Goal: Task Accomplishment & Management: Manage account settings

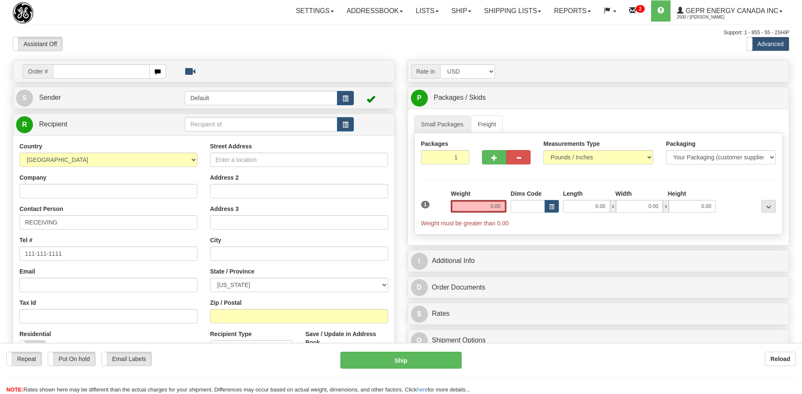
select select "US"
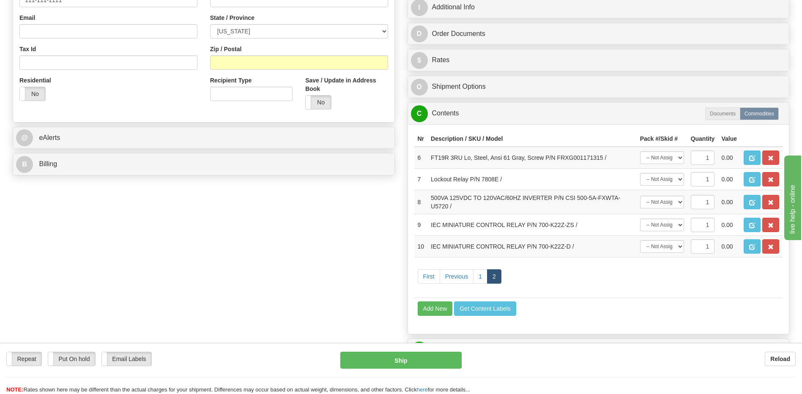
scroll to position [254, 0]
click at [258, 266] on div "Order # S Sender Default" at bounding box center [400, 154] width 789 height 696
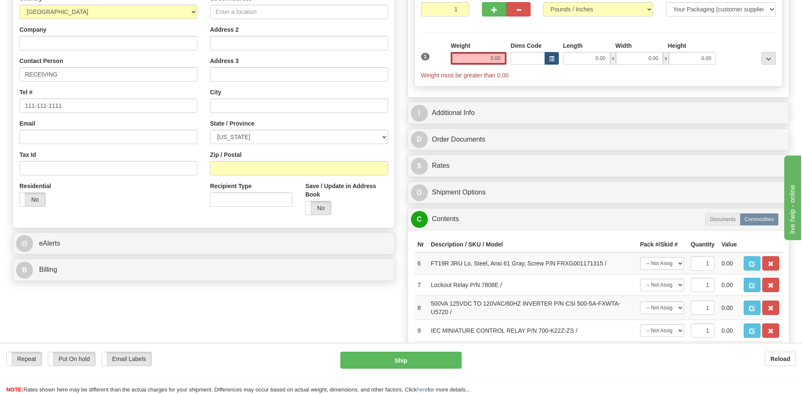
scroll to position [211, 0]
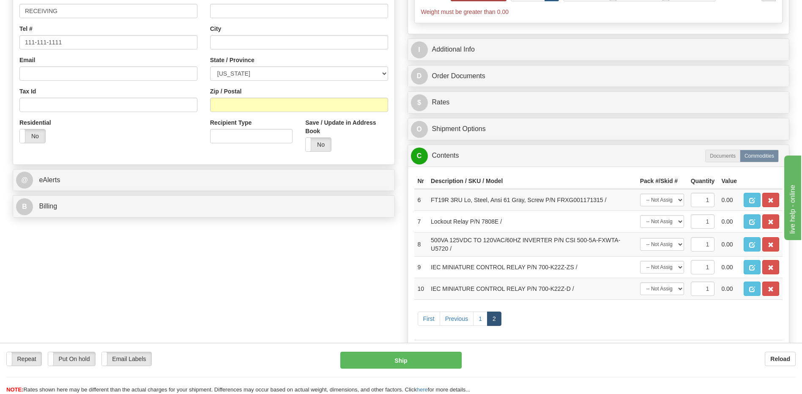
click at [274, 272] on div "Order # S Sender Default" at bounding box center [400, 197] width 789 height 696
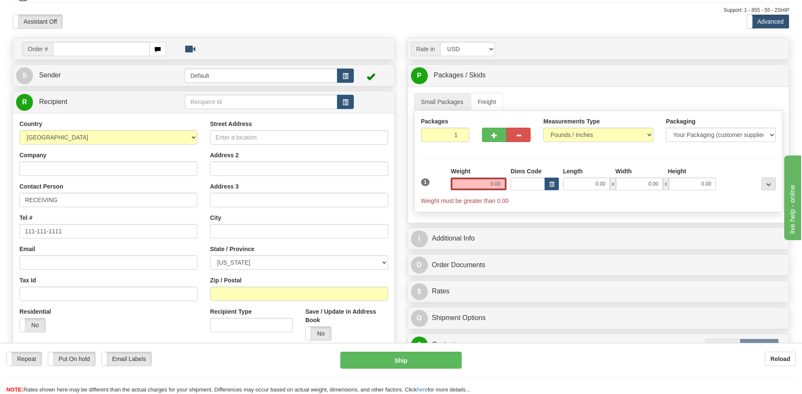
scroll to position [42, 0]
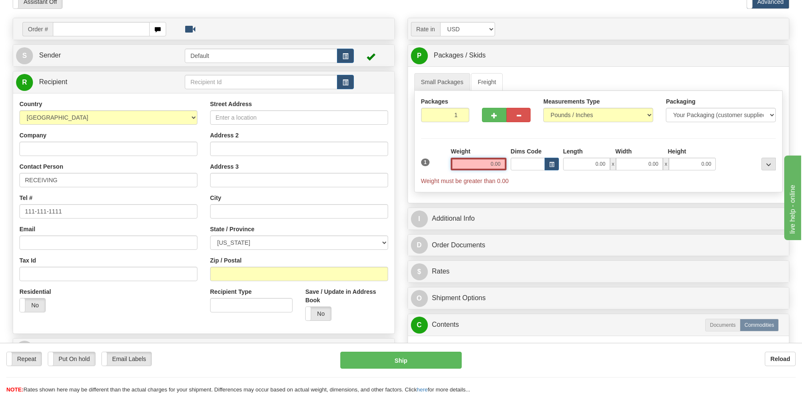
click at [491, 161] on input "0.00" at bounding box center [478, 164] width 56 height 13
type input "0.00"
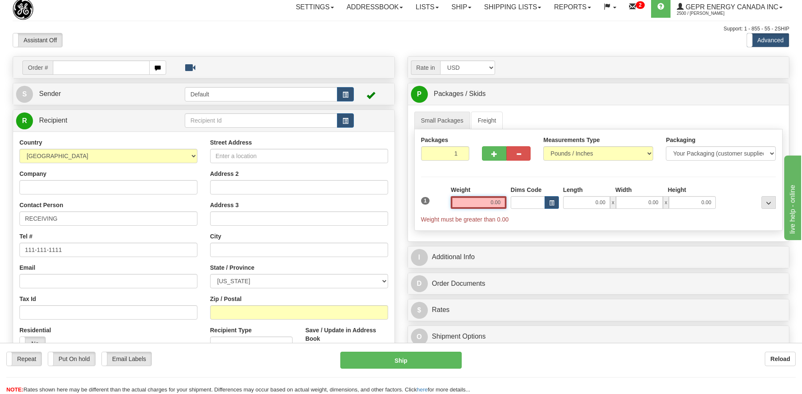
scroll to position [0, 0]
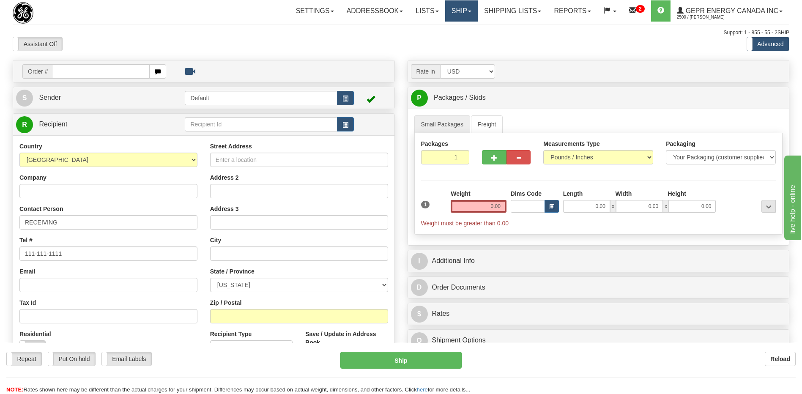
click at [445, 7] on link "Ship" at bounding box center [461, 10] width 33 height 21
click at [436, 33] on link "Ship Screen" at bounding box center [439, 29] width 76 height 11
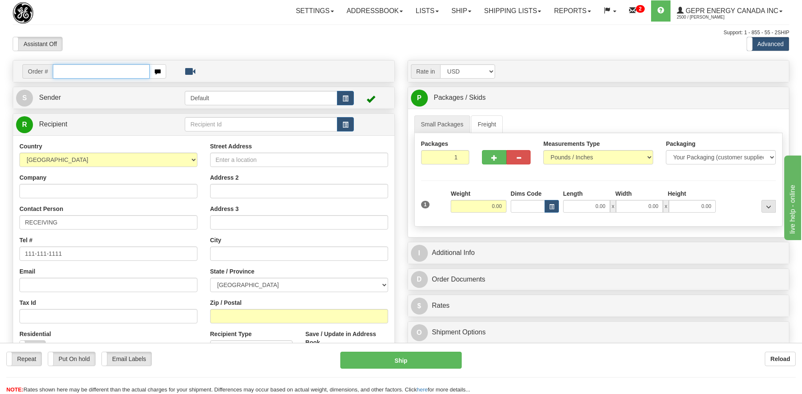
click at [104, 70] on input "text" at bounding box center [101, 71] width 96 height 14
type input "86679089"
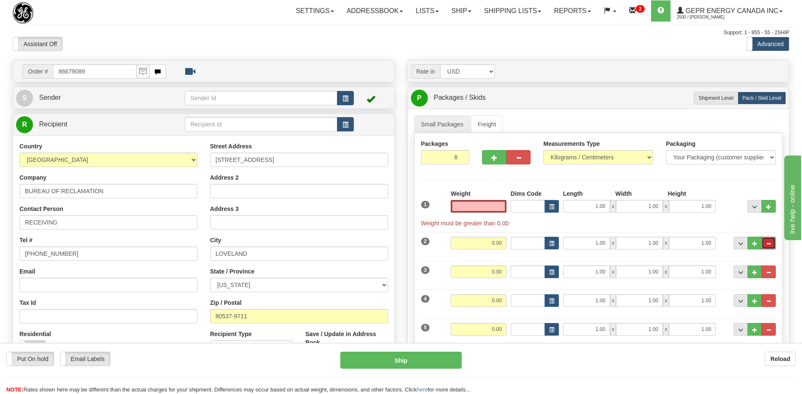
type input "0.00"
click at [771, 244] on button "..." at bounding box center [768, 243] width 14 height 13
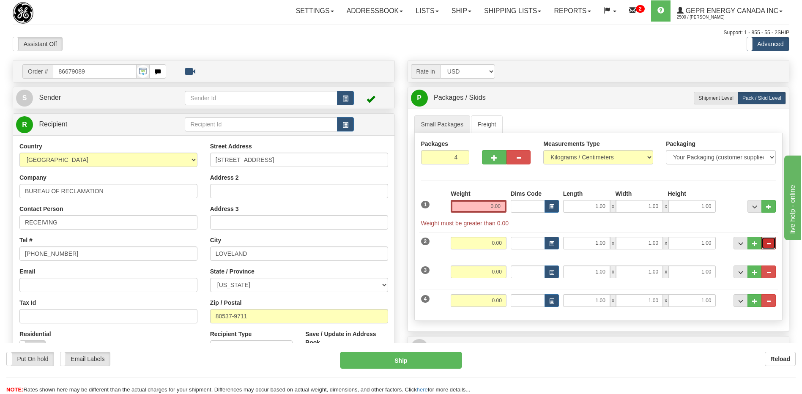
click at [771, 244] on button "..." at bounding box center [768, 243] width 14 height 13
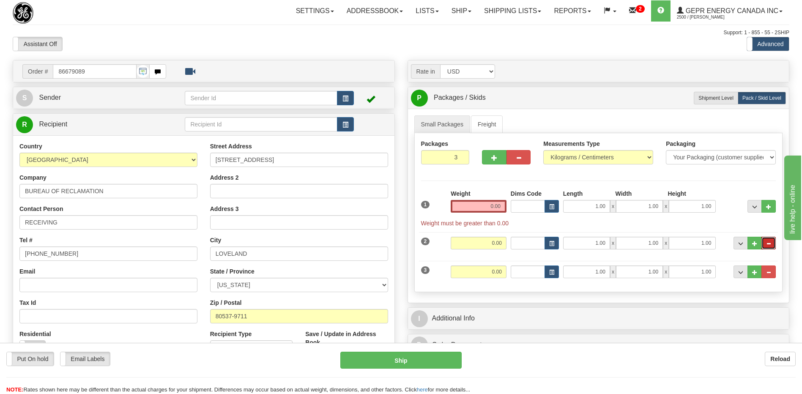
click at [771, 244] on button "..." at bounding box center [768, 243] width 14 height 13
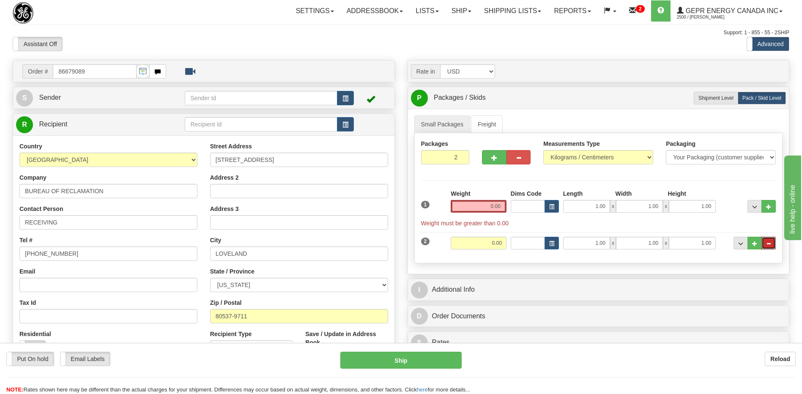
click at [771, 244] on button "..." at bounding box center [768, 243] width 14 height 13
type input "1"
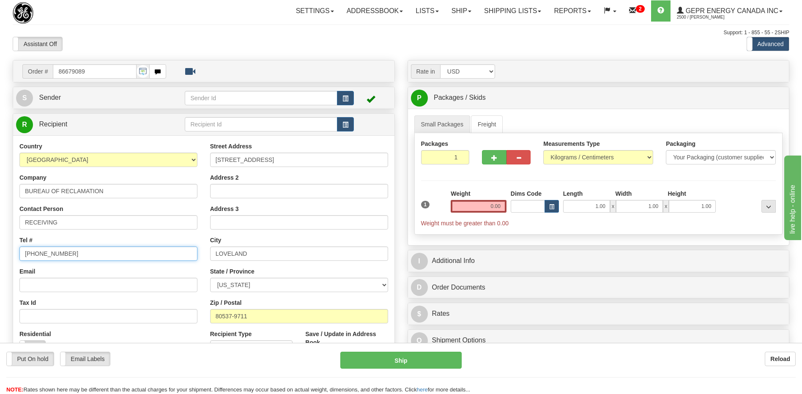
drag, startPoint x: 115, startPoint y: 254, endPoint x: 0, endPoint y: 265, distance: 115.9
click at [0, 269] on html "Training Course Close Toggle navigation Settings Shipping Preferences New Sende…" at bounding box center [401, 197] width 802 height 394
click at [120, 22] on div at bounding box center [74, 13] width 123 height 22
click at [58, 254] on input "1" at bounding box center [108, 253] width 178 height 14
type input "111 111 1111"
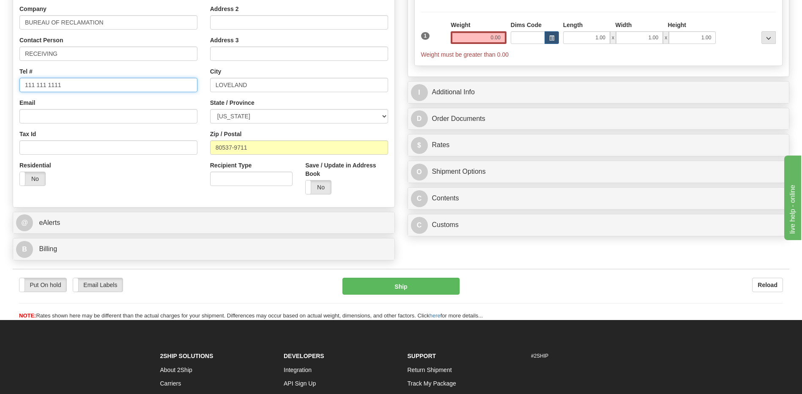
scroll to position [169, 0]
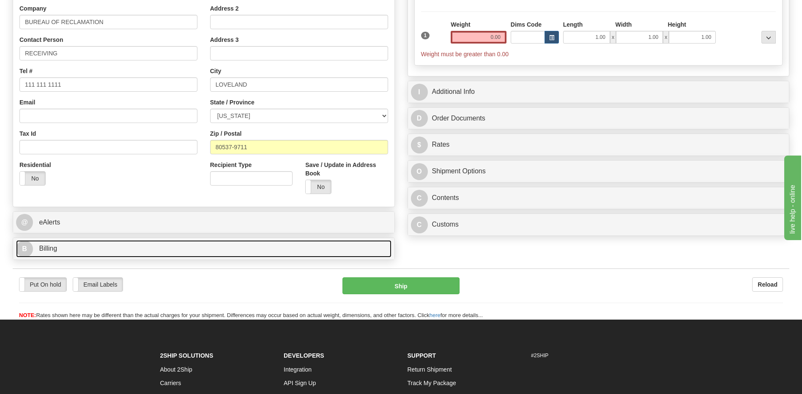
click at [74, 251] on link "B Billing" at bounding box center [203, 248] width 375 height 17
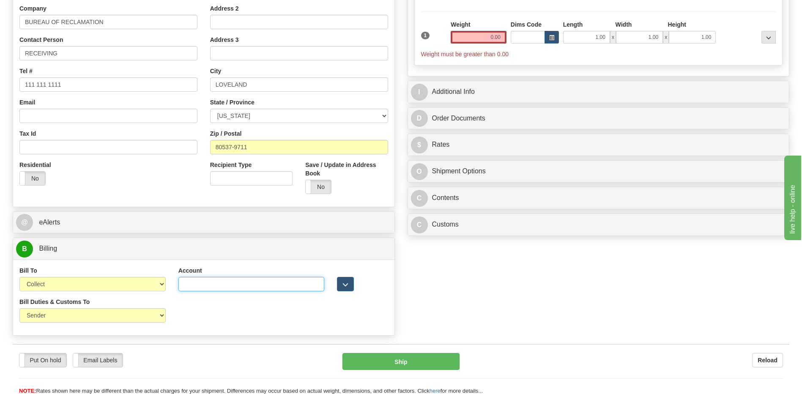
click at [183, 282] on input "Account" at bounding box center [251, 284] width 146 height 14
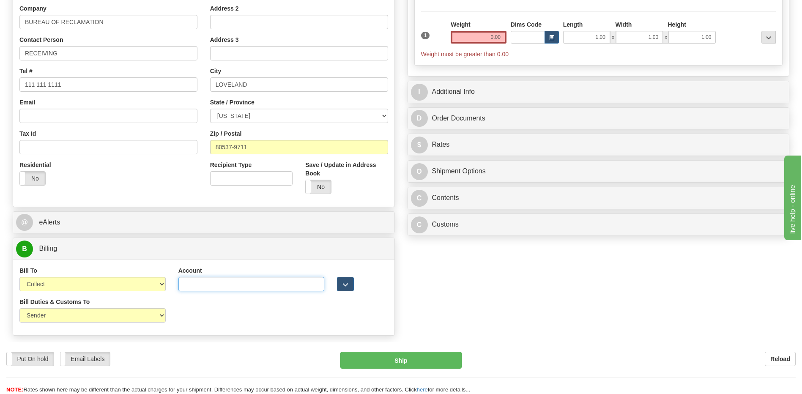
paste input "150 500 206"
click at [206, 287] on input "150 500 206" at bounding box center [251, 284] width 146 height 14
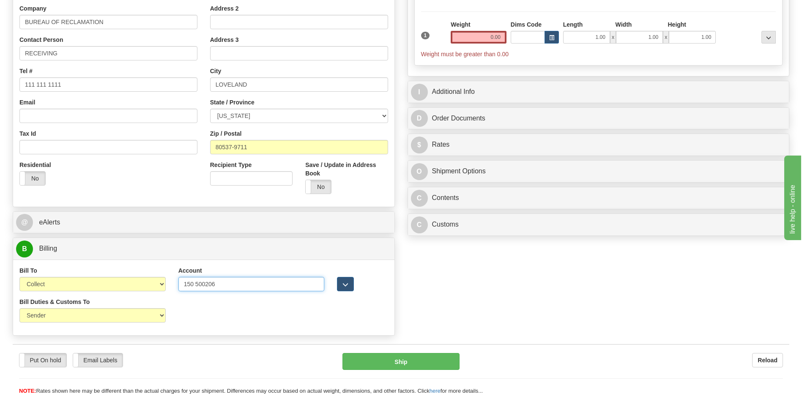
click at [196, 283] on input "150 500206" at bounding box center [251, 284] width 146 height 14
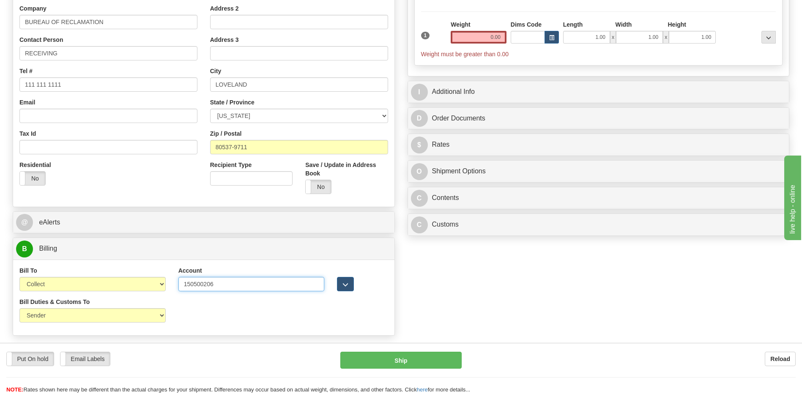
type input "150500206"
click at [256, 314] on div "Bill Duties & Customs To Sender Recipient Third Party UPS Split Duty VAT Indica…" at bounding box center [203, 312] width 381 height 31
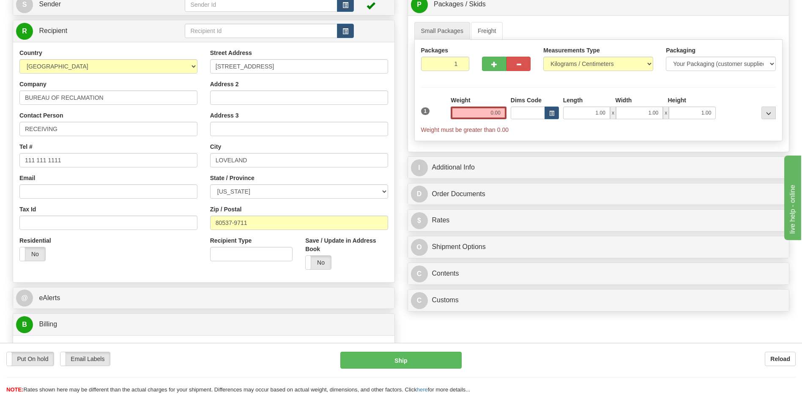
scroll to position [85, 0]
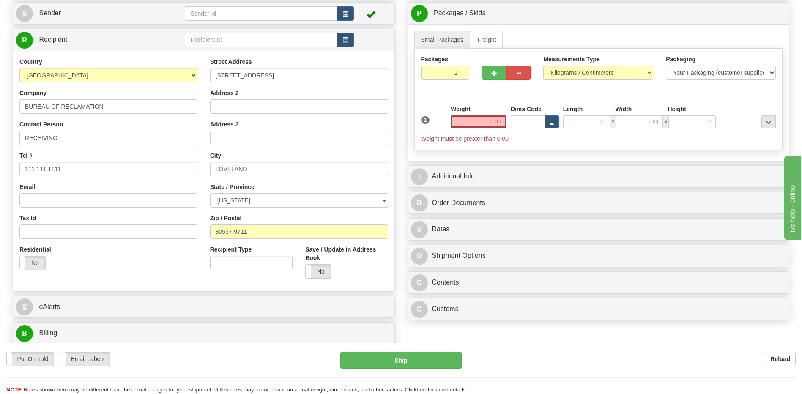
drag, startPoint x: 83, startPoint y: 262, endPoint x: 205, endPoint y: 205, distance: 134.2
click at [89, 258] on div "Residential Yes No" at bounding box center [108, 260] width 191 height 31
drag, startPoint x: 155, startPoint y: 278, endPoint x: 161, endPoint y: 278, distance: 5.9
click at [156, 278] on div "Country AFGHANISTAN ALAND ISLANDS ALBANIA ALGERIA AMERICAN SAMOA ANDORRA ANGOLA…" at bounding box center [203, 170] width 381 height 227
drag, startPoint x: 488, startPoint y: 121, endPoint x: 535, endPoint y: 123, distance: 47.4
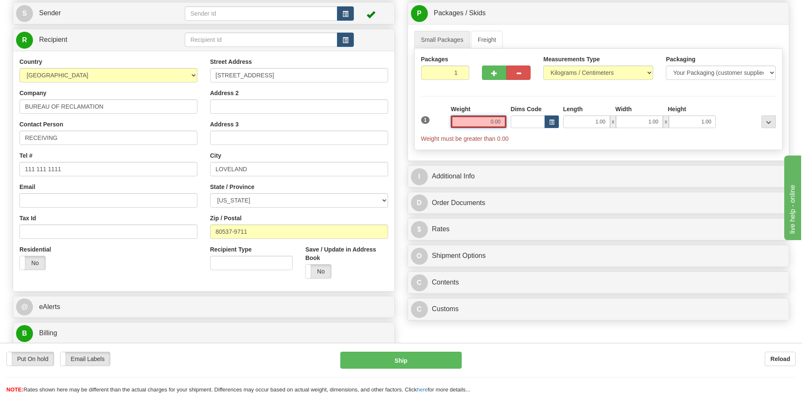
click at [535, 123] on div "1 Weight 0.00 Dims Code 1.00" at bounding box center [598, 124] width 359 height 38
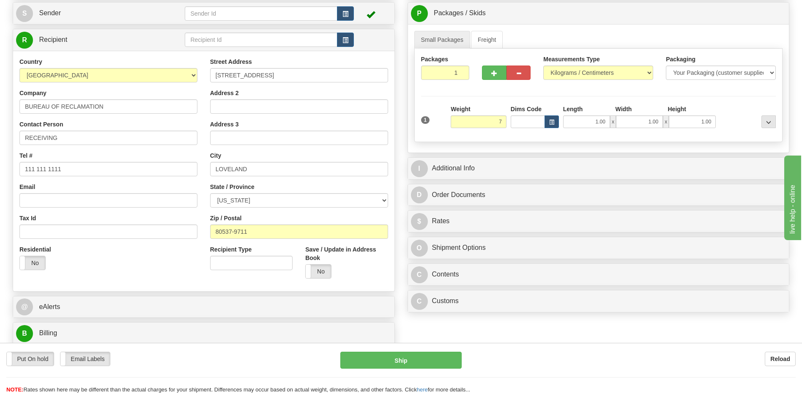
type input "7.00"
click at [498, 155] on div "Rate in Account Currency ARN AWG AUD AUS BHD BBD BFR BMD BRC BRL GBP UKL BND BG…" at bounding box center [598, 145] width 395 height 341
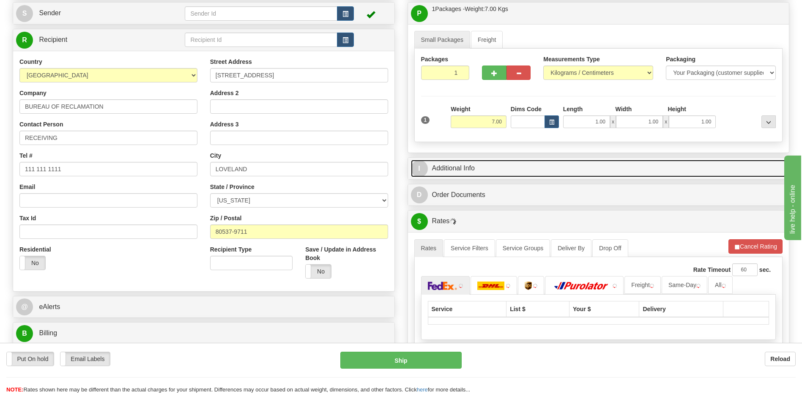
click at [494, 166] on link "I Additional Info" at bounding box center [598, 168] width 375 height 17
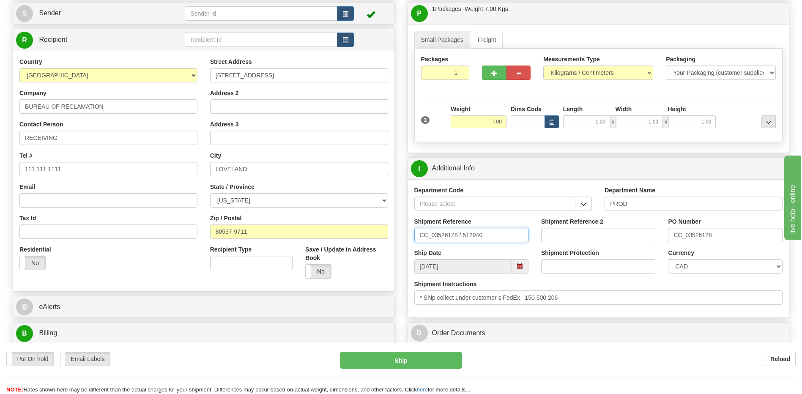
drag, startPoint x: 501, startPoint y: 235, endPoint x: 334, endPoint y: 238, distance: 166.9
type input "5399003287"
click at [346, 14] on span "button" at bounding box center [345, 13] width 6 height 5
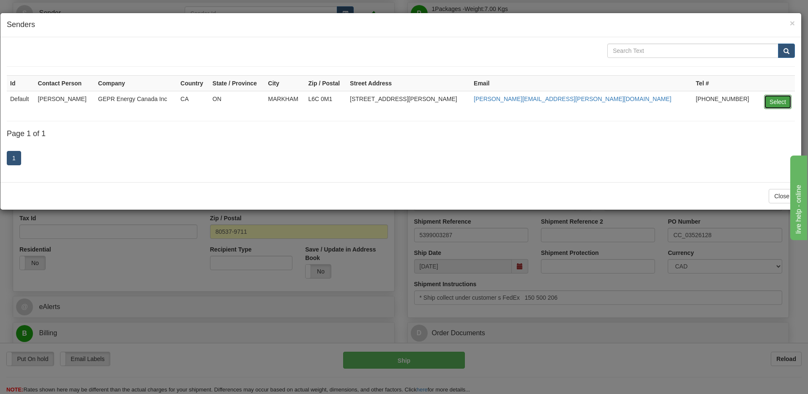
click at [778, 101] on button "Select" at bounding box center [777, 102] width 27 height 14
type input "Default"
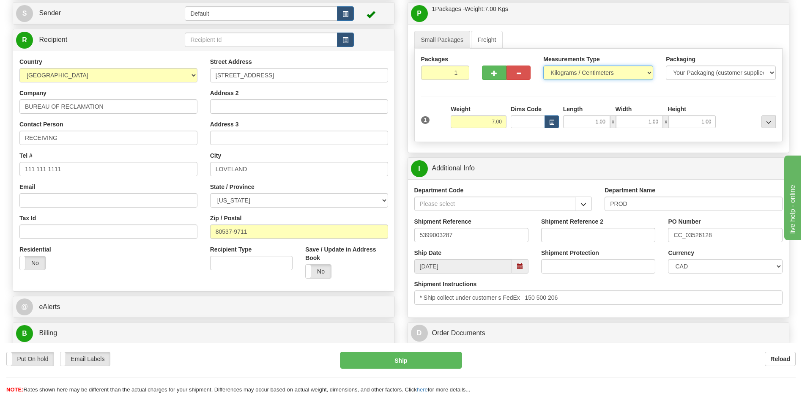
click at [587, 73] on select "Pounds / Inches Kilograms / Centimeters" at bounding box center [598, 72] width 110 height 14
select select "0"
click at [543, 65] on select "Pounds / Inches Kilograms / Centimeters" at bounding box center [598, 72] width 110 height 14
click at [688, 267] on select "CAD USD EUR ZAR RON ANG ARN AUD AUS AWG BBD BFR BGN BHD BMD BND BRC BRL CHP CKZ…" at bounding box center [725, 266] width 114 height 14
select select "1"
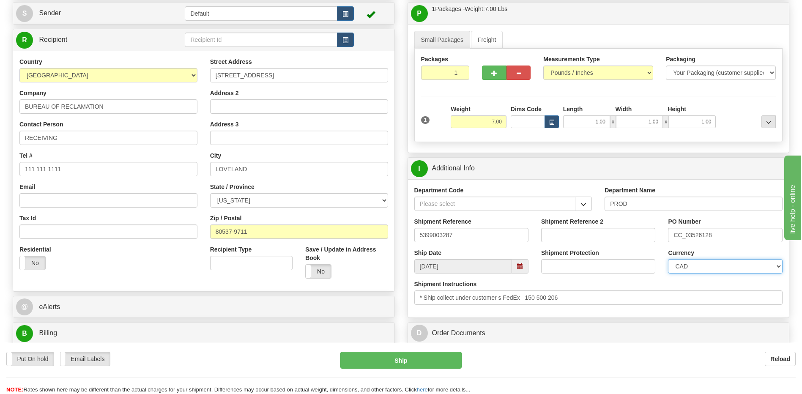
click at [668, 259] on select "CAD USD EUR ZAR RON ANG ARN AUD AUS AWG BBD BFR BGN BHD BMD BND BRC BRL CHP CKZ…" at bounding box center [725, 266] width 114 height 14
drag, startPoint x: 726, startPoint y: 237, endPoint x: 618, endPoint y: 233, distance: 108.6
click at [618, 233] on div "Shipment Reference 5399003287 Shipment Reference 2 PO Number CC_03526128" at bounding box center [598, 232] width 381 height 31
drag, startPoint x: 699, startPoint y: 238, endPoint x: 692, endPoint y: 236, distance: 7.8
click at [699, 238] on input "44000" at bounding box center [725, 235] width 114 height 14
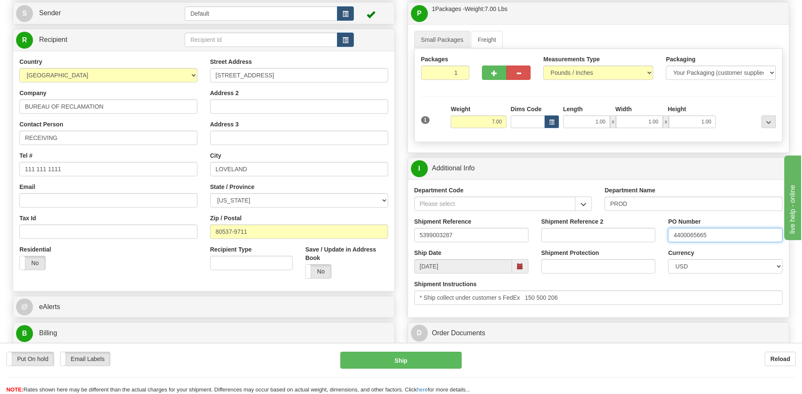
type input "4400065665"
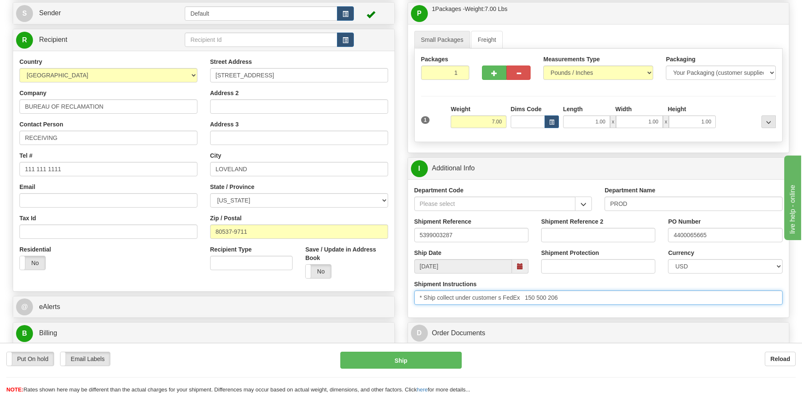
drag, startPoint x: 580, startPoint y: 299, endPoint x: 361, endPoint y: 309, distance: 218.7
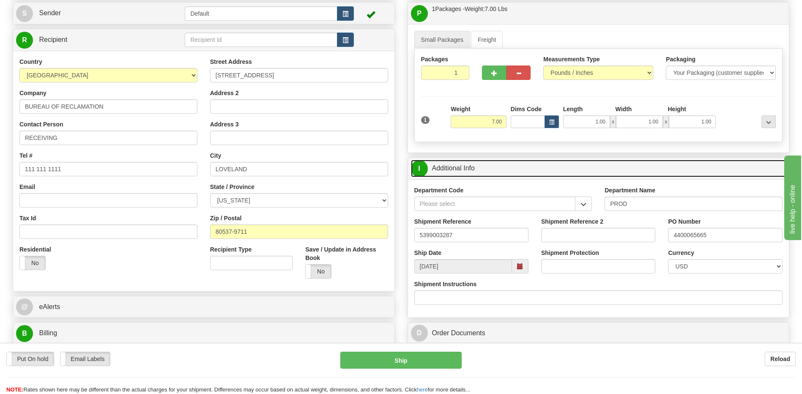
click at [448, 172] on link "I Additional Info" at bounding box center [598, 168] width 375 height 17
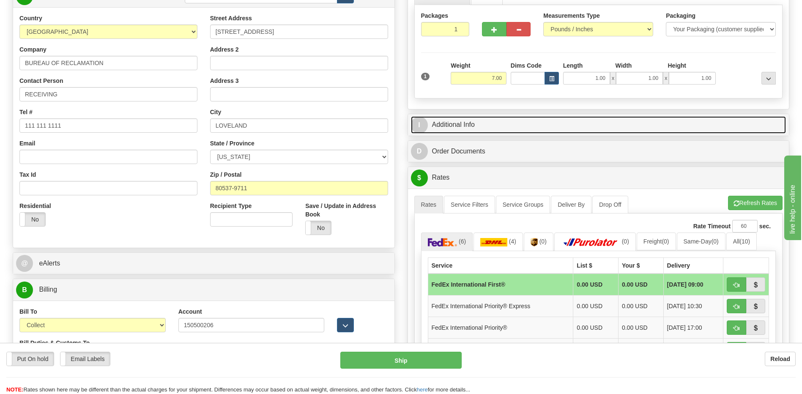
scroll to position [169, 0]
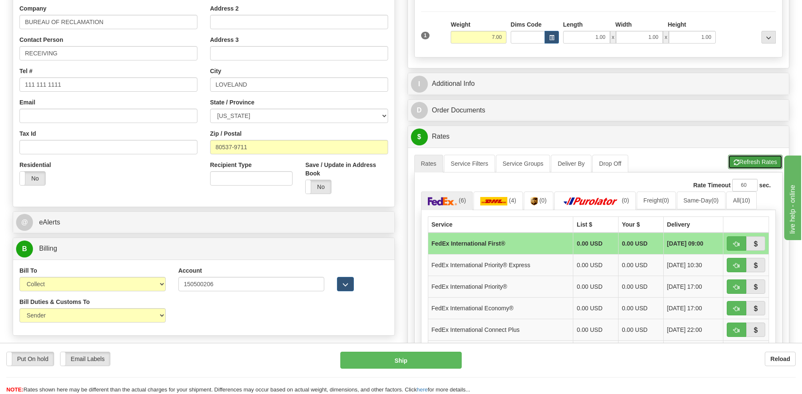
click at [761, 164] on button "Refresh Rates" at bounding box center [755, 162] width 55 height 14
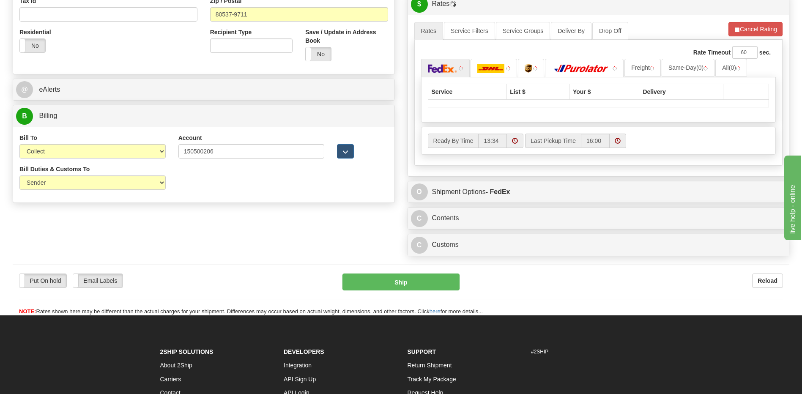
scroll to position [338, 0]
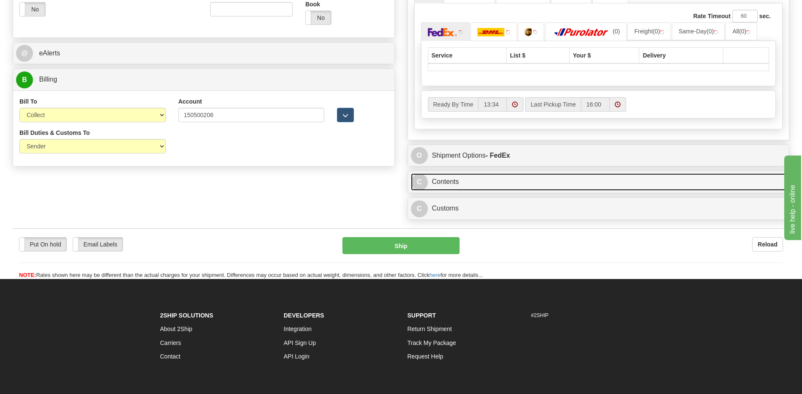
click at [491, 185] on link "C Contents" at bounding box center [598, 181] width 375 height 17
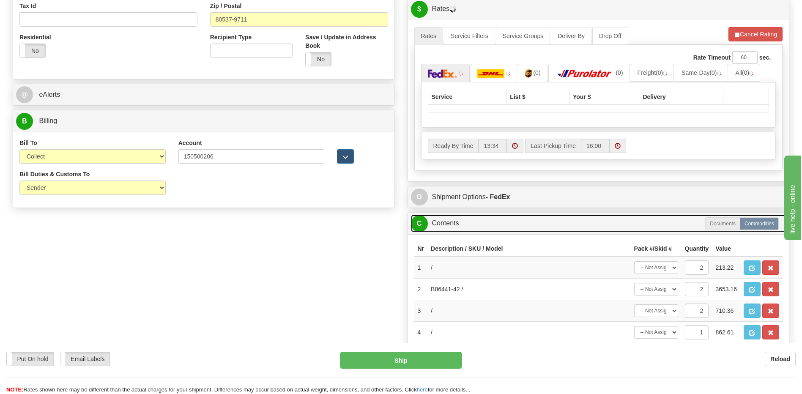
scroll to position [211, 0]
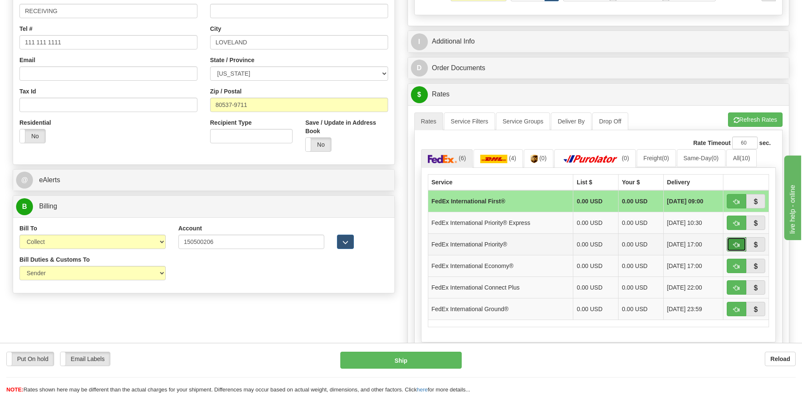
click at [732, 247] on button "button" at bounding box center [735, 244] width 19 height 14
type input "01"
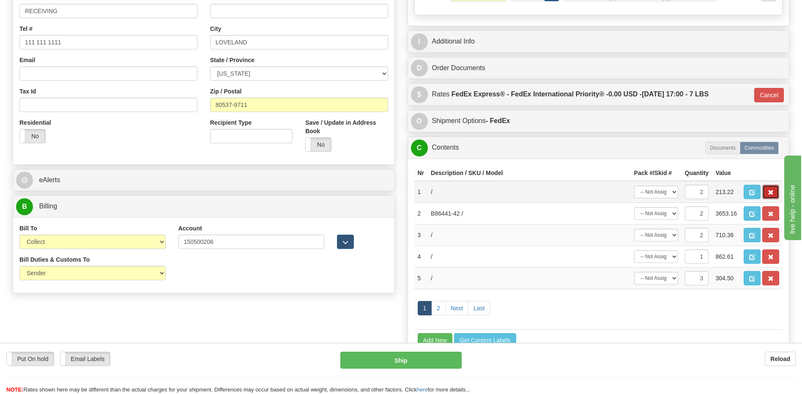
click at [775, 195] on button "button" at bounding box center [770, 192] width 17 height 14
click at [752, 193] on span "button" at bounding box center [752, 192] width 6 height 5
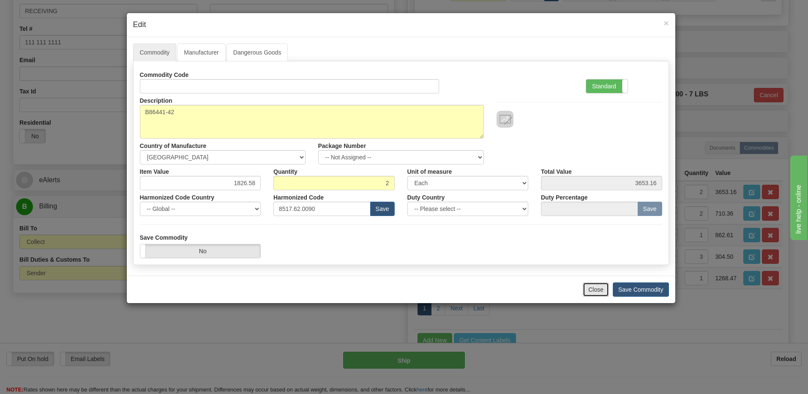
click at [597, 289] on button "Close" at bounding box center [596, 289] width 26 height 14
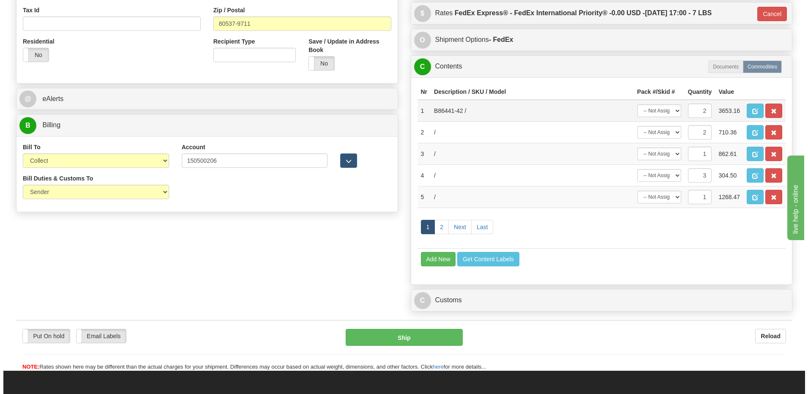
scroll to position [296, 0]
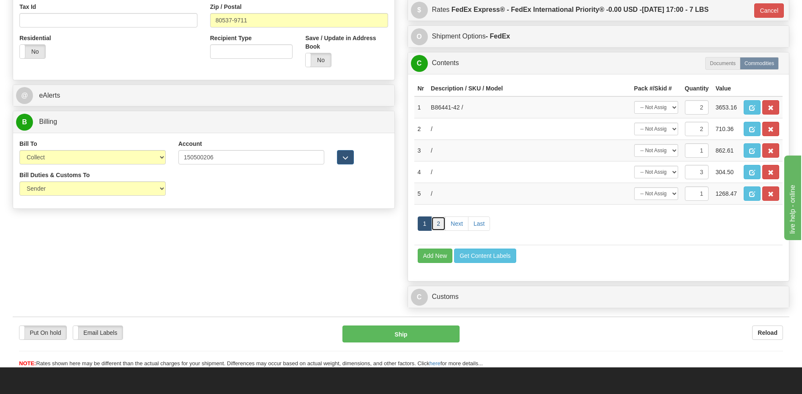
click at [436, 226] on link "2" at bounding box center [438, 223] width 14 height 14
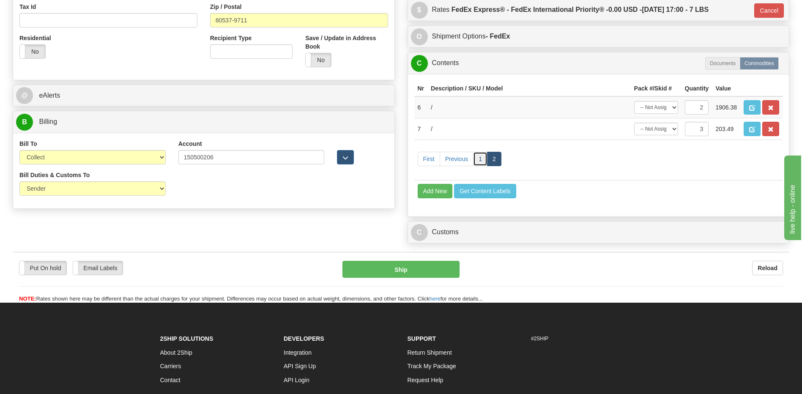
click at [481, 158] on link "1" at bounding box center [480, 159] width 14 height 14
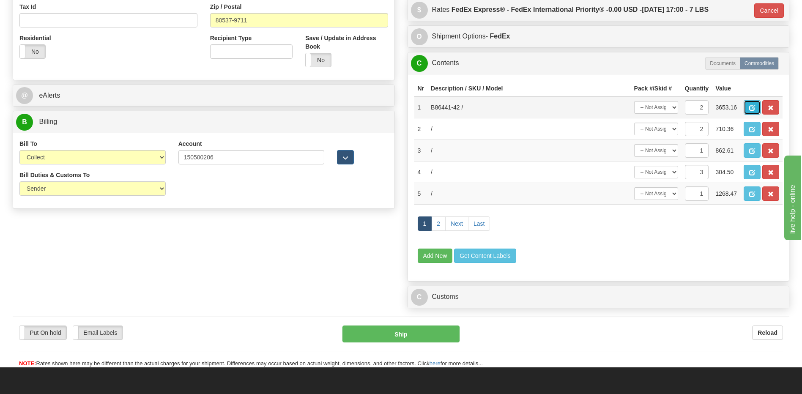
click at [752, 108] on span "button" at bounding box center [752, 107] width 6 height 5
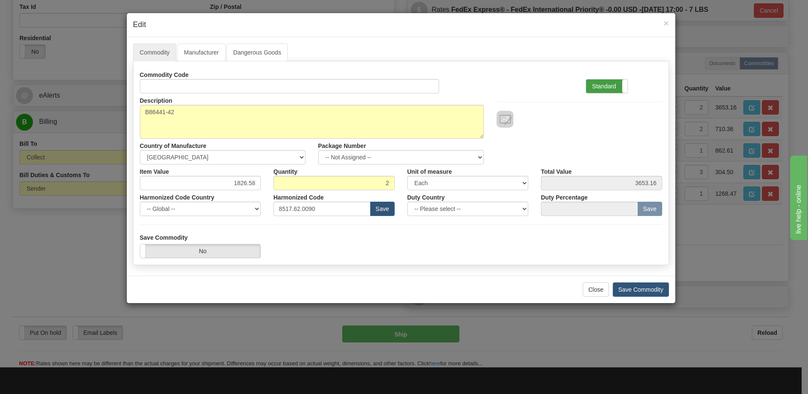
click at [613, 88] on label "Standard" at bounding box center [606, 86] width 41 height 14
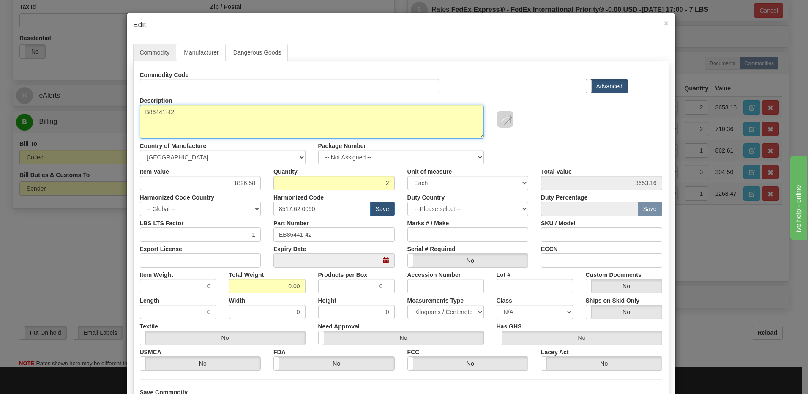
drag, startPoint x: 181, startPoint y: 113, endPoint x: 120, endPoint y: 109, distance: 61.4
click at [120, 109] on div "× Edit Commodity Manufacturer Dangerous Goods Commodity Code Standard Advanced …" at bounding box center [404, 197] width 808 height 394
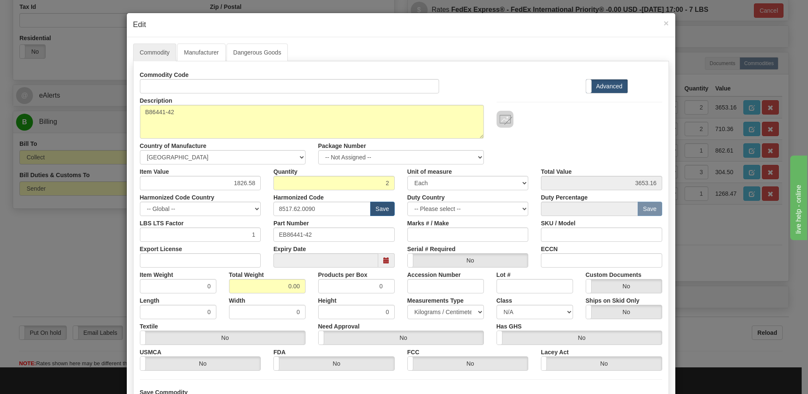
drag, startPoint x: 151, startPoint y: 112, endPoint x: 96, endPoint y: 139, distance: 61.2
click at [96, 139] on div "× Edit Commodity Manufacturer Dangerous Goods Commodity Code Standard Advanced …" at bounding box center [404, 197] width 808 height 394
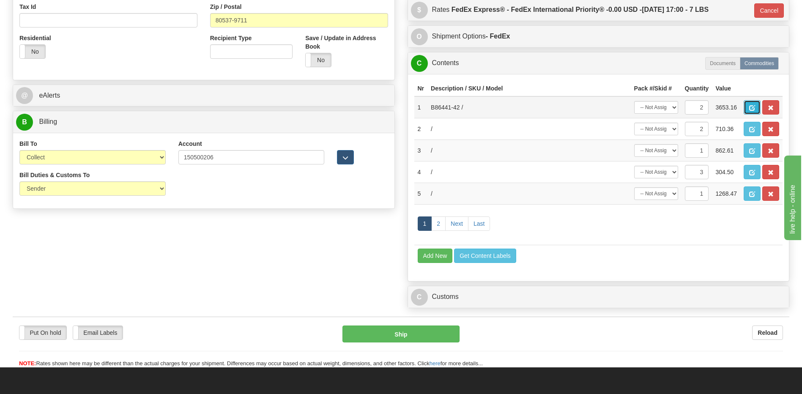
click at [750, 111] on button "button" at bounding box center [751, 107] width 17 height 14
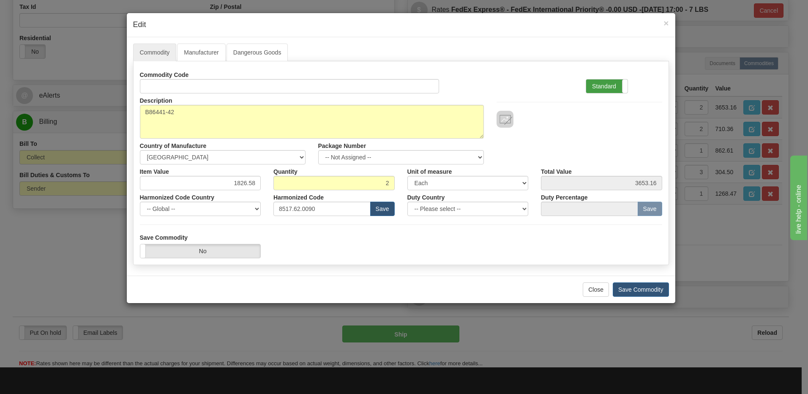
click at [602, 89] on label "Standard" at bounding box center [606, 86] width 41 height 14
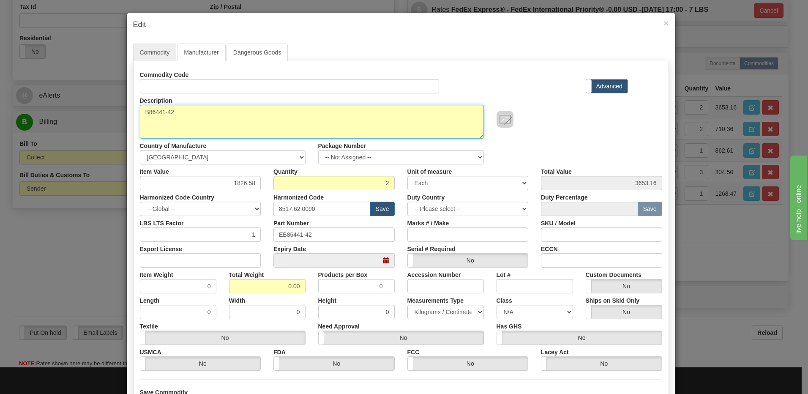
drag, startPoint x: 211, startPoint y: 115, endPoint x: -2, endPoint y: 110, distance: 212.6
paste textarea "E"
click at [155, 114] on textarea "B86441-42" at bounding box center [312, 122] width 344 height 34
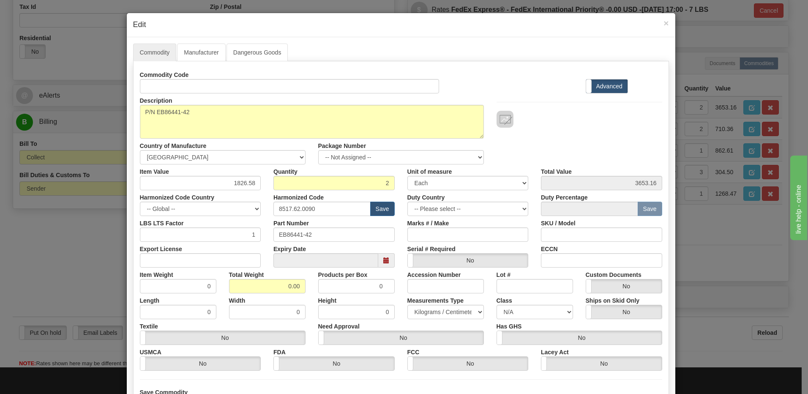
drag, startPoint x: 521, startPoint y: 55, endPoint x: 488, endPoint y: 45, distance: 34.7
click at [521, 55] on ul "Commodity Manufacturer Dangerous Goods" at bounding box center [401, 53] width 536 height 18
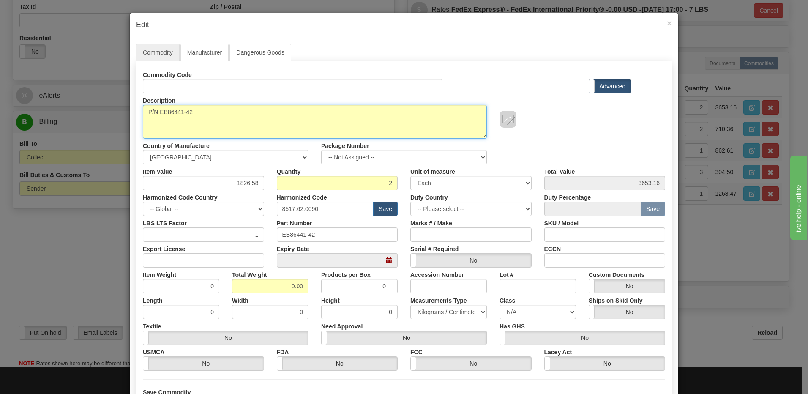
click at [205, 113] on textarea "B86441-42" at bounding box center [315, 122] width 344 height 34
click at [145, 112] on textarea "B86441-42" at bounding box center [315, 122] width 344 height 34
paste textarea "DTT TRANSCEIVER UNIT"
type textarea "DTT TRANSCEIVER UNIT P/N EB86441-42"
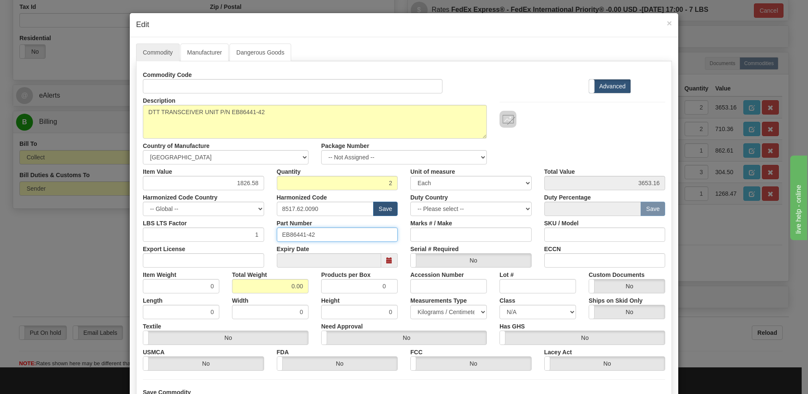
drag, startPoint x: 327, startPoint y: 233, endPoint x: 251, endPoint y: 230, distance: 77.0
click at [251, 230] on div "LBS LTS Factor 1 Part Number EB86441-42 Marks # / Make SKU / Model" at bounding box center [403, 229] width 535 height 26
drag, startPoint x: 323, startPoint y: 206, endPoint x: 217, endPoint y: 202, distance: 106.6
click at [218, 202] on div "Harmonized Code Country -- Global -- AFGHANISTAN ALAND ISLANDS ALBANIA ALGERIA …" at bounding box center [403, 203] width 535 height 26
paste input "79.000"
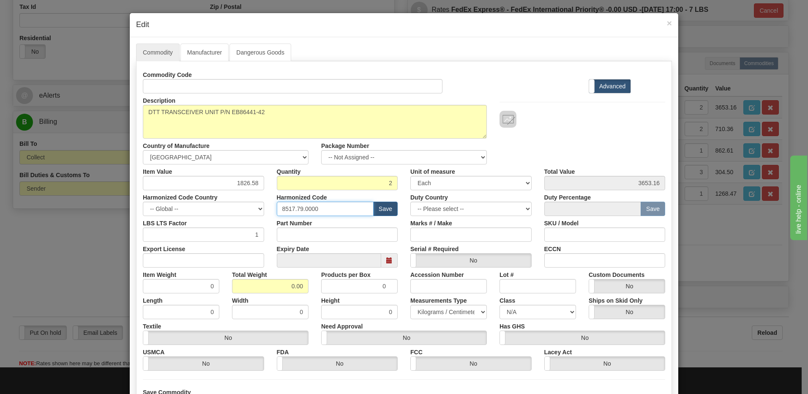
type input "8517.79.0000"
drag, startPoint x: 266, startPoint y: 287, endPoint x: 351, endPoint y: 285, distance: 84.5
click at [351, 285] on div "Item Weight 0 Total Weight 0.00 Products per Box 0 Accession Number Lot # Custo…" at bounding box center [403, 280] width 535 height 26
type input ".1"
type input "0.0500"
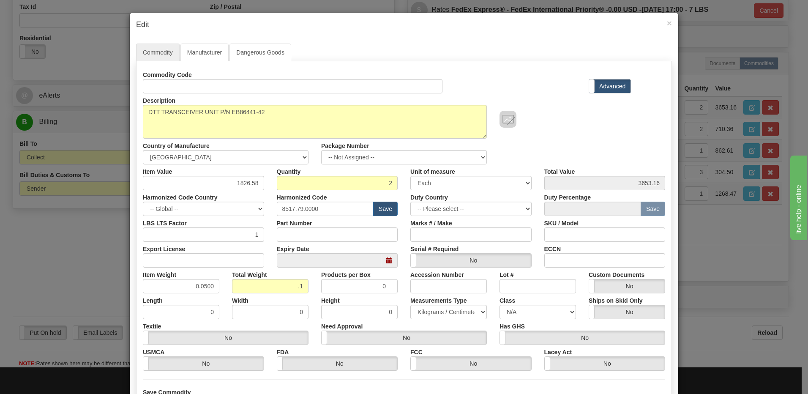
click at [188, 294] on div "Length 0" at bounding box center [180, 306] width 89 height 26
drag, startPoint x: 223, startPoint y: 183, endPoint x: 271, endPoint y: 189, distance: 48.1
click at [271, 189] on div "Item Value 1826.58 Quantity 2 Unit of measure 3 Thousand Square Inches Adjustme…" at bounding box center [403, 177] width 535 height 26
type input "1117.92"
type input "2235.84"
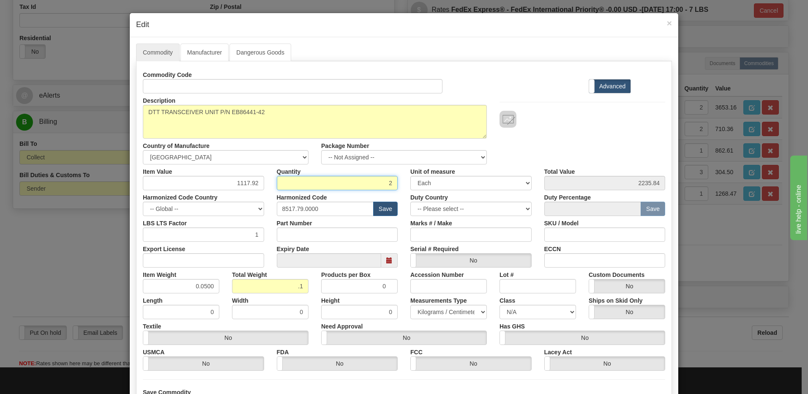
click at [310, 182] on input "2" at bounding box center [337, 183] width 121 height 14
click at [631, 131] on div "Description B86441-42 Country of Manufacture -- Unknown -- AFGHANISTAN ALAND IS…" at bounding box center [403, 128] width 535 height 71
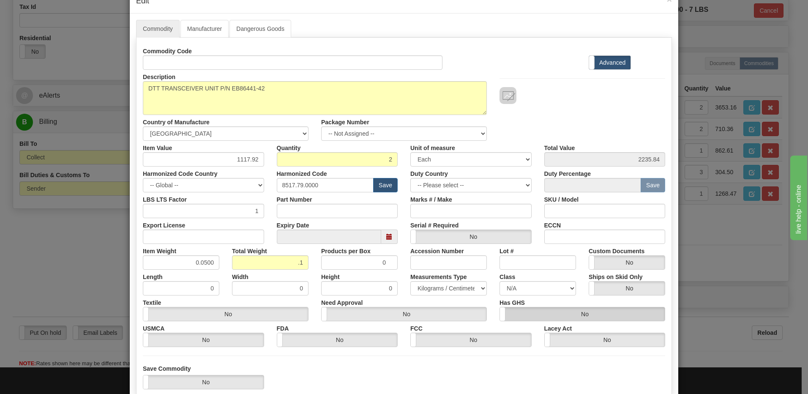
scroll to position [77, 0]
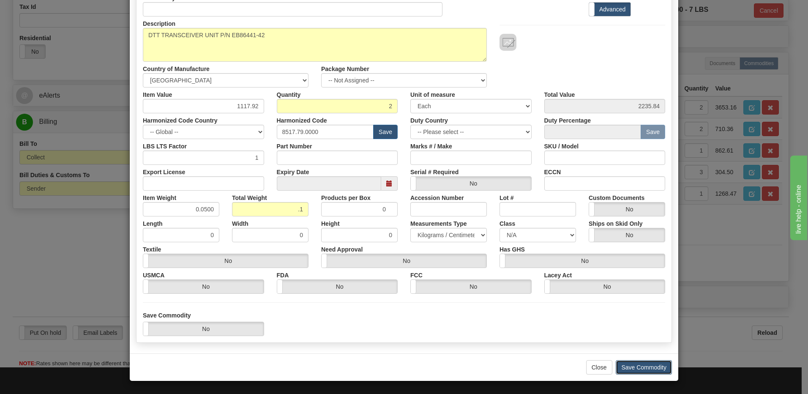
click at [644, 366] on button "Save Commodity" at bounding box center [644, 367] width 56 height 14
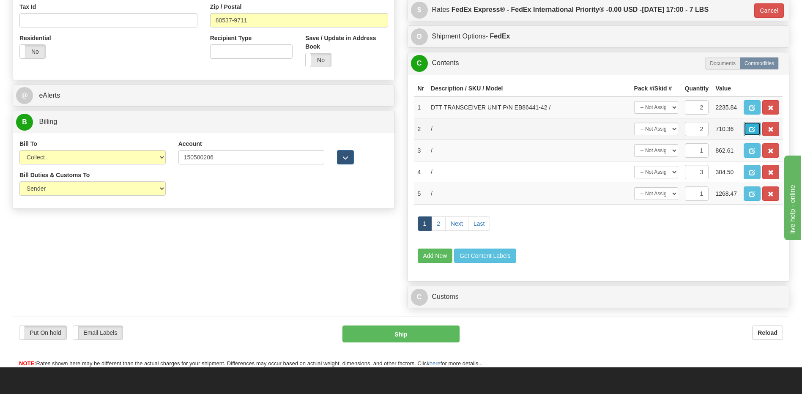
click at [749, 131] on span "button" at bounding box center [752, 129] width 6 height 5
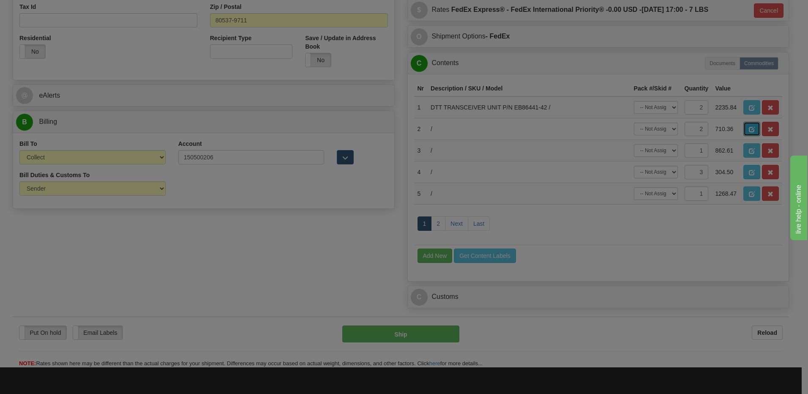
scroll to position [0, 0]
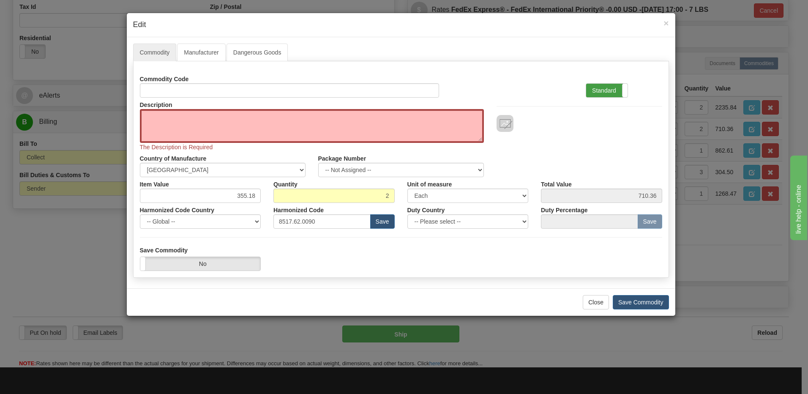
click at [613, 93] on label "Standard" at bounding box center [606, 91] width 41 height 14
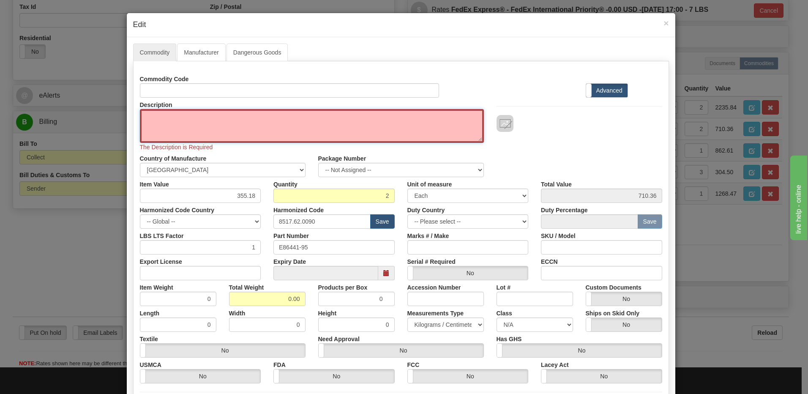
click at [144, 119] on textarea "Description" at bounding box center [312, 126] width 344 height 34
paste textarea "E86431-90"
click at [143, 119] on textarea "E86431-90" at bounding box center [312, 126] width 344 height 34
click at [143, 116] on textarea "P/N E86431-90" at bounding box center [312, 126] width 344 height 34
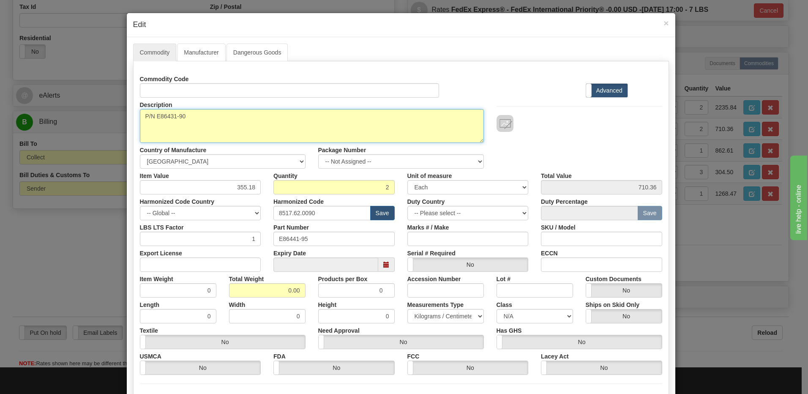
click at [140, 112] on textarea "P/N E86431-90" at bounding box center [312, 126] width 344 height 34
paste textarea "POWER PADDLE BOARD"
type textarea "POWER PADDLE BOARD P/N E86431-90"
drag, startPoint x: 275, startPoint y: 213, endPoint x: 247, endPoint y: 213, distance: 28.3
click at [251, 213] on div "Harmonized Code Country -- Global -- AFGHANISTAN ALAND ISLANDS ALBANIA ALGERIA …" at bounding box center [401, 207] width 535 height 26
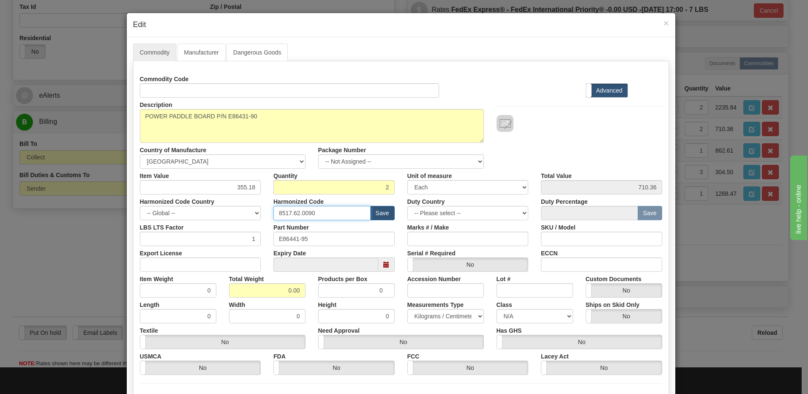
paste input "36.90.400"
type input "8536.90.4000"
drag, startPoint x: 322, startPoint y: 240, endPoint x: 178, endPoint y: 242, distance: 144.1
click at [191, 241] on div "LBS LTS Factor 1 Part Number E86441-95 Marks # / Make SKU / Model" at bounding box center [401, 233] width 535 height 26
drag, startPoint x: 280, startPoint y: 293, endPoint x: 349, endPoint y: 294, distance: 69.3
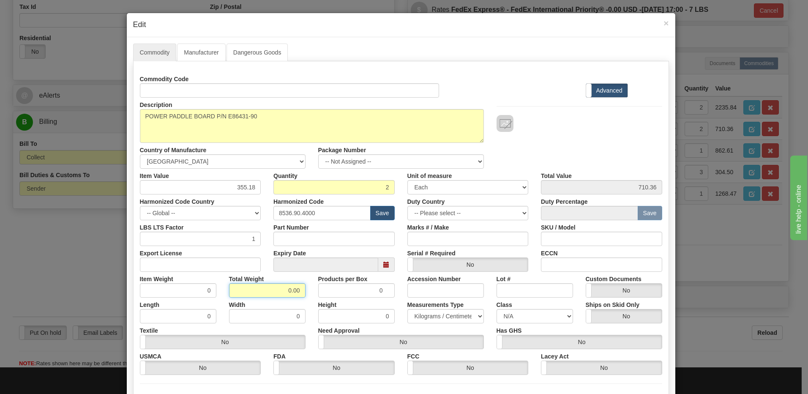
click at [349, 294] on div "Item Weight 0 Total Weight 0.00 Products per Box 0 Accession Number Lot # Custo…" at bounding box center [401, 285] width 535 height 26
type input ".5"
type input "0.2500"
click at [176, 284] on input "0.2500" at bounding box center [178, 290] width 76 height 14
drag, startPoint x: 284, startPoint y: 291, endPoint x: 342, endPoint y: 294, distance: 57.5
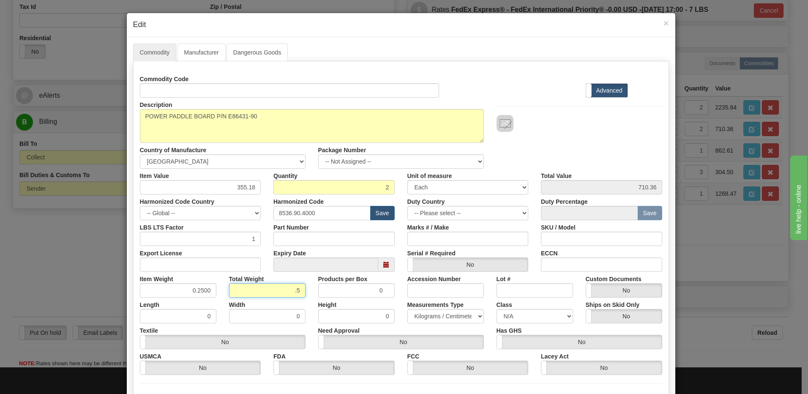
click at [342, 294] on div "Item Weight 0.2500 Total Weight .5 Products per Box 0 Accession Number Lot # Cu…" at bounding box center [401, 285] width 535 height 26
type input ".1"
type input "0.0500"
click at [174, 294] on input "0.0500" at bounding box center [178, 290] width 76 height 14
drag, startPoint x: 230, startPoint y: 188, endPoint x: 266, endPoint y: 190, distance: 36.0
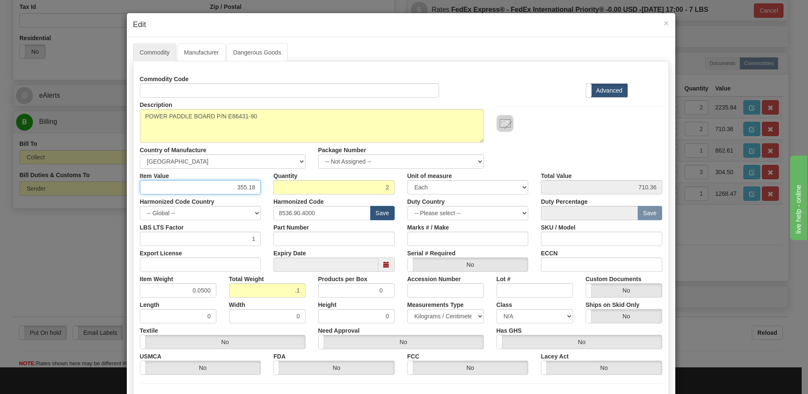
click at [266, 190] on div "Item Value 355.18 Quantity 2 Unit of measure 3 Thousand Square Inches Adjustmen…" at bounding box center [401, 182] width 535 height 26
type input "29.61"
type input "59.22"
click at [329, 187] on input "2" at bounding box center [333, 187] width 121 height 14
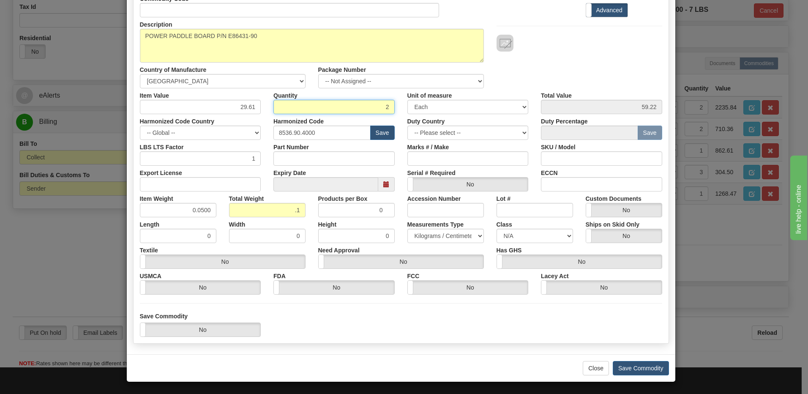
scroll to position [81, 0]
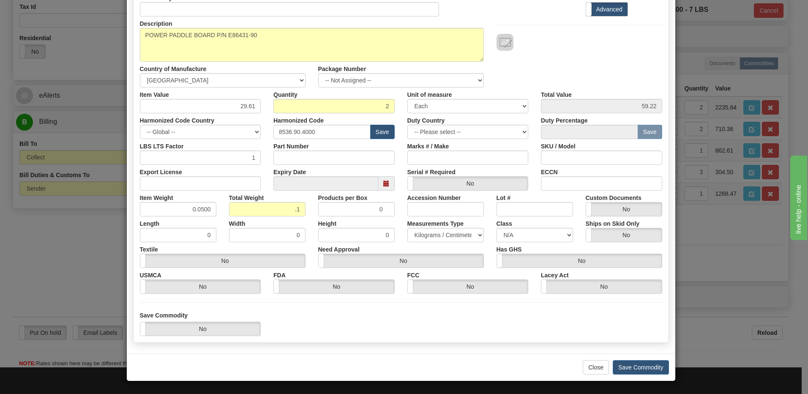
click at [490, 329] on div "Save Commodity Yes No" at bounding box center [401, 323] width 535 height 25
click at [628, 368] on button "Save Commodity" at bounding box center [641, 367] width 56 height 14
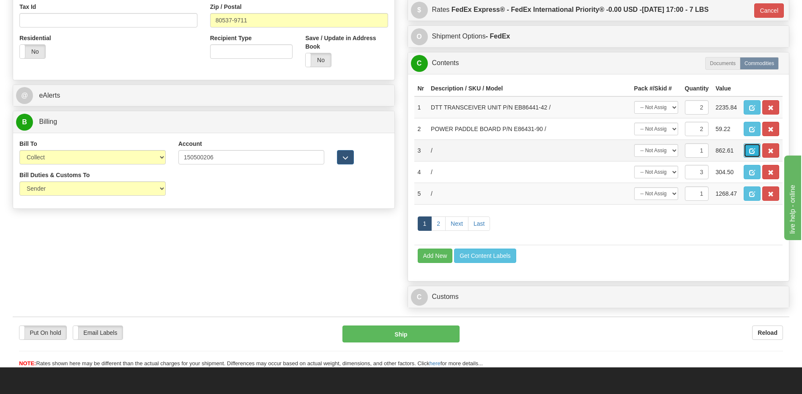
click at [753, 150] on span "button" at bounding box center [752, 150] width 6 height 5
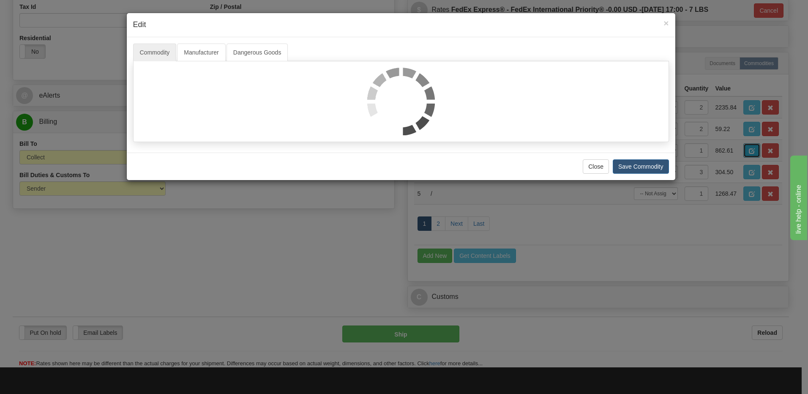
scroll to position [0, 0]
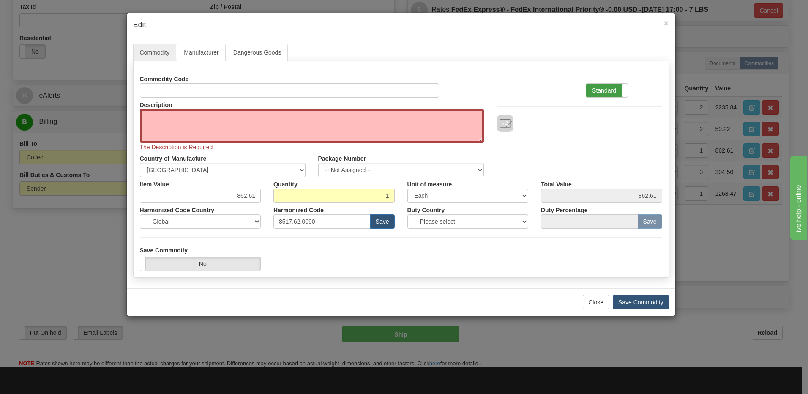
click at [589, 89] on label "Standard" at bounding box center [606, 91] width 41 height 14
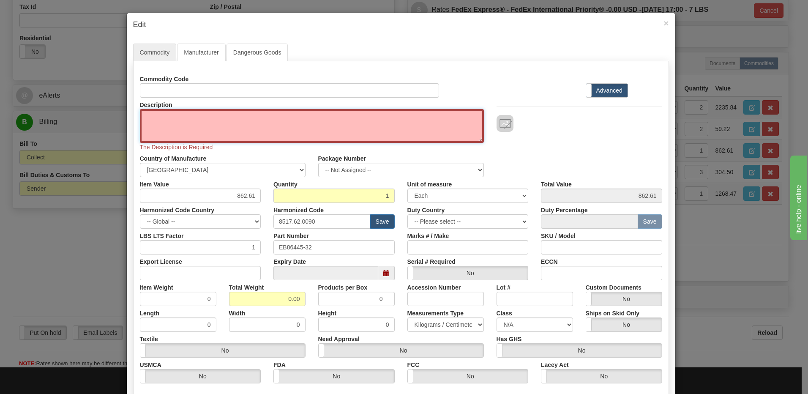
click at [141, 118] on textarea "Description" at bounding box center [312, 126] width 344 height 34
paste textarea "DTT PaDDLEBOaRD 130V"
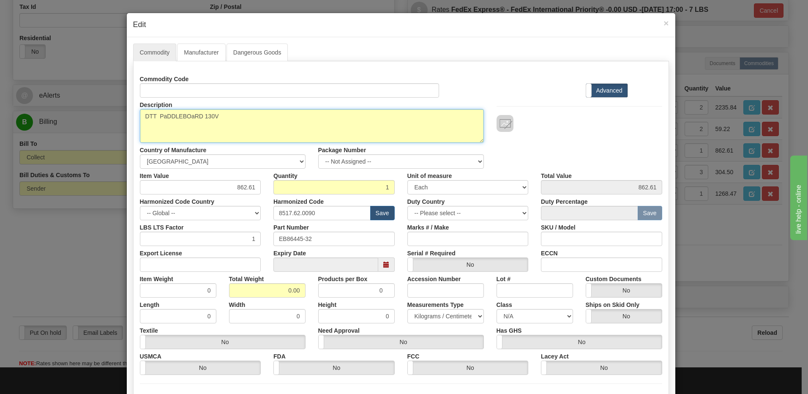
click at [224, 113] on textarea "DTT PaDDLEBOaRD 130V" at bounding box center [312, 126] width 344 height 34
paste textarea "E86441-95"
click at [233, 116] on textarea "DTT PaDDLEBOaRD 130V P/N E86441-95" at bounding box center [312, 126] width 344 height 34
type textarea "DTT PaDDLEBOaRD 130V P/N E86441-95"
drag, startPoint x: 368, startPoint y: 185, endPoint x: 432, endPoint y: 191, distance: 64.9
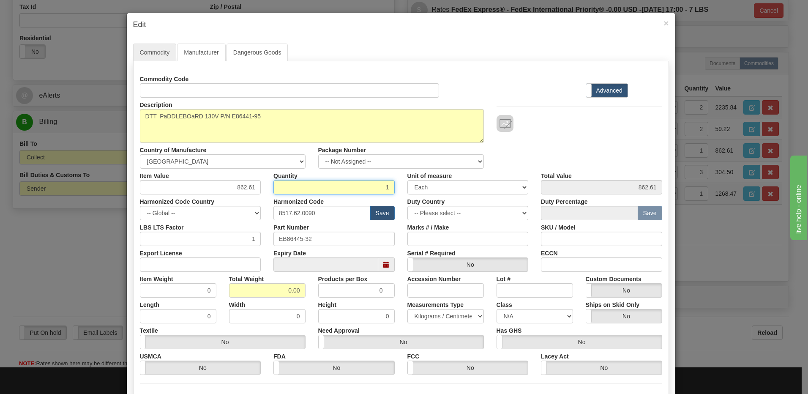
click at [432, 191] on div "Item Value 862.61 Quantity 1 Unit of measure 3 Thousand Square Inches Adjustmen…" at bounding box center [401, 182] width 535 height 26
type input "2"
type input "1725.22"
click at [232, 294] on input "0.00" at bounding box center [267, 290] width 76 height 14
drag, startPoint x: 260, startPoint y: 294, endPoint x: 359, endPoint y: 283, distance: 99.1
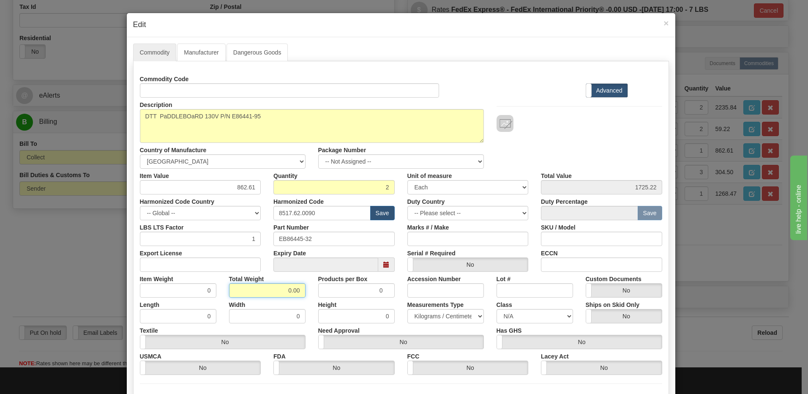
click at [358, 283] on div "Item Weight 0 Total Weight 0.00 Products per Box 0 Accession Number Lot # Custo…" at bounding box center [401, 285] width 535 height 26
type input ".1"
type input "0.0500"
click at [183, 295] on input "0.0500" at bounding box center [178, 290] width 76 height 14
drag, startPoint x: 271, startPoint y: 188, endPoint x: 286, endPoint y: 191, distance: 14.7
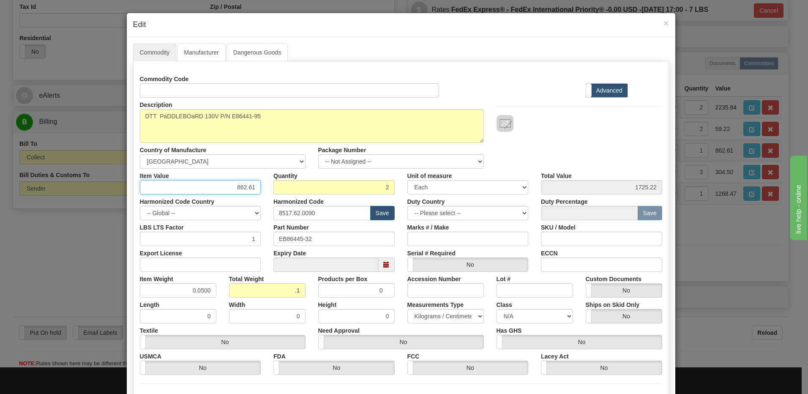
click at [286, 191] on div "Item Value 862.61 Quantity 2 Unit of measure 3 Thousand Square Inches Adjustmen…" at bounding box center [401, 182] width 535 height 26
type input "676.17"
type input "1352.34"
drag, startPoint x: 315, startPoint y: 241, endPoint x: 243, endPoint y: 244, distance: 72.3
click at [243, 244] on div "LBS LTS Factor 1 Part Number EB86445-32 Marks # / Make SKU / Model" at bounding box center [401, 233] width 535 height 26
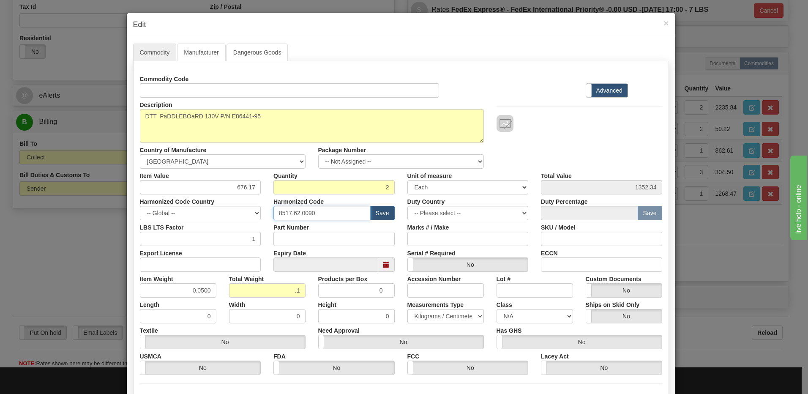
drag, startPoint x: 327, startPoint y: 215, endPoint x: 212, endPoint y: 210, distance: 115.0
click at [216, 210] on div "Harmonized Code Country -- Global -- AFGHANISTAN ALAND ISLANDS ALBANIA ALGERIA …" at bounding box center [401, 207] width 535 height 26
paste input "79.000"
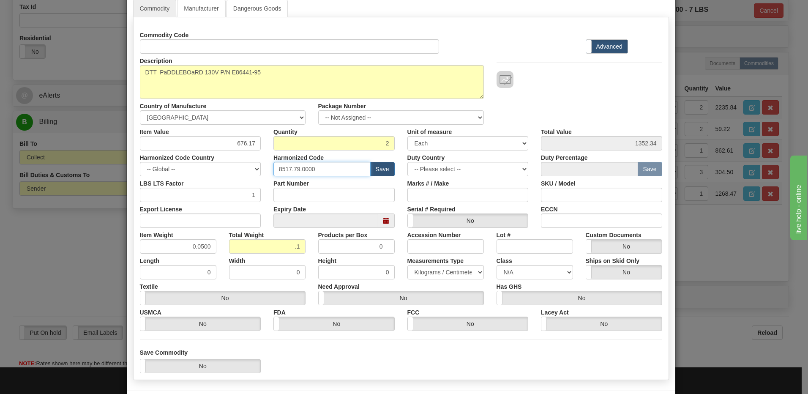
scroll to position [81, 0]
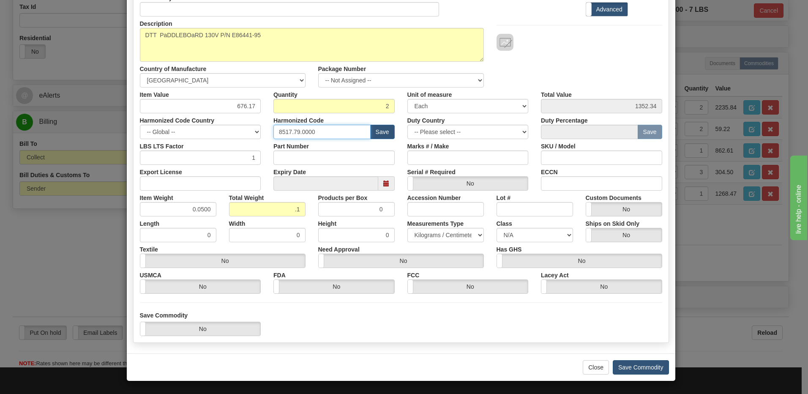
type input "8517.79.0000"
click at [641, 360] on button "Save Commodity" at bounding box center [641, 367] width 56 height 14
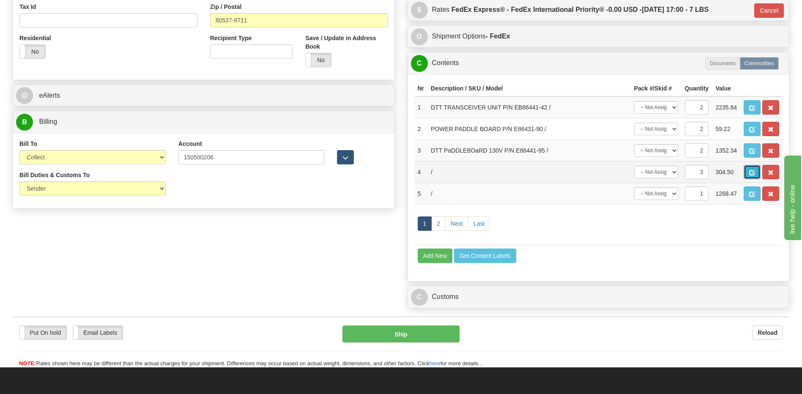
click at [754, 171] on span "button" at bounding box center [752, 172] width 6 height 5
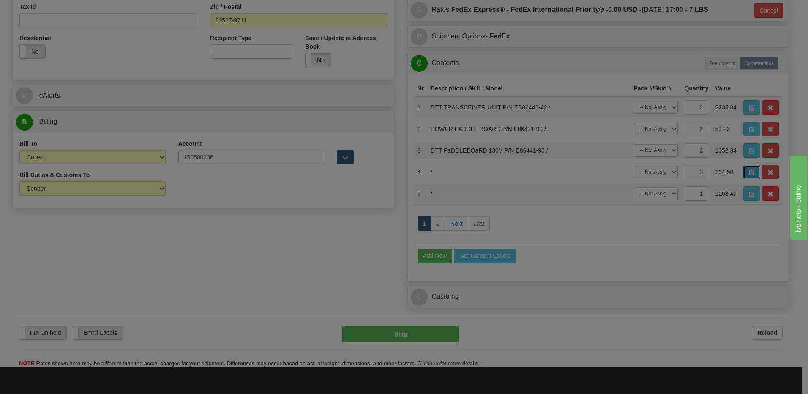
scroll to position [0, 0]
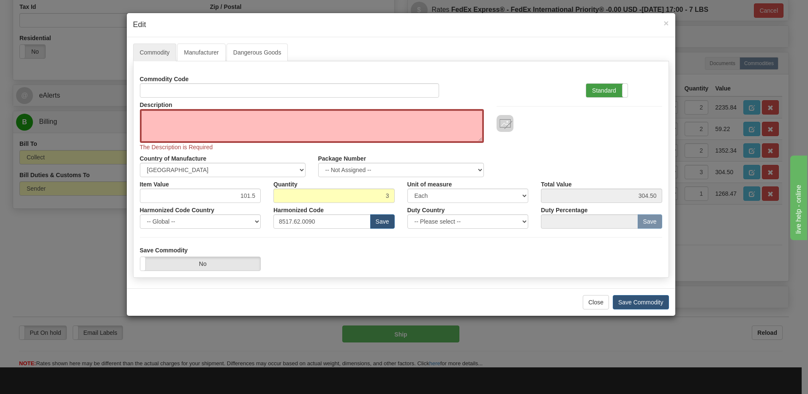
click at [611, 90] on label "Standard" at bounding box center [606, 91] width 41 height 14
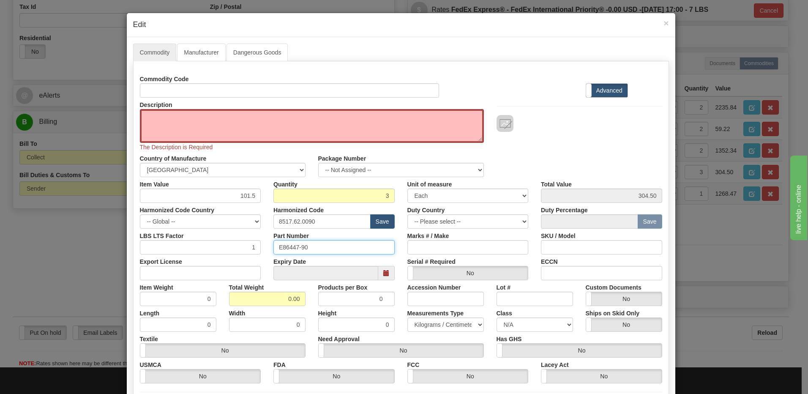
drag, startPoint x: 316, startPoint y: 248, endPoint x: 255, endPoint y: 244, distance: 61.4
click at [254, 244] on div "LBS LTS Factor 1 Part Number E86447-90 Marks # / Make SKU / Model" at bounding box center [401, 242] width 535 height 26
click at [140, 116] on textarea "Description" at bounding box center [312, 126] width 344 height 34
paste textarea "E86447-90"
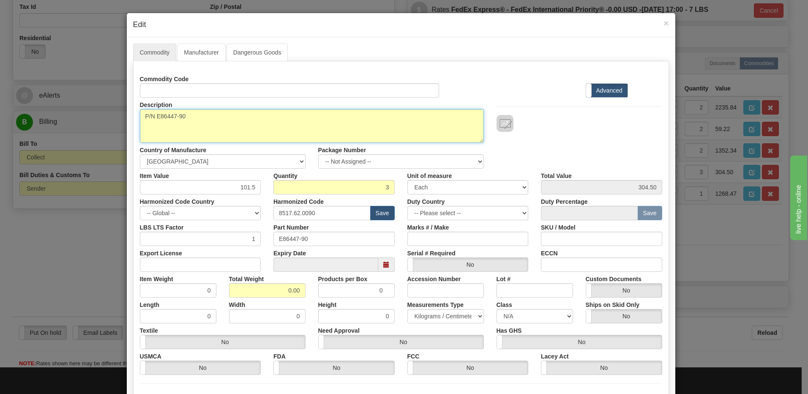
click at [141, 116] on textarea "P/N E86447-90" at bounding box center [312, 126] width 344 height 34
paste textarea "DATA UNIT PADDLE BOARD"
type textarea "DATA UNIT PADDLE BOARD P/N E86447-90"
drag, startPoint x: 319, startPoint y: 240, endPoint x: 191, endPoint y: 236, distance: 128.1
click at [192, 236] on div "LBS LTS Factor 1 Part Number E86447-90 Marks # / Make SKU / Model" at bounding box center [401, 233] width 535 height 26
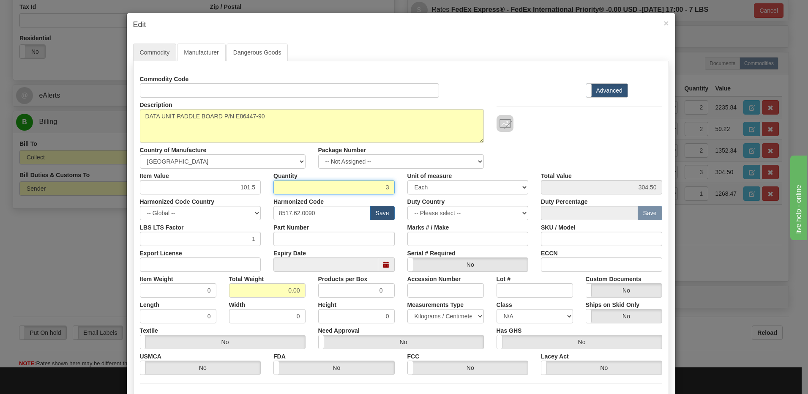
drag, startPoint x: 374, startPoint y: 189, endPoint x: 408, endPoint y: 189, distance: 33.8
click at [408, 189] on div "Item Value 101.5 Quantity 3 Unit of measure 3 Thousand Square Inches Adjustment…" at bounding box center [401, 182] width 535 height 26
type input "1"
type input "101.50"
click at [410, 124] on textarea "DATA UNIT PADDLE BOARD P/N E86447-90" at bounding box center [312, 126] width 344 height 34
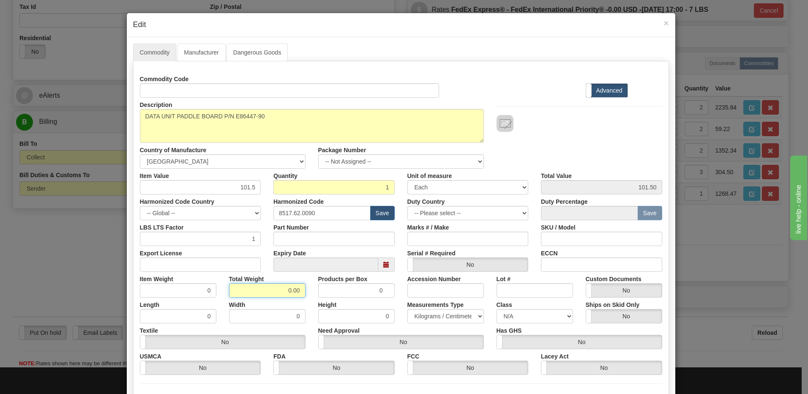
drag, startPoint x: 274, startPoint y: 290, endPoint x: 343, endPoint y: 295, distance: 69.5
click at [343, 295] on div "Item Weight 0 Total Weight 0.00 Products per Box 0 Accession Number Lot # Custo…" at bounding box center [401, 285] width 535 height 26
type input ".1"
type input "0.1000"
click at [161, 296] on input "0.1000" at bounding box center [178, 290] width 76 height 14
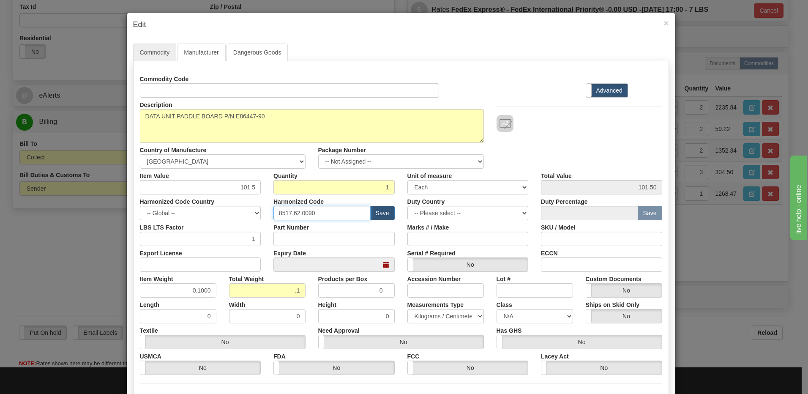
drag, startPoint x: 331, startPoint y: 210, endPoint x: 226, endPoint y: 211, distance: 105.6
click at [226, 211] on div "Harmonized Code Country -- Global -- AFGHANISTAN ALAND ISLANDS ALBANIA ALGERIA …" at bounding box center [401, 207] width 535 height 26
paste input "79.000"
type input "8517.79.0000"
drag, startPoint x: 230, startPoint y: 186, endPoint x: 281, endPoint y: 191, distance: 51.0
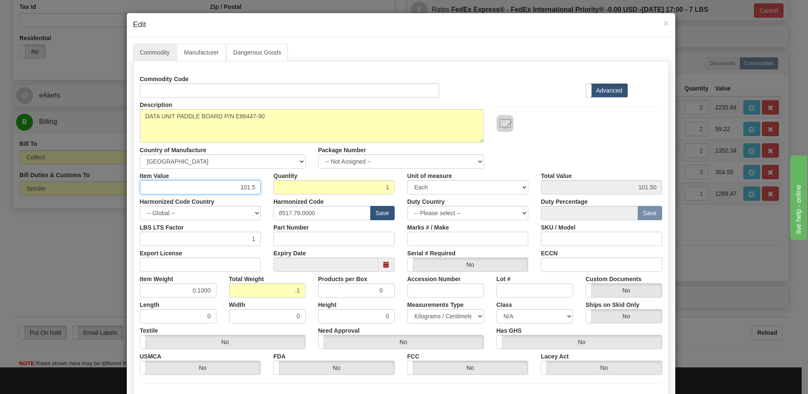
click at [281, 191] on div "Item Value 101.5 Quantity 1 Unit of measure 3 Thousand Square Inches Adjustment…" at bounding box center [401, 182] width 535 height 26
type input "970.72"
click at [317, 189] on input "1" at bounding box center [333, 187] width 121 height 14
click at [591, 144] on div "Description DATA UNIT PADDLE BOARD P/N E86447-90 Country of Manufacture -- Unkn…" at bounding box center [401, 133] width 535 height 71
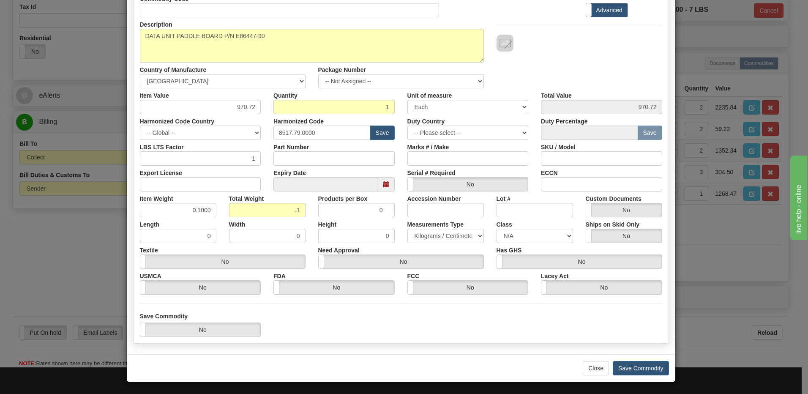
scroll to position [81, 0]
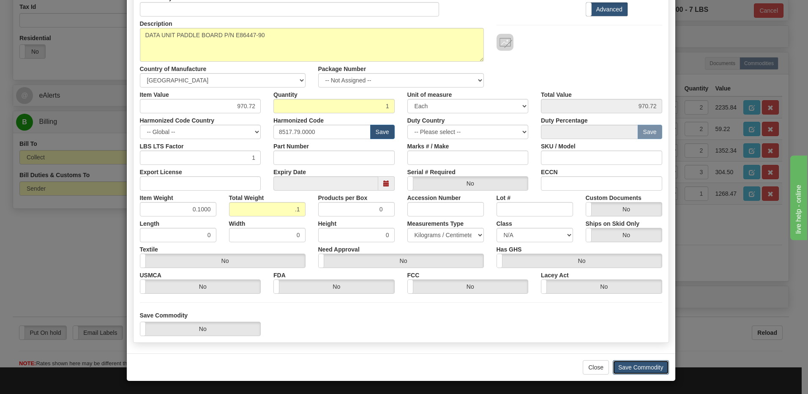
click at [633, 365] on button "Save Commodity" at bounding box center [641, 367] width 56 height 14
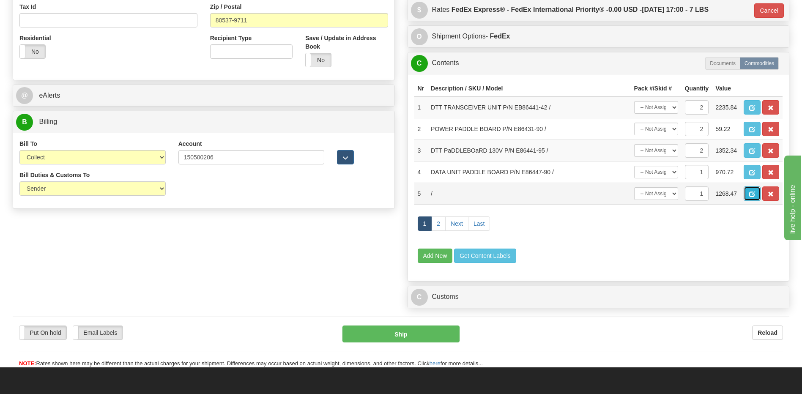
click at [749, 196] on span "button" at bounding box center [752, 193] width 6 height 5
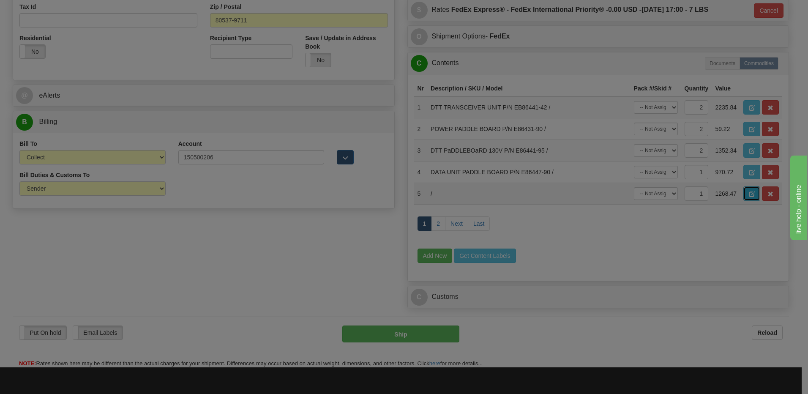
scroll to position [0, 0]
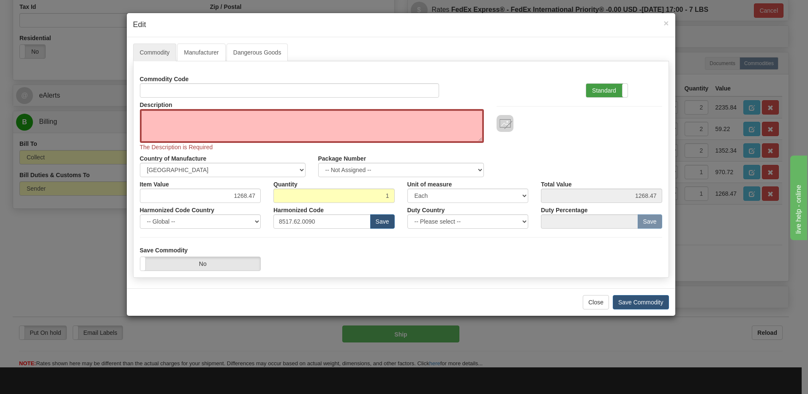
click at [598, 92] on label "Standard" at bounding box center [606, 91] width 41 height 14
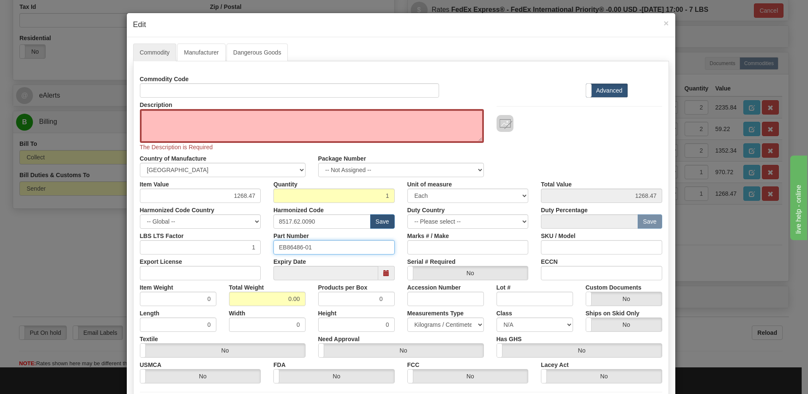
drag, startPoint x: 309, startPoint y: 251, endPoint x: 95, endPoint y: 257, distance: 213.5
click at [140, 253] on div "LBS LTS Factor 1 Part Number EB86486-01 Marks # / Make SKU / Model" at bounding box center [401, 242] width 535 height 26
drag, startPoint x: 223, startPoint y: 197, endPoint x: 273, endPoint y: 199, distance: 49.9
click at [273, 199] on div "Item Value 1268.47 Quantity 1 Unit of measure 3 Thousand Square Inches Adjustme…" at bounding box center [401, 190] width 535 height 26
drag, startPoint x: 365, startPoint y: 196, endPoint x: 483, endPoint y: 202, distance: 117.6
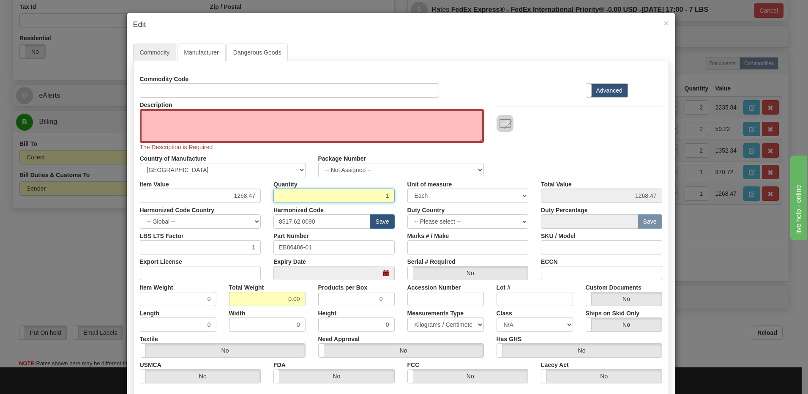
click at [483, 202] on div "Item Value 1268.47 Quantity 1 Unit of measure 3 Thousand Square Inches Adjustme…" at bounding box center [401, 190] width 535 height 26
type input "3"
type input "3805.41"
drag, startPoint x: 232, startPoint y: 300, endPoint x: 240, endPoint y: 301, distance: 7.2
click at [234, 300] on input "0.00" at bounding box center [267, 299] width 76 height 14
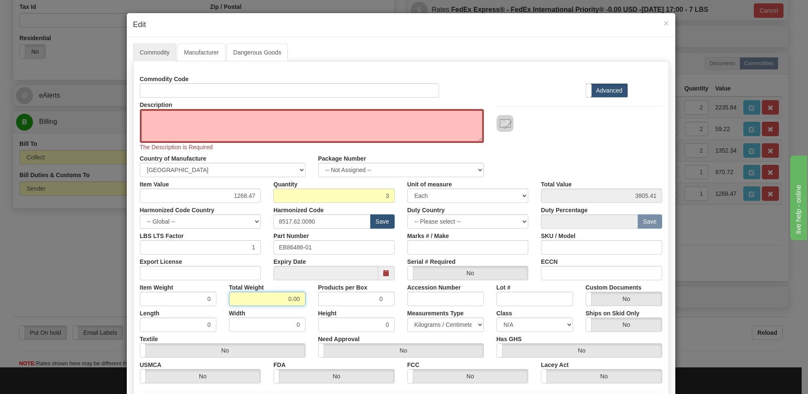
drag, startPoint x: 268, startPoint y: 302, endPoint x: 333, endPoint y: 305, distance: 65.1
click at [333, 305] on div "Item Weight 0 Total Weight 0.00 Products per Box 0 Accession Number Lot # Custo…" at bounding box center [401, 293] width 535 height 26
type input ".1"
type input "0.0333"
click at [177, 301] on input "0.0333" at bounding box center [178, 299] width 76 height 14
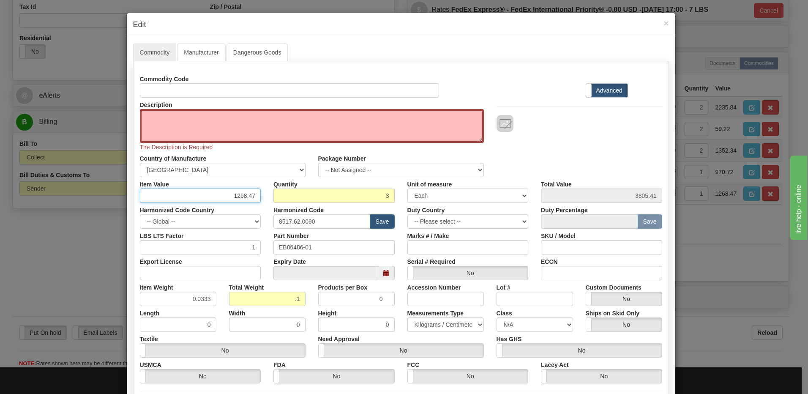
drag, startPoint x: 254, startPoint y: 195, endPoint x: 190, endPoint y: 197, distance: 64.3
click at [190, 197] on input "1268.47" at bounding box center [200, 195] width 121 height 14
type input "33.89"
type input "101.67"
click at [320, 251] on input "EB86486-01" at bounding box center [333, 247] width 121 height 14
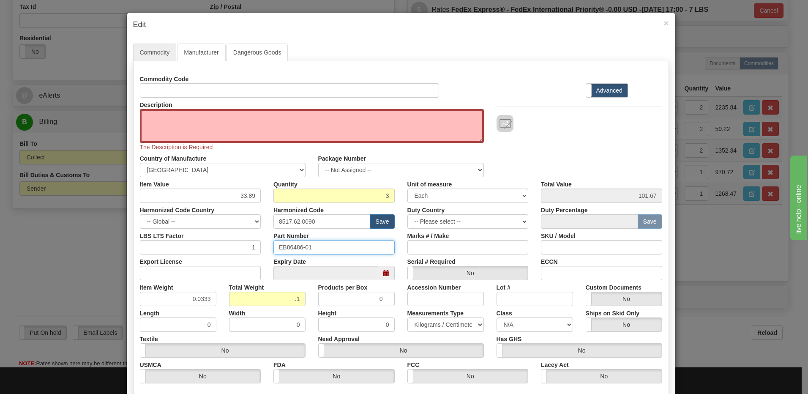
drag, startPoint x: 320, startPoint y: 251, endPoint x: 264, endPoint y: 253, distance: 56.6
click at [267, 253] on div "Part Number EB86486-01" at bounding box center [334, 242] width 134 height 26
drag, startPoint x: 317, startPoint y: 223, endPoint x: 248, endPoint y: 221, distance: 69.7
click at [248, 221] on div "Harmonized Code Country -- Global -- AFGHANISTAN ALAND ISLANDS ALBANIA ALGERIA …" at bounding box center [401, 216] width 535 height 26
drag, startPoint x: 325, startPoint y: 246, endPoint x: 274, endPoint y: 250, distance: 50.8
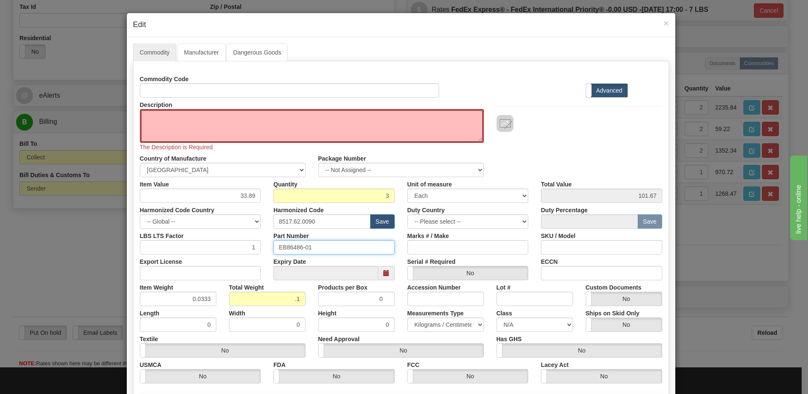
click at [257, 251] on div "LBS LTS Factor 1 Part Number EB86486-01 Marks # / Make SKU / Model" at bounding box center [401, 242] width 535 height 26
click at [141, 116] on textarea "Description" at bounding box center [312, 126] width 344 height 34
paste textarea "EB86486-01"
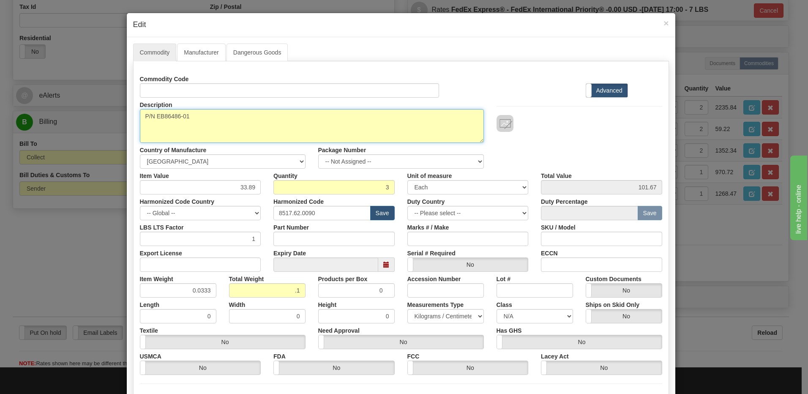
click at [141, 115] on textarea "P/N EB86486-01" at bounding box center [312, 126] width 344 height 34
paste textarea "COAX UNIT"
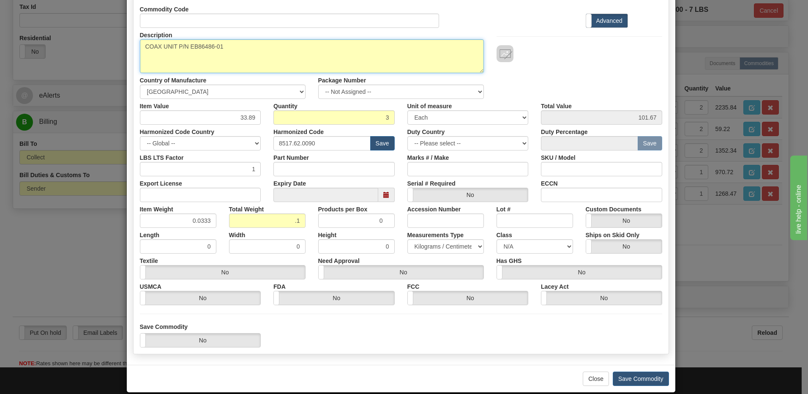
scroll to position [81, 0]
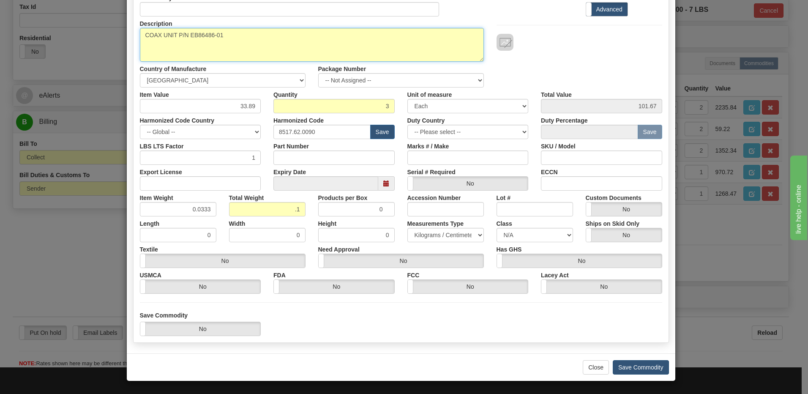
type textarea "COAX UNIT P/N EB86486-01"
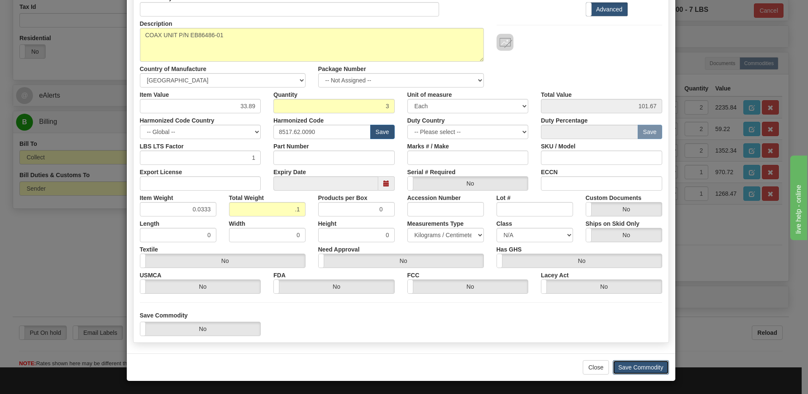
click at [639, 368] on button "Save Commodity" at bounding box center [641, 367] width 56 height 14
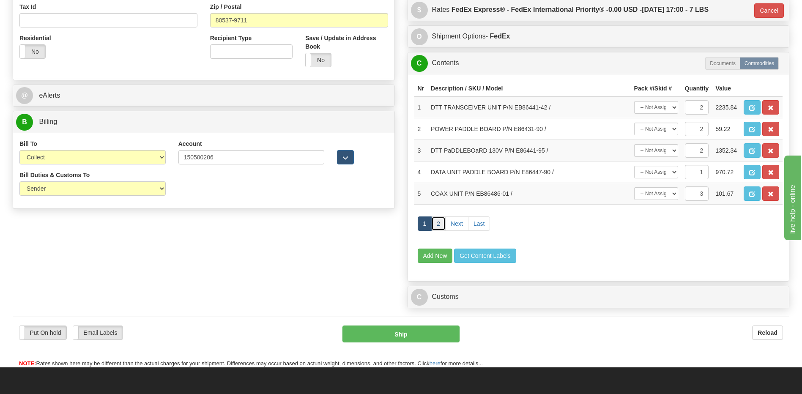
click at [443, 226] on link "2" at bounding box center [438, 223] width 14 height 14
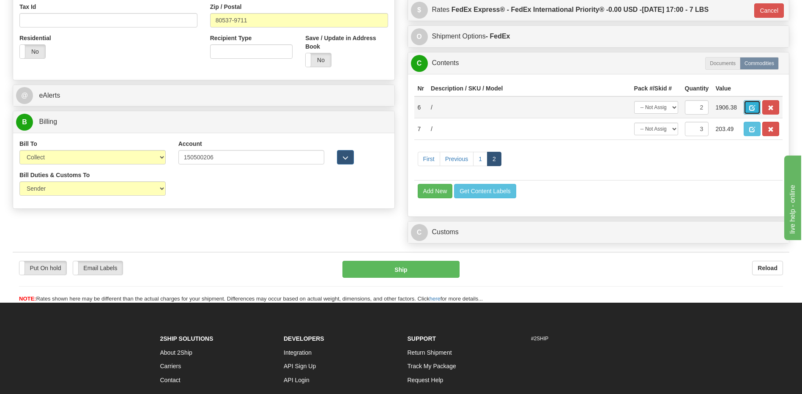
click at [749, 106] on span "button" at bounding box center [752, 107] width 6 height 5
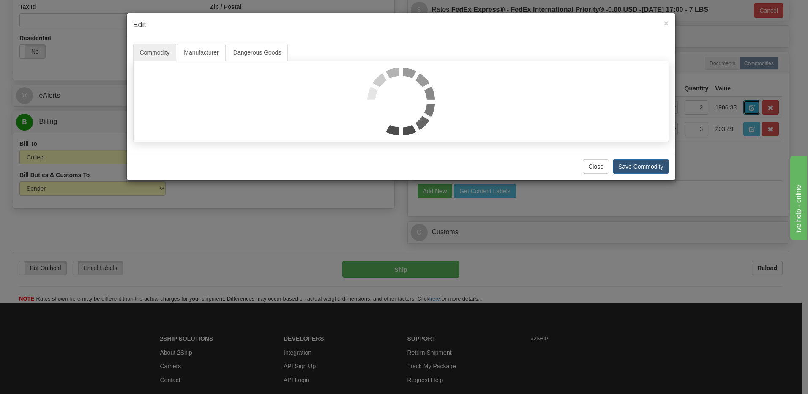
scroll to position [0, 0]
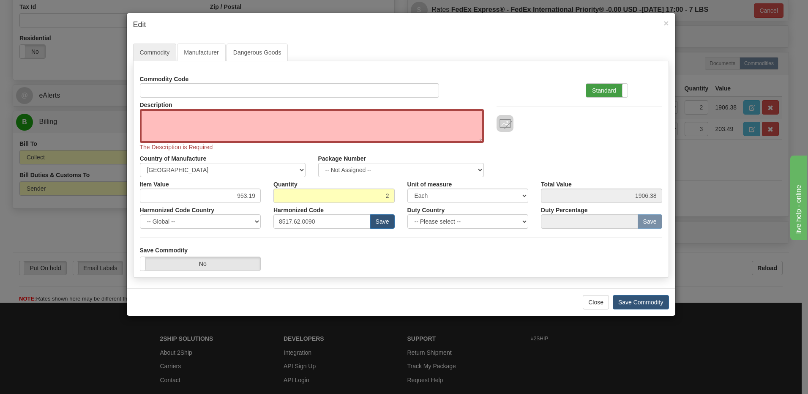
click at [606, 91] on label "Standard" at bounding box center [606, 91] width 41 height 14
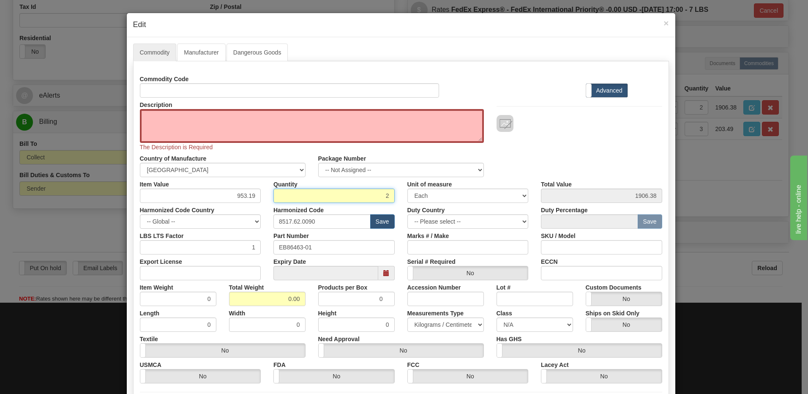
drag, startPoint x: 371, startPoint y: 198, endPoint x: 458, endPoint y: 191, distance: 88.2
click at [458, 191] on div "Item Value 953.19 Quantity 2 Unit of measure 3 Thousand Square Inches Adjustmen…" at bounding box center [401, 190] width 535 height 26
type input "1"
type input "953.19"
click at [232, 298] on input "0.00" at bounding box center [267, 299] width 76 height 14
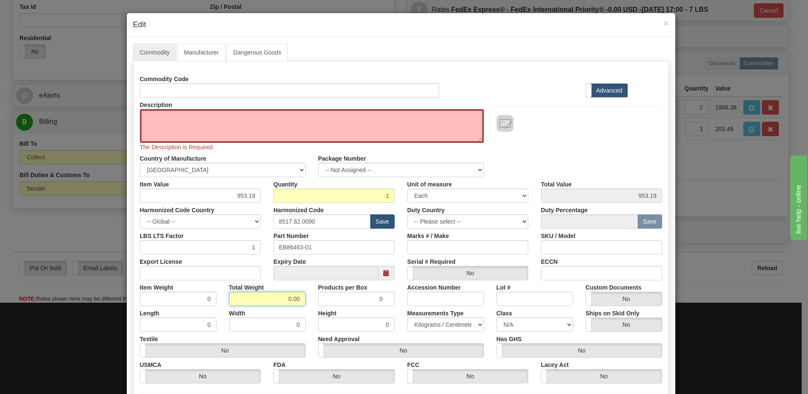
drag, startPoint x: 238, startPoint y: 297, endPoint x: 418, endPoint y: 303, distance: 180.5
click at [418, 303] on div "Item Weight 0 Total Weight 0.00 Products per Box 0 Accession Number Lot # Custo…" at bounding box center [401, 293] width 535 height 26
type input ".1"
type input "0.1000"
drag, startPoint x: 175, startPoint y: 296, endPoint x: 179, endPoint y: 298, distance: 4.6
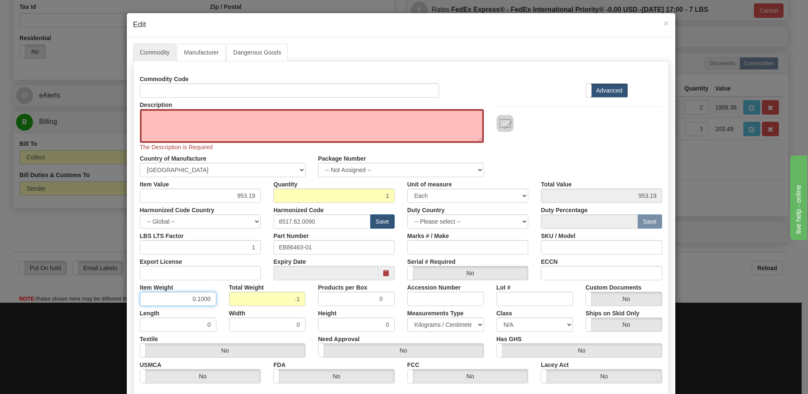
click at [175, 296] on input "0.1000" at bounding box center [178, 299] width 76 height 14
drag, startPoint x: 229, startPoint y: 196, endPoint x: 284, endPoint y: 200, distance: 55.0
click at [284, 200] on div "Item Value 953.19 Quantity 1 Unit of measure 3 Thousand Square Inches Adjustmen…" at bounding box center [401, 190] width 535 height 26
type input "681.86"
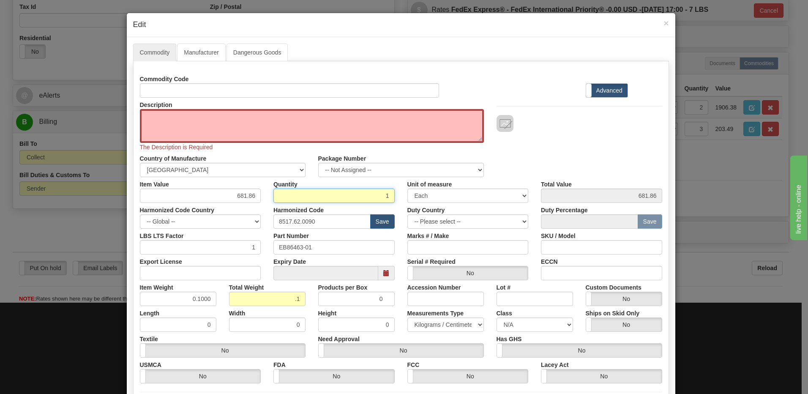
click at [287, 198] on input "1" at bounding box center [333, 195] width 121 height 14
drag, startPoint x: 496, startPoint y: 262, endPoint x: 442, endPoint y: 262, distance: 54.1
click at [496, 262] on div "Serial # Required Yes No" at bounding box center [468, 267] width 134 height 26
drag, startPoint x: 326, startPoint y: 222, endPoint x: 196, endPoint y: 226, distance: 129.4
click at [206, 226] on div "Harmonized Code Country -- Global -- AFGHANISTAN ALAND ISLANDS ALBANIA ALGERIA …" at bounding box center [401, 216] width 535 height 26
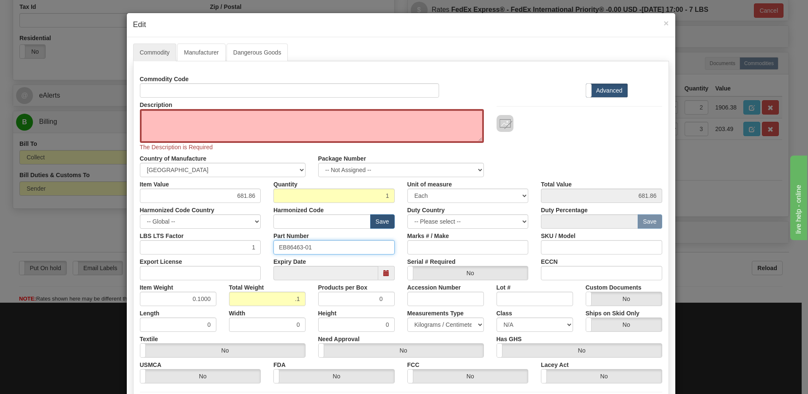
drag, startPoint x: 319, startPoint y: 248, endPoint x: 259, endPoint y: 247, distance: 60.4
click at [259, 247] on div "LBS LTS Factor 1 Part Number EB86463-01 Marks # / Make SKU / Model" at bounding box center [401, 242] width 535 height 26
click at [141, 116] on textarea "Description" at bounding box center [312, 126] width 344 height 34
paste textarea "CONTaCT I*O UNIT"
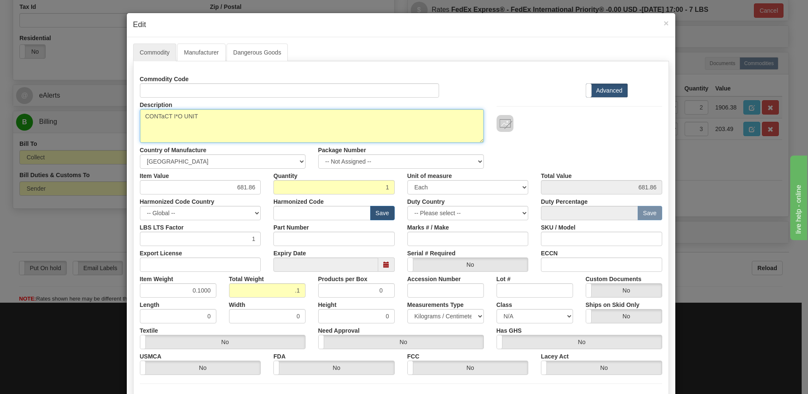
click at [201, 110] on textarea "CONTaCT I*O UNIT" at bounding box center [312, 126] width 344 height 34
paste textarea "EB86463-01"
click at [219, 115] on textarea "CONTaCT I*O UNIT P/N EB86463-01" at bounding box center [312, 126] width 344 height 34
type textarea "CONTaCT I*O UNIT P/N EB86463-01"
click at [294, 210] on input "text" at bounding box center [321, 213] width 97 height 14
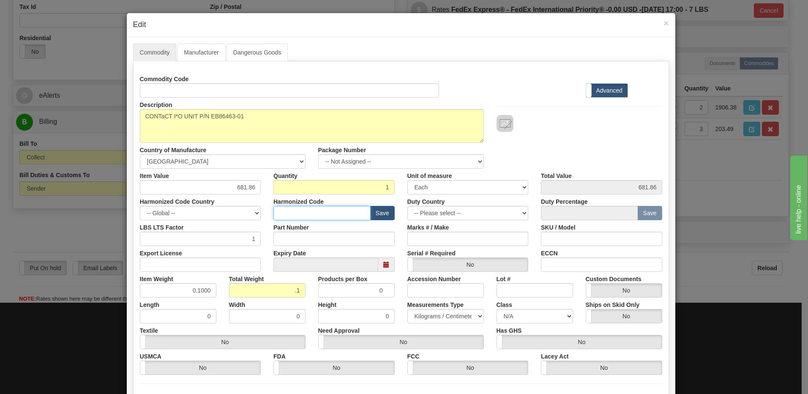
paste input "8517.79.0000"
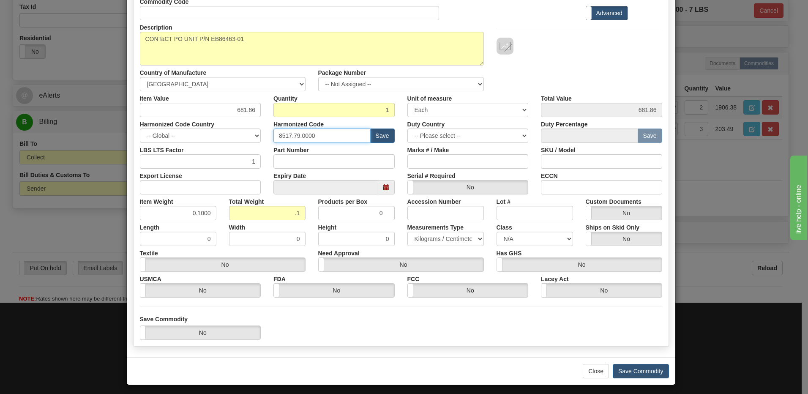
scroll to position [81, 0]
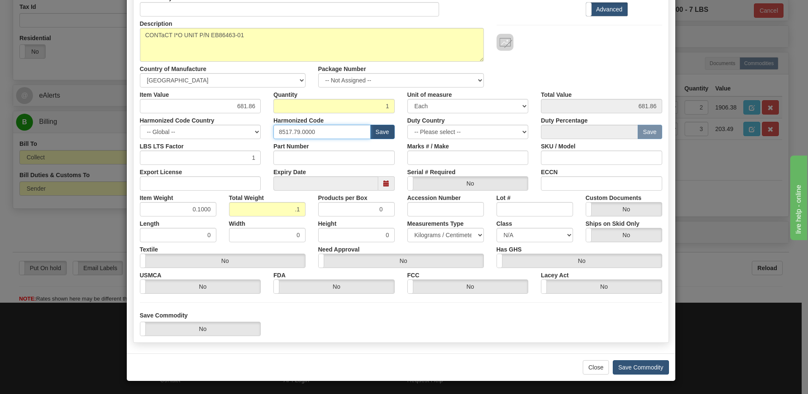
type input "8517.79.0000"
click at [648, 365] on button "Save Commodity" at bounding box center [641, 367] width 56 height 14
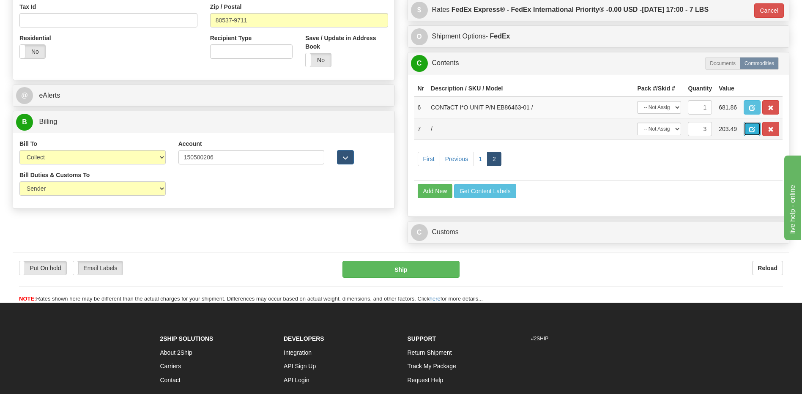
click at [752, 132] on span "button" at bounding box center [752, 129] width 6 height 5
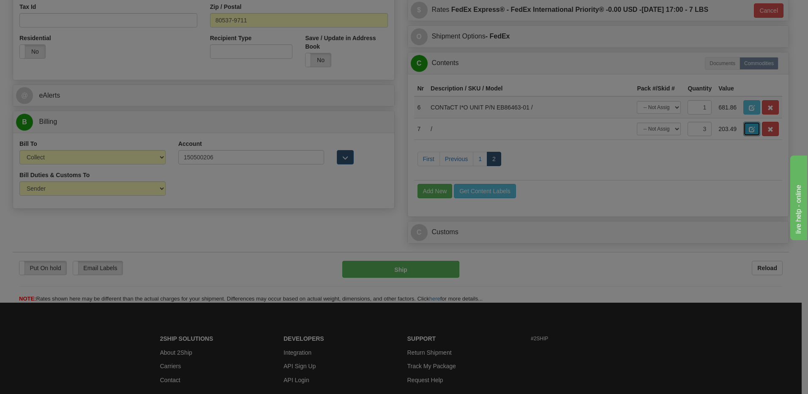
scroll to position [0, 0]
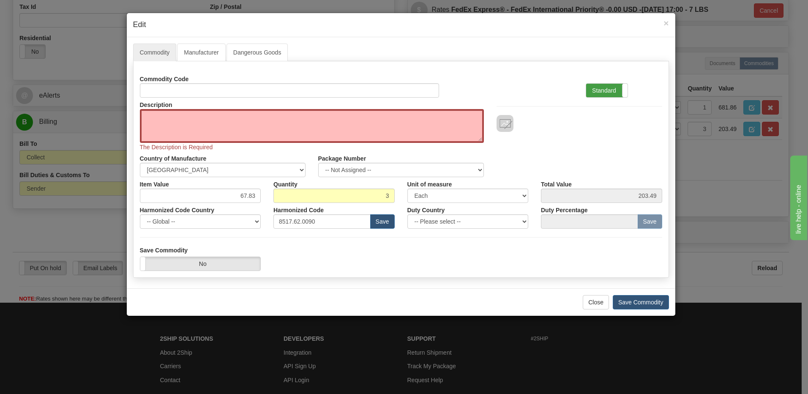
click at [595, 92] on label "Standard" at bounding box center [606, 91] width 41 height 14
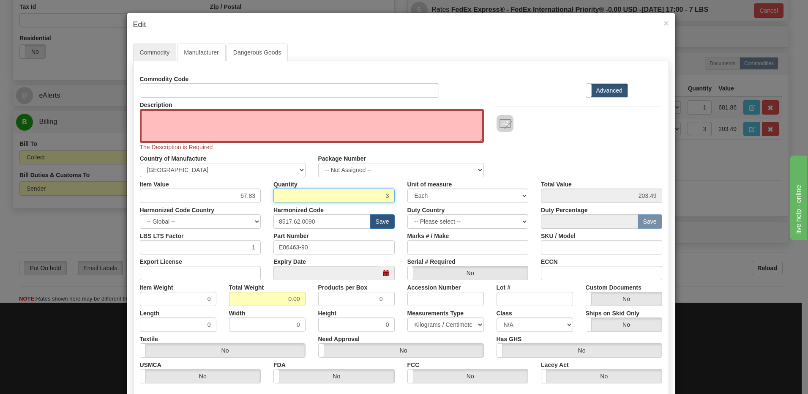
drag, startPoint x: 357, startPoint y: 196, endPoint x: 483, endPoint y: 197, distance: 125.1
click at [483, 197] on div "Item Value 67.83 Quantity 3 Unit of measure 3 Thousand Square Inches Adjustment…" at bounding box center [401, 190] width 535 height 26
type input "2"
type input "135.66"
drag, startPoint x: 231, startPoint y: 300, endPoint x: 360, endPoint y: 303, distance: 128.5
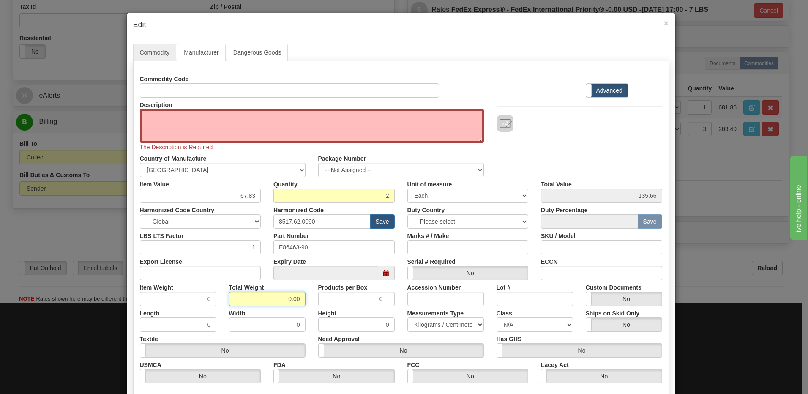
click at [360, 303] on div "Item Weight 0 Total Weight 0.00 Products per Box 0 Accession Number Lot # Custo…" at bounding box center [401, 293] width 535 height 26
type input ".1"
type input "0.0500"
click at [171, 296] on input "0.0500" at bounding box center [178, 299] width 76 height 14
drag, startPoint x: 232, startPoint y: 196, endPoint x: 282, endPoint y: 197, distance: 50.3
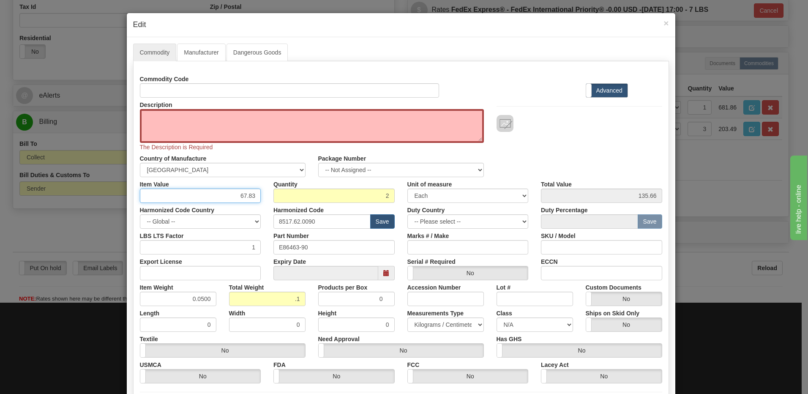
click at [282, 197] on div "Item Value 67.83 Quantity 2 Unit of measure 3 Thousand Square Inches Adjustment…" at bounding box center [401, 190] width 535 height 26
type input "533.32"
type input "1066.64"
click at [341, 238] on div "Part Number E86463-90" at bounding box center [334, 242] width 134 height 26
drag, startPoint x: 320, startPoint y: 223, endPoint x: 132, endPoint y: 212, distance: 188.8
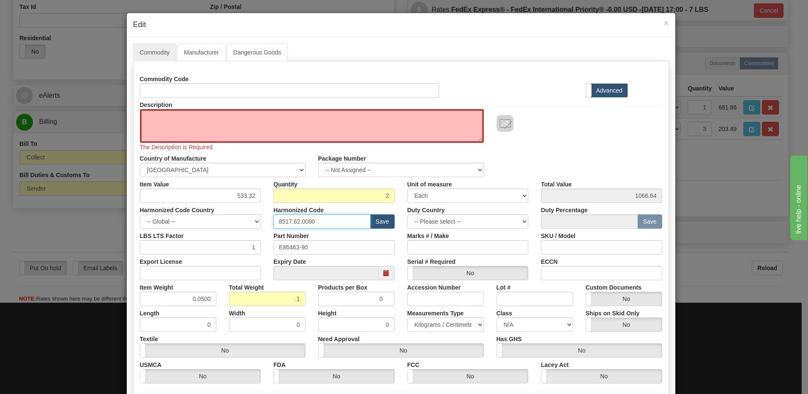
click at [137, 211] on div "Harmonized Code Country -- Global -- AFGHANISTAN ALAND ISLANDS ALBANIA ALGERIA …" at bounding box center [401, 216] width 535 height 26
drag, startPoint x: 319, startPoint y: 249, endPoint x: 259, endPoint y: 247, distance: 60.4
click at [259, 247] on div "LBS LTS Factor 1 Part Number E86463-90 Marks # / Make SKU / Model" at bounding box center [401, 242] width 535 height 26
click at [142, 116] on textarea "Description" at bounding box center [312, 126] width 344 height 34
paste textarea "E86463-90"
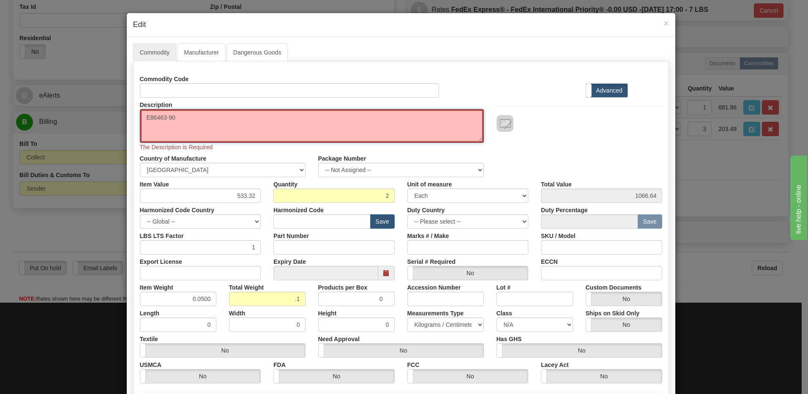
click at [144, 122] on textarea "E86463-90" at bounding box center [312, 126] width 344 height 34
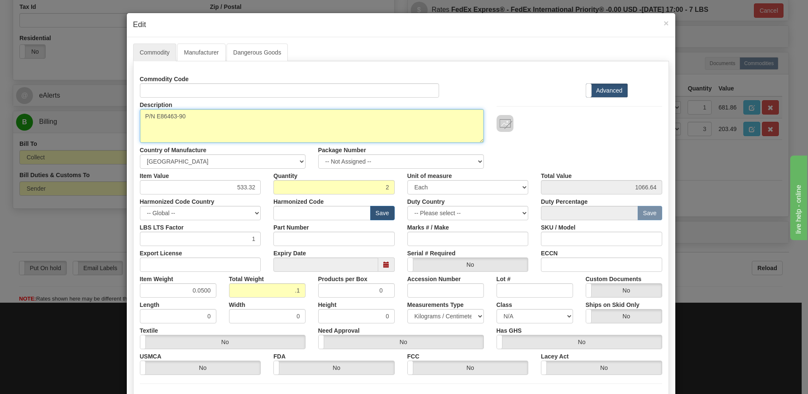
click at [140, 117] on textarea "P/N E86463-90" at bounding box center [312, 126] width 344 height 34
paste textarea "Screwdown Terminal Block"
type textarea "Screwdown Terminal Block P/N E86463-90"
click at [310, 215] on input "text" at bounding box center [321, 213] width 97 height 14
paste input "8536.90.4000"
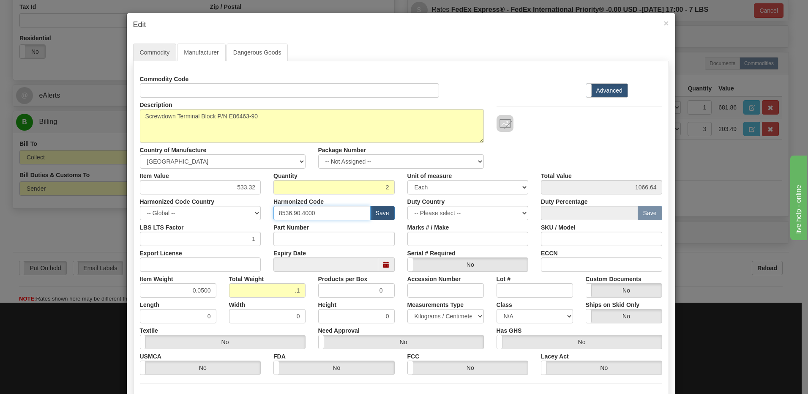
type input "8536.90.4000"
click at [237, 251] on div "Export License" at bounding box center [201, 259] width 134 height 26
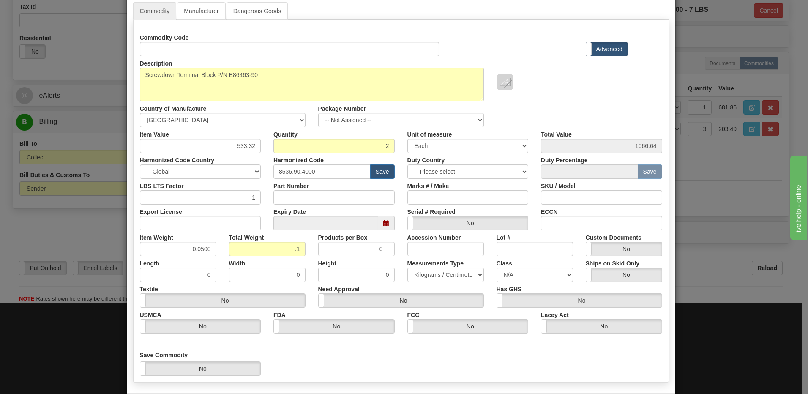
scroll to position [81, 0]
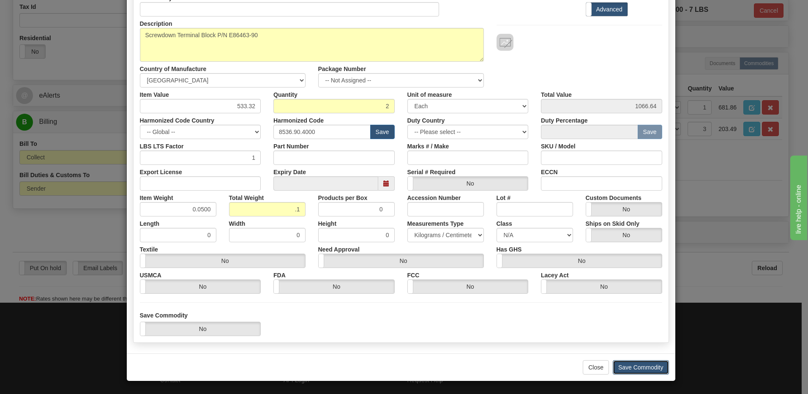
click at [649, 367] on button "Save Commodity" at bounding box center [641, 367] width 56 height 14
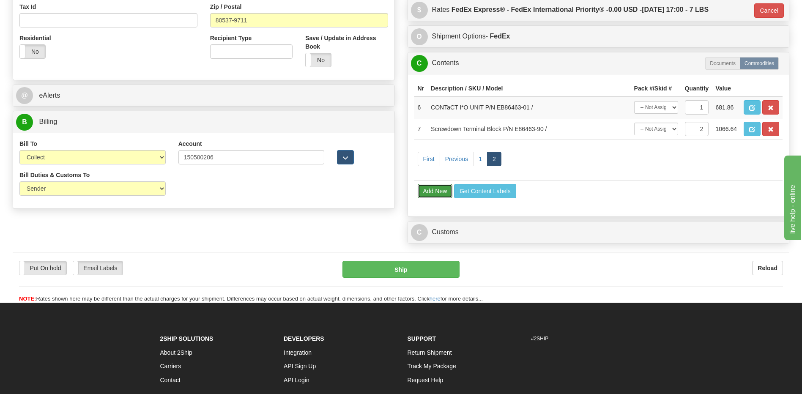
click at [437, 191] on button "Add New" at bounding box center [434, 191] width 35 height 14
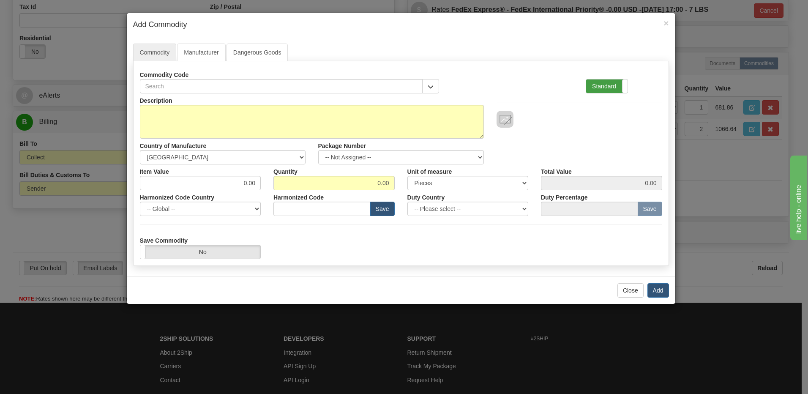
click at [607, 82] on label "Standard" at bounding box center [606, 86] width 41 height 14
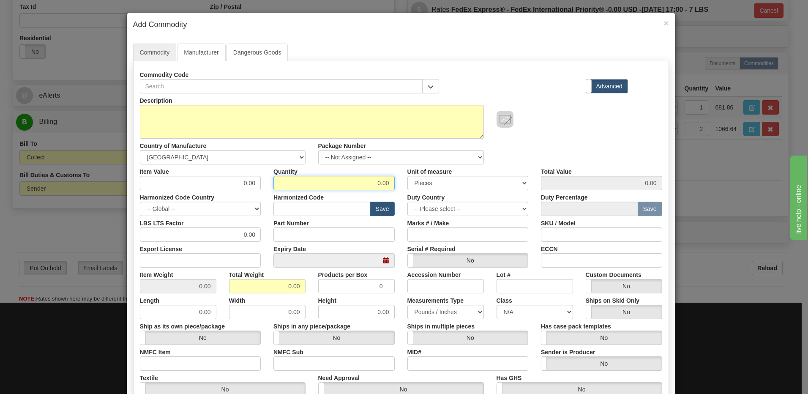
drag, startPoint x: 338, startPoint y: 178, endPoint x: 459, endPoint y: 193, distance: 121.7
click at [459, 193] on div "Description Country of Manufacture -- Unknown -- AFGHANISTAN ALAND ISLANDS ALBA…" at bounding box center [401, 279] width 522 height 372
type input "3"
click at [233, 288] on input "0.00" at bounding box center [267, 286] width 76 height 14
drag, startPoint x: 253, startPoint y: 289, endPoint x: 384, endPoint y: 294, distance: 131.5
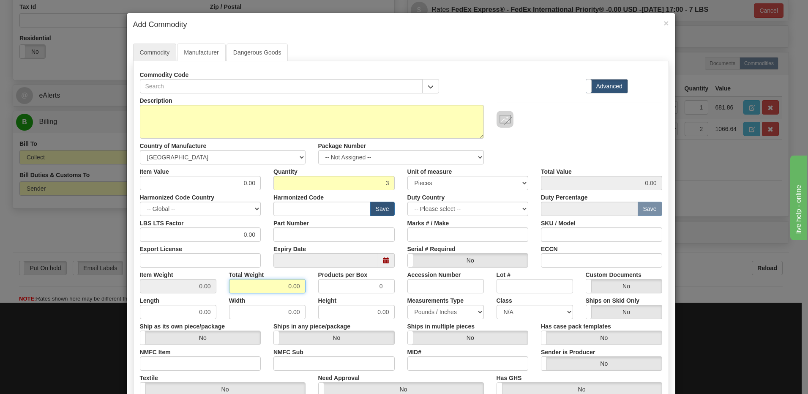
click at [384, 294] on div "Description Country of Manufacture -- Unknown -- AFGHANISTAN ALAND ISLANDS ALBA…" at bounding box center [401, 279] width 522 height 372
type input ".1"
type input "0.0333"
click at [294, 300] on div "Width 0.00" at bounding box center [267, 306] width 89 height 26
drag, startPoint x: 213, startPoint y: 185, endPoint x: 289, endPoint y: 176, distance: 77.0
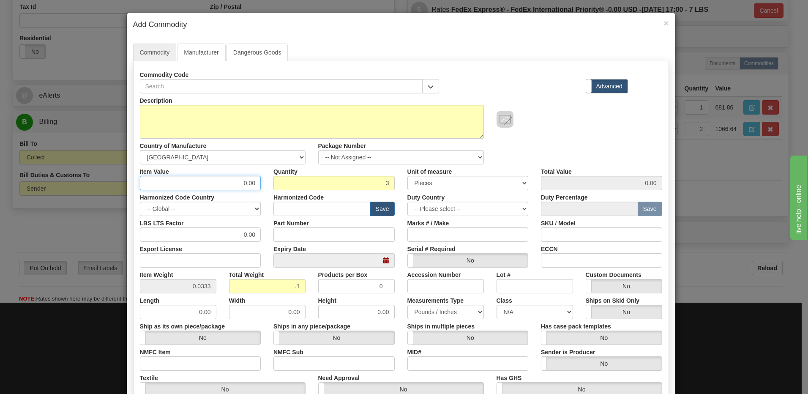
click at [289, 176] on div "Item Value 0.00 Quantity 3 Unit of measure 3 Thousand Square Inches Adjustments…" at bounding box center [401, 177] width 535 height 26
type input "47.26"
type input "141.78"
click at [276, 209] on input "text" at bounding box center [321, 209] width 97 height 14
paste input "8536.90.4000"
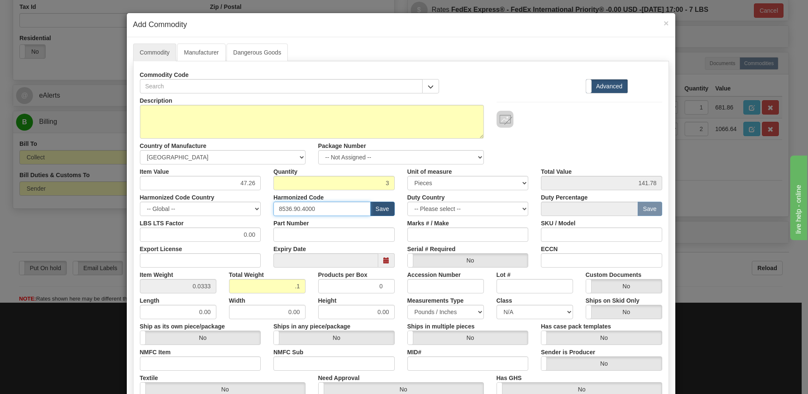
type input "8536.90.4000"
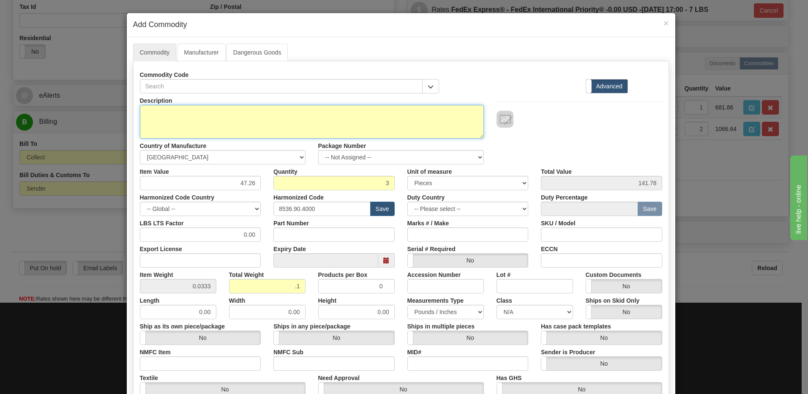
click at [143, 119] on textarea "Description" at bounding box center [312, 122] width 344 height 34
paste textarea "Screwdown Terminal Block"
click at [235, 113] on textarea "Screwdown Terminal Block" at bounding box center [312, 122] width 344 height 34
paste textarea "E86463-90"
click at [235, 113] on textarea "Screwdown Terminal Block P/N E86463-90" at bounding box center [312, 122] width 344 height 34
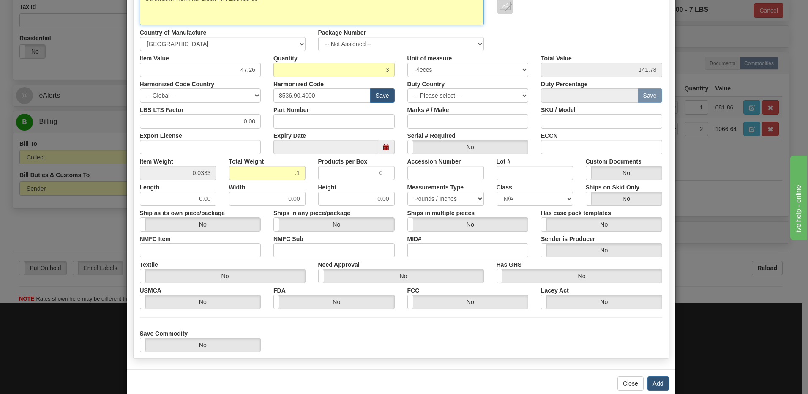
scroll to position [127, 0]
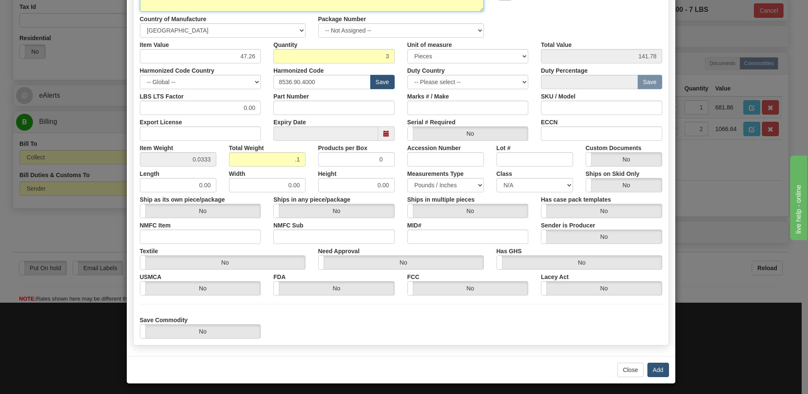
type textarea "Screwdown Terminal Block P/N E86463-90"
click at [655, 370] on button "Add" at bounding box center [658, 370] width 22 height 14
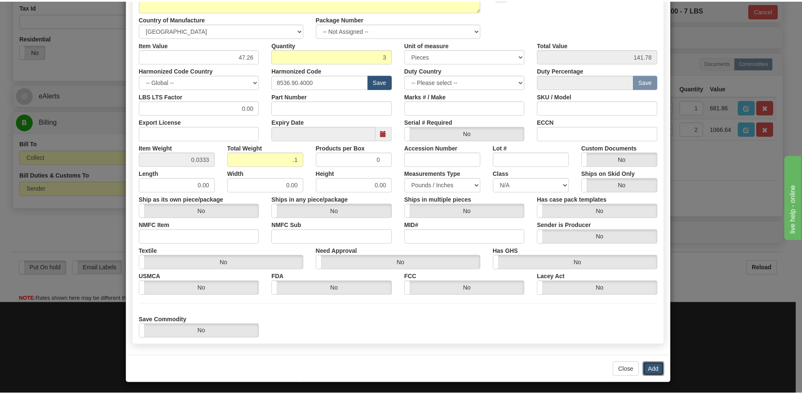
scroll to position [0, 0]
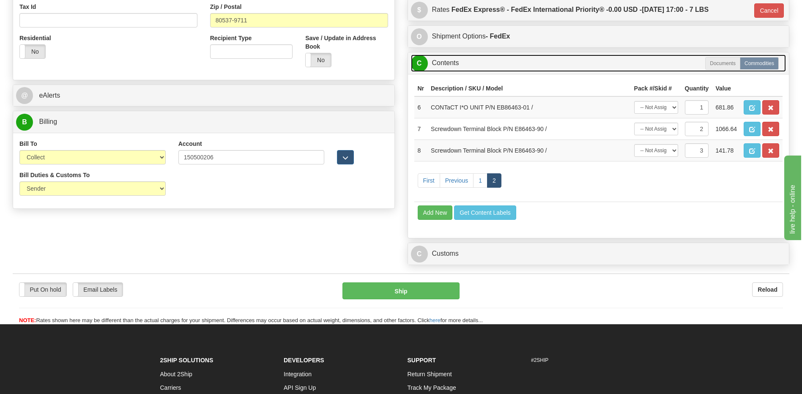
click at [462, 66] on link "C Contents" at bounding box center [598, 63] width 375 height 17
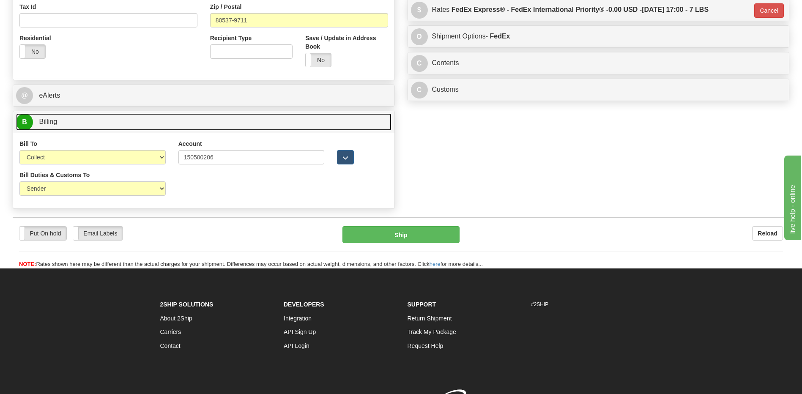
click at [161, 121] on link "B Billing" at bounding box center [203, 121] width 375 height 17
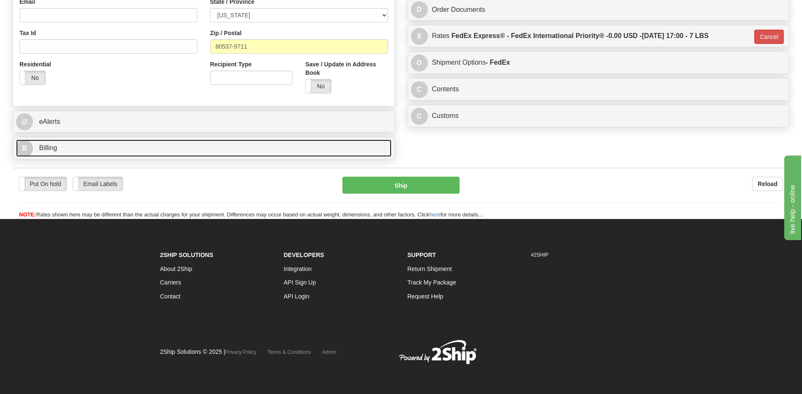
scroll to position [270, 0]
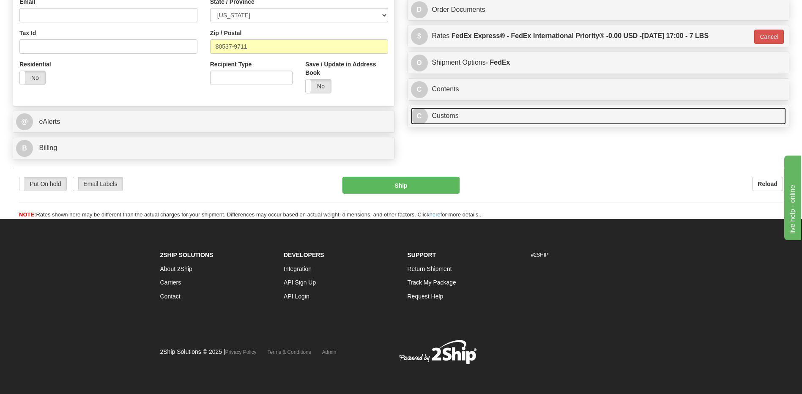
click at [449, 116] on link "C Customs" at bounding box center [598, 115] width 375 height 17
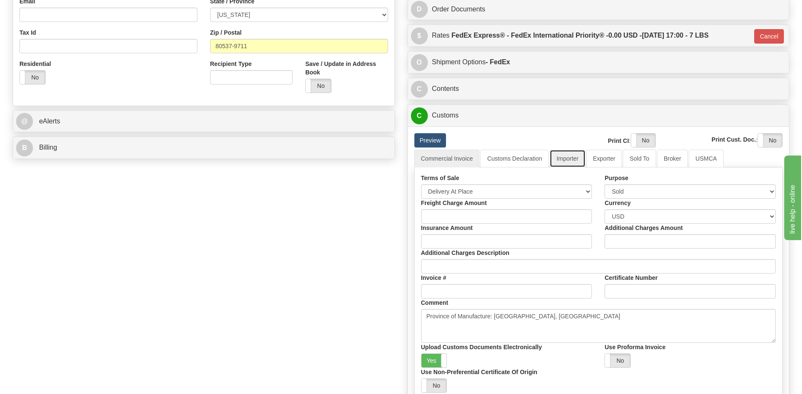
click at [573, 159] on link "Importer" at bounding box center [566, 159] width 35 height 18
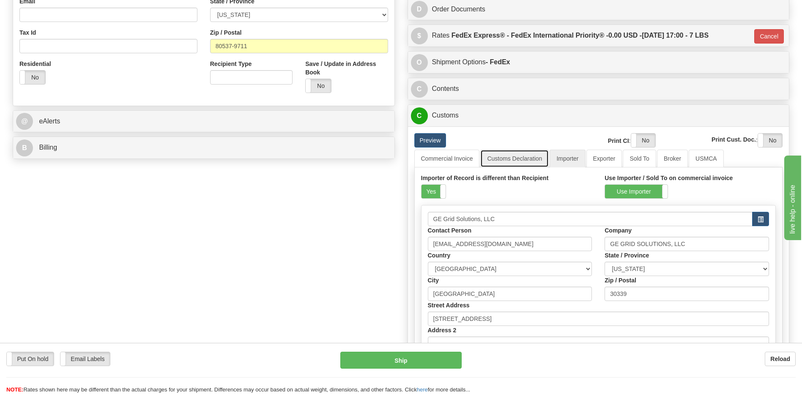
click at [497, 159] on link "Customs Declaration" at bounding box center [514, 159] width 68 height 18
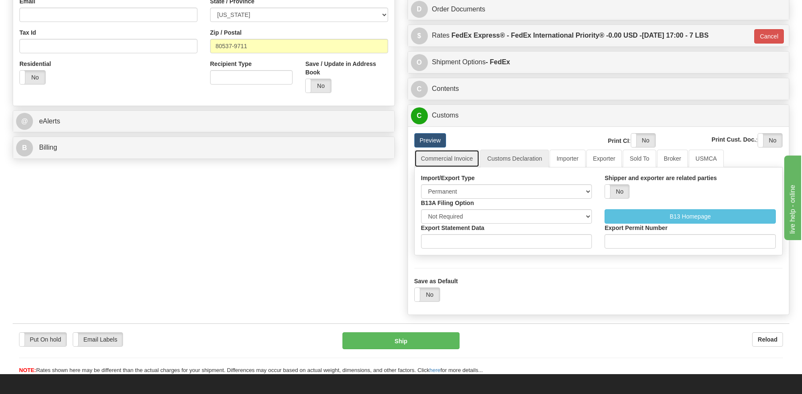
click at [456, 159] on link "Commercial Invoice" at bounding box center [446, 159] width 65 height 18
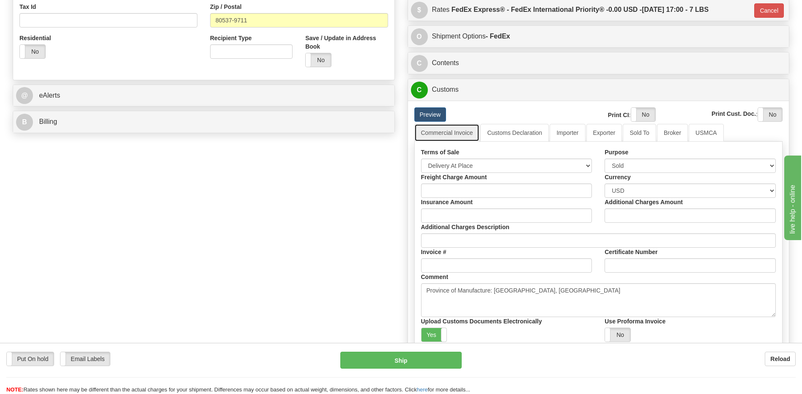
scroll to position [312, 0]
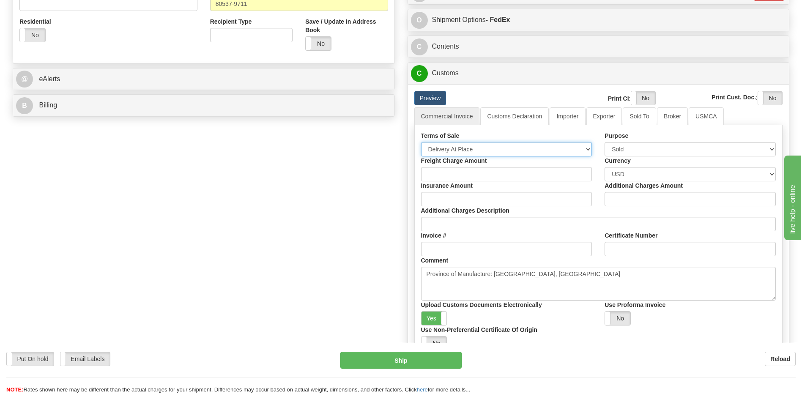
click at [469, 148] on select "Free Carrier Free On Board Ex Works Delivered Duty Unpaid Delivered Duty Paid C…" at bounding box center [506, 149] width 171 height 14
select select "7"
click at [421, 142] on select "Free Carrier Free On Board Ex Works Delivered Duty Unpaid Delivered Duty Paid C…" at bounding box center [506, 149] width 171 height 14
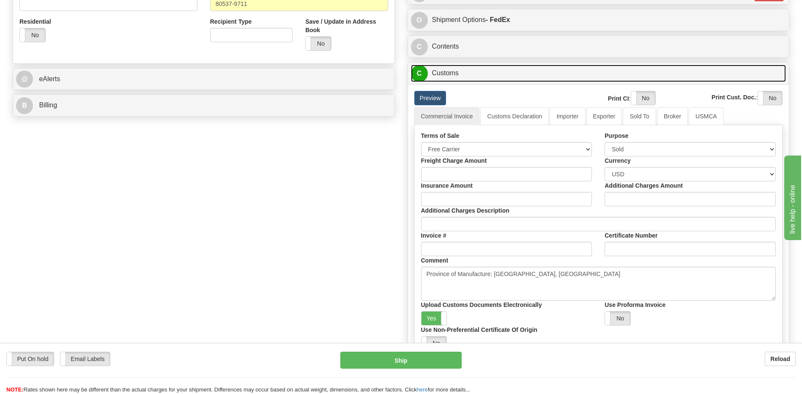
click at [468, 81] on link "C Customs" at bounding box center [598, 73] width 375 height 17
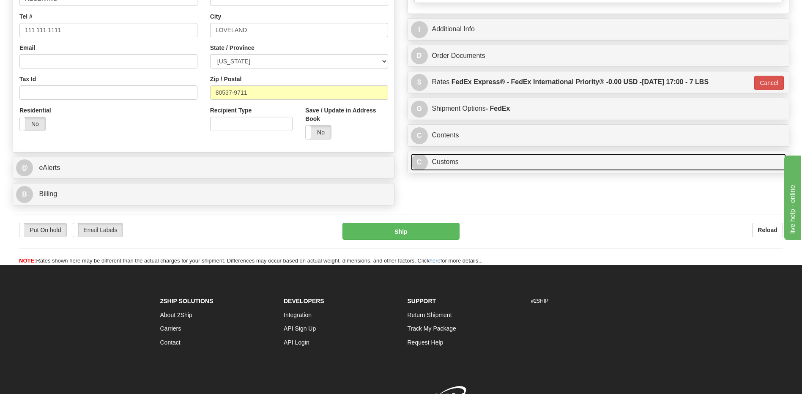
scroll to position [186, 0]
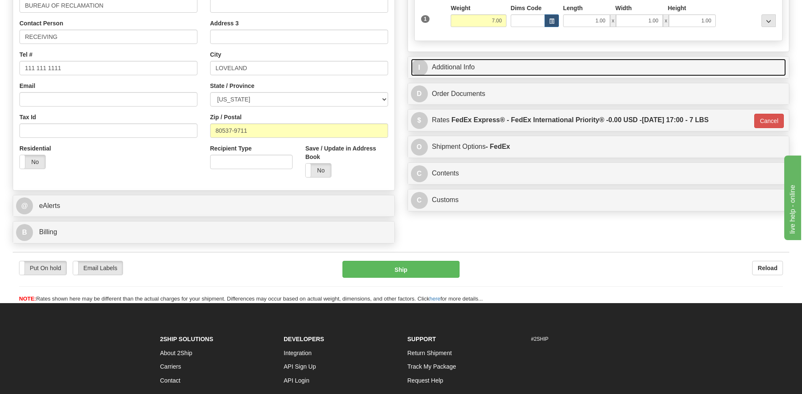
click at [489, 71] on link "I Additional Info" at bounding box center [598, 67] width 375 height 17
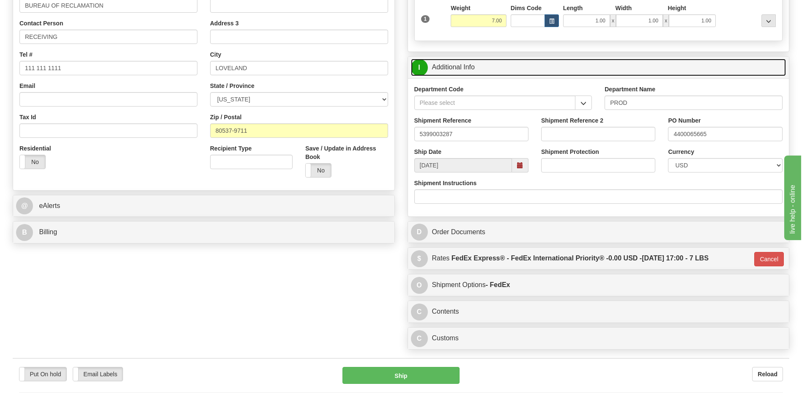
click at [489, 71] on link "I Additional Info" at bounding box center [598, 67] width 375 height 17
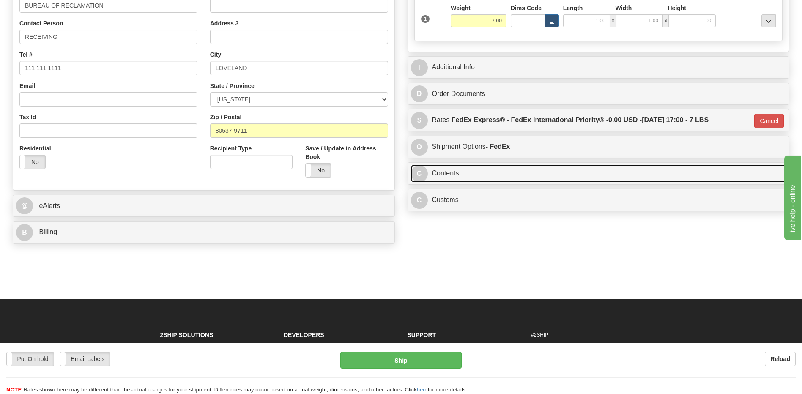
click at [454, 172] on link "C Contents" at bounding box center [598, 173] width 375 height 17
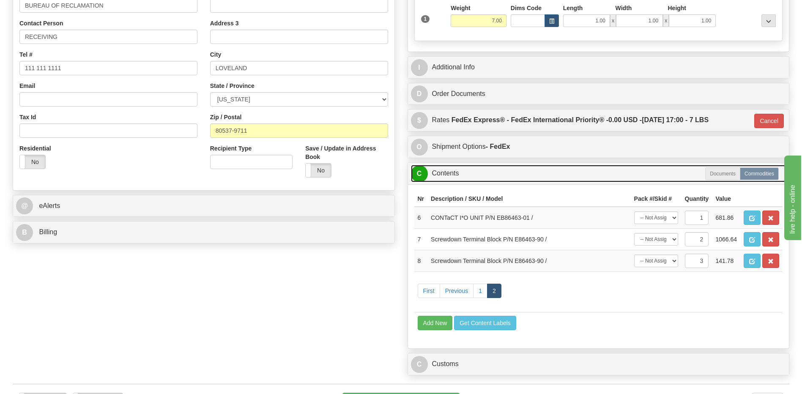
click at [454, 172] on link "C Contents" at bounding box center [598, 173] width 375 height 17
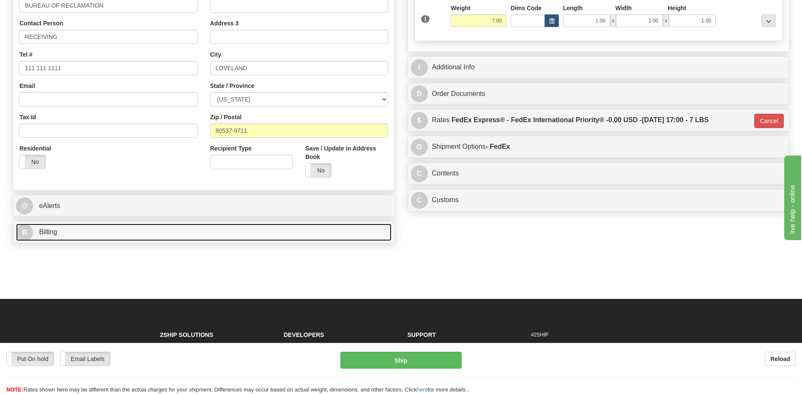
click at [75, 236] on link "B Billing" at bounding box center [203, 232] width 375 height 17
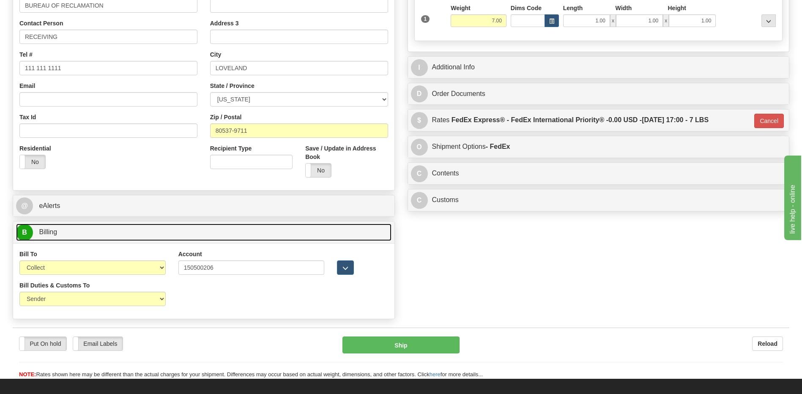
click at [75, 236] on link "B Billing" at bounding box center [203, 232] width 375 height 17
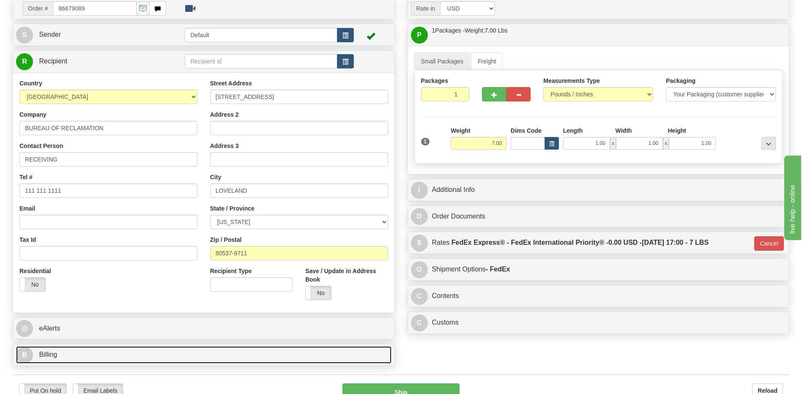
scroll to position [143, 0]
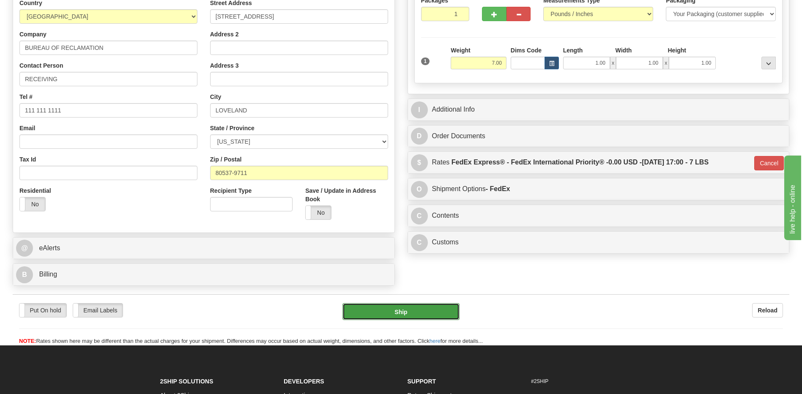
click at [363, 318] on button "Ship" at bounding box center [400, 311] width 117 height 17
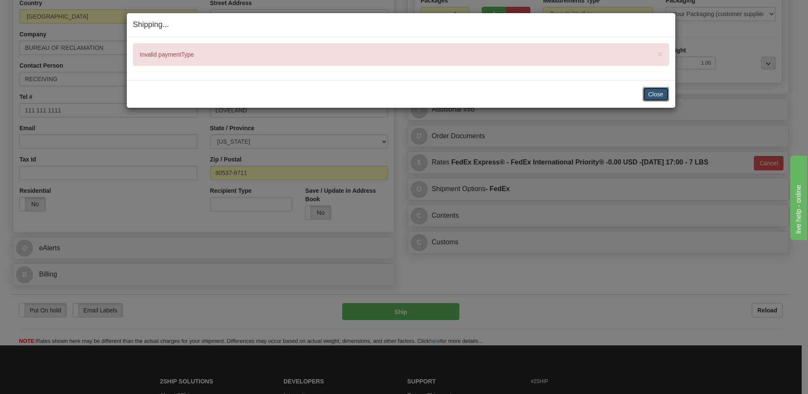
click at [652, 96] on button "Close" at bounding box center [656, 94] width 26 height 14
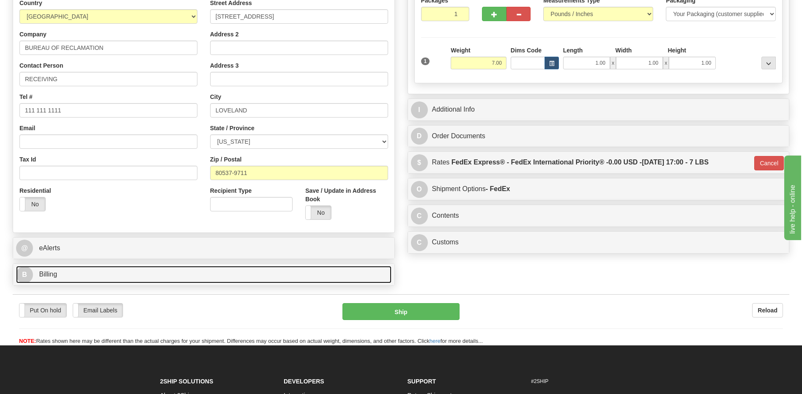
click at [142, 276] on link "B Billing" at bounding box center [203, 274] width 375 height 17
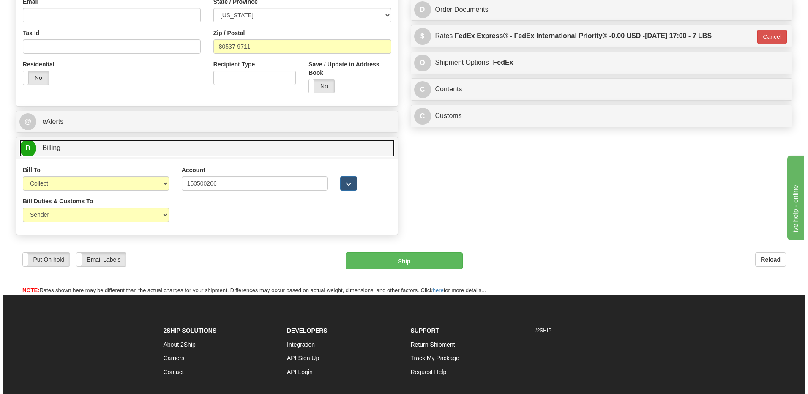
scroll to position [270, 0]
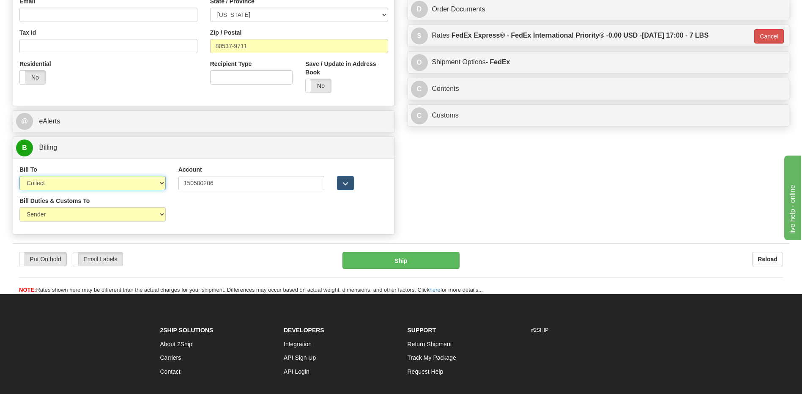
click at [135, 177] on select "Sender Recipient Third Party Collect" at bounding box center [92, 183] width 146 height 14
select select "1"
click at [19, 176] on select "Sender Recipient Third Party Collect" at bounding box center [92, 183] width 146 height 14
type input "01"
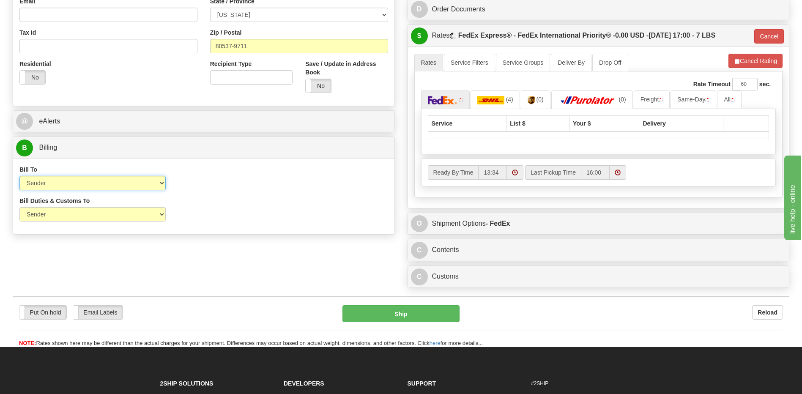
click at [80, 185] on select "Sender Recipient Third Party Collect" at bounding box center [92, 183] width 146 height 14
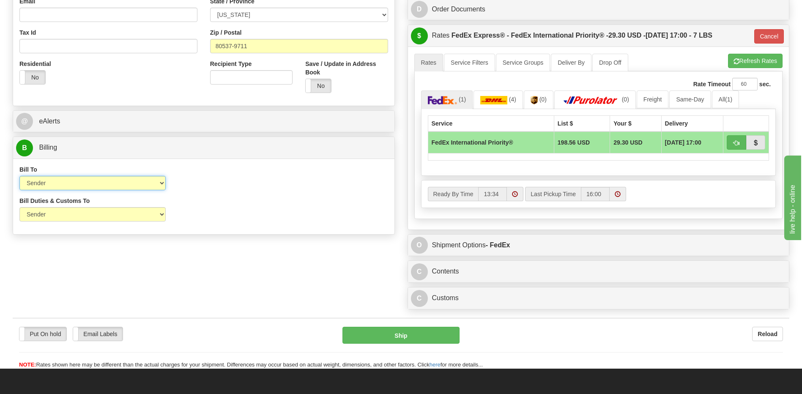
select select "2"
click at [19, 176] on select "Sender Recipient Third Party Collect" at bounding box center [92, 183] width 146 height 14
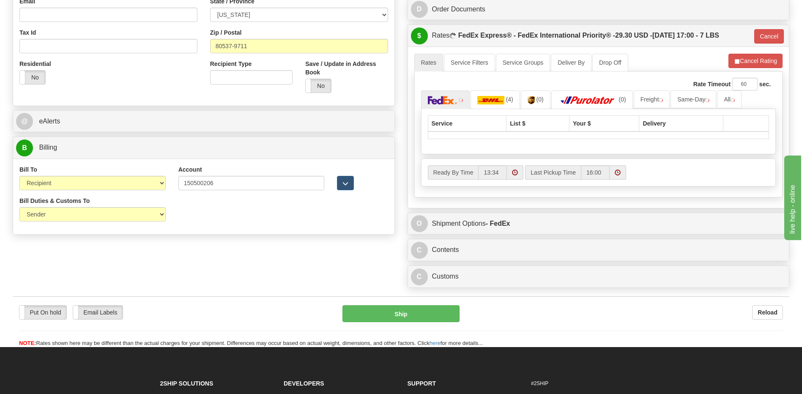
drag, startPoint x: 278, startPoint y: 226, endPoint x: 364, endPoint y: 238, distance: 87.0
click at [284, 226] on div "Bill Duties & Customs To Sender Recipient Third Party UPS Split Duty VAT Indica…" at bounding box center [203, 211] width 381 height 31
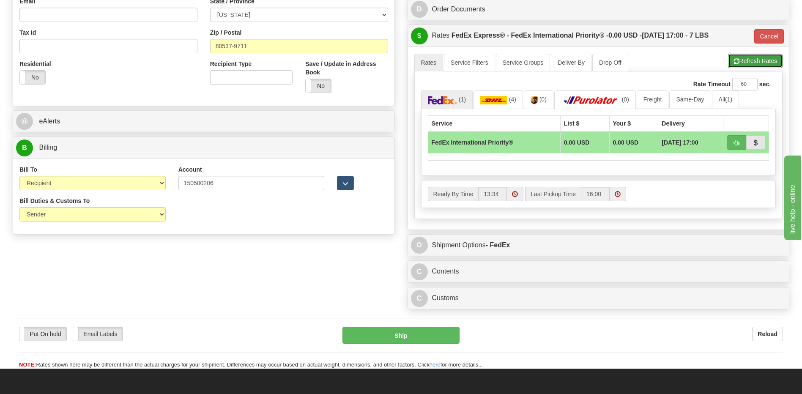
click at [749, 61] on button "Refresh Rates" at bounding box center [755, 61] width 55 height 14
type input "01"
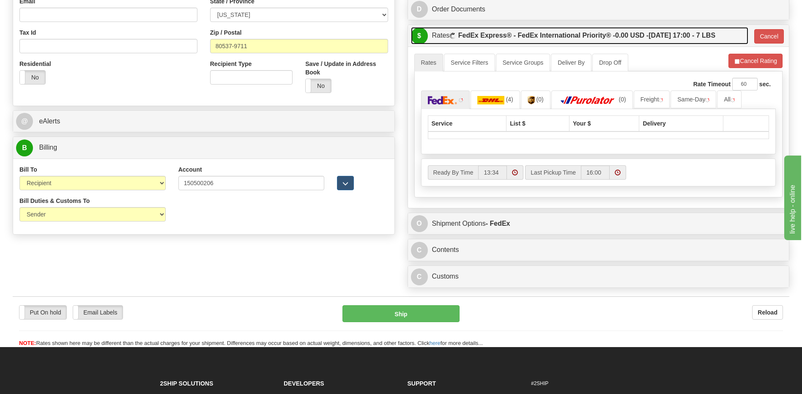
click at [608, 36] on label "FedEx Express® - FedEx International Priority® - 0.00 USD - 08/12/2025 17:00 - …" at bounding box center [586, 35] width 257 height 17
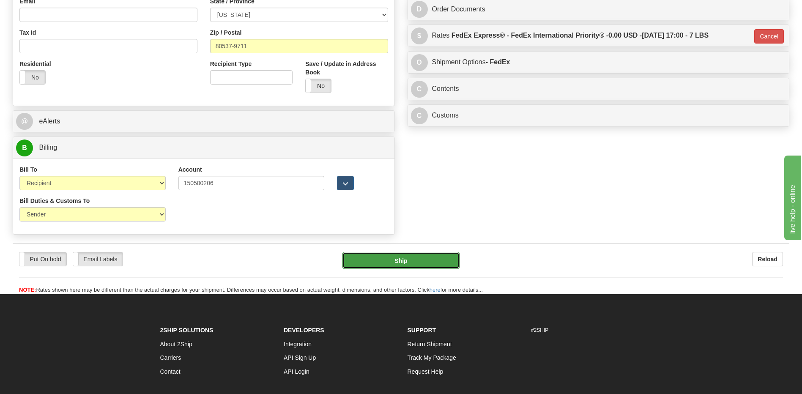
click at [426, 266] on button "Ship" at bounding box center [400, 260] width 117 height 17
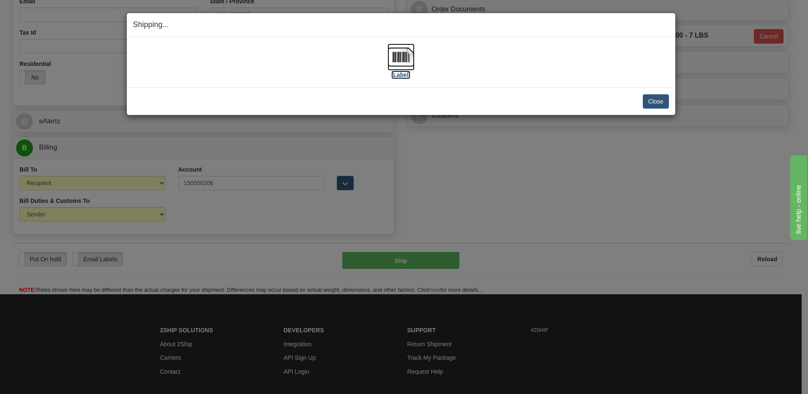
click at [401, 55] on img at bounding box center [400, 57] width 27 height 27
click at [652, 102] on button "Close" at bounding box center [656, 101] width 26 height 14
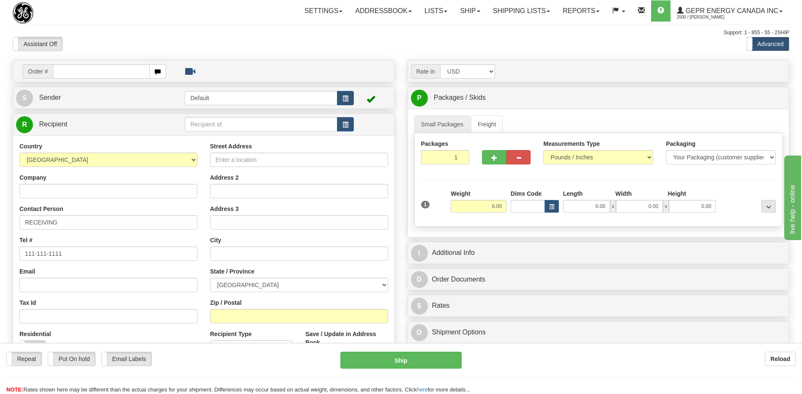
click at [77, 71] on input "text" at bounding box center [101, 71] width 96 height 14
click at [65, 71] on input "0086679092" at bounding box center [101, 71] width 96 height 14
type input "86679092"
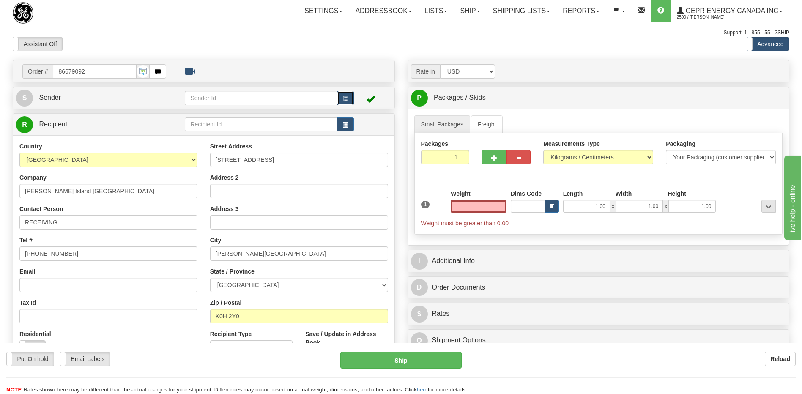
type input "0.00"
click at [350, 98] on button "button" at bounding box center [345, 98] width 17 height 14
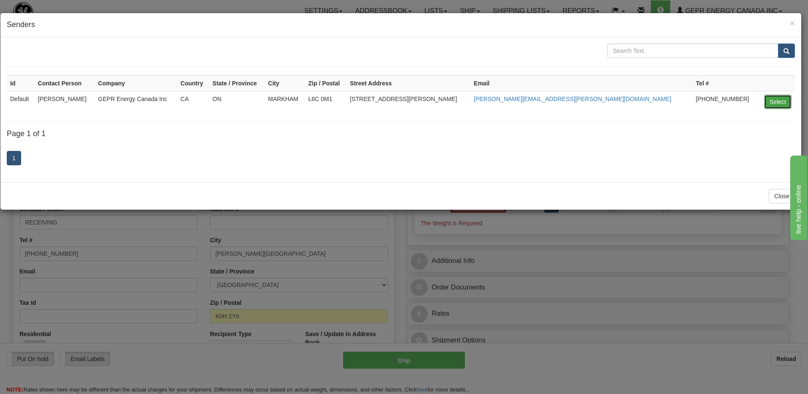
click at [774, 102] on button "Select" at bounding box center [777, 102] width 27 height 14
type input "Default"
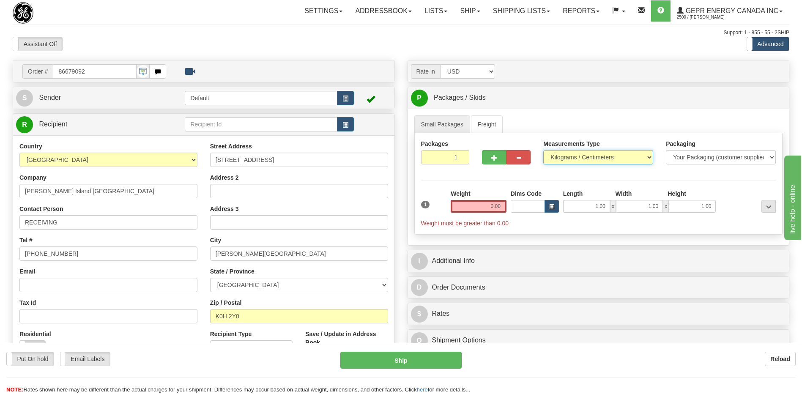
click at [569, 156] on select "Pounds / Inches Kilograms / Centimeters" at bounding box center [598, 157] width 110 height 14
select select "0"
click at [543, 150] on select "Pounds / Inches Kilograms / Centimeters" at bounding box center [598, 157] width 110 height 14
drag, startPoint x: 491, startPoint y: 203, endPoint x: 546, endPoint y: 206, distance: 54.1
click at [546, 206] on div "1 Weight 0.00 Dims Code 1.00" at bounding box center [598, 208] width 359 height 38
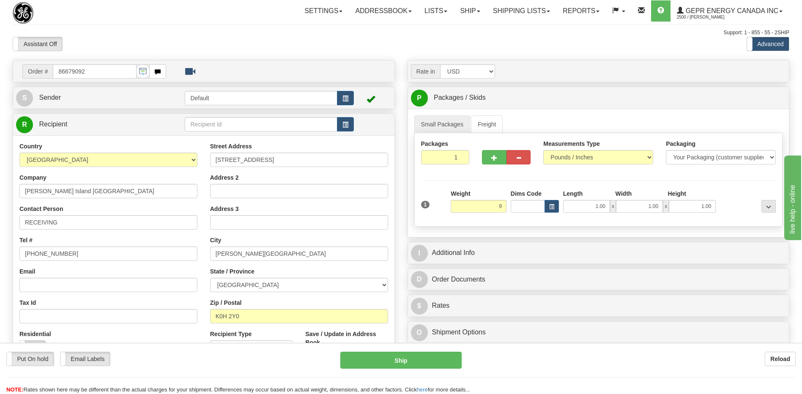
type input "9.00"
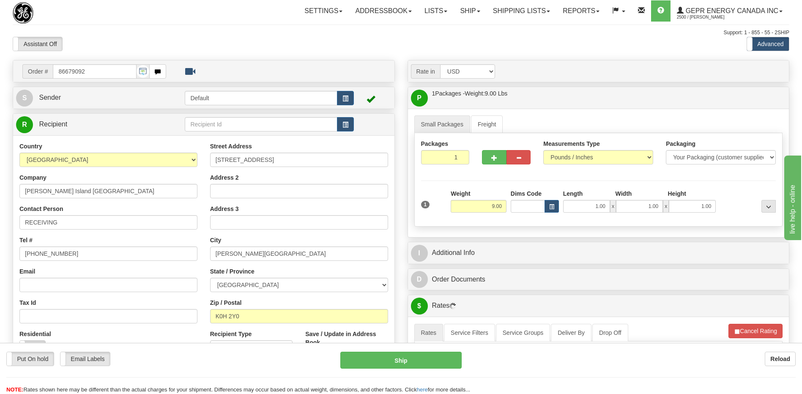
click at [273, 39] on div "Assistant On Assistant Off Do a return Do a return" at bounding box center [170, 44] width 329 height 14
drag, startPoint x: 72, startPoint y: 244, endPoint x: 5, endPoint y: 253, distance: 67.7
click at [5, 253] on div "Toggle navigation Settings Shipping Preferences Fields Preferences New" at bounding box center [401, 289] width 802 height 578
drag, startPoint x: 5, startPoint y: 253, endPoint x: 90, endPoint y: 254, distance: 85.4
click at [77, 253] on input "(779)7960565" at bounding box center [108, 253] width 178 height 14
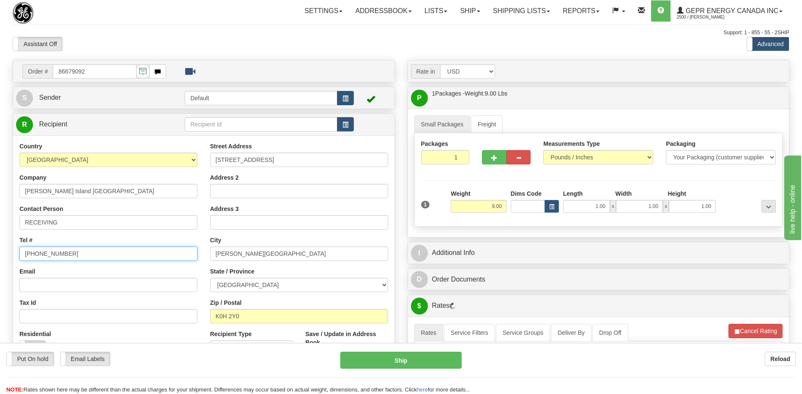
click at [0, 251] on html "Training Course Close Toggle navigation Settings Shipping Preferences New Sende…" at bounding box center [401, 197] width 802 height 394
type input "111 111 1111"
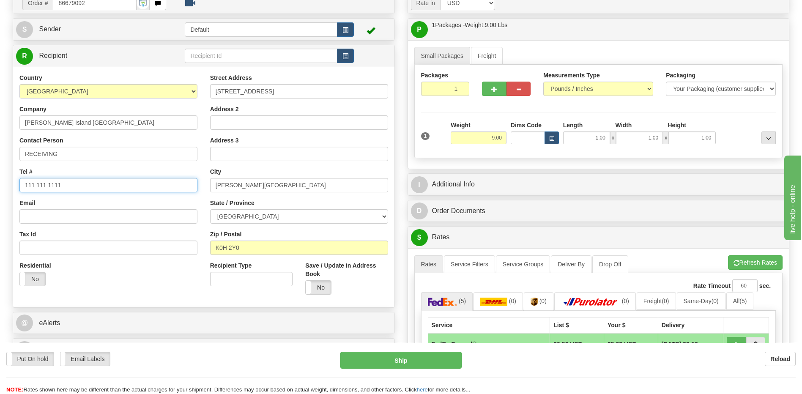
scroll to position [169, 0]
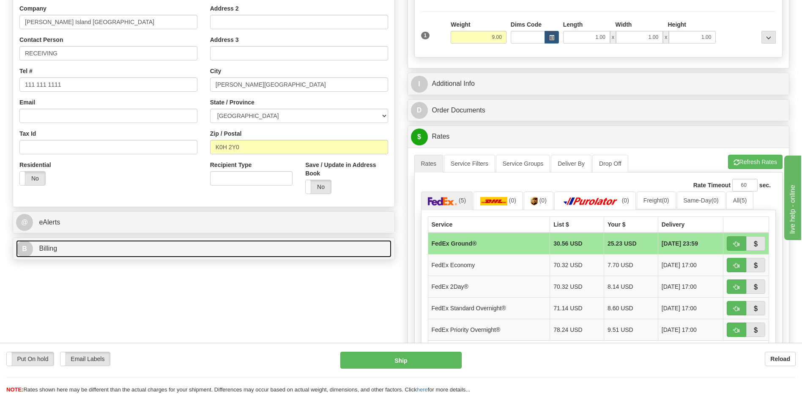
click at [89, 247] on link "B Billing" at bounding box center [203, 248] width 375 height 17
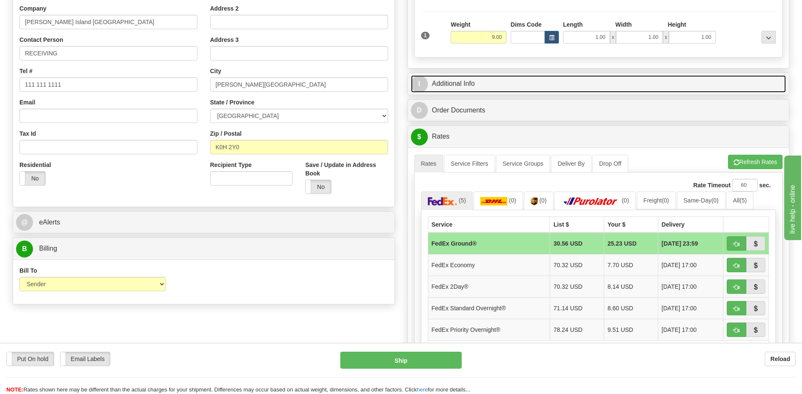
click at [462, 83] on link "I Additional Info" at bounding box center [598, 83] width 375 height 17
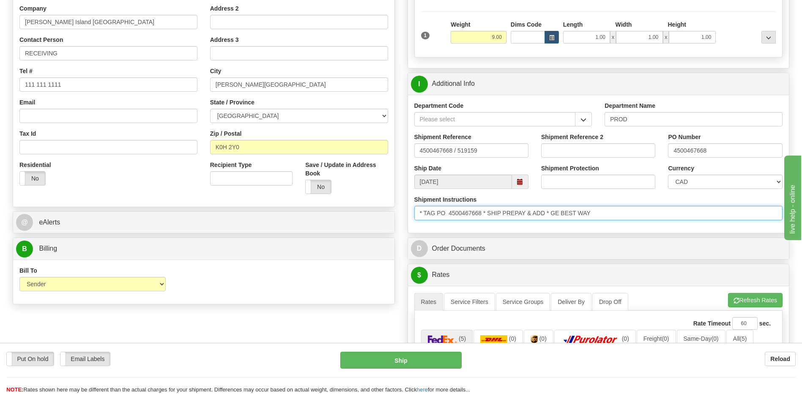
drag, startPoint x: 606, startPoint y: 214, endPoint x: 325, endPoint y: 232, distance: 281.6
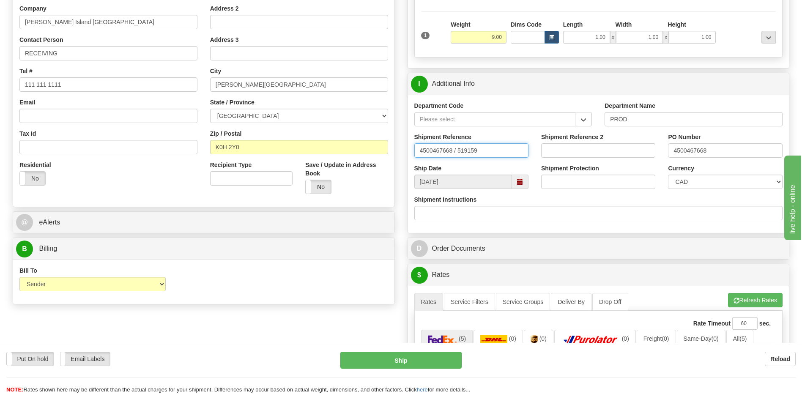
drag, startPoint x: 485, startPoint y: 147, endPoint x: 323, endPoint y: 151, distance: 161.5
type input "5399003914"
drag, startPoint x: 740, startPoint y: 152, endPoint x: 609, endPoint y: 134, distance: 131.7
click at [609, 134] on div "Shipment Reference 5399003914 Shipment Reference 2 PO Number 4500467668" at bounding box center [598, 148] width 381 height 31
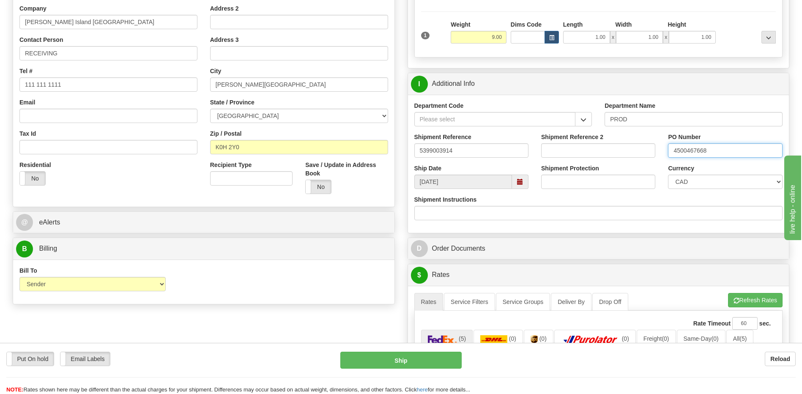
click at [692, 151] on input "4500467668" at bounding box center [725, 150] width 114 height 14
type input "4400066509"
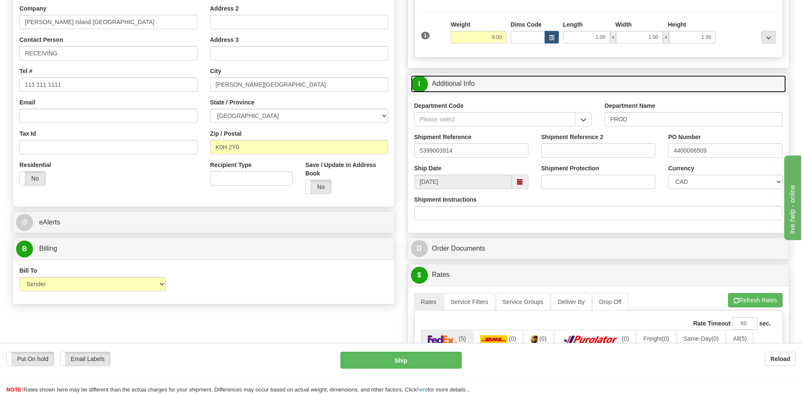
click at [538, 85] on link "I Additional Info" at bounding box center [598, 83] width 375 height 17
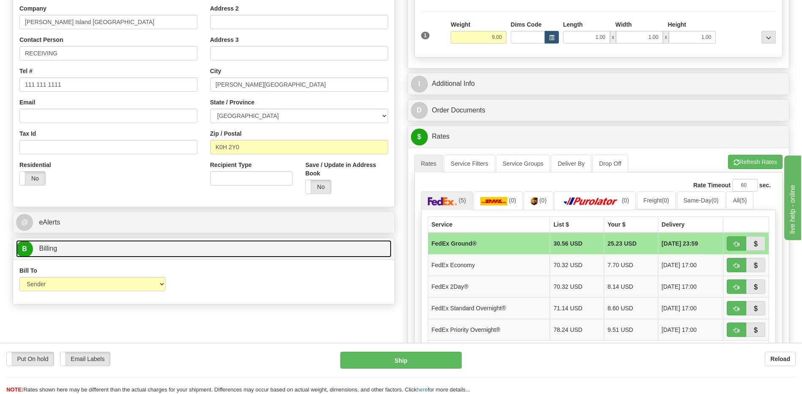
click at [202, 254] on link "B Billing" at bounding box center [203, 248] width 375 height 17
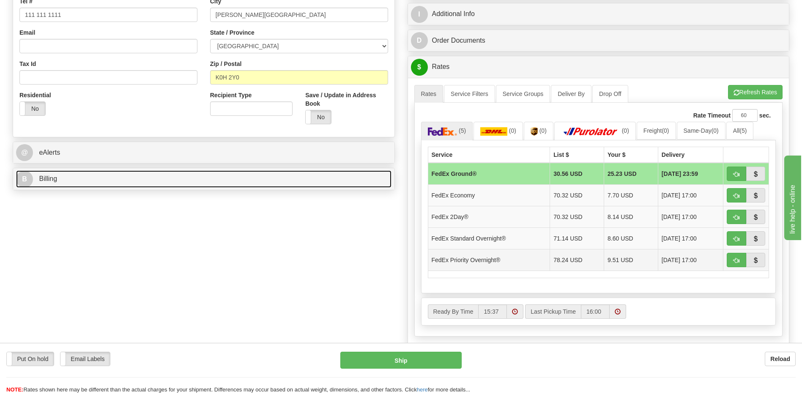
scroll to position [254, 0]
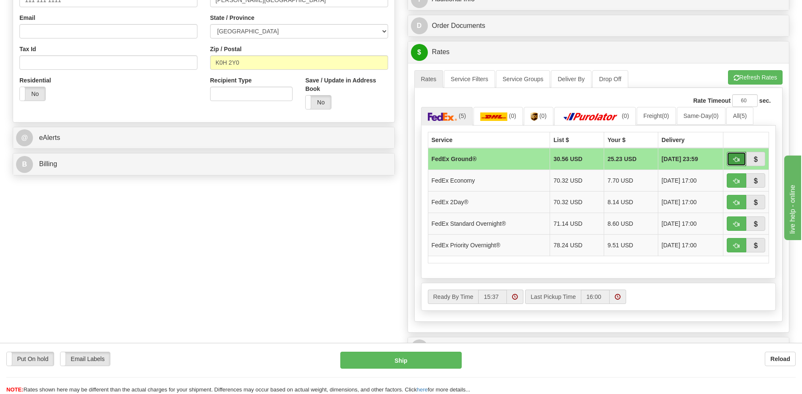
click at [737, 164] on button "button" at bounding box center [735, 159] width 19 height 14
type input "92"
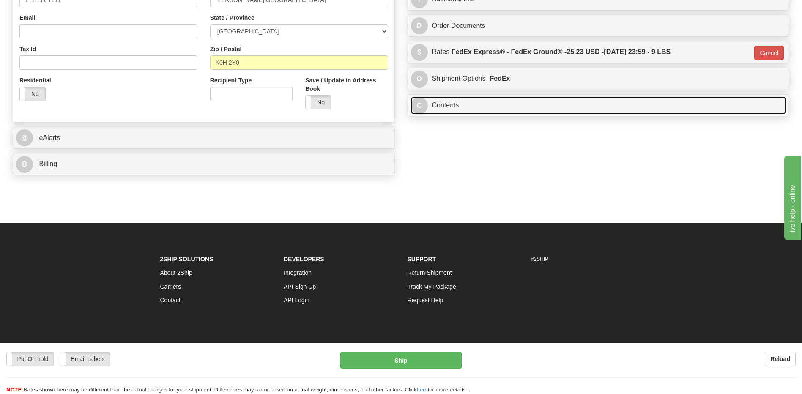
click at [502, 100] on link "C Contents" at bounding box center [598, 105] width 375 height 17
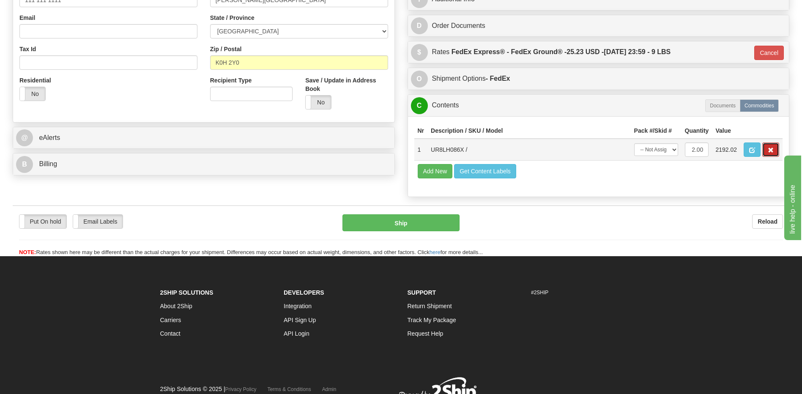
click at [766, 154] on button "button" at bounding box center [770, 149] width 17 height 14
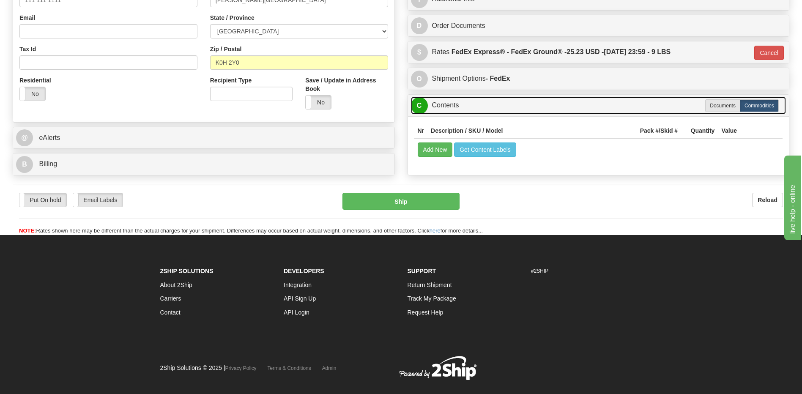
click at [457, 105] on link "C Contents" at bounding box center [598, 105] width 375 height 17
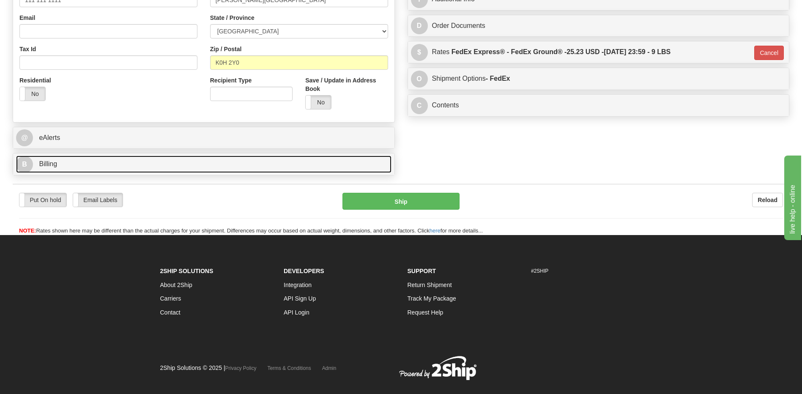
click at [165, 165] on link "B Billing" at bounding box center [203, 163] width 375 height 17
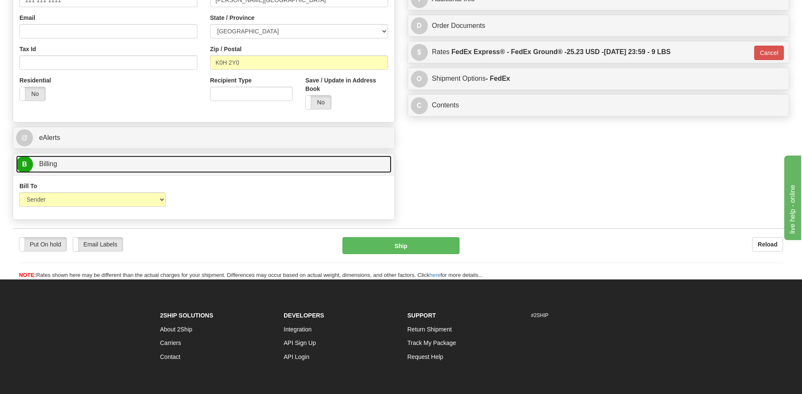
click at [165, 165] on link "B Billing" at bounding box center [203, 163] width 375 height 17
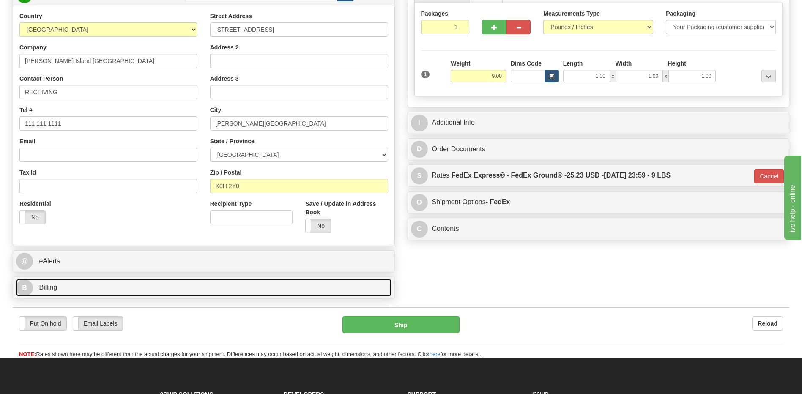
scroll to position [127, 0]
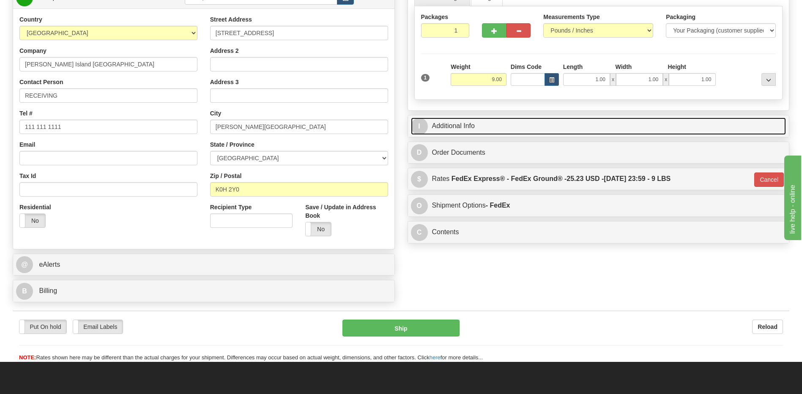
click at [467, 133] on link "I Additional Info" at bounding box center [598, 125] width 375 height 17
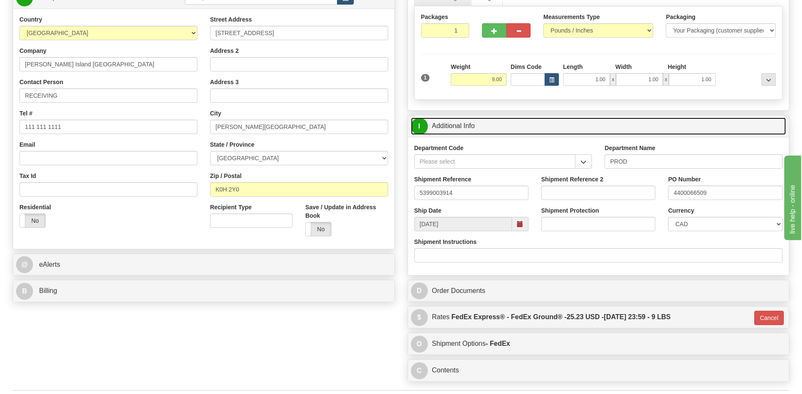
click at [467, 133] on link "I Additional Info" at bounding box center [598, 125] width 375 height 17
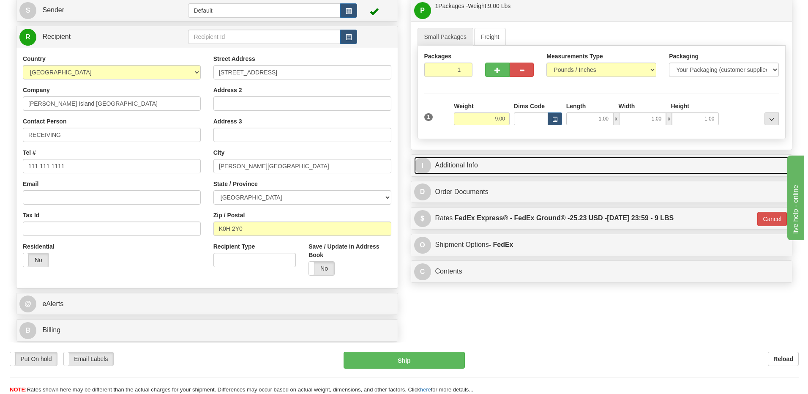
scroll to position [42, 0]
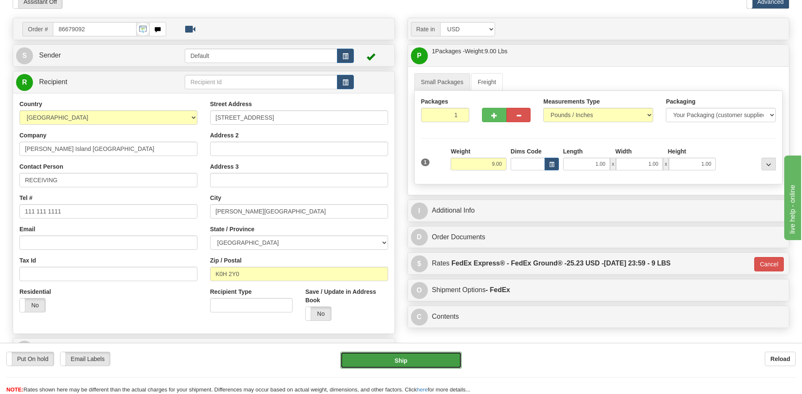
click at [398, 362] on button "Ship" at bounding box center [400, 360] width 121 height 17
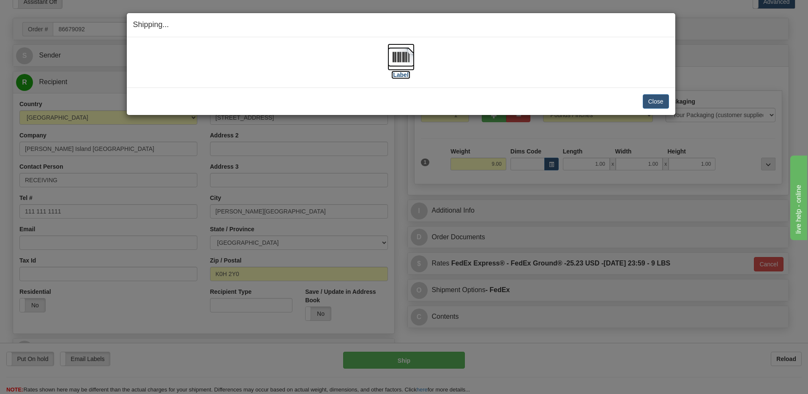
click at [401, 54] on img at bounding box center [400, 57] width 27 height 27
click at [659, 102] on button "Close" at bounding box center [656, 101] width 26 height 14
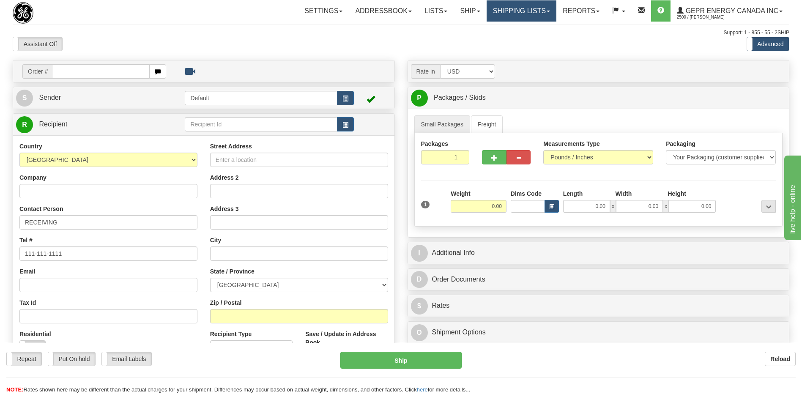
click at [524, 11] on link "Shipping lists" at bounding box center [521, 10] width 70 height 21
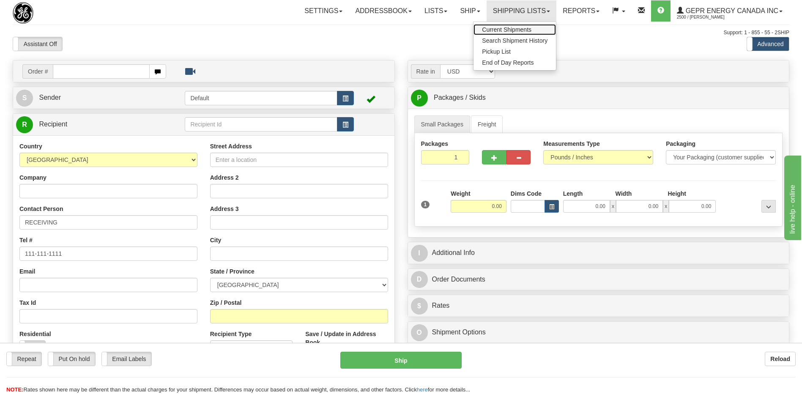
click at [507, 28] on span "Current Shipments" at bounding box center [506, 29] width 49 height 7
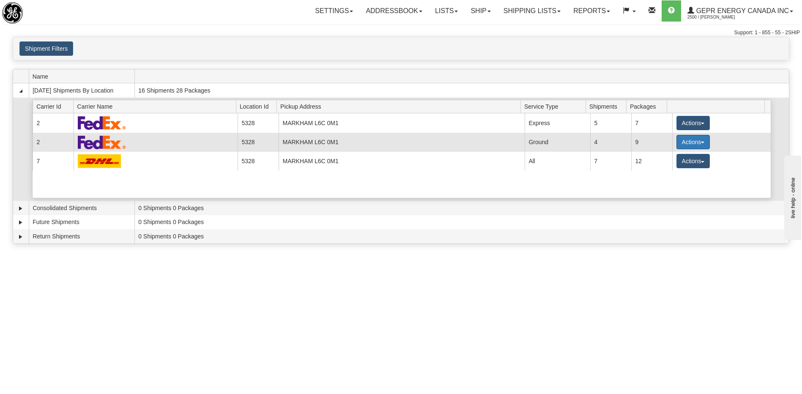
click at [687, 141] on button "Actions" at bounding box center [693, 142] width 34 height 14
click at [664, 158] on span "Details" at bounding box center [661, 158] width 23 height 6
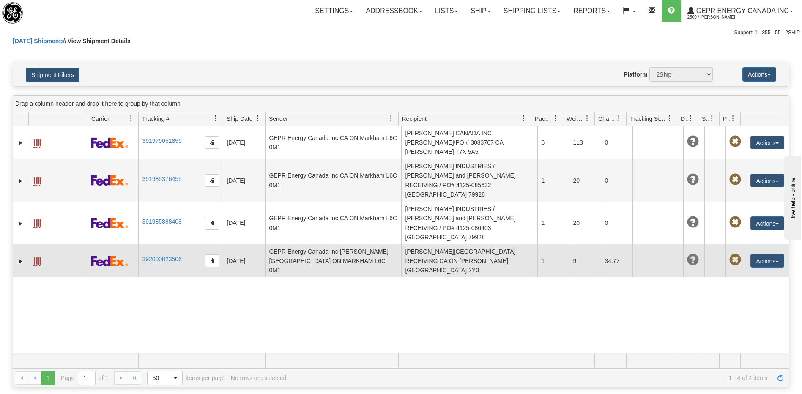
click at [447, 244] on td "[PERSON_NAME][GEOGRAPHIC_DATA] RECEIVING CA ON [PERSON_NAME][GEOGRAPHIC_DATA] 2…" at bounding box center [469, 260] width 136 height 33
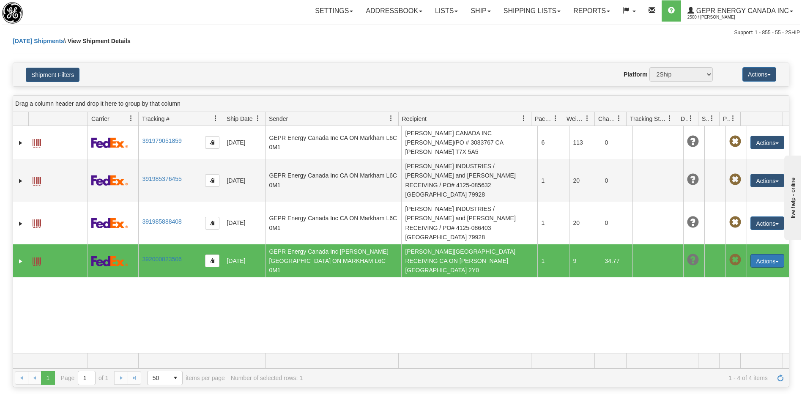
click at [761, 254] on button "Actions" at bounding box center [767, 261] width 34 height 14
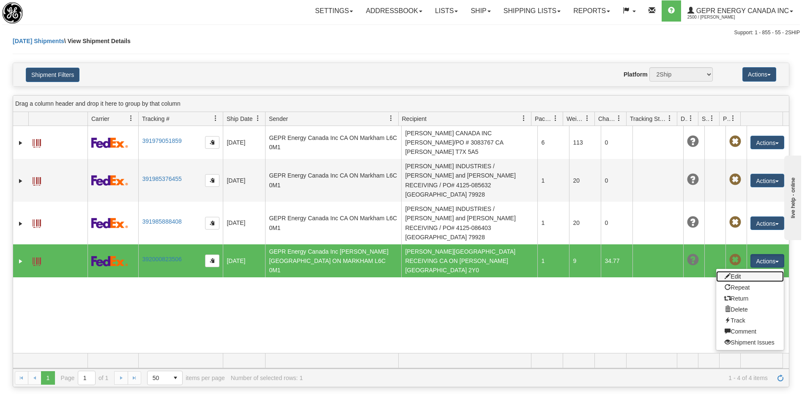
click at [734, 271] on link "Edit" at bounding box center [750, 276] width 68 height 11
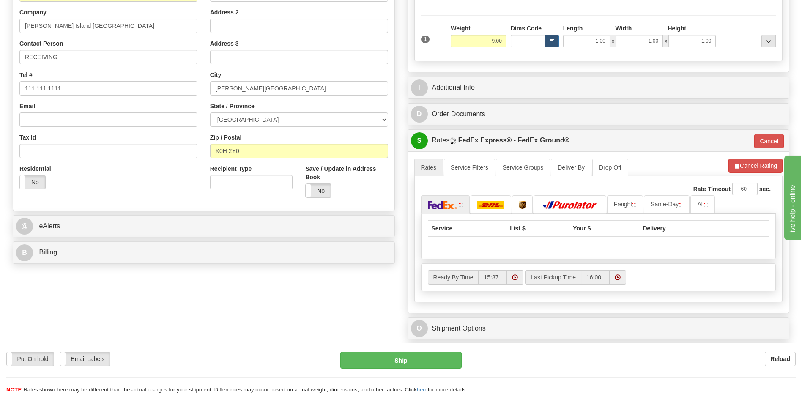
scroll to position [169, 0]
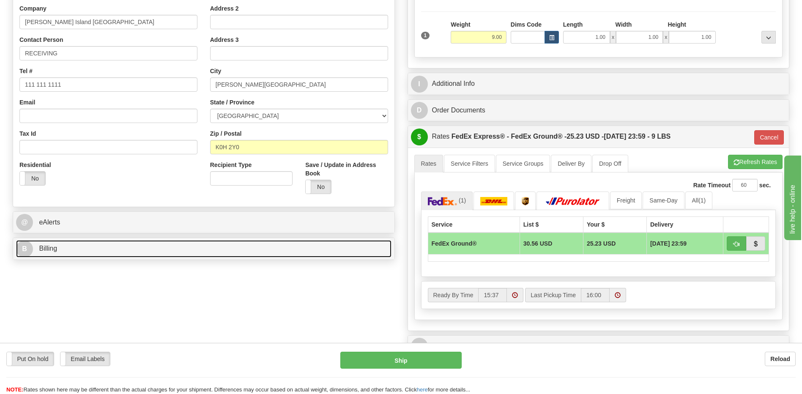
click at [146, 251] on link "B Billing" at bounding box center [203, 248] width 375 height 17
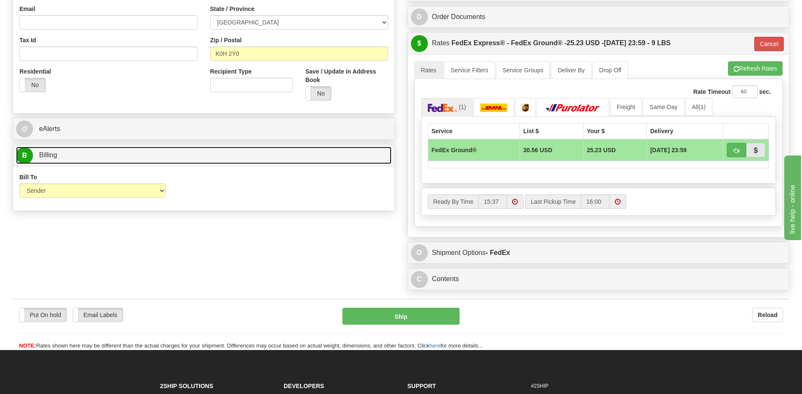
scroll to position [254, 0]
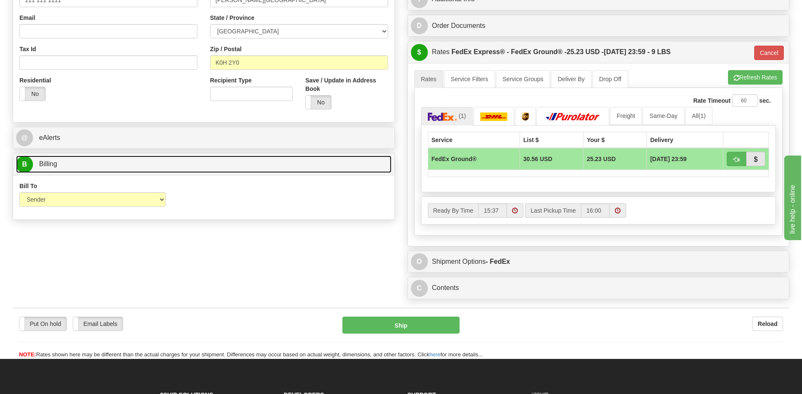
click at [169, 161] on link "B Billing" at bounding box center [203, 163] width 375 height 17
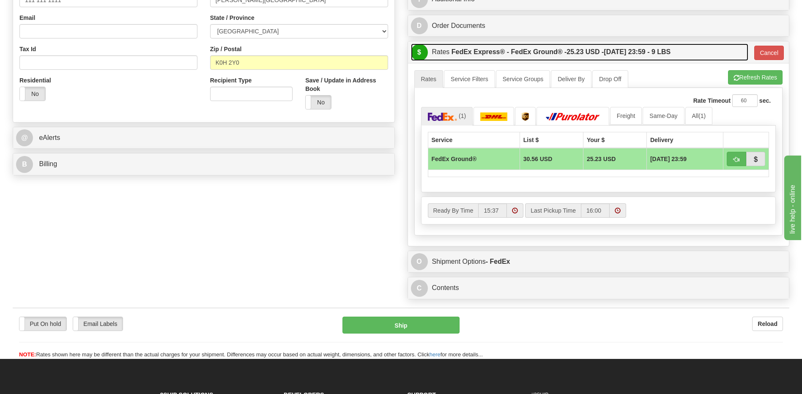
click at [517, 57] on label "FedEx Express® - FedEx Ground® - 25.23 USD - [DATE] 23:59 - 9 LBS" at bounding box center [560, 52] width 219 height 17
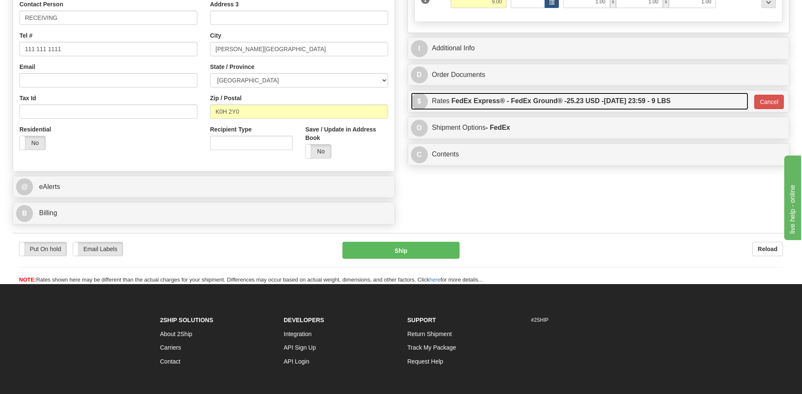
scroll to position [127, 0]
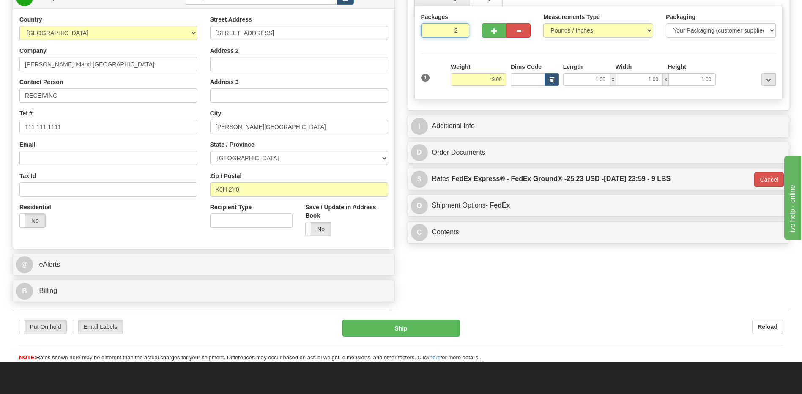
type input "2"
click at [461, 29] on input "2" at bounding box center [445, 30] width 49 height 14
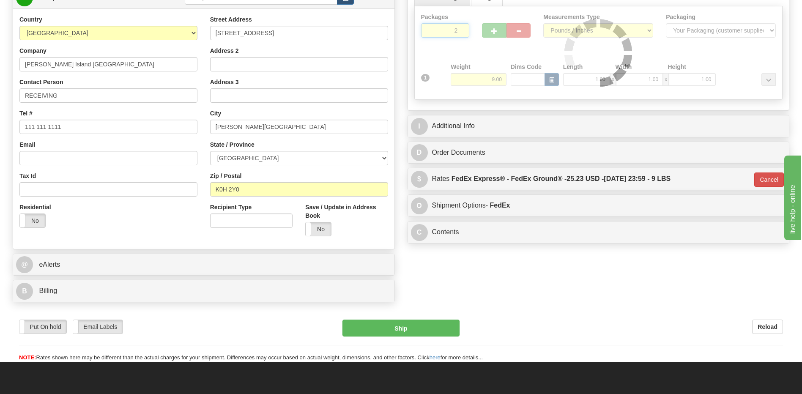
type input "92"
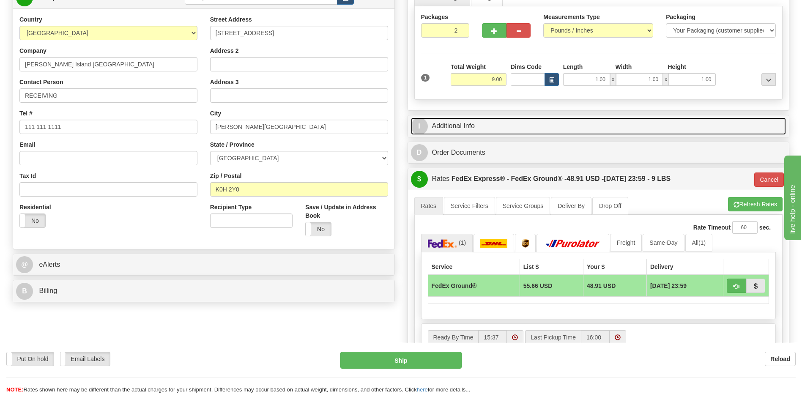
click at [505, 132] on link "I Additional Info" at bounding box center [598, 125] width 375 height 17
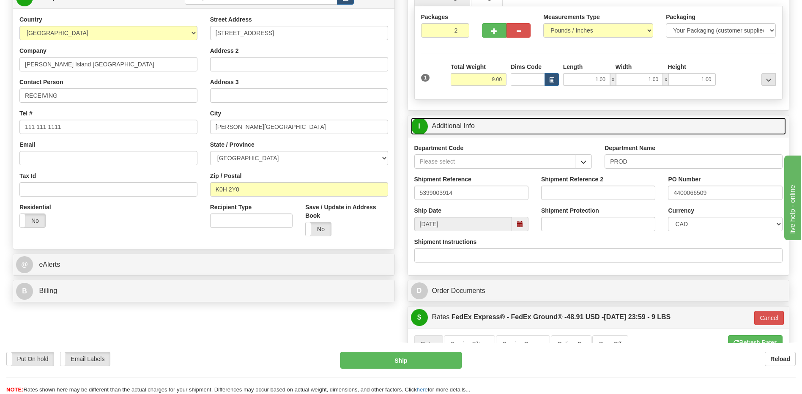
click at [505, 132] on link "I Additional Info" at bounding box center [598, 125] width 375 height 17
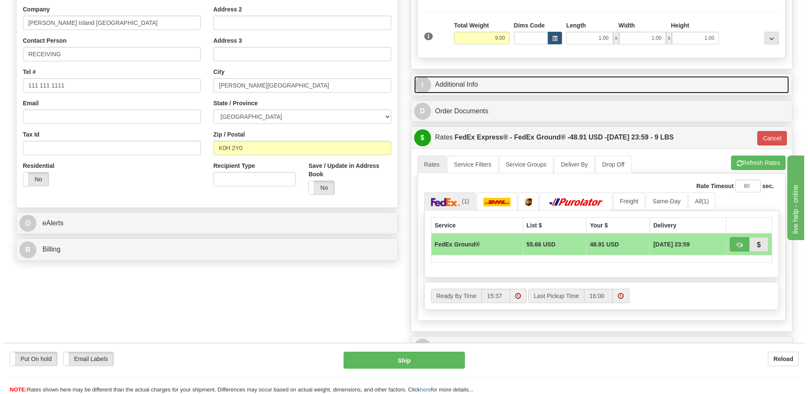
scroll to position [169, 0]
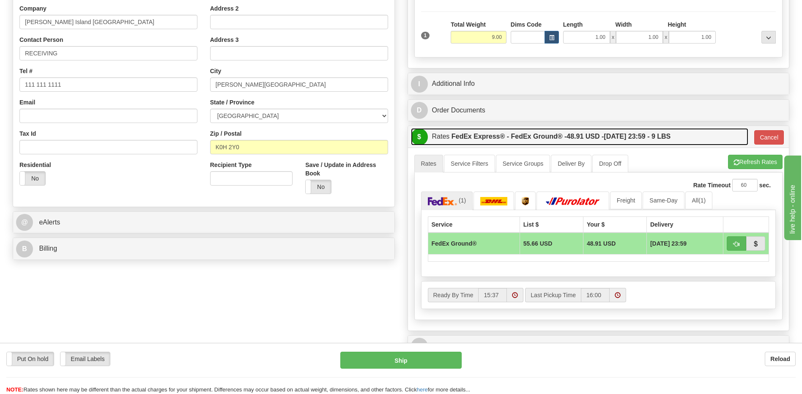
click at [508, 131] on label "FedEx Express® - FedEx Ground® - 48.91 USD - 08/13/2025 23:59 - 9 LBS" at bounding box center [560, 136] width 219 height 17
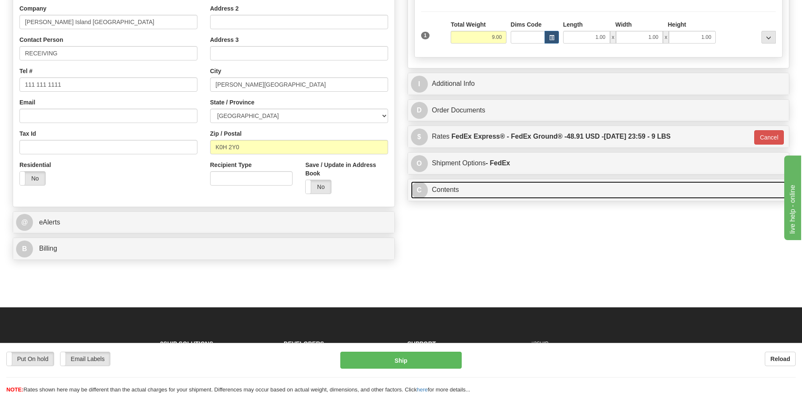
click at [530, 184] on link "C Contents" at bounding box center [598, 189] width 375 height 17
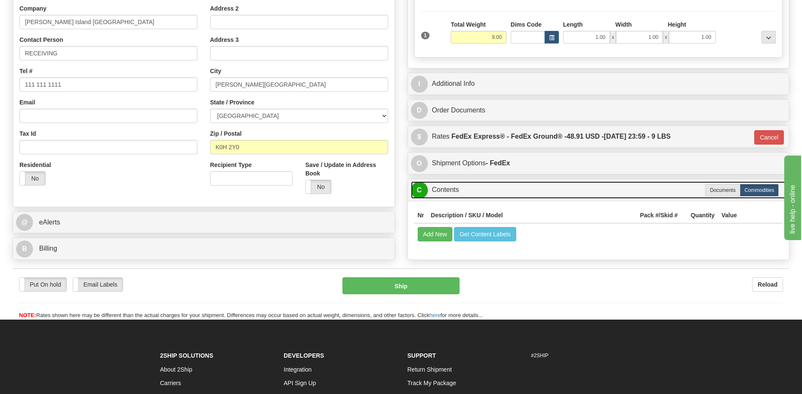
click at [537, 192] on link "C Contents" at bounding box center [598, 189] width 375 height 17
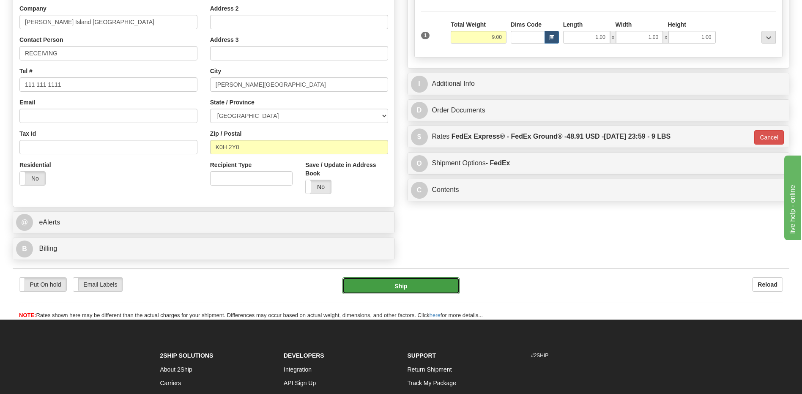
click at [431, 285] on button "Ship" at bounding box center [400, 285] width 117 height 17
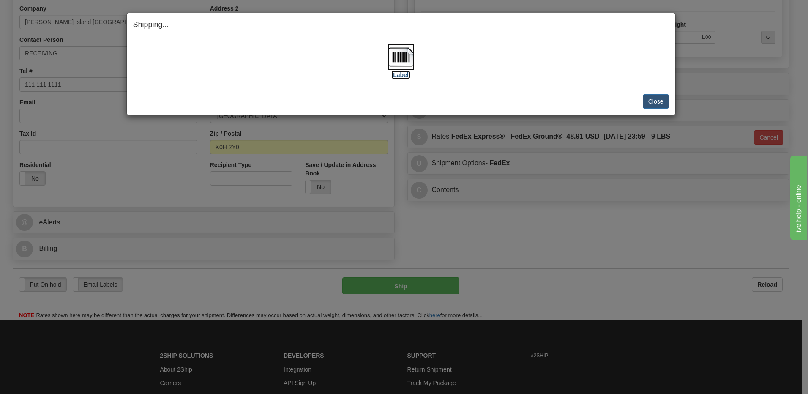
click at [399, 61] on img at bounding box center [400, 57] width 27 height 27
click at [657, 100] on button "Close" at bounding box center [656, 101] width 26 height 14
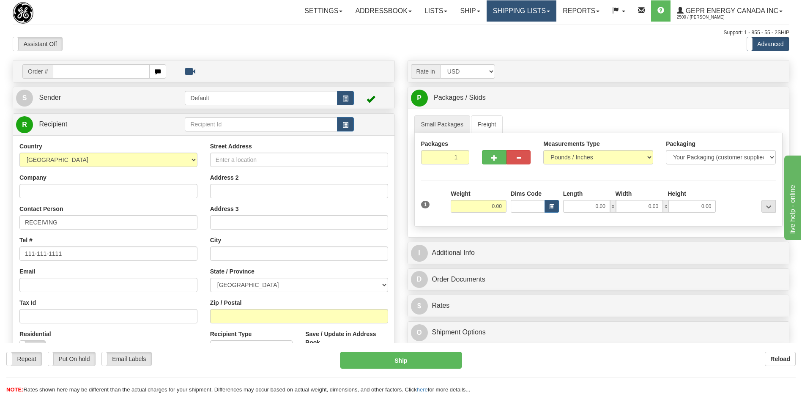
click at [518, 6] on link "Shipping lists" at bounding box center [521, 10] width 70 height 21
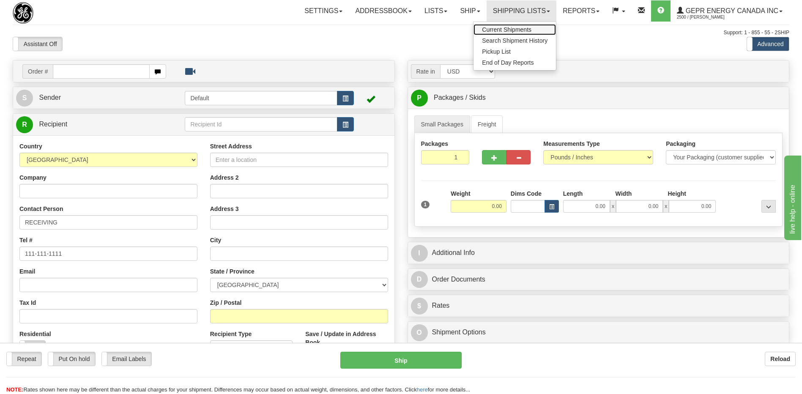
click at [510, 32] on span "Current Shipments" at bounding box center [506, 29] width 49 height 7
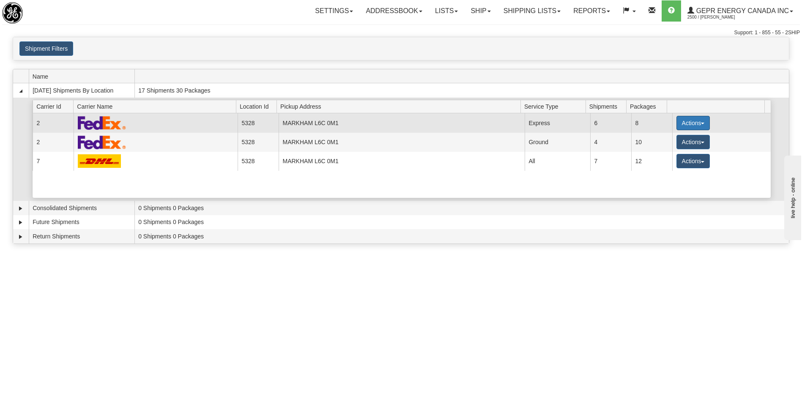
click at [686, 120] on button "Actions" at bounding box center [693, 123] width 34 height 14
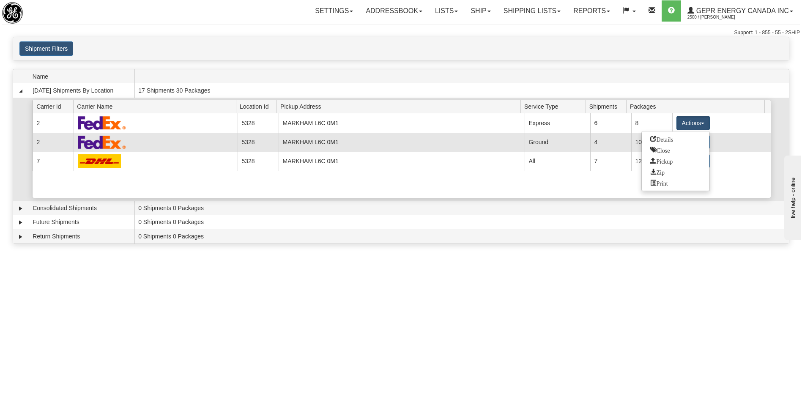
click at [540, 146] on td "Ground" at bounding box center [556, 142] width 65 height 19
click at [690, 143] on button "Actions" at bounding box center [693, 142] width 34 height 14
click at [669, 158] on span "Details" at bounding box center [661, 158] width 23 height 6
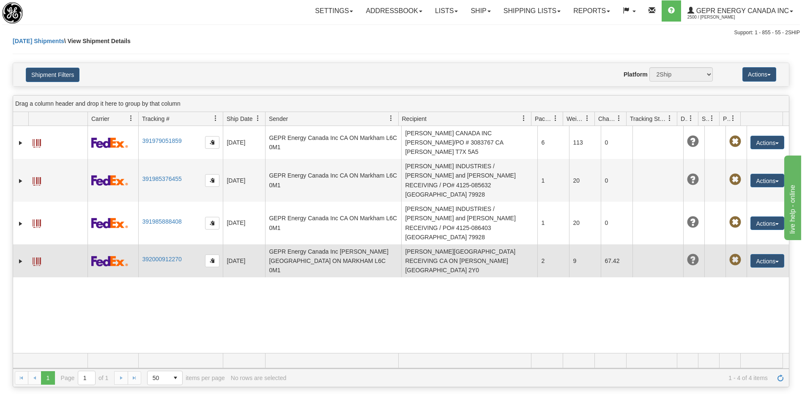
click at [462, 244] on td "[PERSON_NAME][GEOGRAPHIC_DATA] RECEIVING CA ON [PERSON_NAME][GEOGRAPHIC_DATA] 2…" at bounding box center [469, 260] width 136 height 33
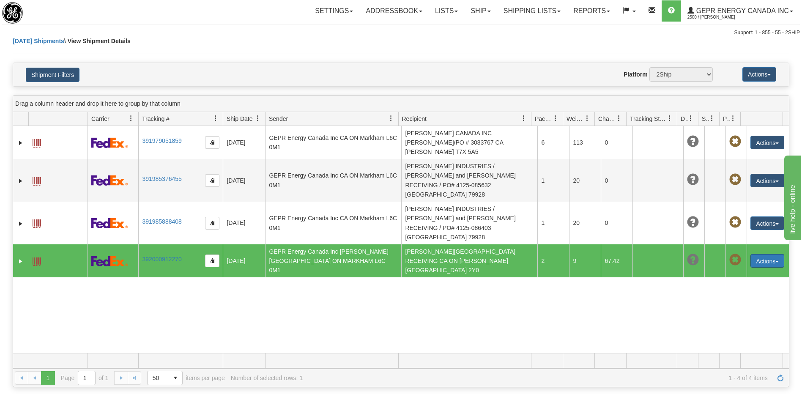
click at [753, 254] on button "Actions" at bounding box center [767, 261] width 34 height 14
click at [113, 281] on div "31432581 2500 391979051859 [DATE] [DATE] 10:49:58 AM GEPR Energy Canada Inc [GE…" at bounding box center [400, 239] width 775 height 227
click at [37, 257] on span at bounding box center [37, 261] width 8 height 8
click at [480, 14] on link "Ship" at bounding box center [480, 10] width 33 height 21
click at [452, 32] on span "Ship Screen" at bounding box center [444, 29] width 32 height 7
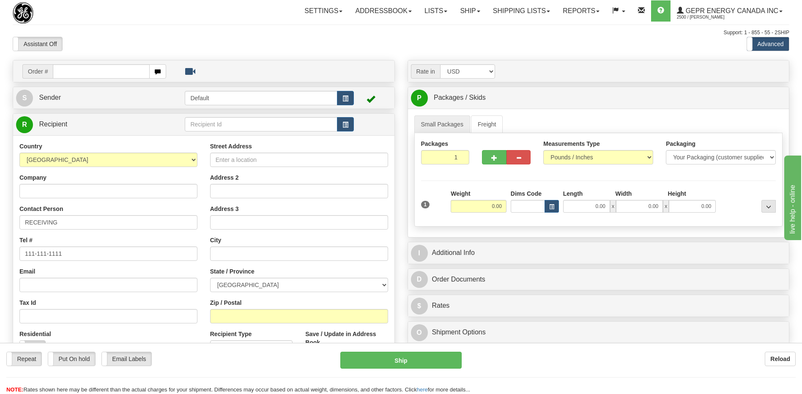
click at [88, 69] on input "text" at bounding box center [101, 71] width 96 height 14
type input "0086679094"
click at [89, 40] on body "Training Course Close Toggle navigation Settings Shipping Preferences New Recip…" at bounding box center [404, 197] width 808 height 394
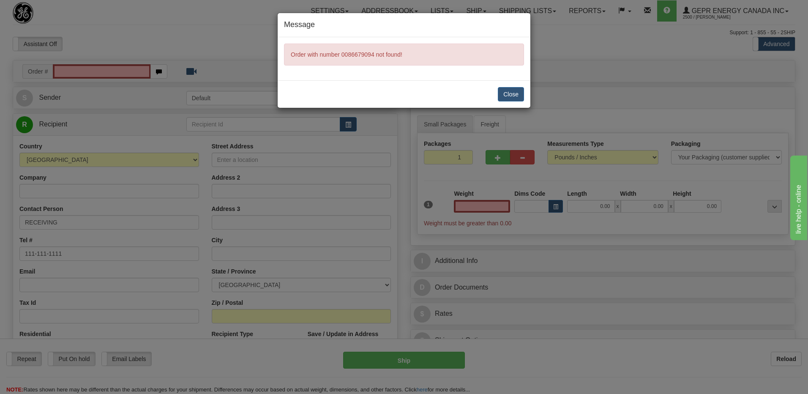
type input "0.00"
drag, startPoint x: 506, startPoint y: 95, endPoint x: 471, endPoint y: 97, distance: 35.1
click at [504, 95] on button "Close" at bounding box center [511, 94] width 26 height 14
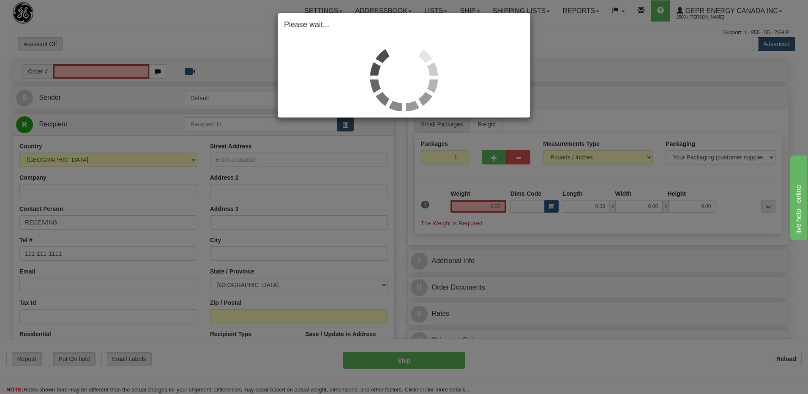
click at [101, 74] on div "Please wait..." at bounding box center [404, 197] width 808 height 394
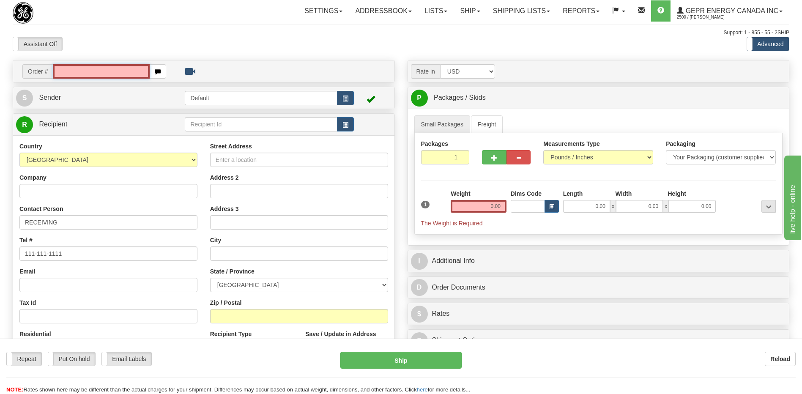
click at [101, 74] on input "text" at bounding box center [101, 71] width 96 height 14
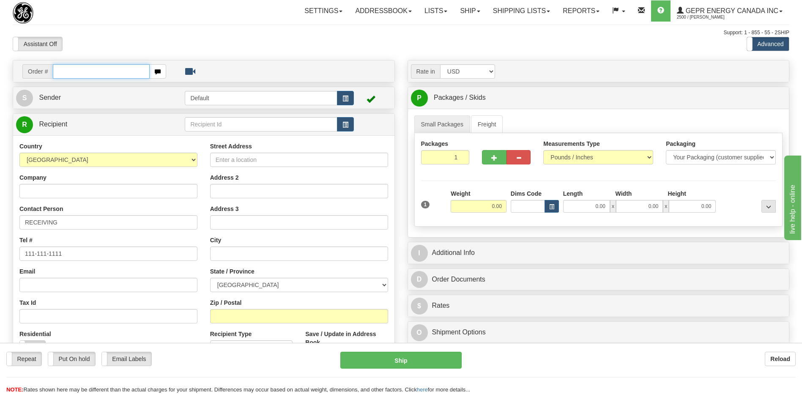
drag, startPoint x: 0, startPoint y: 0, endPoint x: 61, endPoint y: 71, distance: 94.1
click at [61, 71] on input "text" at bounding box center [101, 71] width 96 height 14
paste input "0086679094"
click at [64, 74] on input "0086679094" at bounding box center [101, 71] width 96 height 14
type input "86679094"
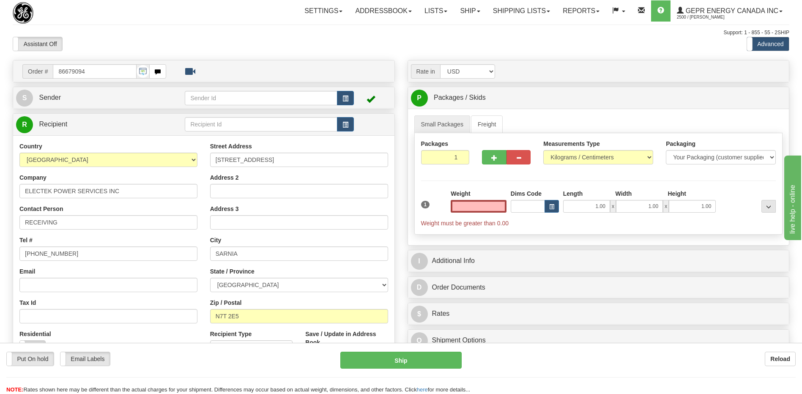
click at [499, 208] on input "text" at bounding box center [478, 206] width 56 height 13
type input "4"
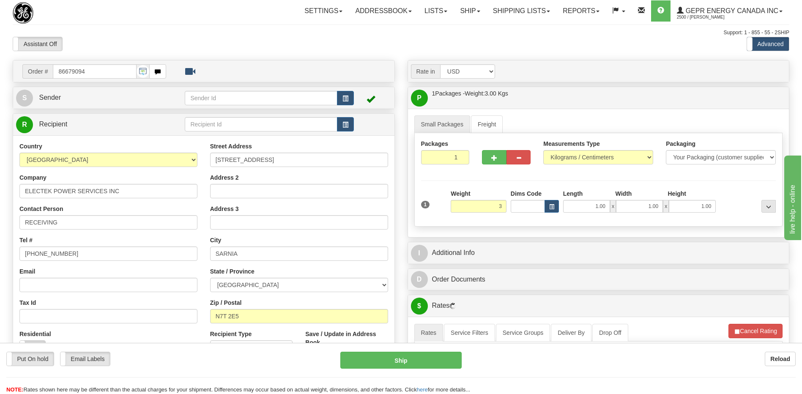
type input "3.00"
click at [80, 250] on input "519-383-0333" at bounding box center [108, 253] width 178 height 14
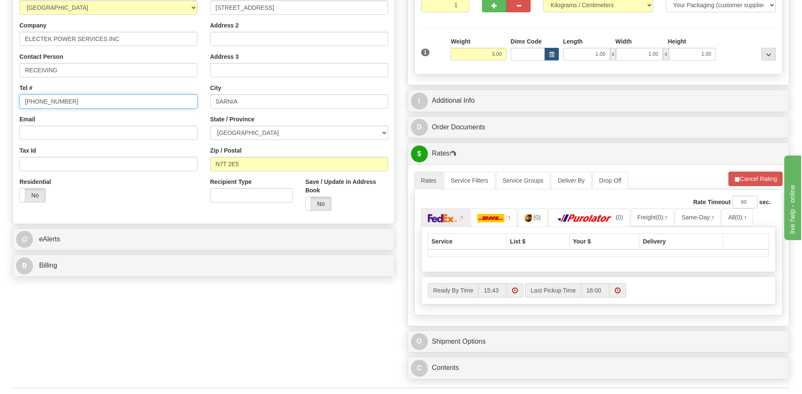
scroll to position [211, 0]
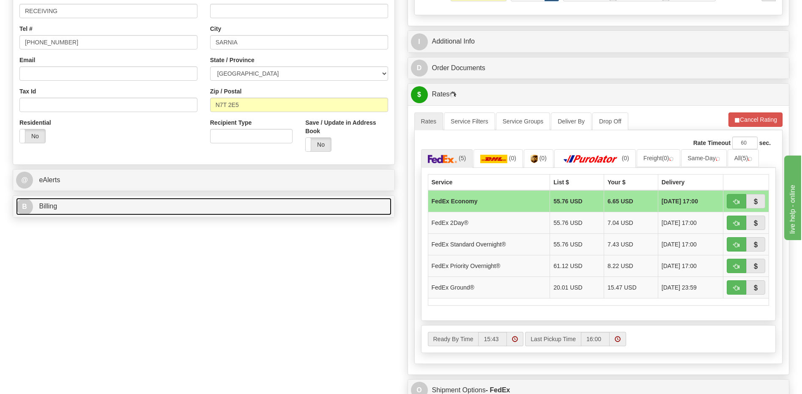
click at [72, 211] on link "B Billing" at bounding box center [203, 206] width 375 height 17
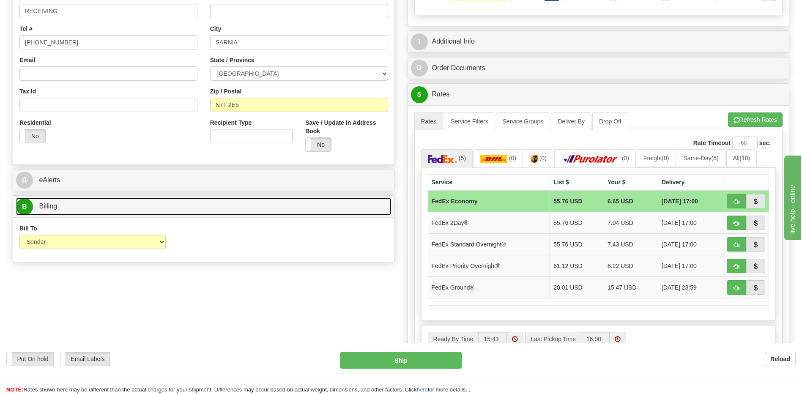
click at [72, 211] on link "B Billing" at bounding box center [203, 206] width 375 height 17
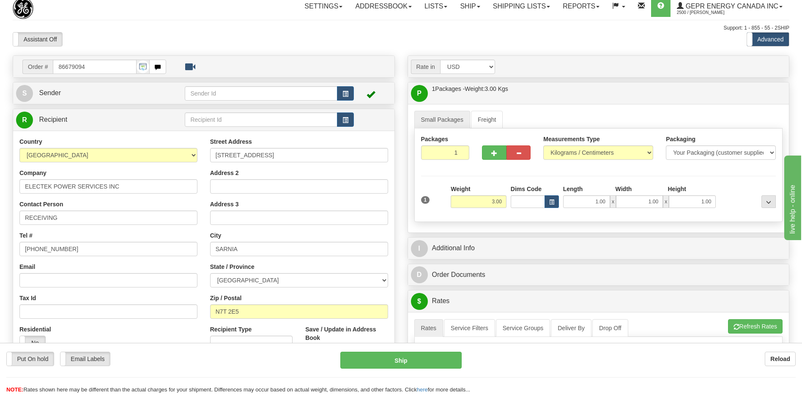
scroll to position [0, 0]
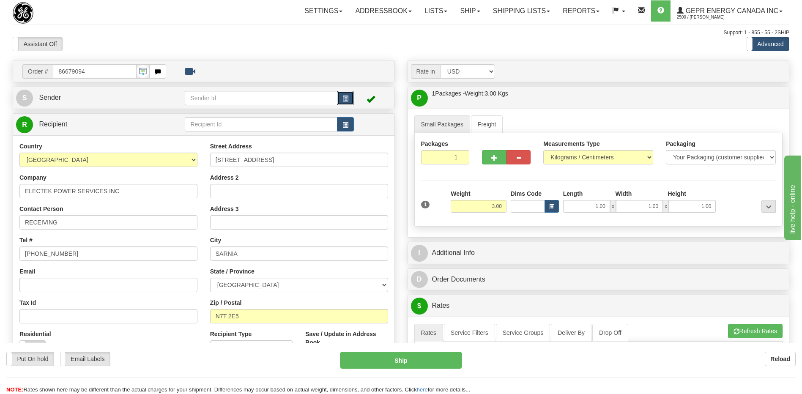
click at [344, 96] on span "button" at bounding box center [345, 98] width 6 height 5
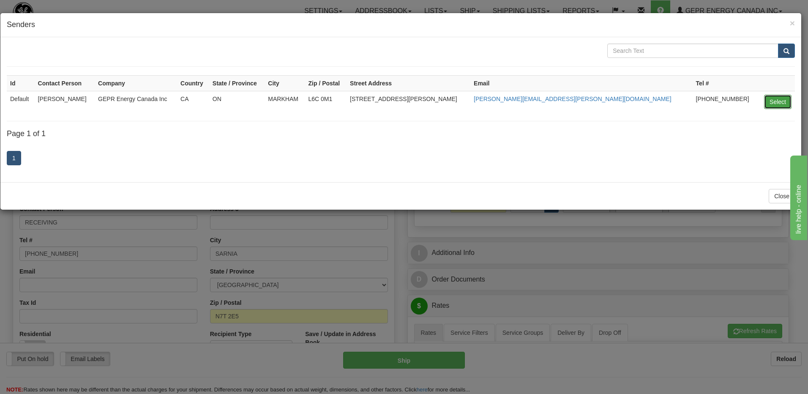
click at [774, 106] on button "Select" at bounding box center [777, 102] width 27 height 14
type input "Default"
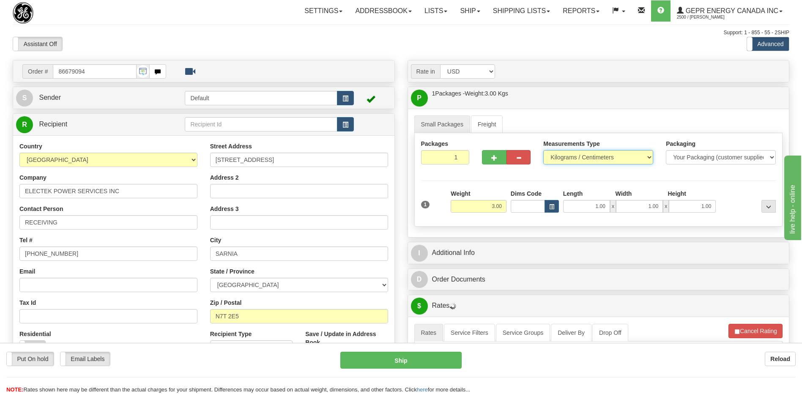
click at [562, 154] on select "Pounds / Inches Kilograms / Centimeters" at bounding box center [598, 157] width 110 height 14
select select "0"
click at [543, 150] on select "Pounds / Inches Kilograms / Centimeters" at bounding box center [598, 157] width 110 height 14
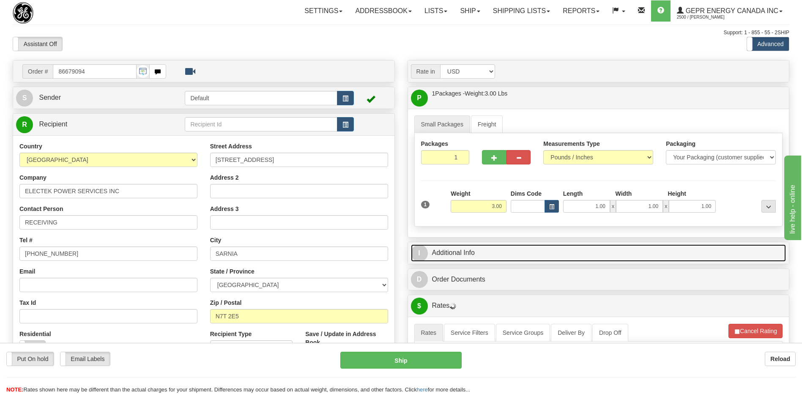
click at [524, 254] on link "I Additional Info" at bounding box center [598, 252] width 375 height 17
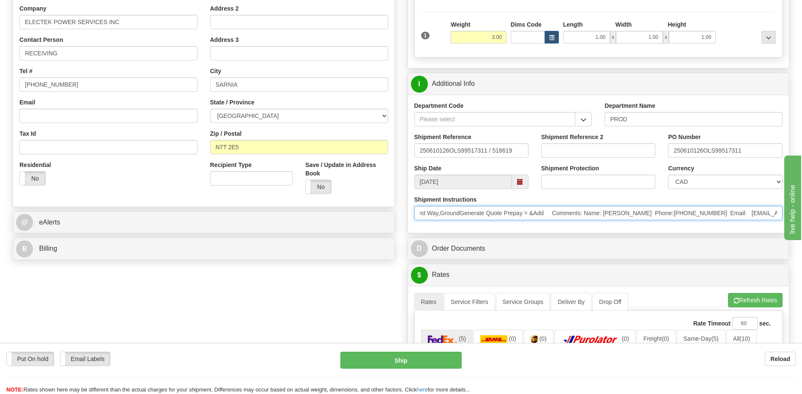
scroll to position [0, 356]
drag, startPoint x: 422, startPoint y: 211, endPoint x: 838, endPoint y: 232, distance: 415.9
click at [801, 225] on html "Training Course Close Toggle navigation Settings Shipping Preferences New Sende…" at bounding box center [401, 28] width 802 height 394
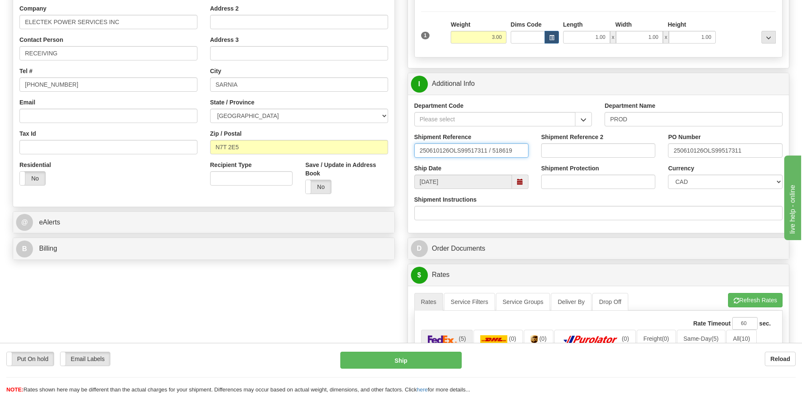
drag, startPoint x: 509, startPoint y: 150, endPoint x: 247, endPoint y: 155, distance: 261.6
type input "5399004060"
drag, startPoint x: 758, startPoint y: 151, endPoint x: 605, endPoint y: 161, distance: 152.8
click at [607, 161] on div "Shipment Reference 5399004060 Shipment Reference 2 PO Number 250610126OLS995173…" at bounding box center [598, 148] width 381 height 31
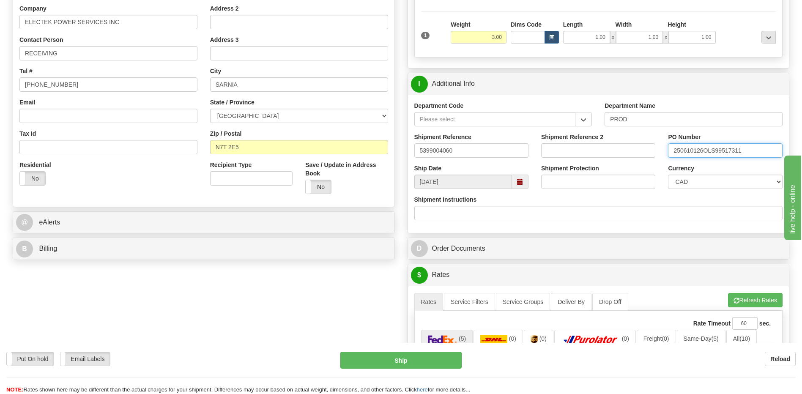
type input "5"
click at [701, 153] on input "44000" at bounding box center [725, 150] width 114 height 14
type input "4400066579"
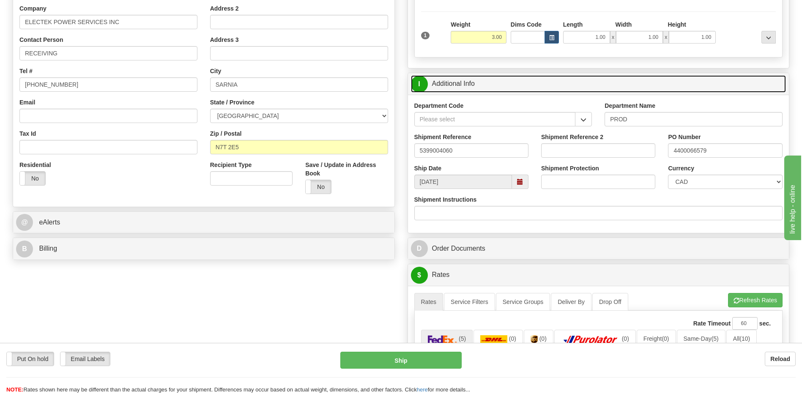
drag, startPoint x: 471, startPoint y: 81, endPoint x: 480, endPoint y: 90, distance: 12.5
click at [471, 81] on link "I Additional Info" at bounding box center [598, 83] width 375 height 17
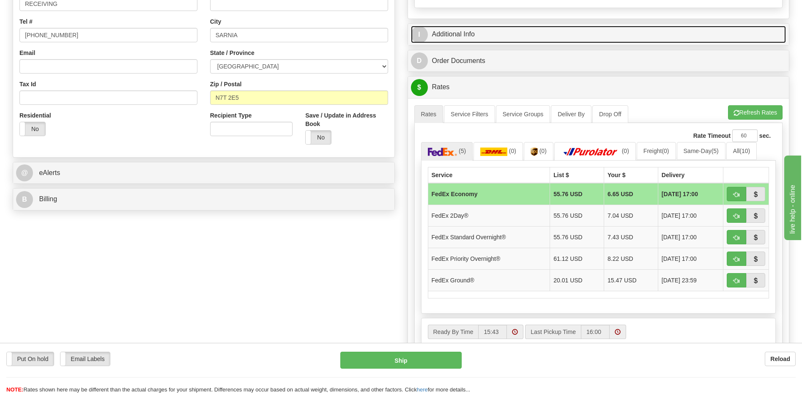
scroll to position [296, 0]
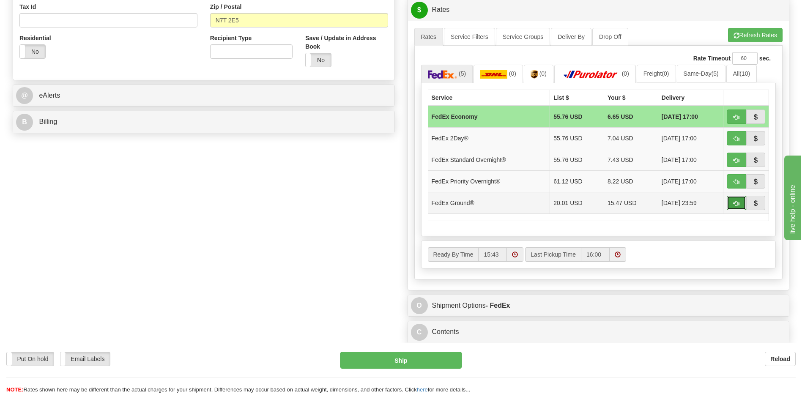
click at [735, 207] on button "button" at bounding box center [735, 203] width 19 height 14
type input "92"
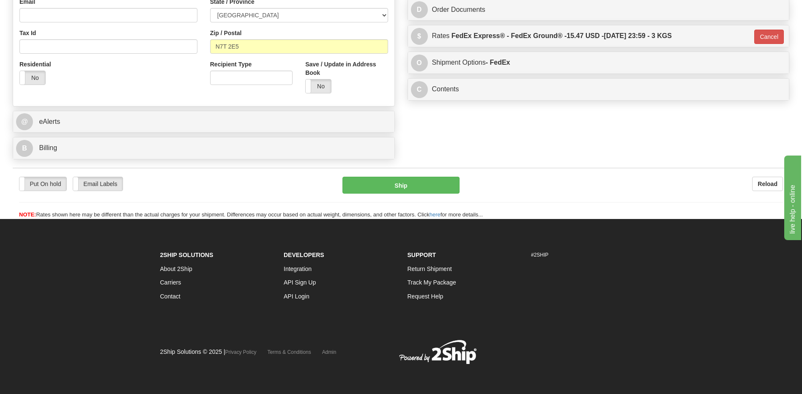
scroll to position [270, 0]
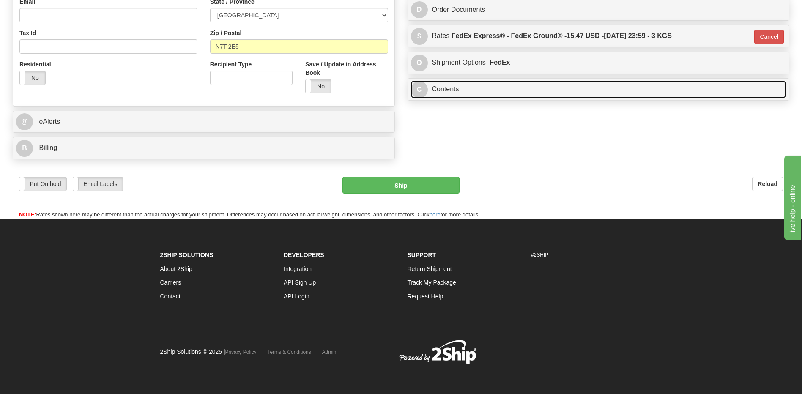
click at [492, 92] on link "C Contents" at bounding box center [598, 89] width 375 height 17
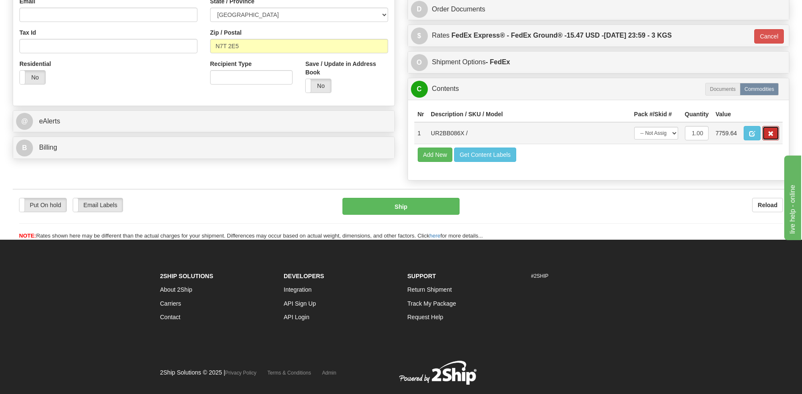
click at [768, 136] on span "button" at bounding box center [770, 133] width 6 height 5
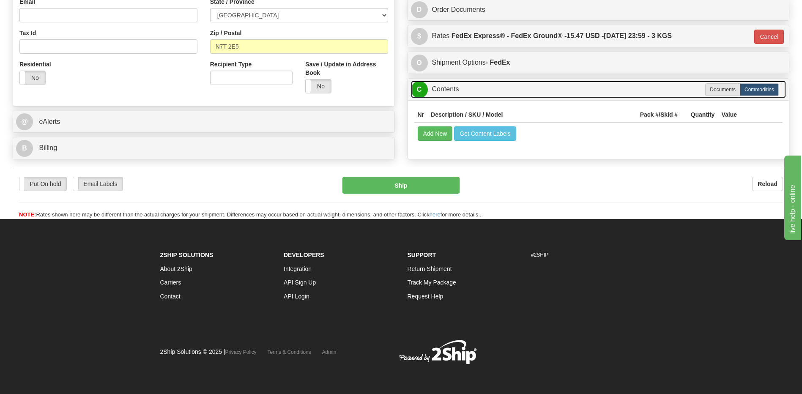
click at [443, 90] on link "C Contents" at bounding box center [598, 89] width 375 height 17
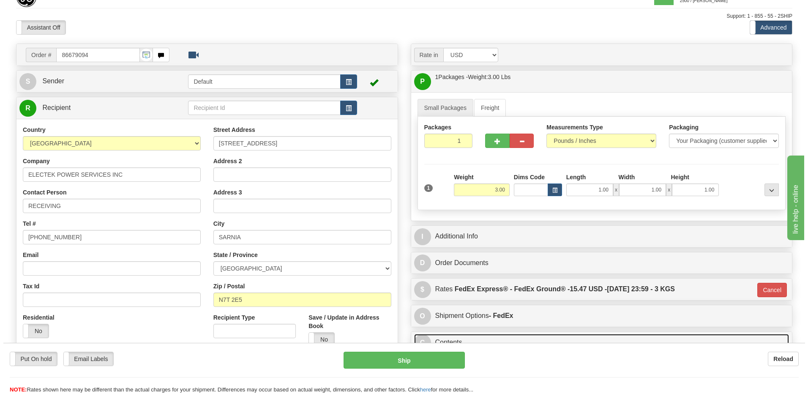
scroll to position [101, 0]
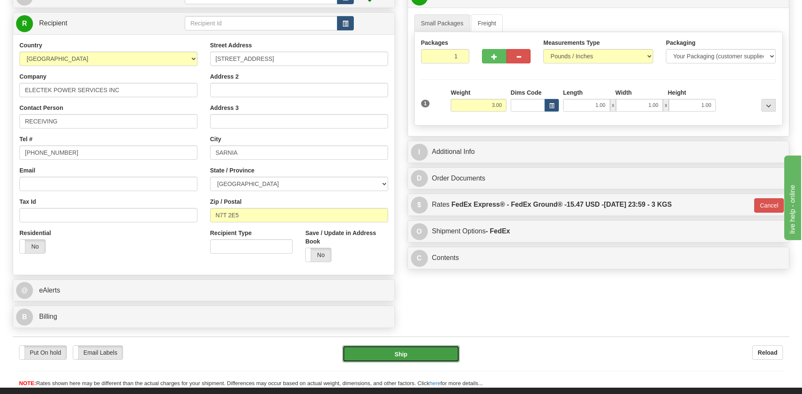
click at [352, 355] on button "Ship" at bounding box center [400, 353] width 117 height 17
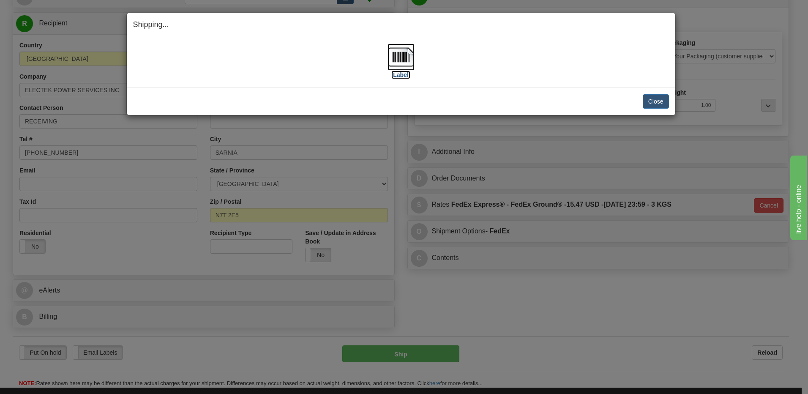
click at [393, 57] on img at bounding box center [400, 57] width 27 height 27
drag, startPoint x: 647, startPoint y: 100, endPoint x: 508, endPoint y: 240, distance: 197.8
click at [647, 100] on button "Close" at bounding box center [656, 101] width 26 height 14
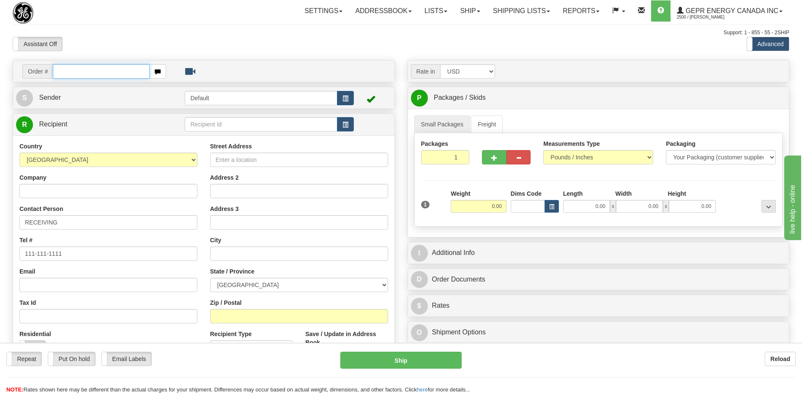
click at [99, 66] on input "text" at bounding box center [101, 71] width 96 height 14
paste input "0086679101"
click at [65, 73] on input "0086679101" at bounding box center [101, 71] width 96 height 14
type input "86679101"
click at [153, 37] on body "Training Course Close Toggle navigation Settings Shipping Preferences New Recip…" at bounding box center [401, 197] width 802 height 394
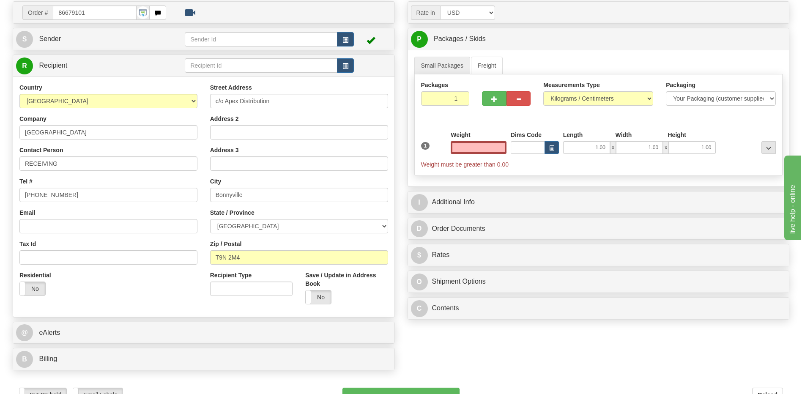
scroll to position [169, 0]
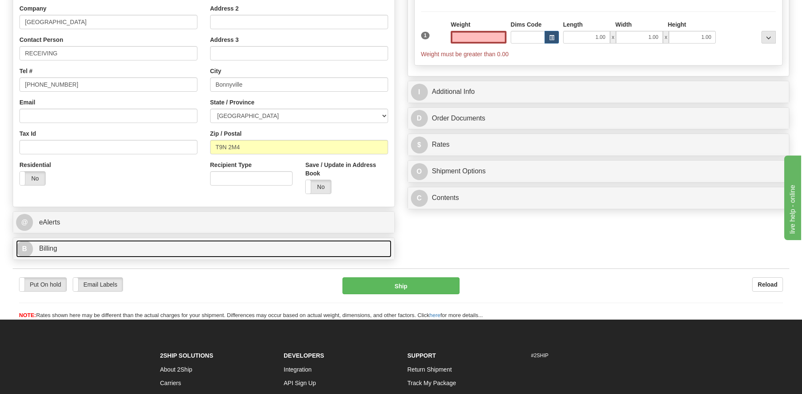
type input "0.00"
click at [113, 246] on link "B Billing" at bounding box center [203, 248] width 375 height 17
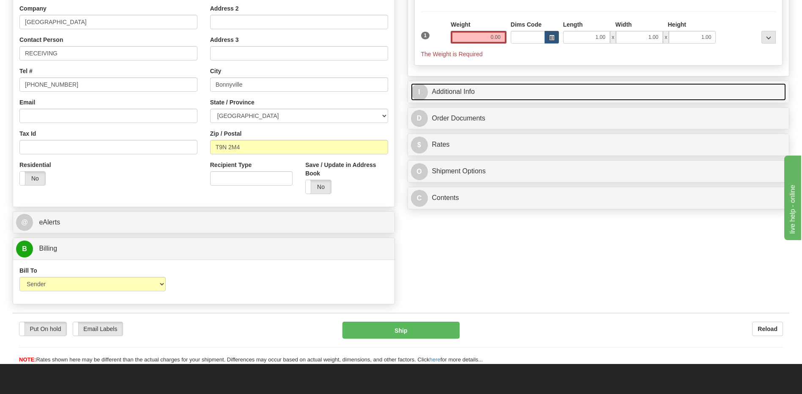
click at [456, 95] on link "I Additional Info" at bounding box center [598, 91] width 375 height 17
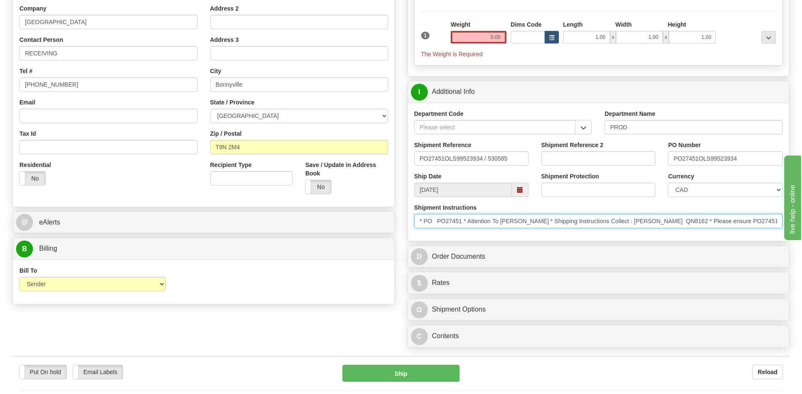
drag, startPoint x: 469, startPoint y: 221, endPoint x: 543, endPoint y: 218, distance: 74.0
click at [543, 218] on input "* PO PO27451 * Attention To Jesse Muylaert * Shipping Instructions Collect : Lo…" at bounding box center [598, 221] width 368 height 14
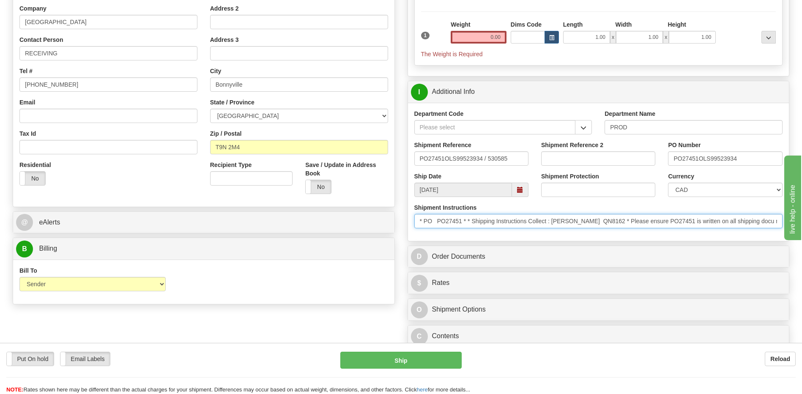
type input "* PO PO27451 * * Shipping Instructions Collect : Loomis QN8162 * Please ensure …"
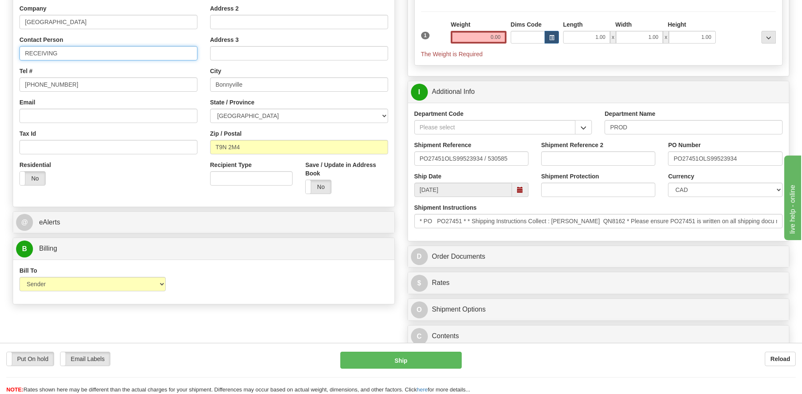
drag, startPoint x: 66, startPoint y: 57, endPoint x: 0, endPoint y: 52, distance: 66.1
click at [0, 54] on html "Training Course Close Toggle navigation Settings Shipping Preferences New Sende…" at bounding box center [401, 28] width 802 height 394
paste input "Attention To Jesse Muylaert"
click at [57, 54] on input "Attention To Jesse Muylaert" at bounding box center [108, 53] width 178 height 14
type input "Attn: [PERSON_NAME]"
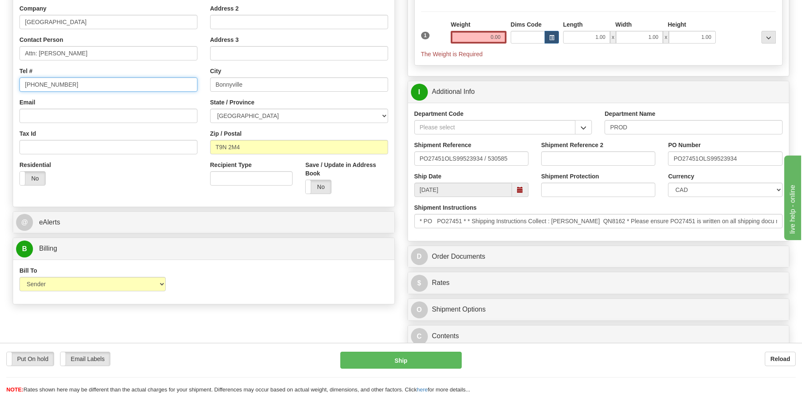
drag, startPoint x: 71, startPoint y: 84, endPoint x: 0, endPoint y: 73, distance: 71.8
click at [0, 74] on html "Training Course Close Toggle navigation Settings Shipping Preferences New Sende…" at bounding box center [401, 28] width 802 height 394
type input "111 111 1111"
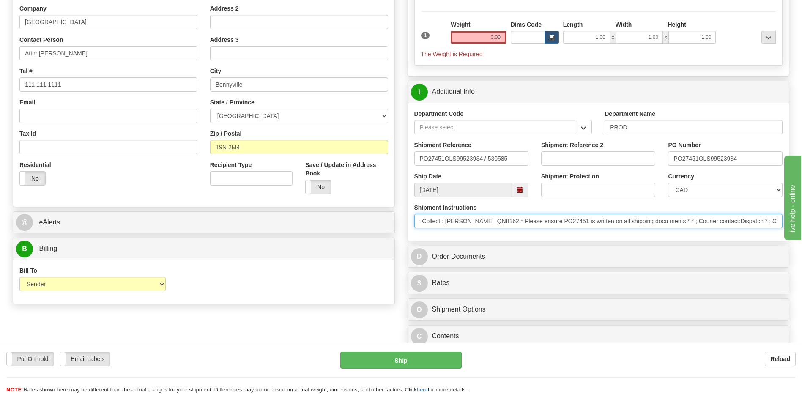
scroll to position [0, 0]
drag, startPoint x: 598, startPoint y: 222, endPoint x: 312, endPoint y: 223, distance: 286.1
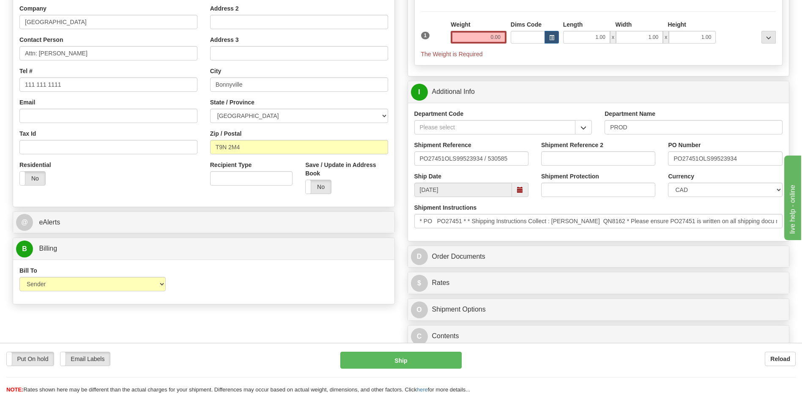
click at [417, 210] on label "Shipment Instructions" at bounding box center [445, 207] width 63 height 8
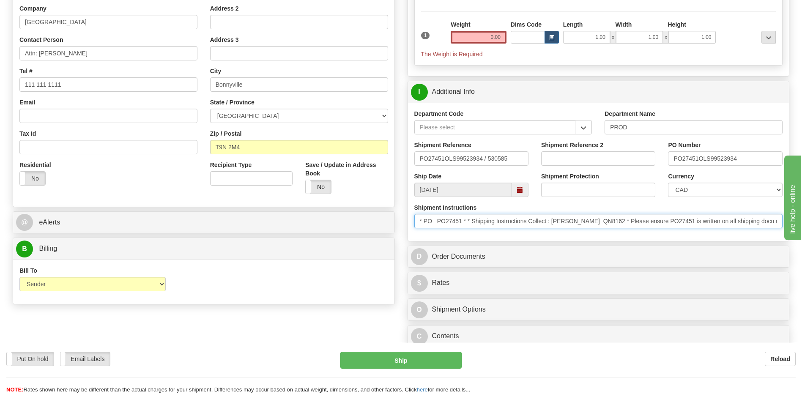
click at [417, 214] on input "* PO PO27451 * * Shipping Instructions Collect : Loomis QN8162 * Please ensure …" at bounding box center [598, 221] width 368 height 14
click at [641, 227] on input "* PO PO27451 * * Shipping Instructions Collect : Loomis QN8162 * Please ensure …" at bounding box center [598, 221] width 368 height 14
drag, startPoint x: 463, startPoint y: 222, endPoint x: 423, endPoint y: 222, distance: 39.3
click at [423, 222] on input "* PO PO27451 * * Shipping Instructions Collect : Loomis QN8162 * Please ensure …" at bounding box center [598, 221] width 368 height 14
type input "* * * Shipping Instructions Collect : Loomis QN8162 * Please ensure PO27451 is …"
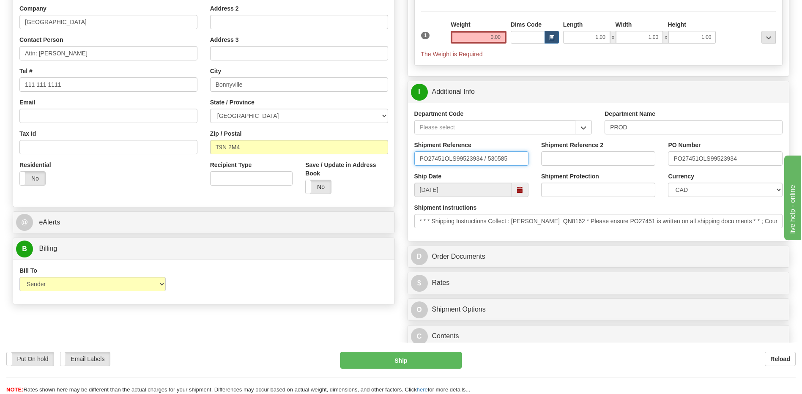
drag, startPoint x: 513, startPoint y: 160, endPoint x: 352, endPoint y: 161, distance: 161.0
paste input "PO PO27451"
type input "PO PO27451"
drag, startPoint x: 672, startPoint y: 162, endPoint x: 823, endPoint y: 152, distance: 151.6
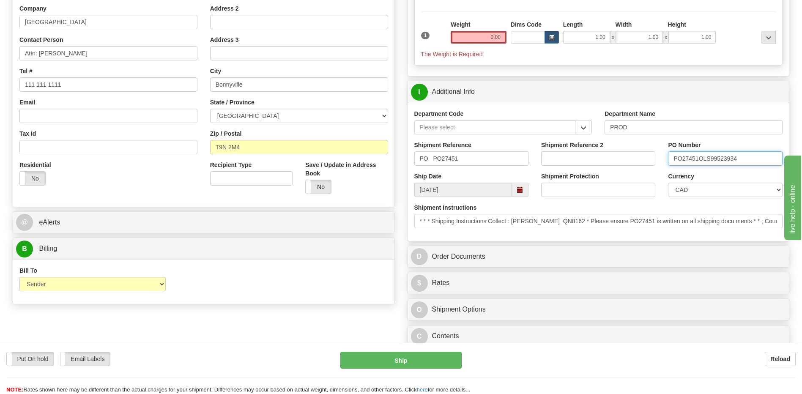
click at [801, 152] on html "Training Course Close Toggle navigation Settings Shipping Preferences New Sende…" at bounding box center [401, 28] width 802 height 394
type input "5399005142"
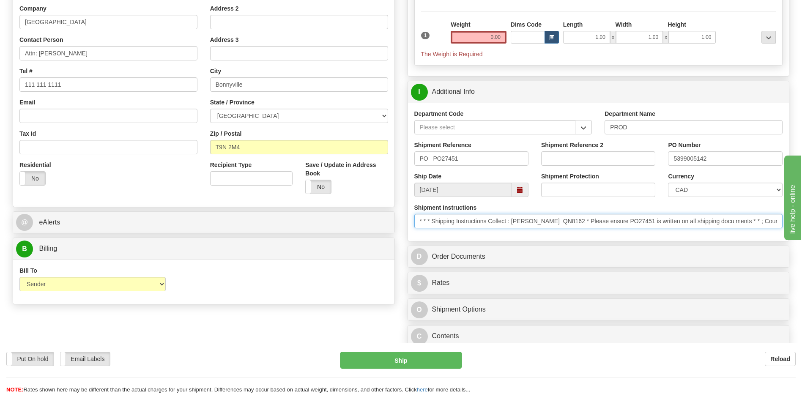
scroll to position [0, 207]
drag, startPoint x: 416, startPoint y: 222, endPoint x: 933, endPoint y: 211, distance: 516.9
click at [801, 211] on html "Training Course Close Toggle navigation Settings Shipping Preferences New Sende…" at bounding box center [401, 28] width 802 height 394
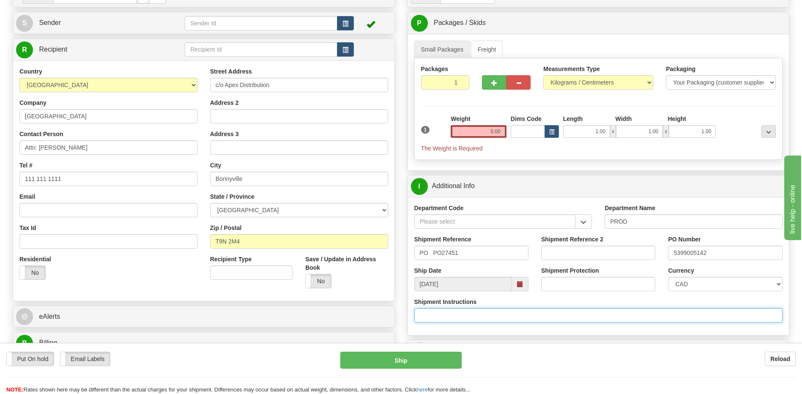
scroll to position [0, 0]
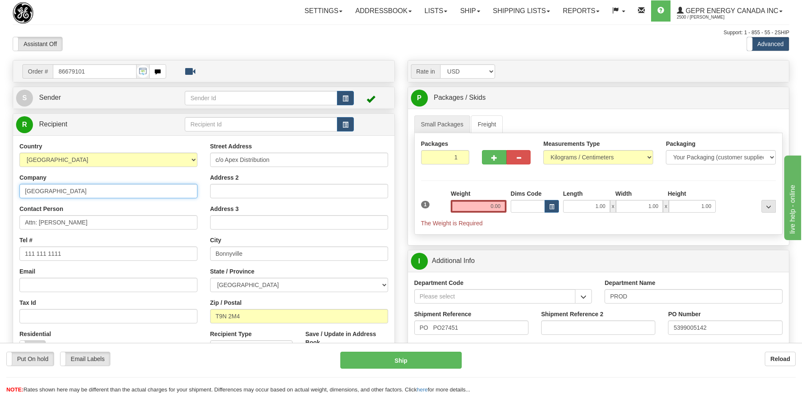
drag, startPoint x: 107, startPoint y: 191, endPoint x: 7, endPoint y: 190, distance: 100.2
click at [5, 190] on div "Toggle navigation Settings Shipping Preferences Fields Preferences New" at bounding box center [401, 282] width 802 height 564
drag, startPoint x: 89, startPoint y: 222, endPoint x: 5, endPoint y: 229, distance: 84.9
click at [0, 231] on html "Training Course Close Toggle navigation Settings Shipping Preferences New Sende…" at bounding box center [401, 197] width 802 height 394
drag, startPoint x: 281, startPoint y: 160, endPoint x: 203, endPoint y: 165, distance: 78.3
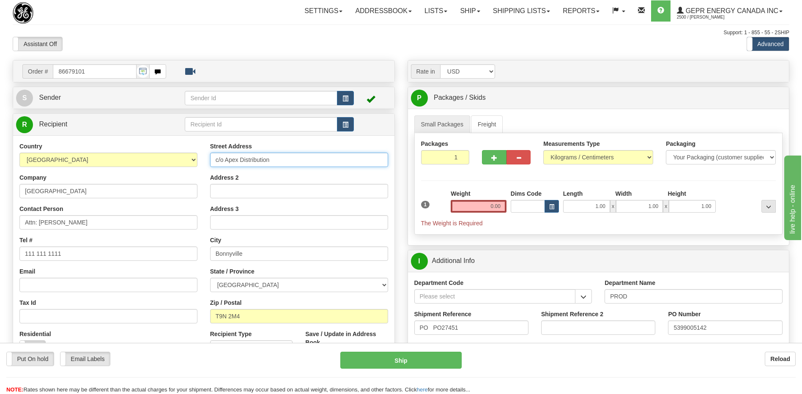
click at [204, 165] on div "Street Address c/o Apex Distribution Address 2 Address 3 City Bonnyville State …" at bounding box center [299, 255] width 191 height 227
drag, startPoint x: 251, startPoint y: 318, endPoint x: 202, endPoint y: 318, distance: 49.9
click at [202, 318] on div "Country AFGHANISTAN ALAND ISLANDS ALBANIA ALGERIA AMERICAN SAMOA ANDORRA ANGOLA…" at bounding box center [203, 255] width 381 height 227
drag, startPoint x: 470, startPoint y: 325, endPoint x: 397, endPoint y: 336, distance: 73.9
click at [397, 60] on div "Order # 86679101" at bounding box center [400, 60] width 789 height 0
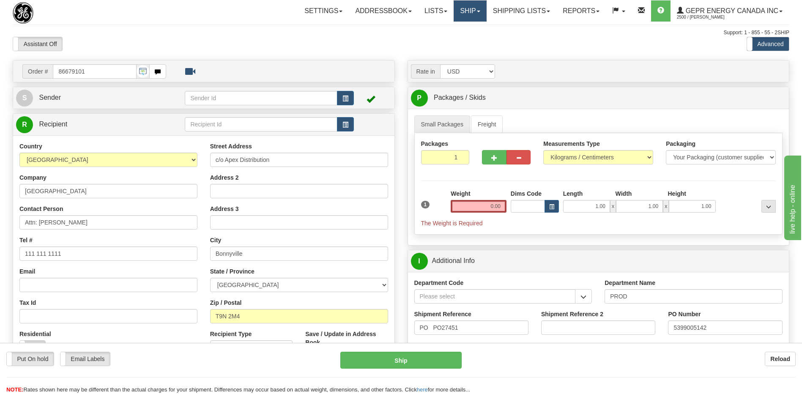
drag, startPoint x: 467, startPoint y: 14, endPoint x: 466, endPoint y: 32, distance: 18.2
click at [467, 14] on link "Ship" at bounding box center [469, 10] width 33 height 21
click at [424, 28] on span "Ship Screen" at bounding box center [434, 29] width 32 height 7
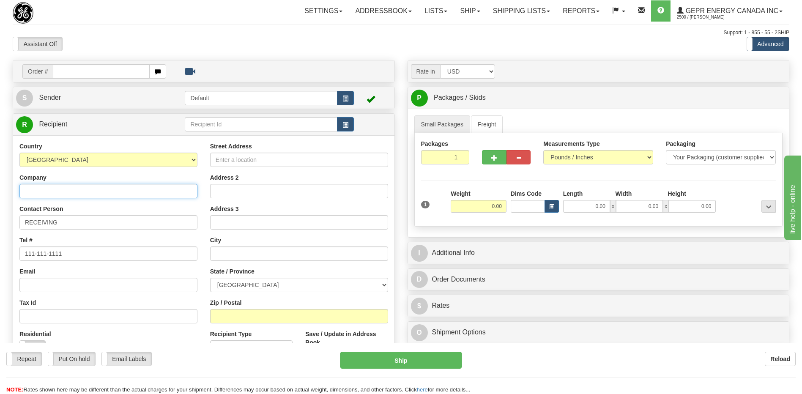
click at [38, 189] on input "Company" at bounding box center [108, 191] width 178 height 14
paste input "[GEOGRAPHIC_DATA]"
type input "[GEOGRAPHIC_DATA]"
drag, startPoint x: 98, startPoint y: 217, endPoint x: -2, endPoint y: 223, distance: 100.3
click at [0, 223] on html "Training Course Close Toggle navigation Settings Shipping Preferences New Sende…" at bounding box center [401, 197] width 802 height 394
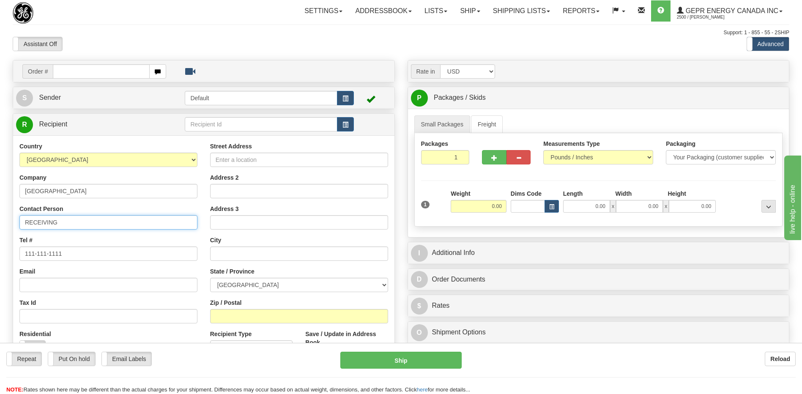
paste input "Attn: [PERSON_NAME]"
type input "Attn: [PERSON_NAME]"
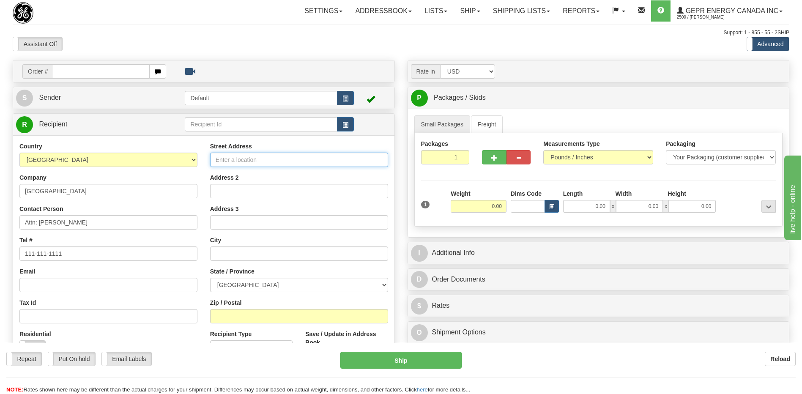
click at [236, 164] on input "Street Address" at bounding box center [299, 160] width 178 height 14
click at [221, 164] on input "Street Address" at bounding box center [299, 160] width 178 height 14
paste input "c/o Apex Distribution"
type input "c/o Apex Distribution"
click at [257, 318] on input "Zip / Postal" at bounding box center [299, 316] width 178 height 14
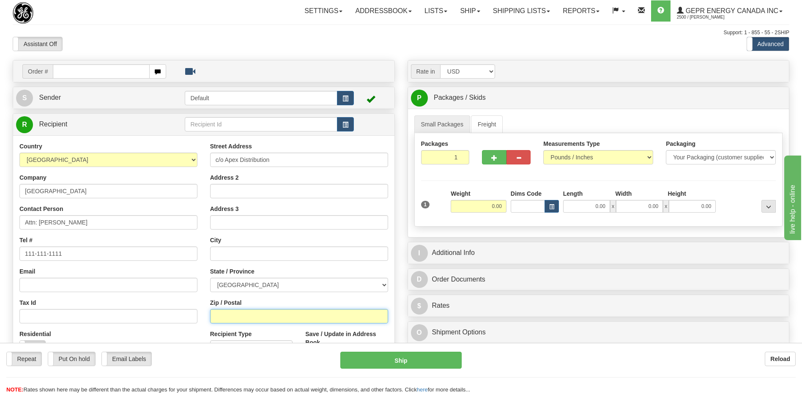
paste input "T9N 2M4"
type input "T9N 2M4"
click at [170, 271] on div "Email" at bounding box center [108, 279] width 178 height 25
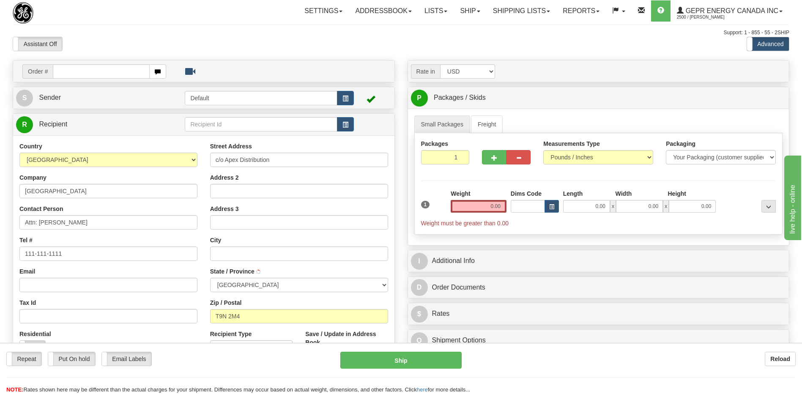
type input "BONNYVILLE"
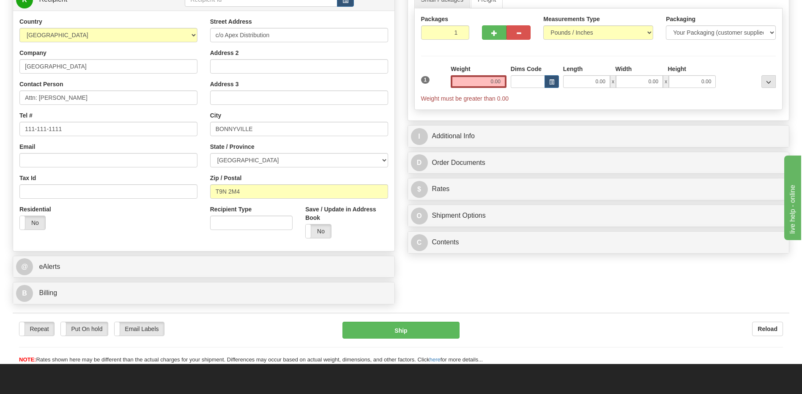
scroll to position [169, 0]
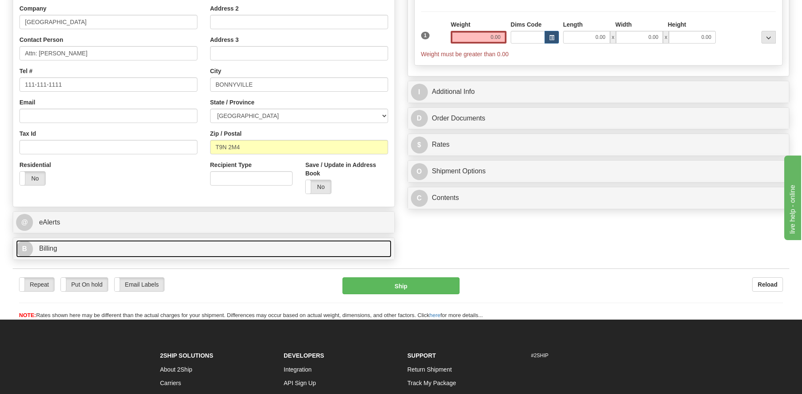
click at [171, 254] on link "B Billing" at bounding box center [203, 248] width 375 height 17
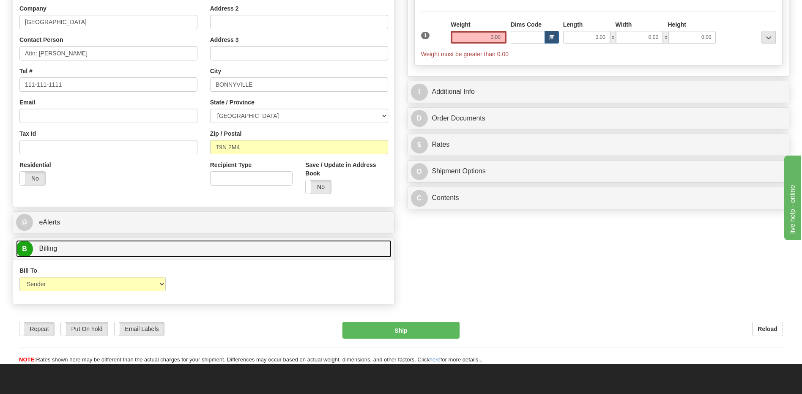
click at [173, 253] on link "B Billing" at bounding box center [203, 248] width 375 height 17
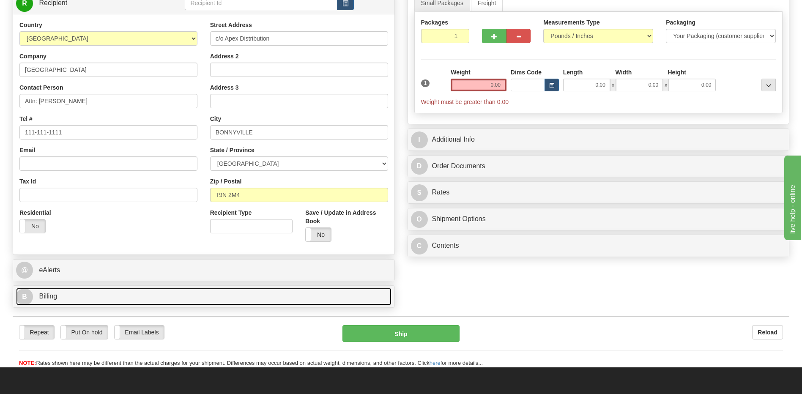
scroll to position [85, 0]
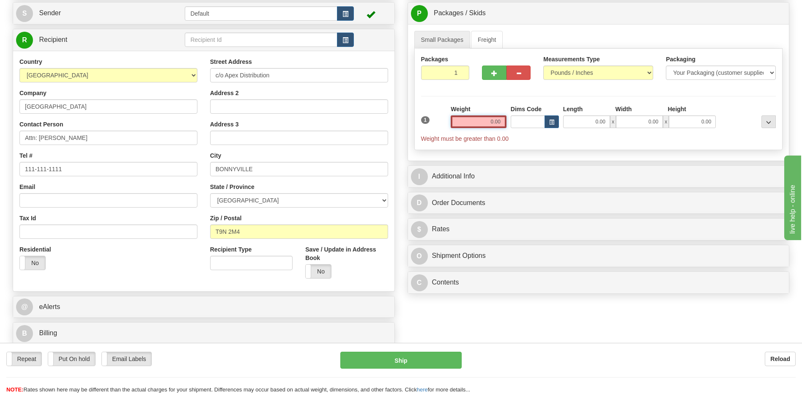
drag, startPoint x: 492, startPoint y: 126, endPoint x: 513, endPoint y: 121, distance: 22.1
click at [513, 121] on div "1 Weight 0.00 Dims Code 0.00" at bounding box center [598, 124] width 359 height 38
type input "0"
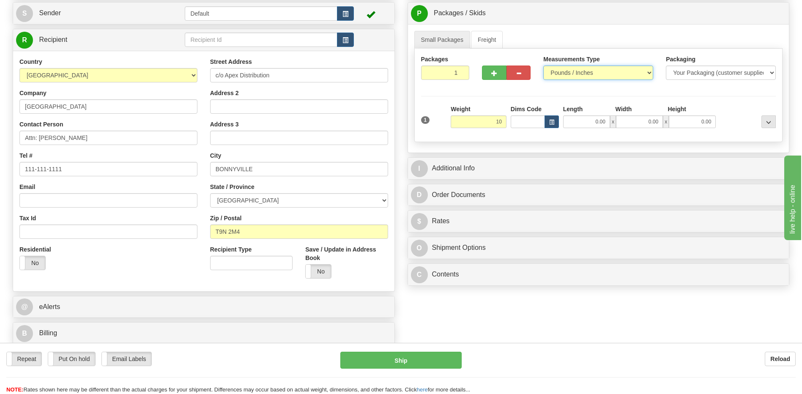
click at [581, 68] on select "Pounds / Inches Kilograms / Centimeters" at bounding box center [598, 72] width 110 height 14
type input "10.00"
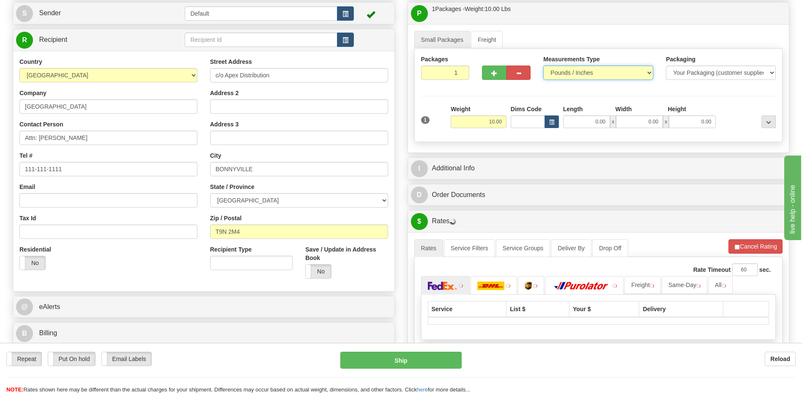
click at [581, 68] on select "Pounds / Inches Kilograms / Centimeters" at bounding box center [598, 72] width 110 height 14
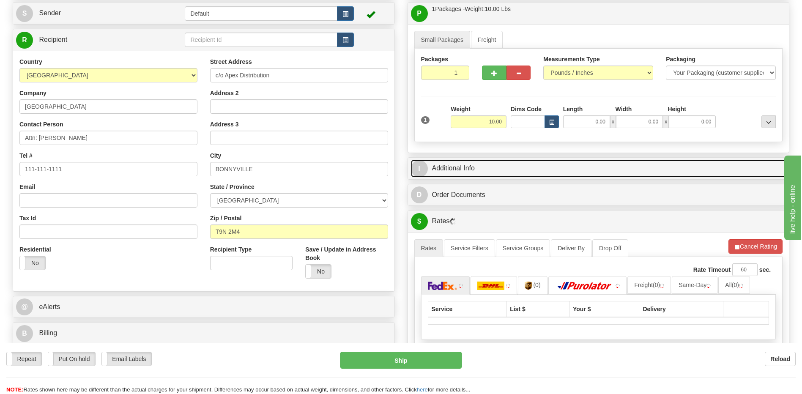
click at [501, 169] on link "I Additional Info" at bounding box center [598, 168] width 375 height 17
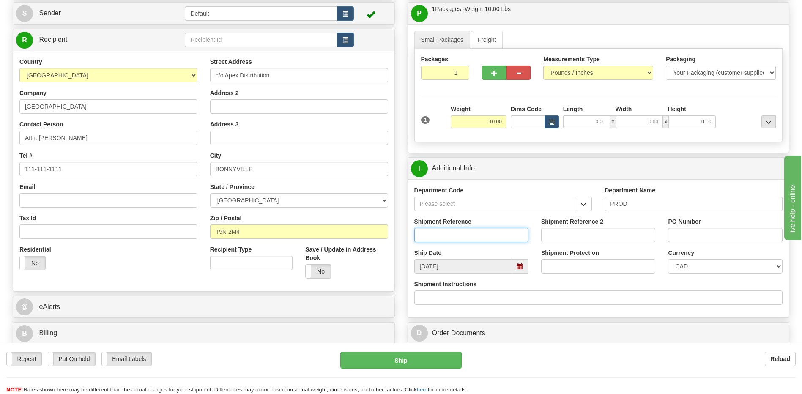
click at [421, 231] on input "Shipment Reference" at bounding box center [471, 235] width 114 height 14
paste input "PO PO27451"
type input "PO PO27451"
click at [679, 238] on input "PO Number" at bounding box center [725, 235] width 114 height 14
type input "5399005142"
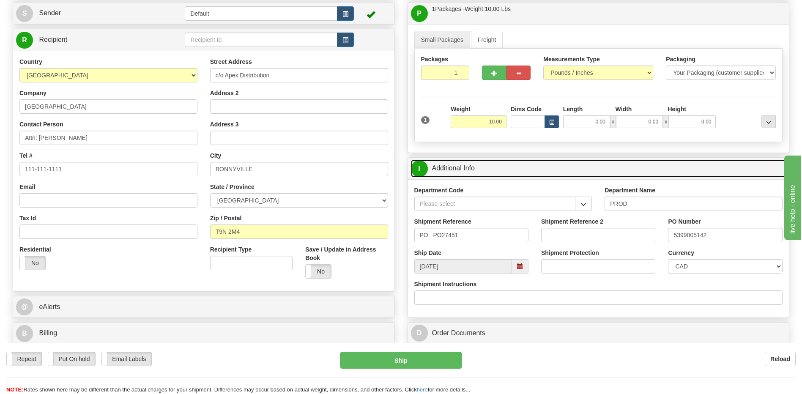
click at [507, 168] on link "I Additional Info" at bounding box center [598, 168] width 375 height 17
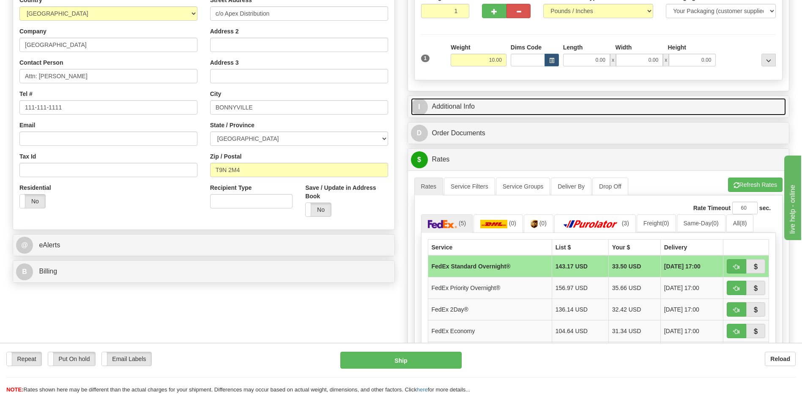
scroll to position [211, 0]
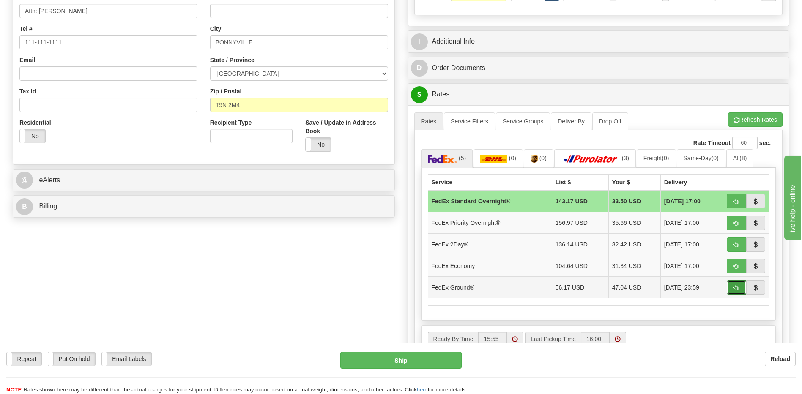
click at [731, 289] on button "button" at bounding box center [735, 287] width 19 height 14
type input "92"
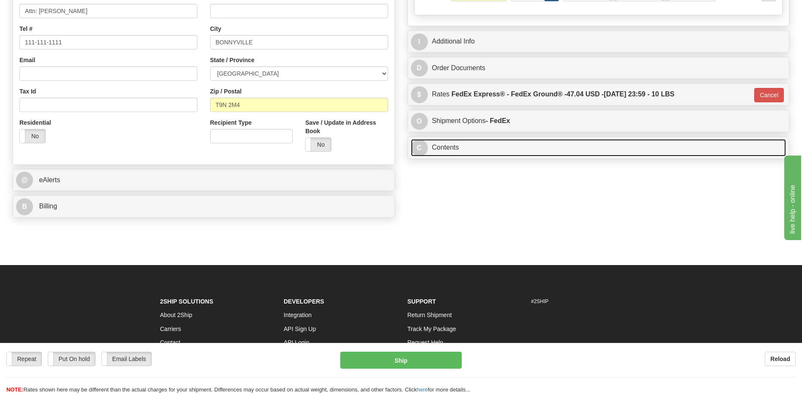
click at [511, 147] on link "C Contents" at bounding box center [598, 147] width 375 height 17
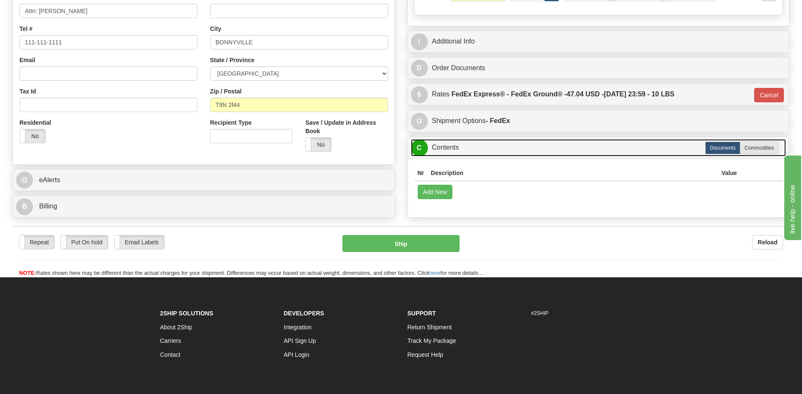
click at [511, 147] on link "C Contents" at bounding box center [598, 147] width 375 height 17
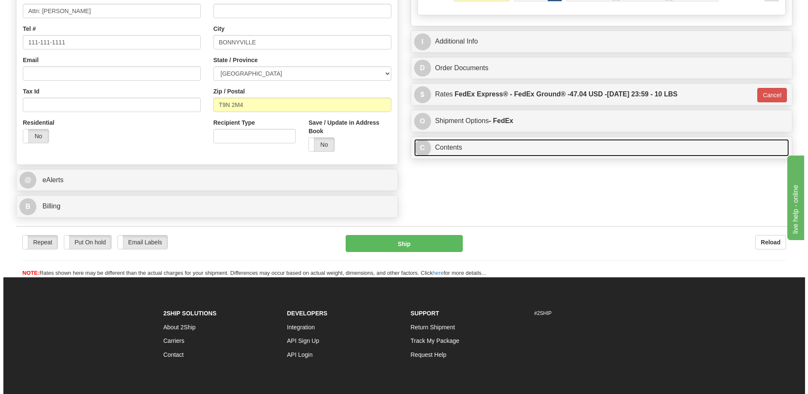
scroll to position [127, 0]
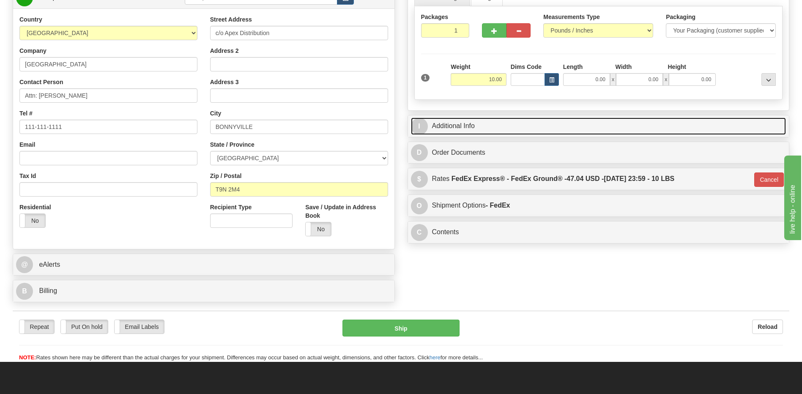
click at [502, 127] on link "I Additional Info" at bounding box center [598, 125] width 375 height 17
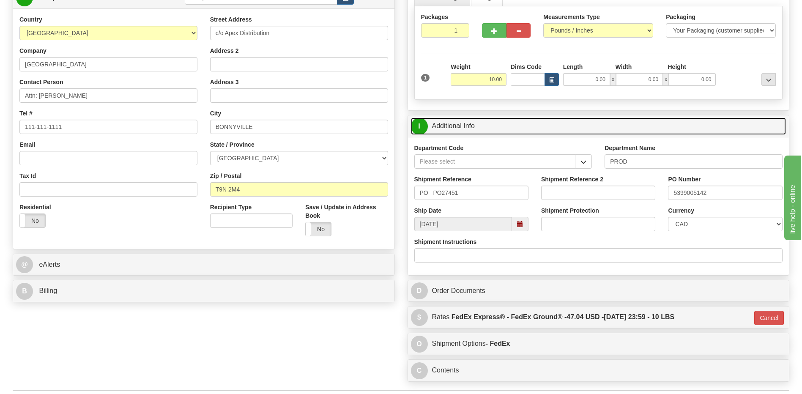
click at [502, 127] on link "I Additional Info" at bounding box center [598, 125] width 375 height 17
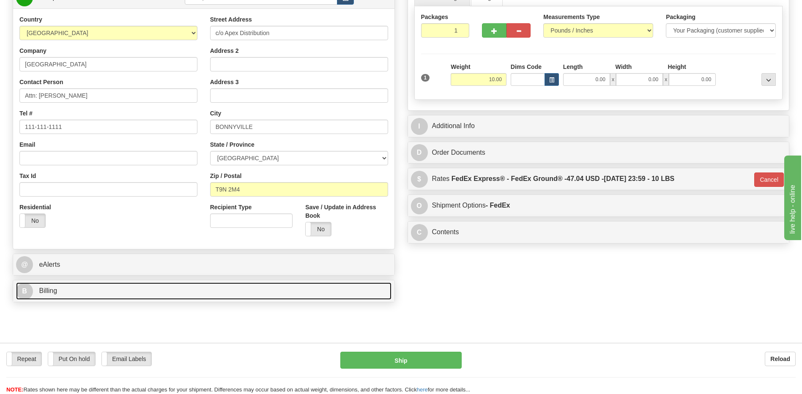
click at [146, 285] on link "B Billing" at bounding box center [203, 290] width 375 height 17
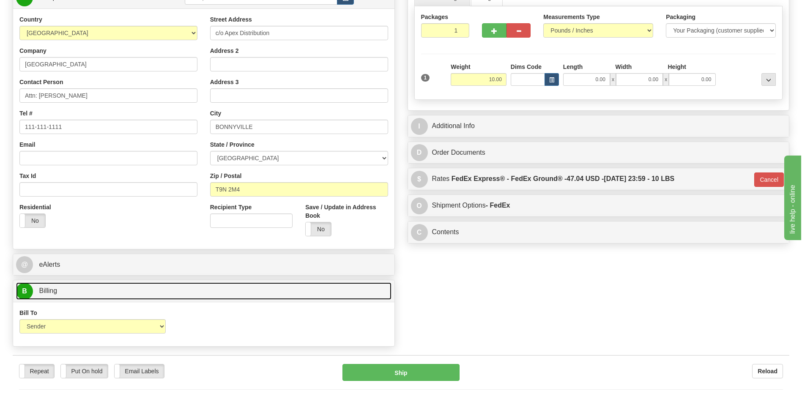
click at [146, 285] on link "B Billing" at bounding box center [203, 290] width 375 height 17
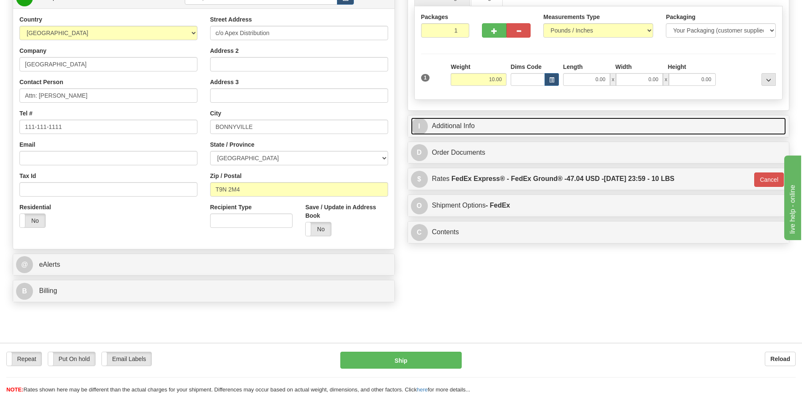
click at [473, 121] on link "I Additional Info" at bounding box center [598, 125] width 375 height 17
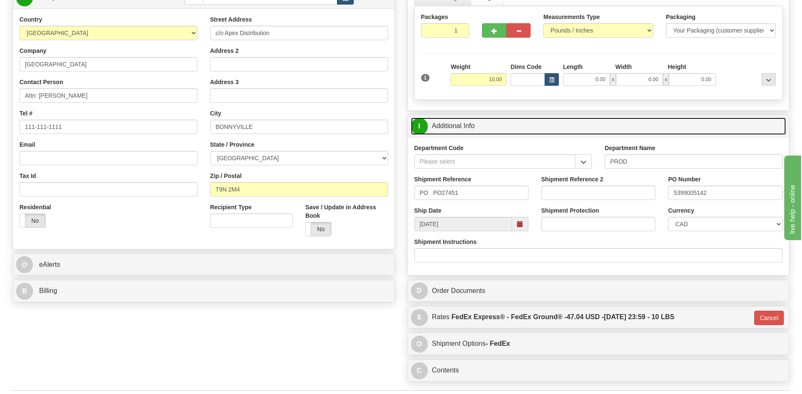
click at [473, 121] on link "I Additional Info" at bounding box center [598, 125] width 375 height 17
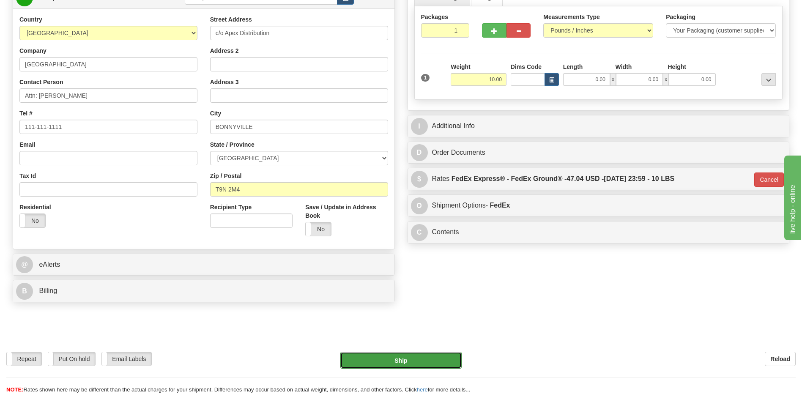
click at [412, 361] on button "Ship" at bounding box center [400, 360] width 121 height 17
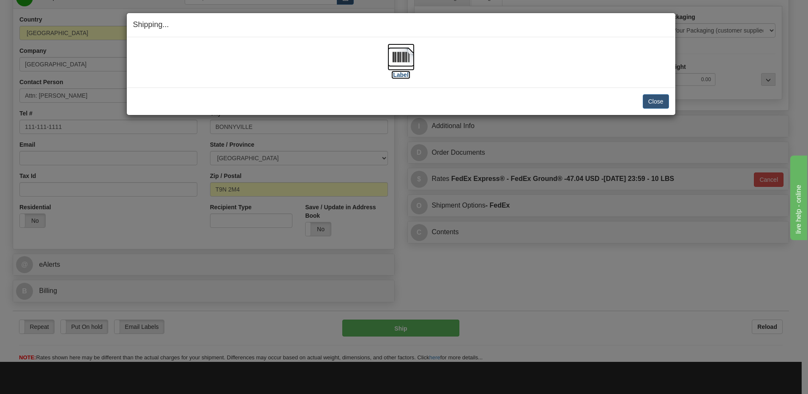
click at [404, 60] on img at bounding box center [400, 57] width 27 height 27
click at [659, 105] on button "Close" at bounding box center [656, 101] width 26 height 14
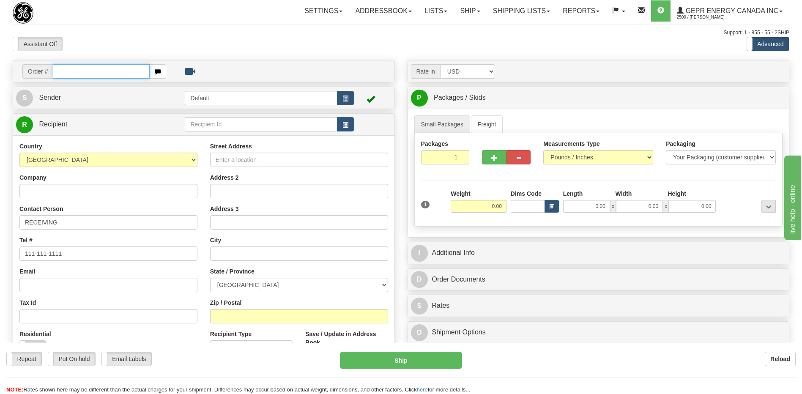
click at [74, 74] on input "text" at bounding box center [101, 71] width 96 height 14
type input "5"
type input "86678558"
click at [209, 36] on body "Training Course Close Toggle navigation Settings Shipping Preferences New Recip…" at bounding box center [401, 197] width 802 height 394
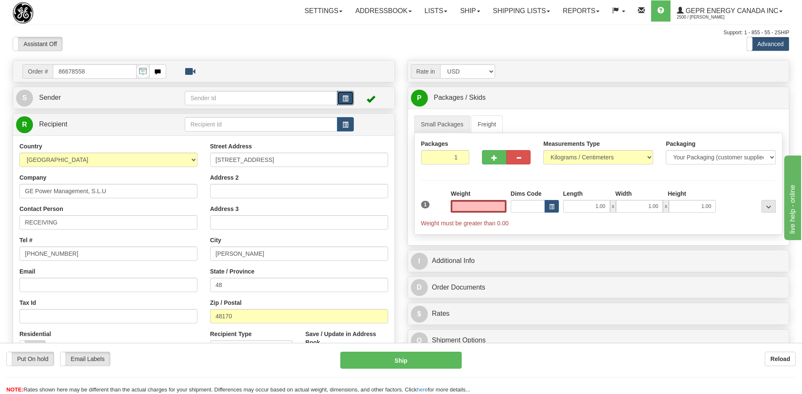
type input "0.00"
click at [346, 96] on span "button" at bounding box center [345, 98] width 6 height 5
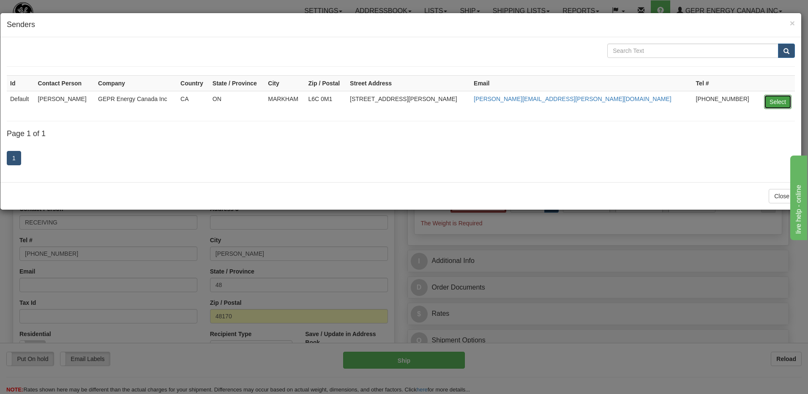
click at [775, 101] on button "Select" at bounding box center [777, 102] width 27 height 14
type input "Default"
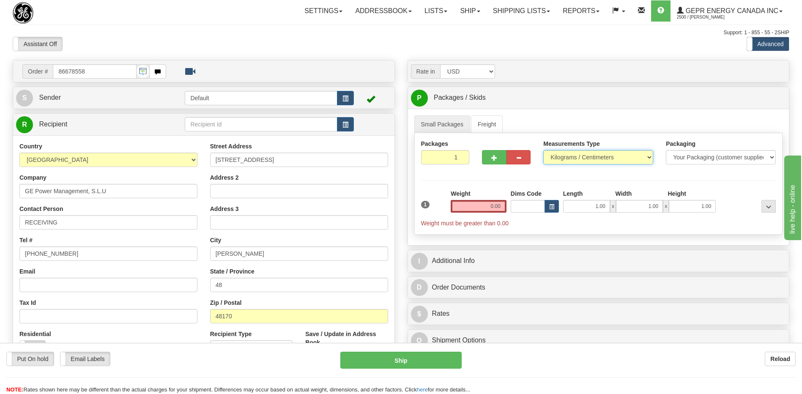
click at [567, 159] on select "Pounds / Inches Kilograms / Centimeters" at bounding box center [598, 157] width 110 height 14
select select "0"
click at [543, 150] on select "Pounds / Inches Kilograms / Centimeters" at bounding box center [598, 157] width 110 height 14
drag, startPoint x: 484, startPoint y: 209, endPoint x: 530, endPoint y: 209, distance: 46.1
click at [529, 209] on div "1 Weight 0.00 Dims Code 1.00" at bounding box center [598, 208] width 359 height 38
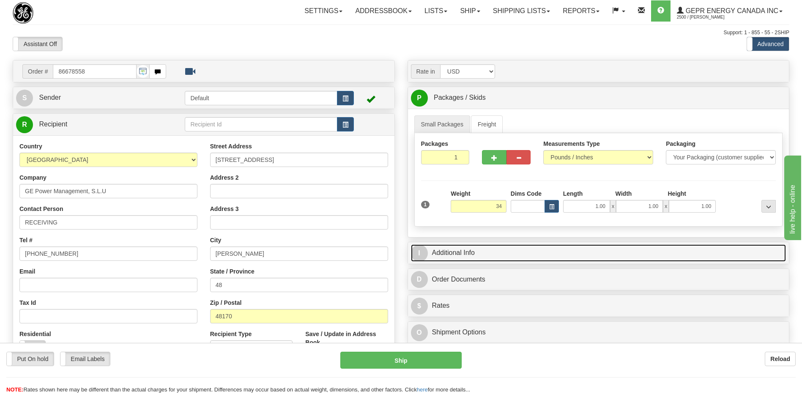
type input "34.00"
click at [518, 253] on link "I Additional Info" at bounding box center [598, 252] width 375 height 17
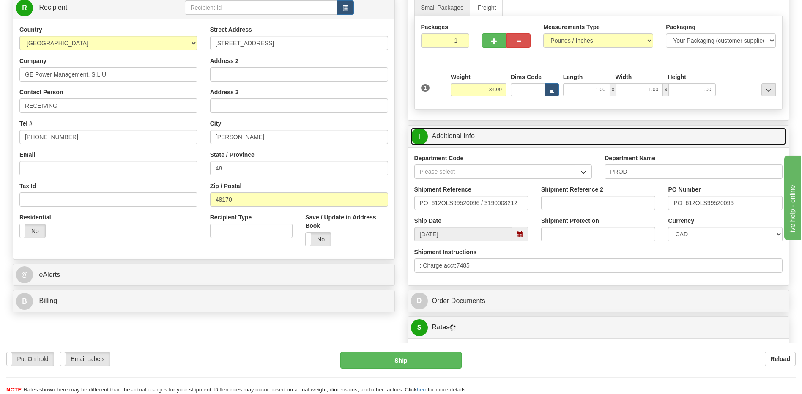
scroll to position [127, 0]
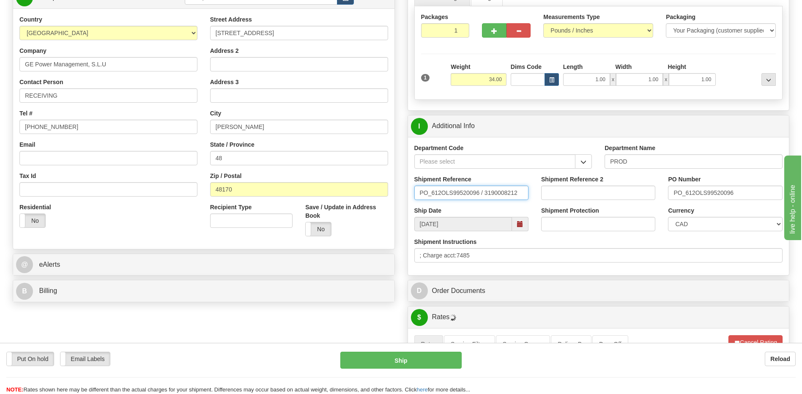
drag, startPoint x: 526, startPoint y: 194, endPoint x: 275, endPoint y: 189, distance: 251.5
type input "5399004512"
click at [714, 226] on select "CAD USD EUR ZAR RON ANG ARN AUD AUS AWG BBD BFR BGN BHD BMD BND BRC BRL CHP CKZ…" at bounding box center [725, 224] width 114 height 14
select select "1"
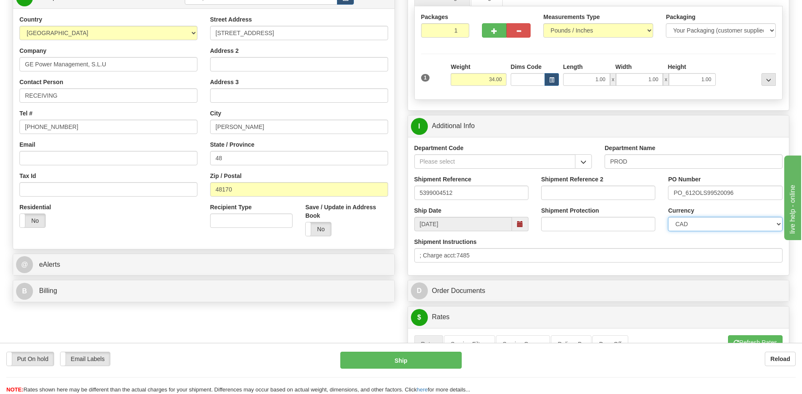
click at [668, 217] on select "CAD USD EUR ZAR RON ANG ARN AUD AUS AWG BBD BFR BGN BHD BMD BND BRC BRL CHP CKZ…" at bounding box center [725, 224] width 114 height 14
drag, startPoint x: 166, startPoint y: 227, endPoint x: 179, endPoint y: 230, distance: 13.5
click at [166, 227] on div "Residential Yes No" at bounding box center [108, 218] width 191 height 31
drag, startPoint x: 260, startPoint y: 163, endPoint x: 127, endPoint y: 157, distance: 133.2
click at [135, 157] on div "Country AFGHANISTAN ALAND ISLANDS ALBANIA ALGERIA AMERICAN SAMOA ANDORRA ANGOLA…" at bounding box center [203, 128] width 381 height 227
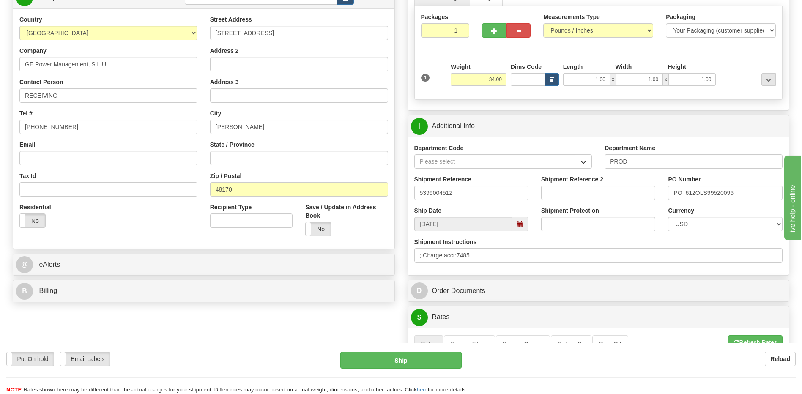
click at [80, 214] on div "Residential Yes No" at bounding box center [108, 218] width 191 height 31
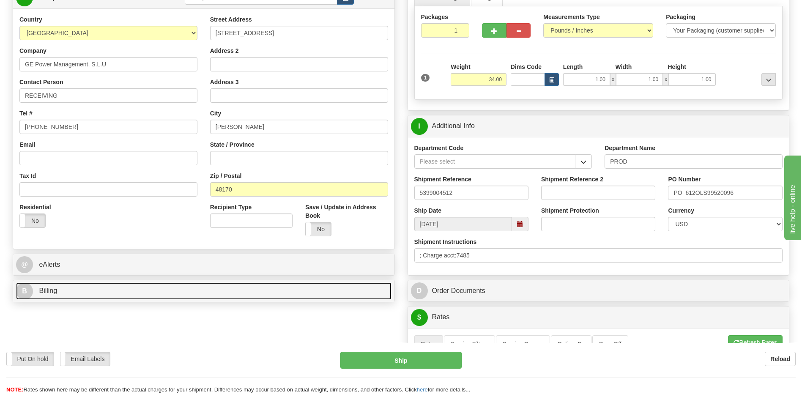
click at [49, 295] on link "B Billing" at bounding box center [203, 290] width 375 height 17
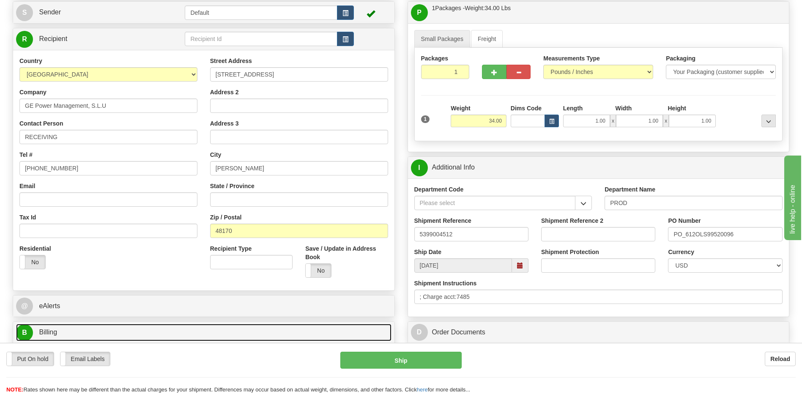
scroll to position [85, 0]
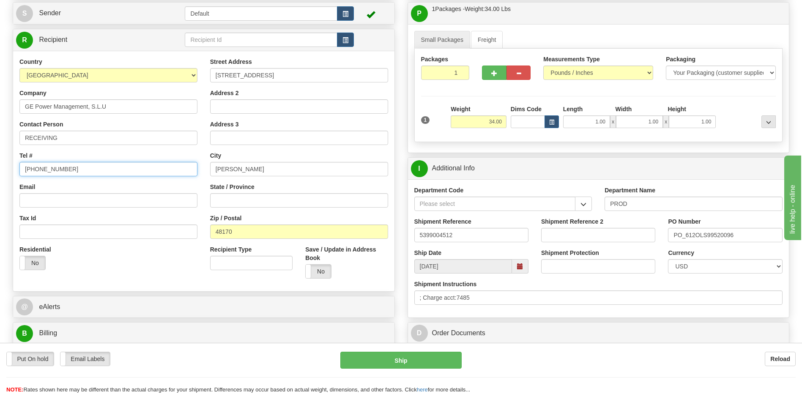
drag, startPoint x: 96, startPoint y: 174, endPoint x: 0, endPoint y: 179, distance: 96.0
click at [0, 179] on html "Training Course Close Toggle navigation Settings Shipping Preferences New Sende…" at bounding box center [401, 112] width 802 height 394
type input "111 111 1111"
click at [133, 274] on div "Residential Yes No" at bounding box center [108, 260] width 191 height 31
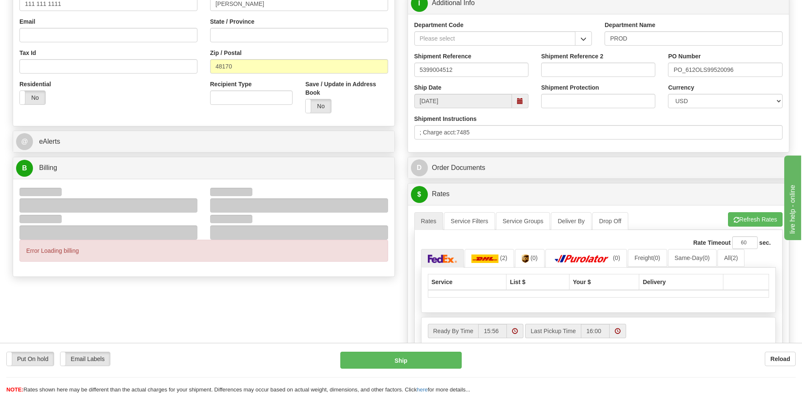
scroll to position [254, 0]
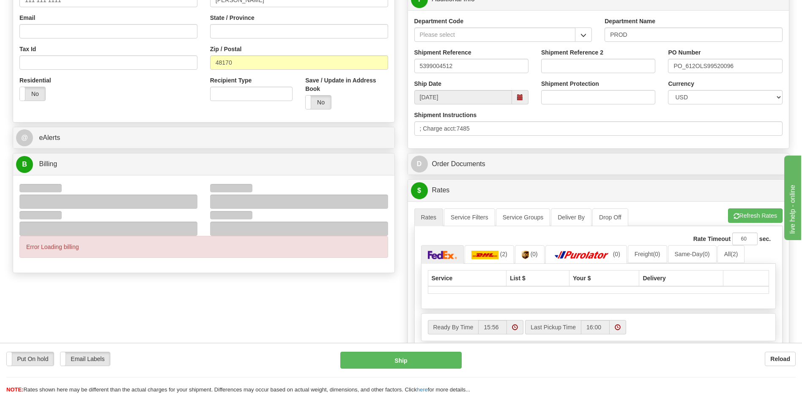
click at [90, 250] on div "Error Loading billing" at bounding box center [203, 247] width 368 height 22
drag, startPoint x: 120, startPoint y: 332, endPoint x: 103, endPoint y: 213, distance: 119.9
click at [120, 329] on div "Order # 86678558 S Sender" at bounding box center [400, 126] width 789 height 640
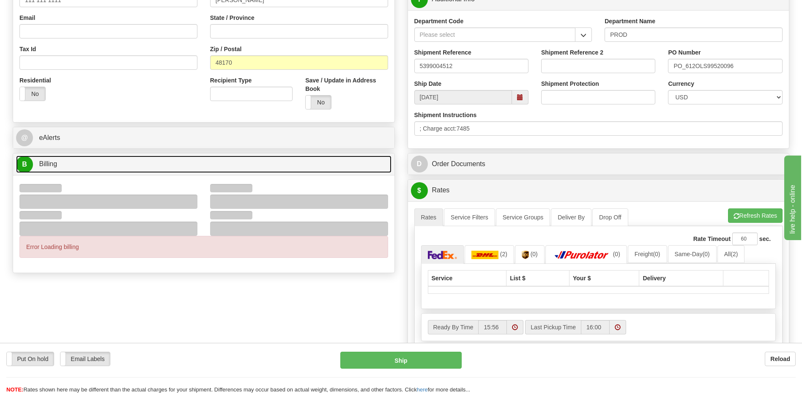
click at [77, 165] on link "B Billing" at bounding box center [203, 163] width 375 height 17
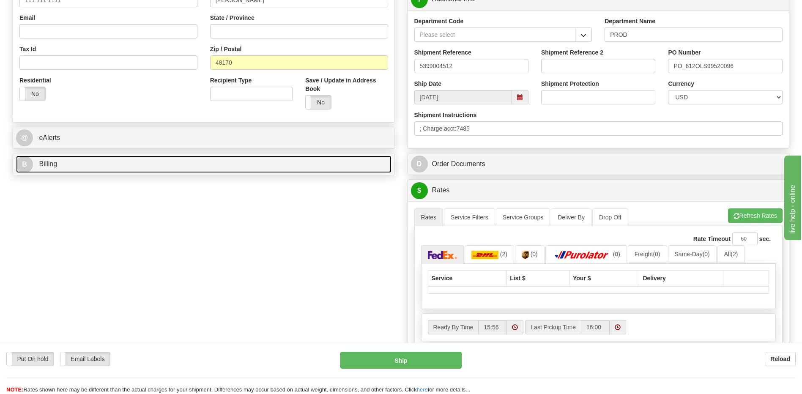
click at [93, 168] on link "B Billing" at bounding box center [203, 163] width 375 height 17
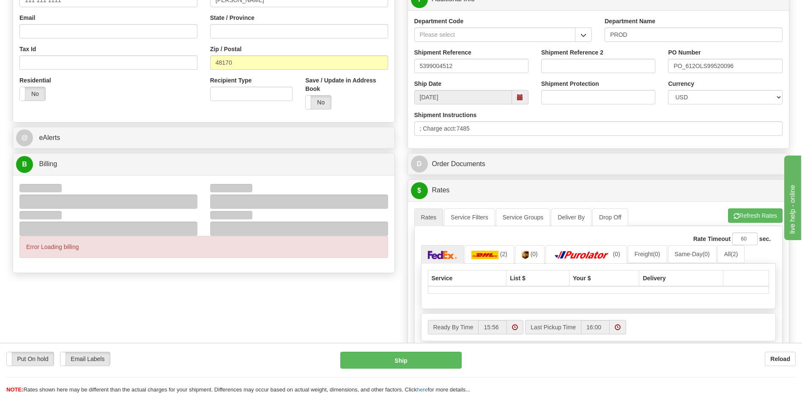
click at [154, 271] on div "Error Loading billing" at bounding box center [203, 224] width 381 height 98
click at [133, 286] on div "Order # 86678558 S Sender" at bounding box center [400, 126] width 789 height 640
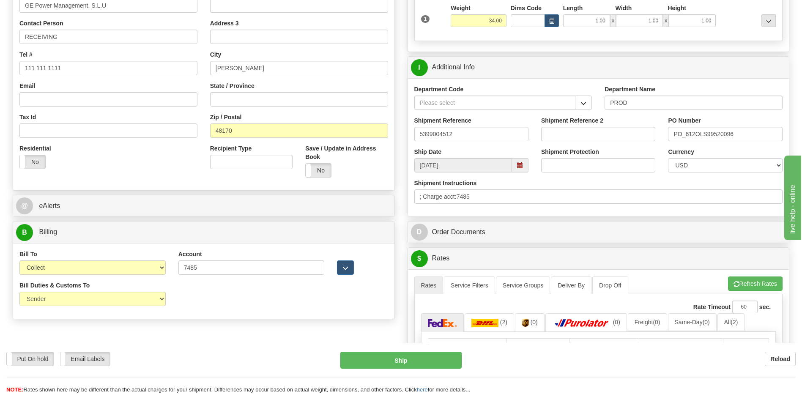
scroll to position [169, 0]
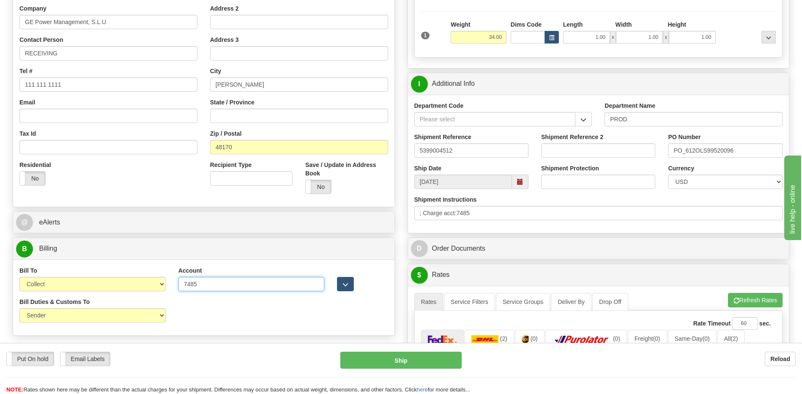
drag, startPoint x: 213, startPoint y: 285, endPoint x: 106, endPoint y: 279, distance: 106.7
click at [106, 279] on div "Bill To Sender Recipient Third Party Collect Account 7485 3rd Party Account Lis…" at bounding box center [203, 281] width 381 height 31
click at [73, 285] on select "Sender Recipient Third Party Collect" at bounding box center [92, 284] width 146 height 14
select select "1"
click at [19, 277] on select "Sender Recipient Third Party Collect" at bounding box center [92, 284] width 146 height 14
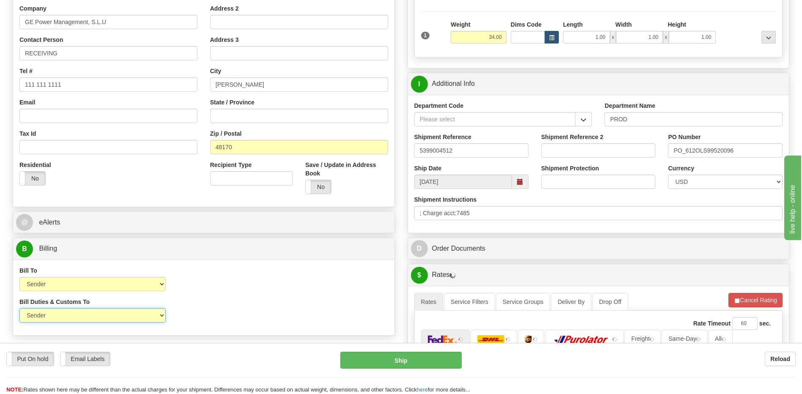
drag, startPoint x: 87, startPoint y: 318, endPoint x: 88, endPoint y: 322, distance: 4.3
click at [87, 318] on select "Sender Recipient Third Party" at bounding box center [92, 315] width 146 height 14
select select "2"
click at [19, 308] on select "Sender Recipient Third Party" at bounding box center [92, 315] width 146 height 14
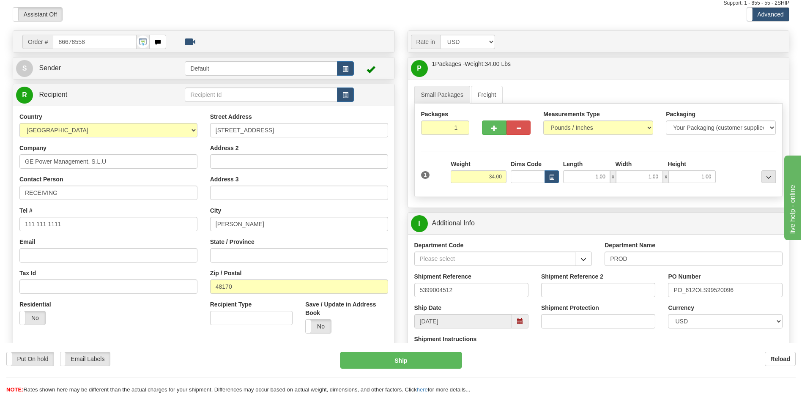
scroll to position [85, 0]
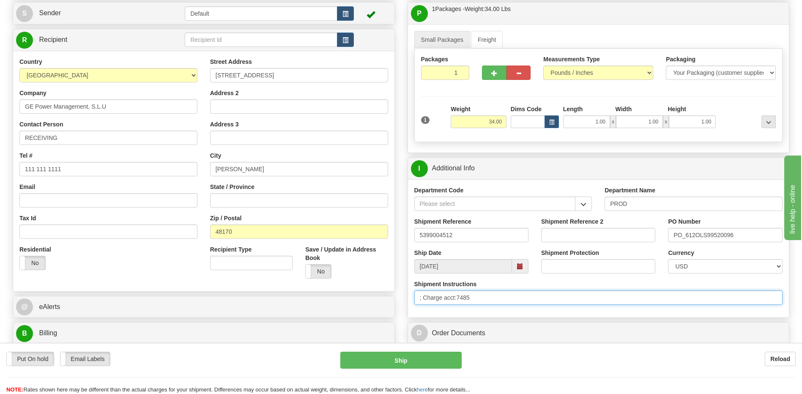
drag, startPoint x: 332, startPoint y: 304, endPoint x: 276, endPoint y: 311, distance: 56.7
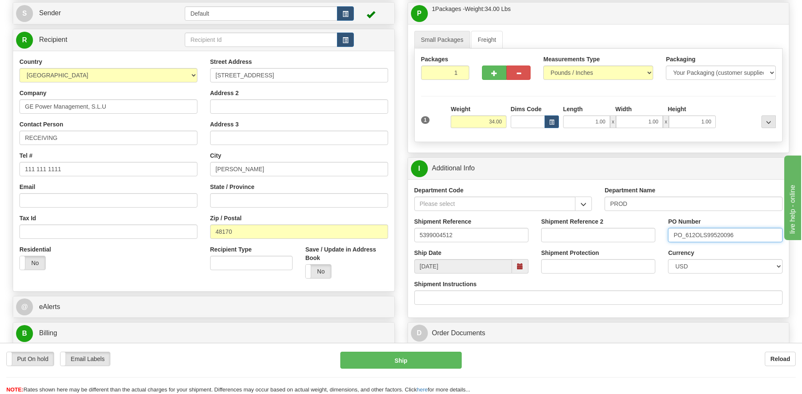
drag, startPoint x: 640, startPoint y: 237, endPoint x: 608, endPoint y: 239, distance: 31.8
click at [608, 239] on div "Shipment Reference 5399004512 Shipment Reference 2 PO Number PO_612OLS99520096" at bounding box center [598, 232] width 381 height 31
click at [695, 236] on input "420195" at bounding box center [725, 235] width 114 height 14
type input "4201958406"
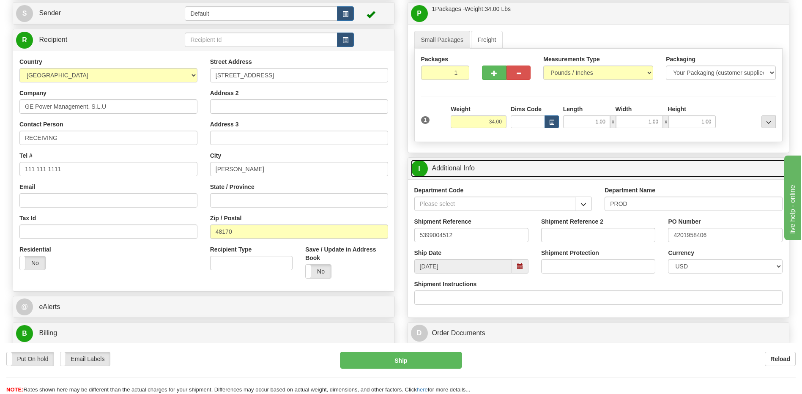
click at [547, 166] on link "I Additional Info" at bounding box center [598, 168] width 375 height 17
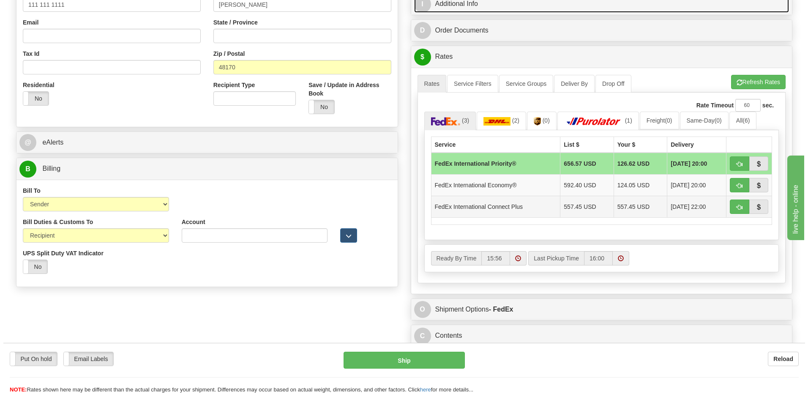
scroll to position [254, 0]
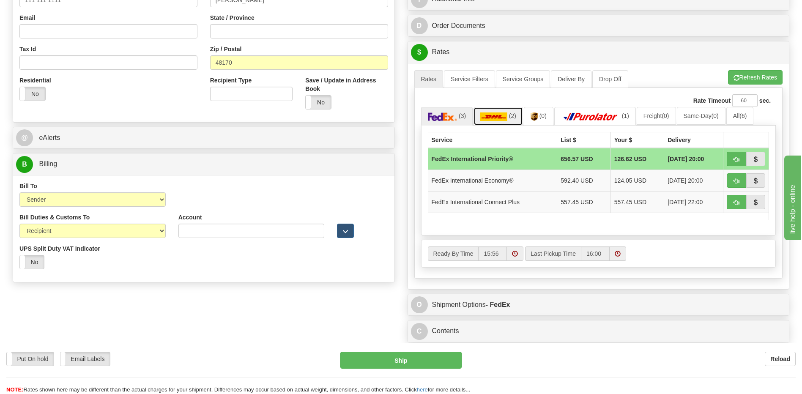
click at [500, 117] on img at bounding box center [493, 116] width 27 height 8
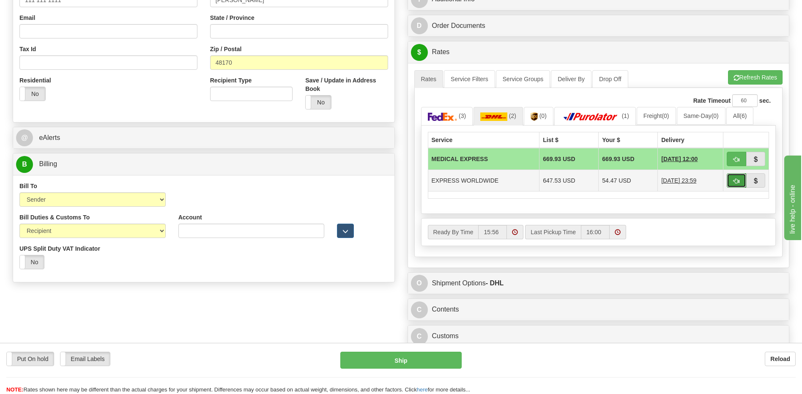
click at [735, 182] on span "button" at bounding box center [736, 180] width 6 height 5
type input "P"
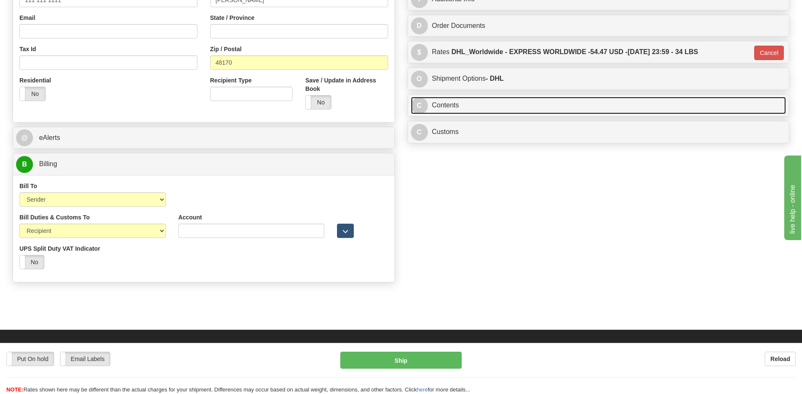
click at [450, 114] on link "C Contents" at bounding box center [598, 105] width 375 height 17
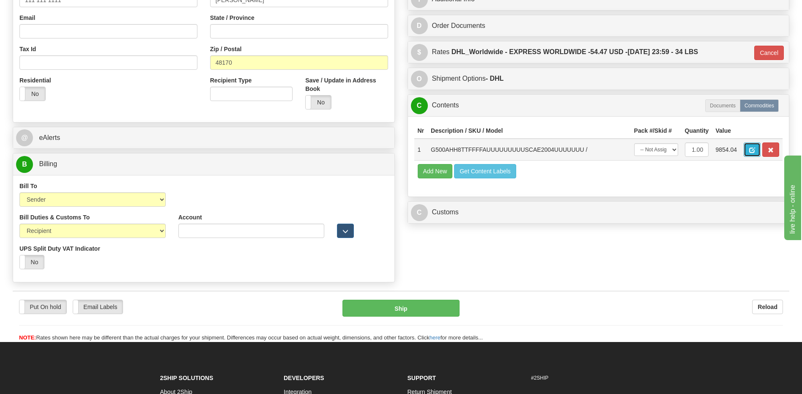
click at [753, 150] on span "button" at bounding box center [752, 149] width 6 height 5
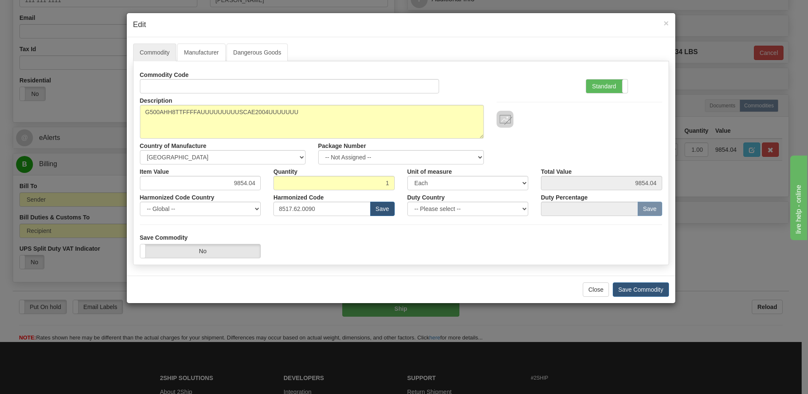
drag, startPoint x: 602, startPoint y: 88, endPoint x: 612, endPoint y: 123, distance: 36.0
click at [602, 88] on label "Standard" at bounding box center [606, 86] width 41 height 14
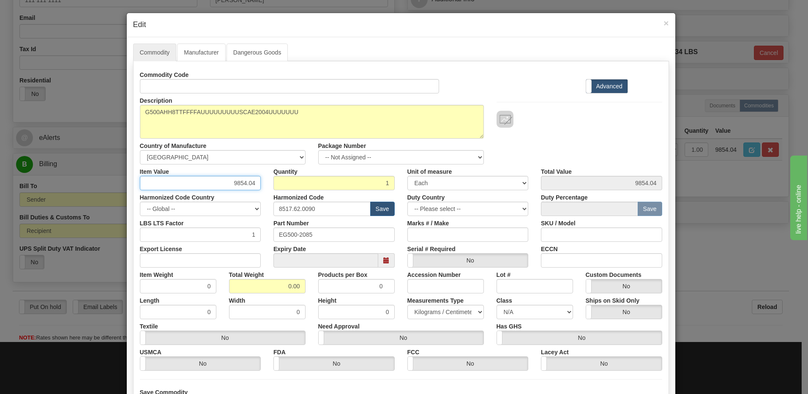
drag, startPoint x: 223, startPoint y: 183, endPoint x: 292, endPoint y: 182, distance: 68.5
click at [292, 182] on div "Item Value 9854.04 Quantity 1 Unit of measure 3 Thousand Square Inches Adjustme…" at bounding box center [401, 177] width 535 height 26
type input "5987.53"
drag, startPoint x: 329, startPoint y: 237, endPoint x: 247, endPoint y: 231, distance: 82.6
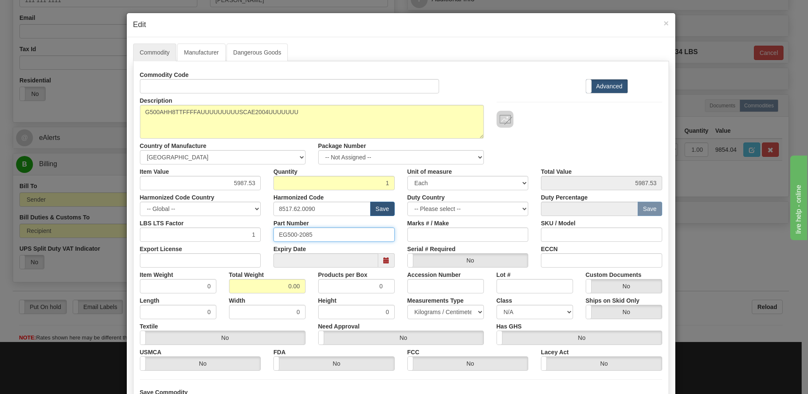
click at [247, 231] on div "LBS LTS Factor 1 Part Number EG500-2085 Marks # / Make SKU / Model" at bounding box center [401, 229] width 535 height 26
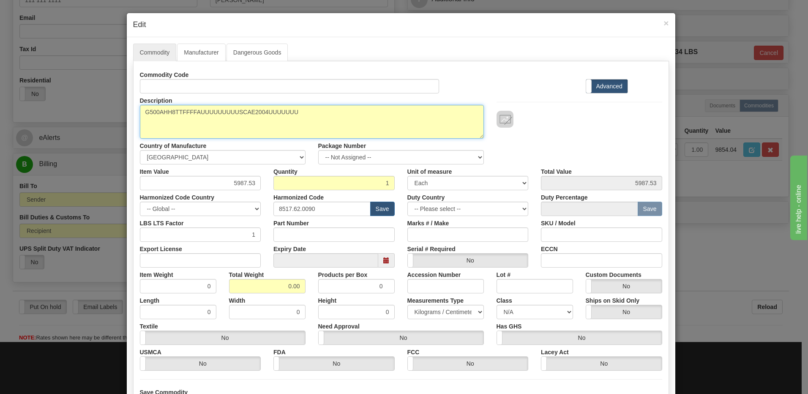
click at [309, 113] on textarea "G500AHH8TTFFFFAUUUUUUUUUSCAE2004UUUUUUU" at bounding box center [312, 122] width 344 height 34
paste textarea "EG500-2085"
type textarea "G500AHH8TTFFFFAUUUUUUUUUSCAE2004UUUUUUU P/N EG500-2085"
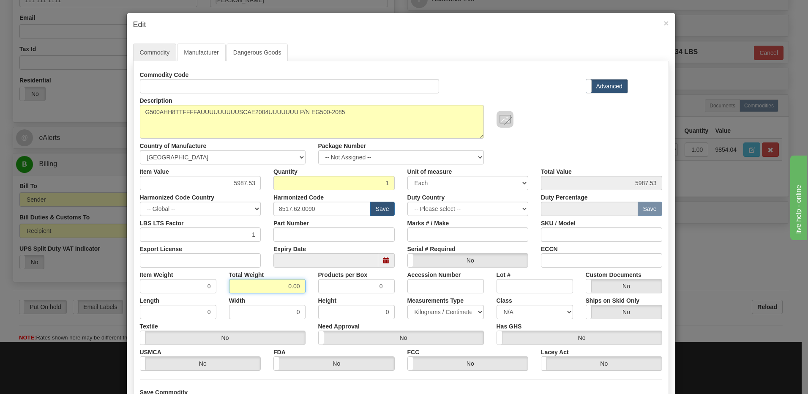
drag, startPoint x: 278, startPoint y: 290, endPoint x: 333, endPoint y: 278, distance: 57.1
click at [333, 278] on div "Item Weight 0 Total Weight 0.00 Products per Box 0 Accession Number Lot # Custo…" at bounding box center [401, 280] width 535 height 26
type input "1"
type input "1.0000"
click at [186, 287] on input "1.0000" at bounding box center [178, 286] width 76 height 14
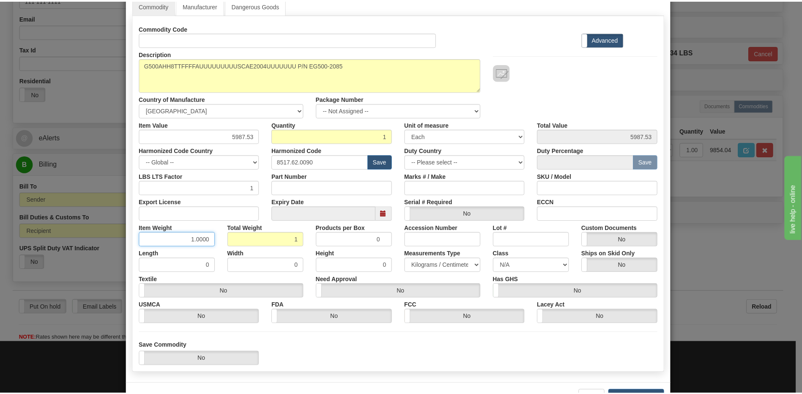
scroll to position [77, 0]
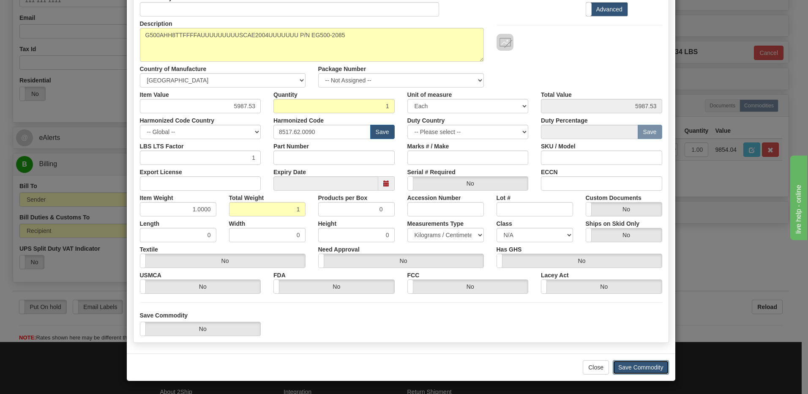
click at [620, 368] on button "Save Commodity" at bounding box center [641, 367] width 56 height 14
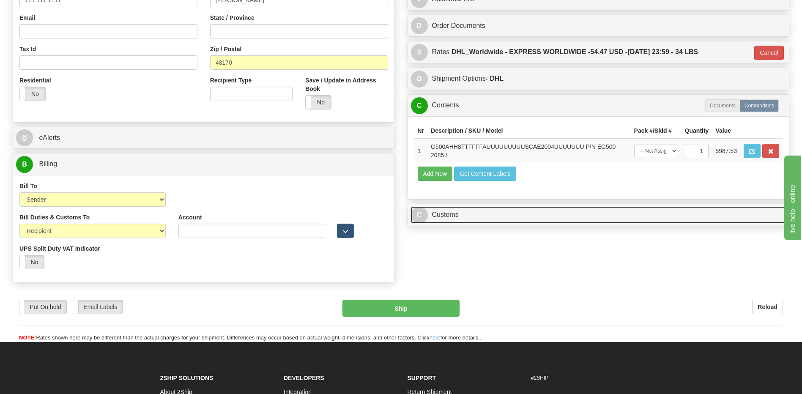
drag, startPoint x: 451, startPoint y: 217, endPoint x: 451, endPoint y: 198, distance: 19.0
click at [451, 217] on link "C Customs" at bounding box center [598, 214] width 375 height 17
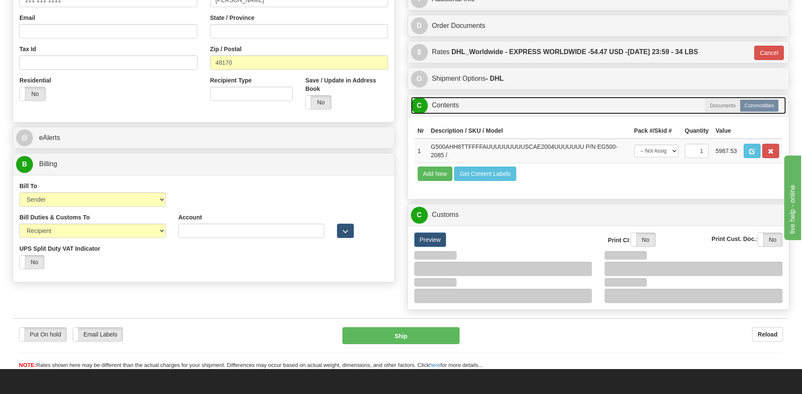
click at [451, 107] on link "C Contents" at bounding box center [598, 105] width 375 height 17
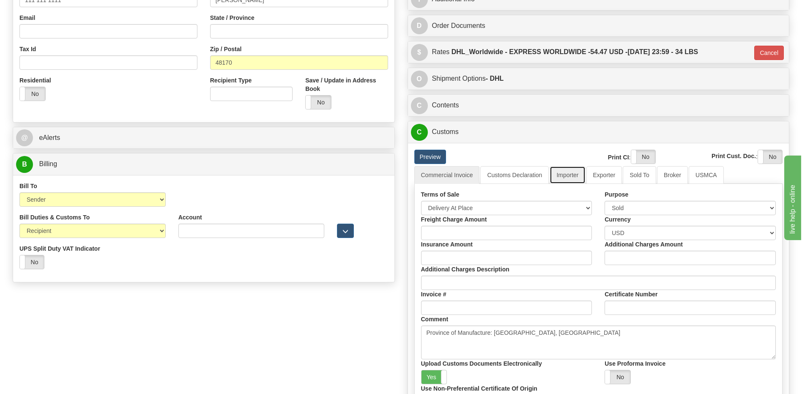
click at [564, 175] on link "Importer" at bounding box center [566, 175] width 35 height 18
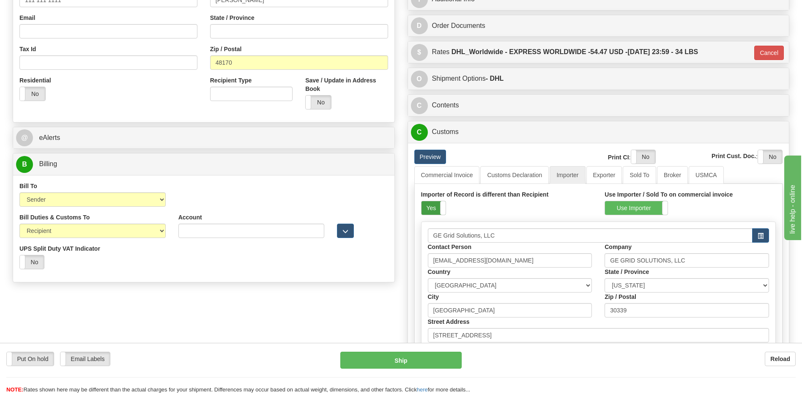
drag, startPoint x: 434, startPoint y: 209, endPoint x: 441, endPoint y: 207, distance: 7.5
click at [434, 209] on label "Yes" at bounding box center [433, 208] width 24 height 14
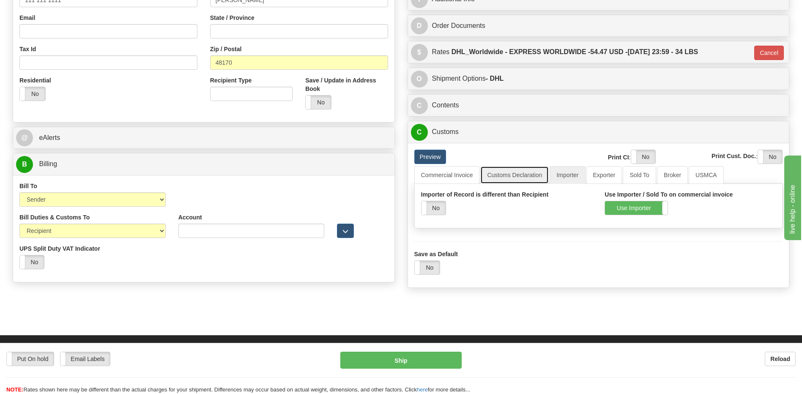
click at [507, 170] on link "Customs Declaration" at bounding box center [514, 175] width 68 height 18
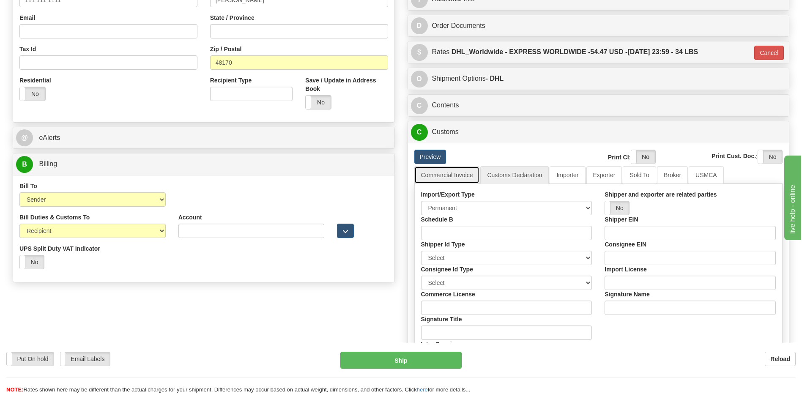
click at [445, 169] on link "Commercial Invoice" at bounding box center [446, 175] width 65 height 18
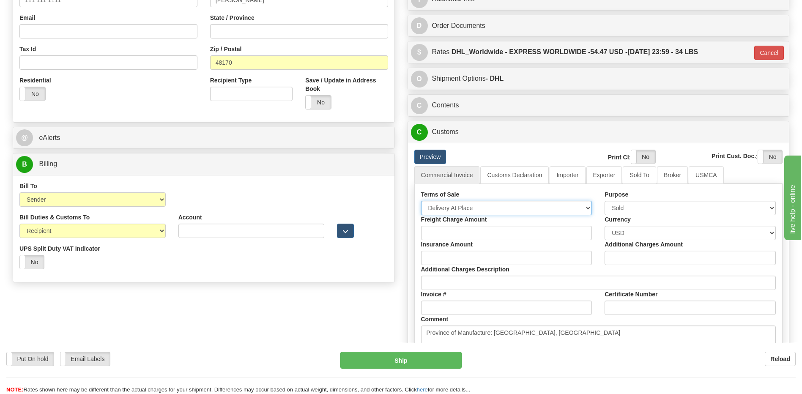
click at [458, 206] on select "Free Carrier Free On Board Ex Works Delivered Duty Unpaid Delivered Duty Paid C…" at bounding box center [506, 208] width 171 height 14
select select "7"
click at [421, 201] on select "Free Carrier Free On Board Ex Works Delivered Duty Unpaid Delivered Duty Paid C…" at bounding box center [506, 208] width 171 height 14
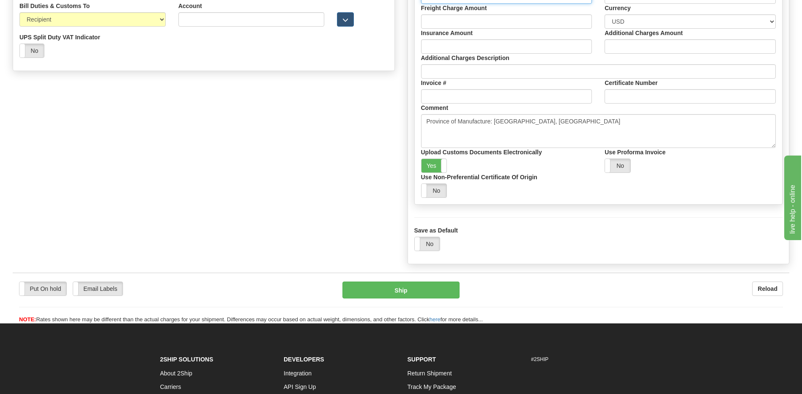
scroll to position [338, 0]
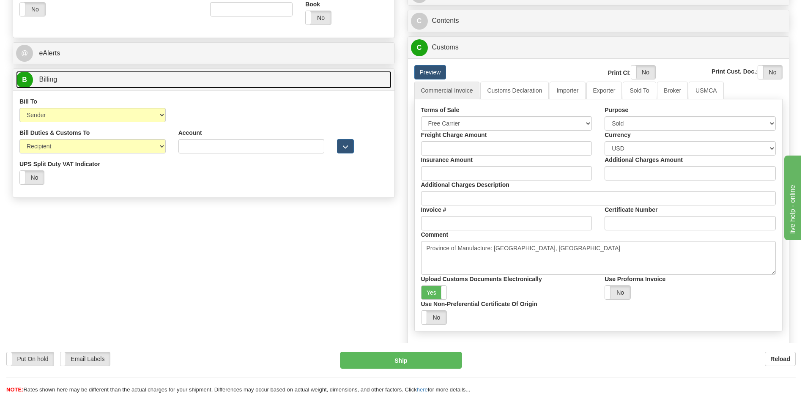
click at [98, 82] on link "B Billing" at bounding box center [203, 79] width 375 height 17
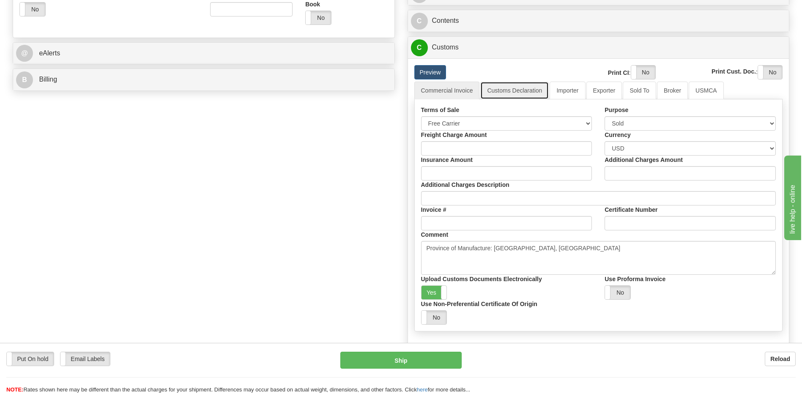
click at [512, 89] on link "Customs Declaration" at bounding box center [514, 91] width 68 height 18
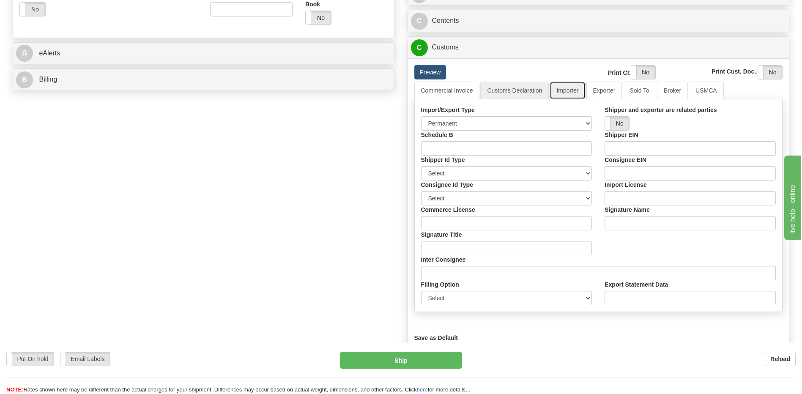
click at [558, 93] on link "Importer" at bounding box center [566, 91] width 35 height 18
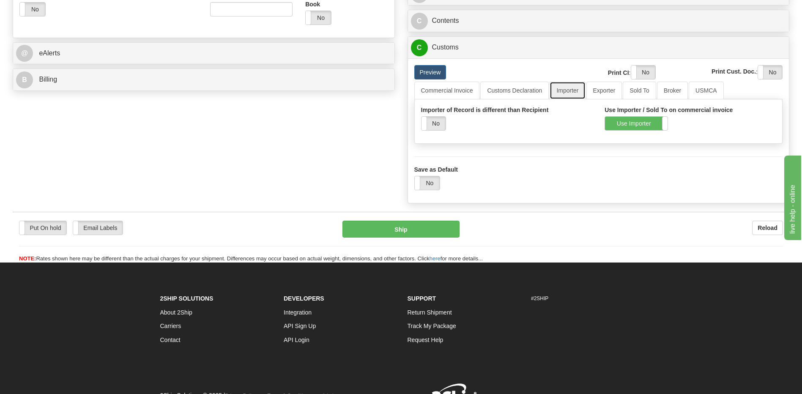
click at [568, 91] on link "Importer" at bounding box center [566, 91] width 35 height 18
click at [517, 87] on link "Customs Declaration" at bounding box center [514, 91] width 68 height 18
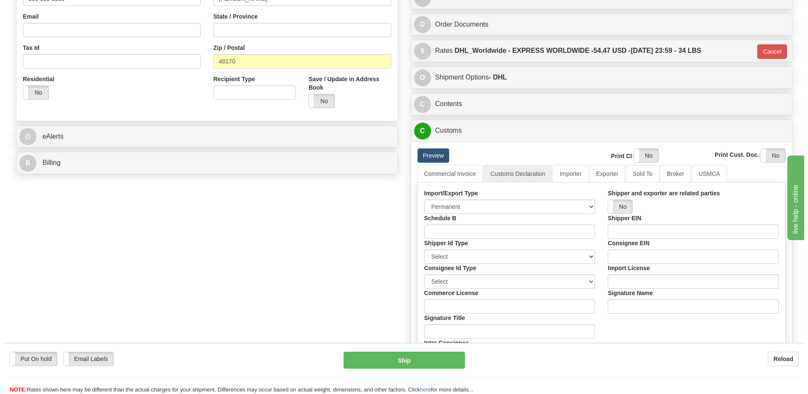
scroll to position [254, 0]
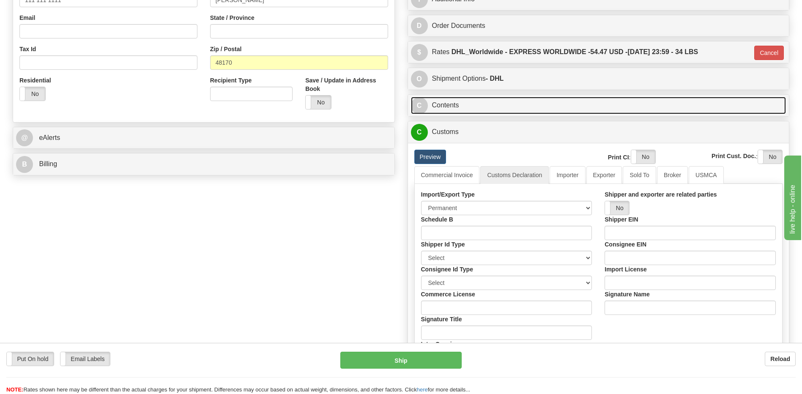
click at [470, 113] on link "C Contents" at bounding box center [598, 105] width 375 height 17
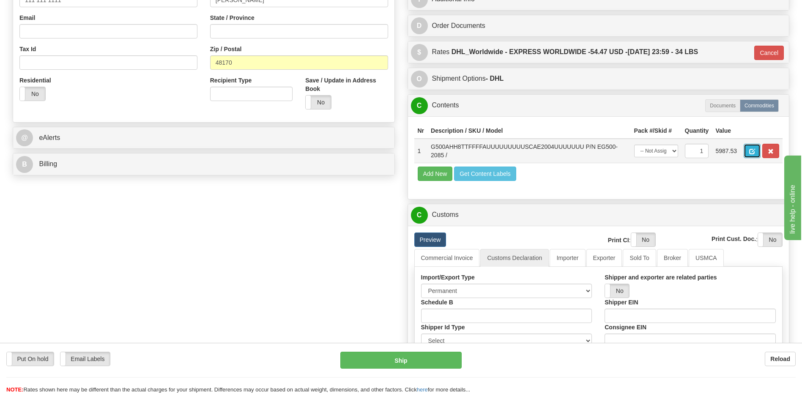
click at [750, 151] on span "button" at bounding box center [752, 151] width 6 height 5
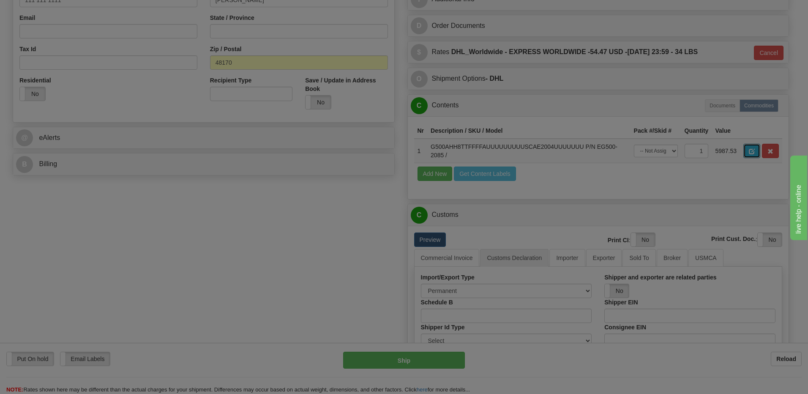
scroll to position [0, 0]
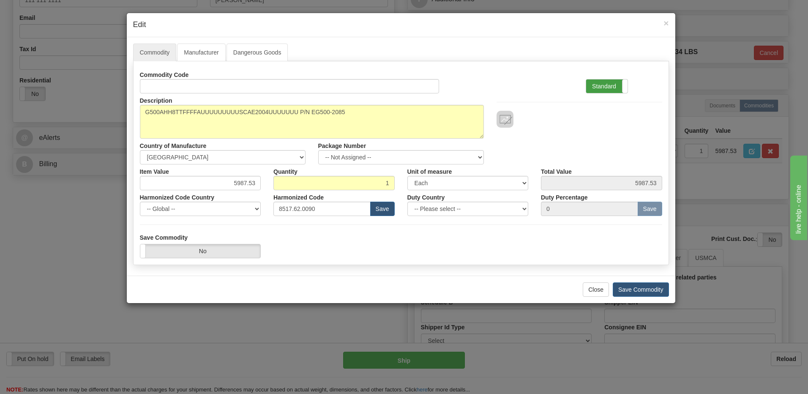
click at [610, 92] on label "Standard" at bounding box center [606, 86] width 41 height 14
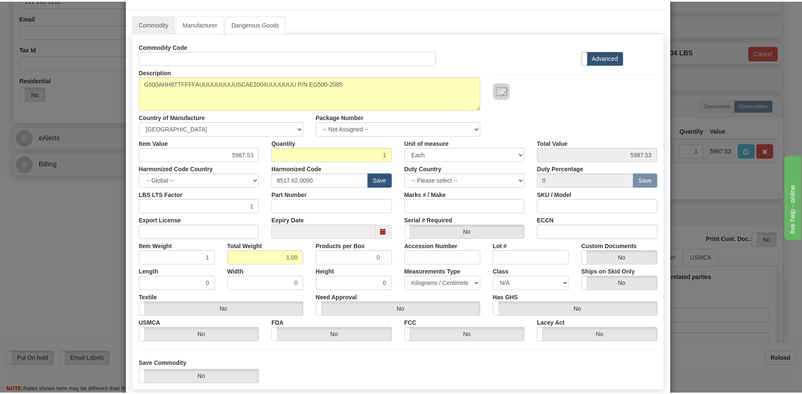
scroll to position [77, 0]
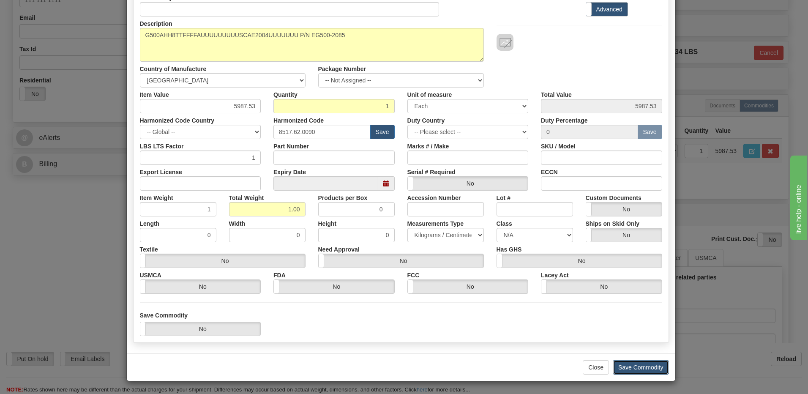
click at [631, 368] on button "Save Commodity" at bounding box center [641, 367] width 56 height 14
click at [635, 367] on button "Save Commodity" at bounding box center [641, 367] width 56 height 14
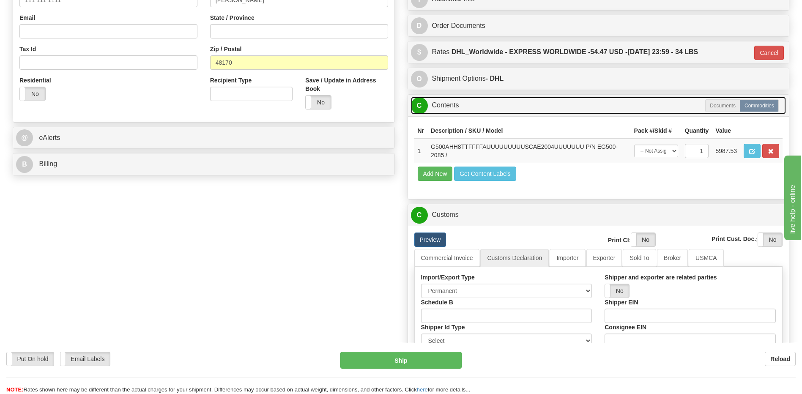
drag, startPoint x: 439, startPoint y: 109, endPoint x: 448, endPoint y: 117, distance: 11.7
click at [439, 109] on link "C Contents" at bounding box center [598, 105] width 375 height 17
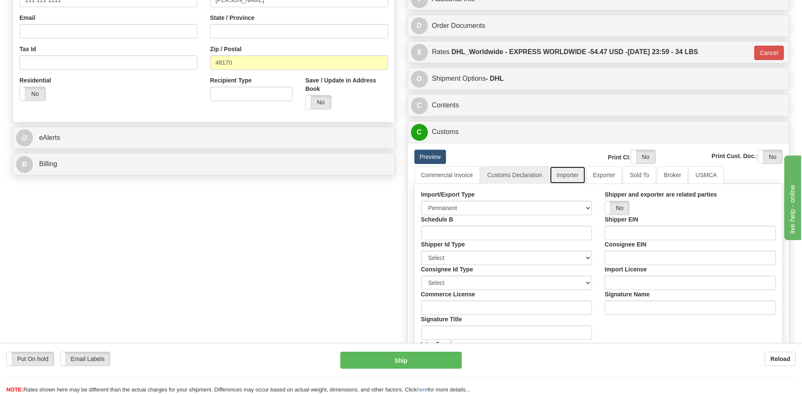
click at [569, 180] on link "Importer" at bounding box center [566, 175] width 35 height 18
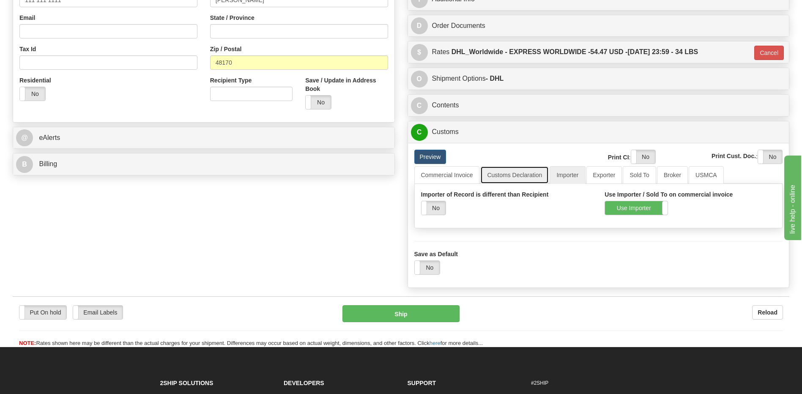
click at [504, 179] on link "Customs Declaration" at bounding box center [514, 175] width 68 height 18
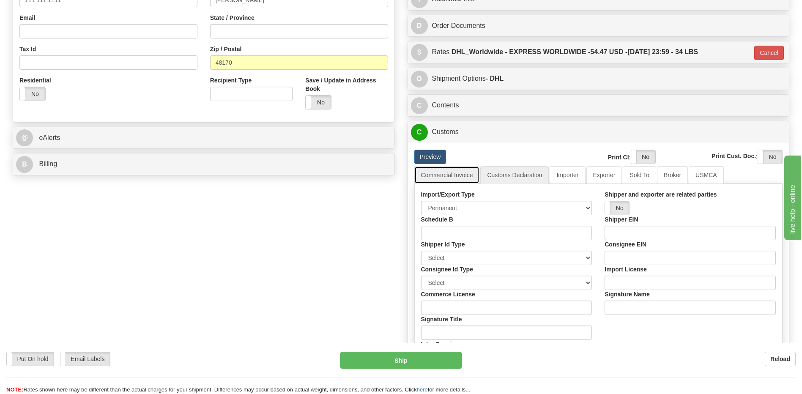
click at [456, 176] on link "Commercial Invoice" at bounding box center [446, 175] width 65 height 18
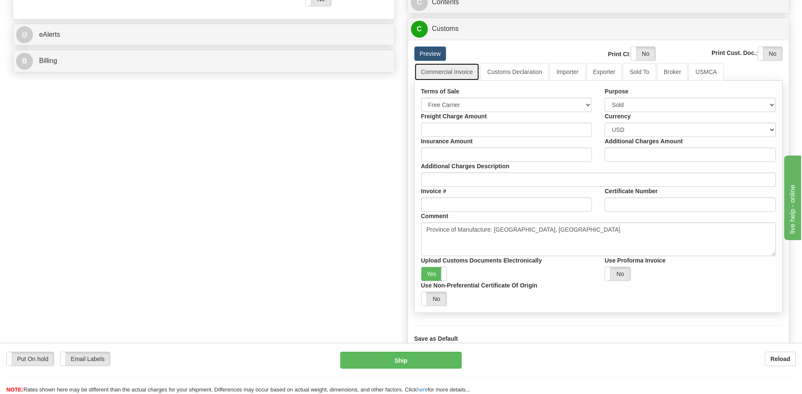
scroll to position [338, 0]
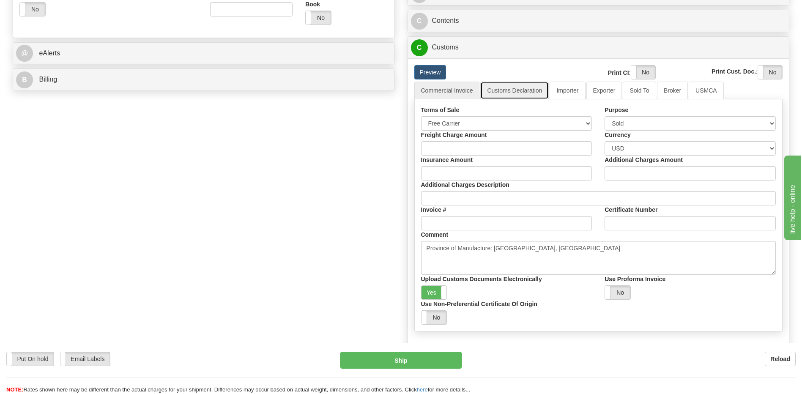
click at [507, 85] on link "Customs Declaration" at bounding box center [514, 91] width 68 height 18
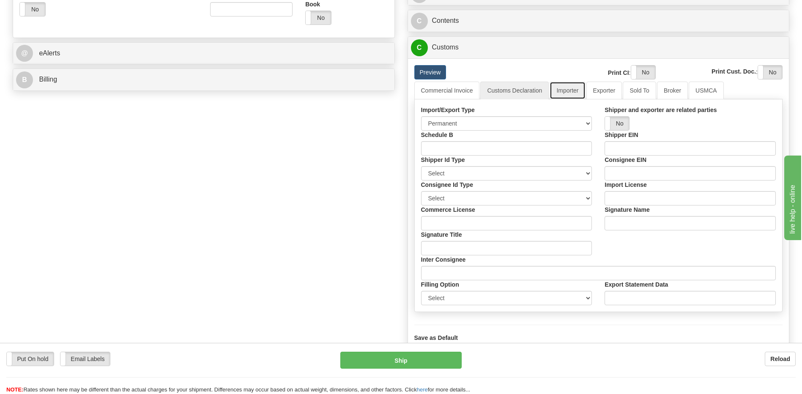
click at [561, 89] on link "Importer" at bounding box center [566, 91] width 35 height 18
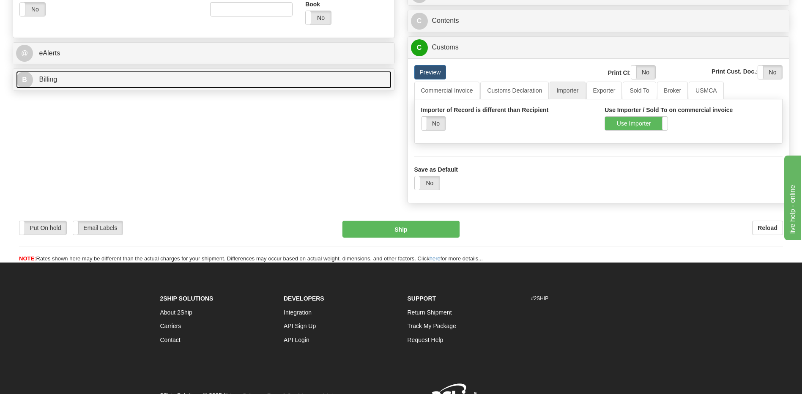
click at [80, 76] on link "B Billing" at bounding box center [203, 79] width 375 height 17
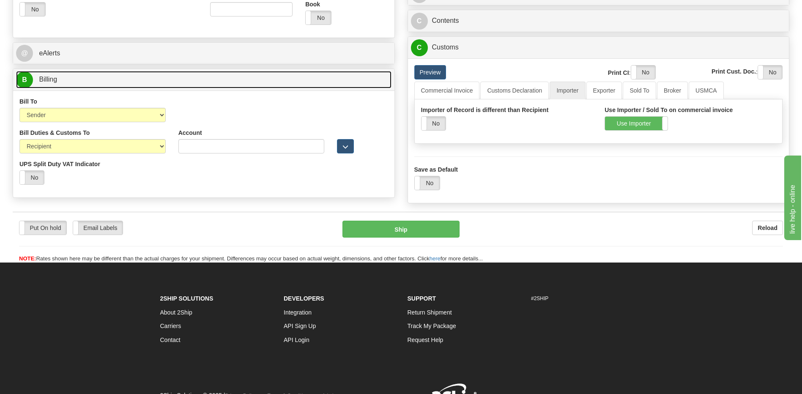
click at [80, 76] on link "B Billing" at bounding box center [203, 79] width 375 height 17
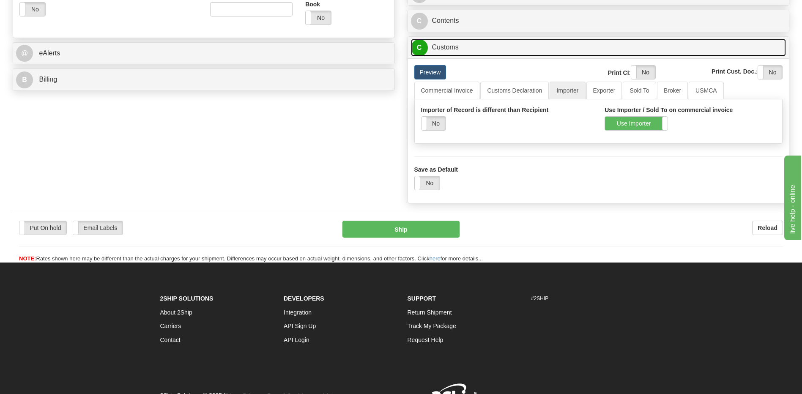
click at [457, 46] on link "C Customs" at bounding box center [598, 47] width 375 height 17
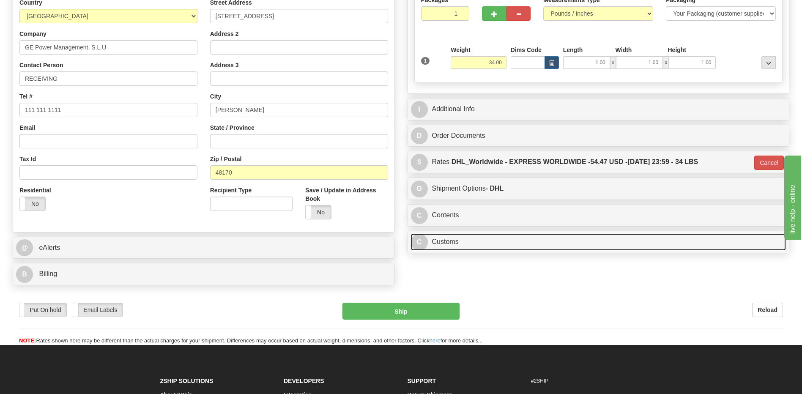
scroll to position [143, 0]
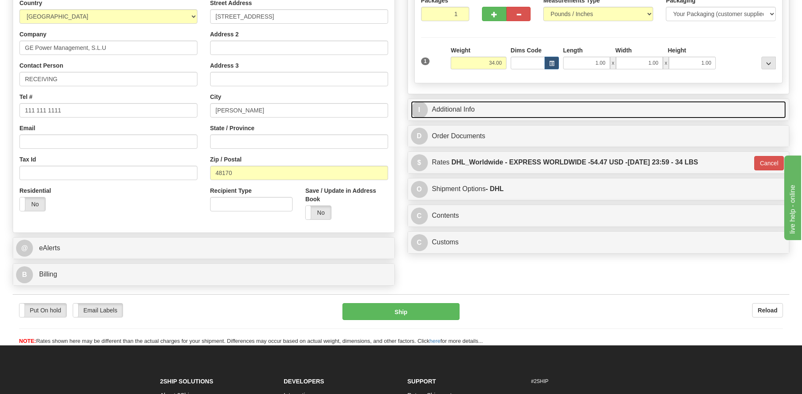
click at [472, 105] on link "I Additional Info" at bounding box center [598, 109] width 375 height 17
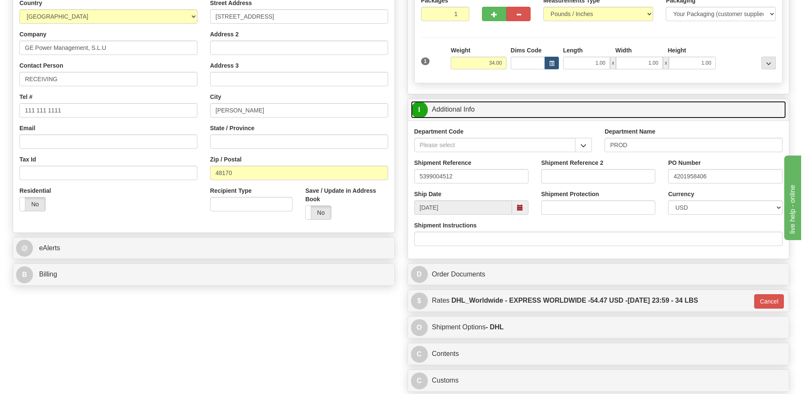
click at [472, 105] on link "I Additional Info" at bounding box center [598, 109] width 375 height 17
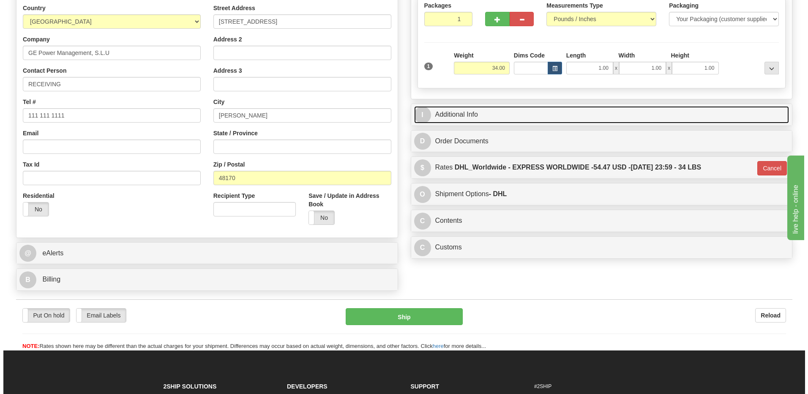
scroll to position [186, 0]
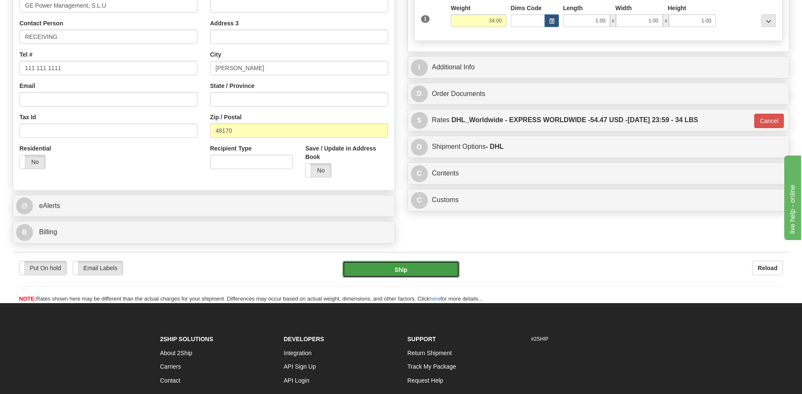
click at [381, 270] on button "Ship" at bounding box center [400, 269] width 117 height 17
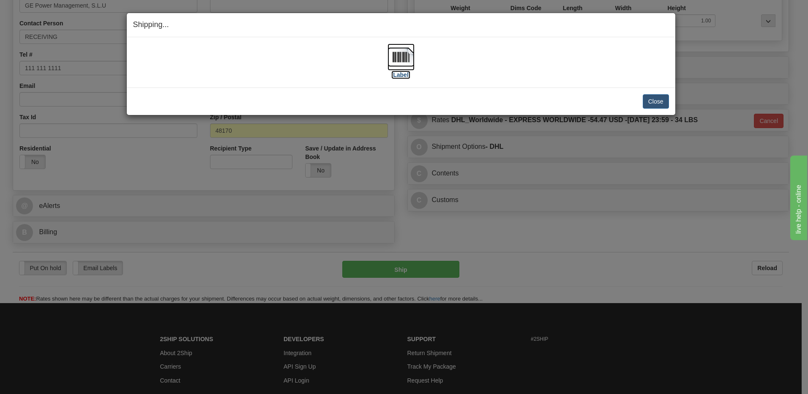
click at [402, 54] on img at bounding box center [400, 57] width 27 height 27
drag, startPoint x: 651, startPoint y: 101, endPoint x: 632, endPoint y: 126, distance: 31.6
click at [651, 101] on button "Close" at bounding box center [656, 101] width 26 height 14
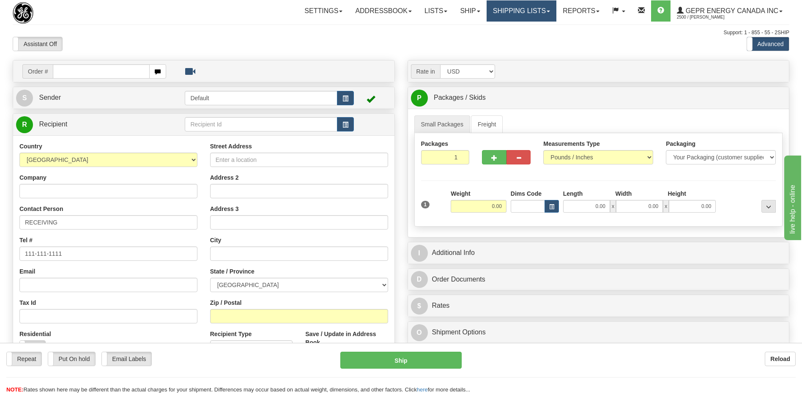
drag, startPoint x: 518, startPoint y: 13, endPoint x: 518, endPoint y: 21, distance: 7.6
click at [518, 13] on link "Shipping lists" at bounding box center [521, 10] width 70 height 21
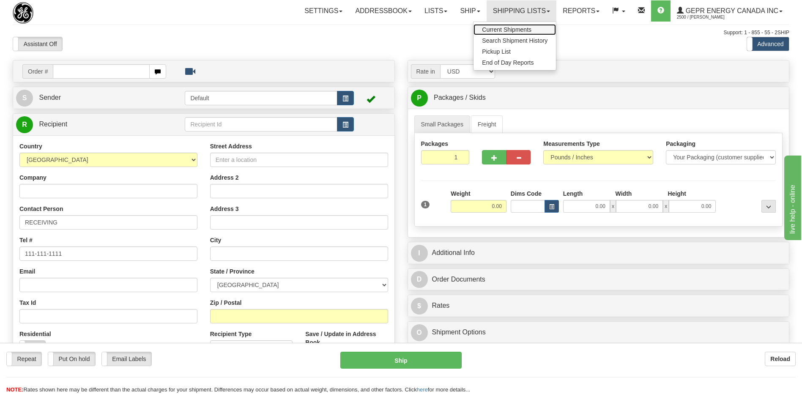
click at [516, 32] on span "Current Shipments" at bounding box center [506, 29] width 49 height 7
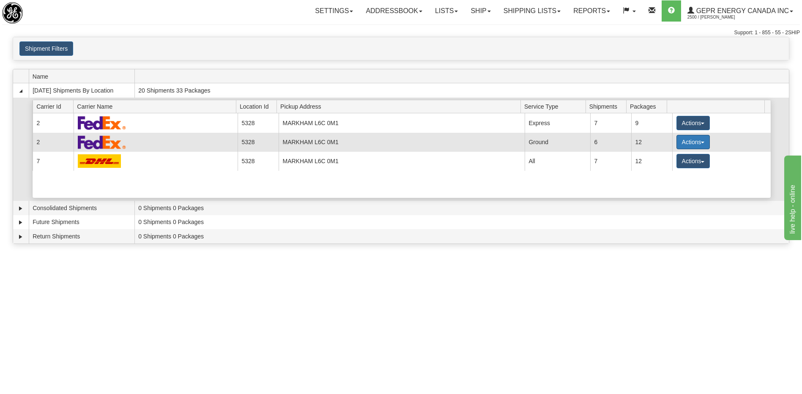
click at [696, 146] on button "Actions" at bounding box center [693, 142] width 34 height 14
click at [668, 157] on span "Details" at bounding box center [661, 158] width 23 height 6
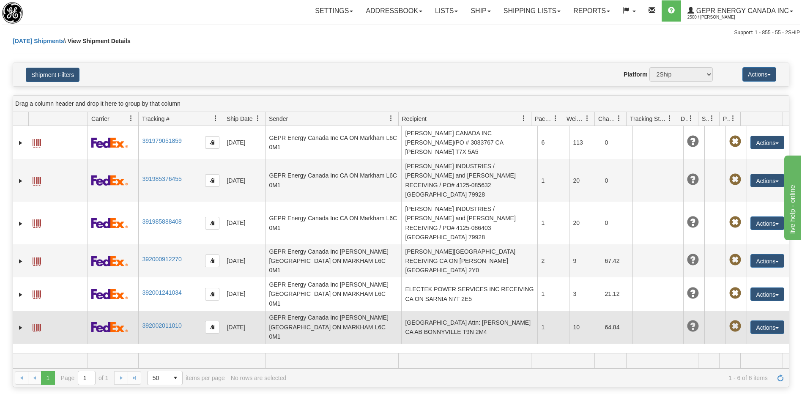
click at [462, 311] on td "[GEOGRAPHIC_DATA] Attn: [PERSON_NAME] CA AB BONNYVILLE T9N 2M4" at bounding box center [469, 327] width 136 height 33
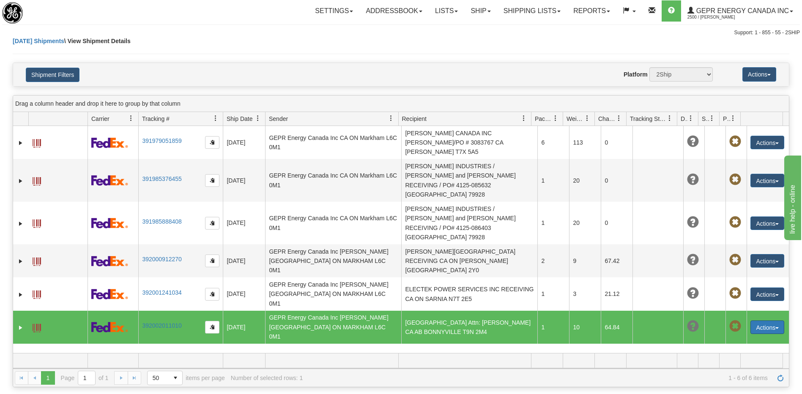
click at [757, 320] on button "Actions" at bounding box center [767, 327] width 34 height 14
click at [732, 337] on link "Edit" at bounding box center [750, 342] width 68 height 11
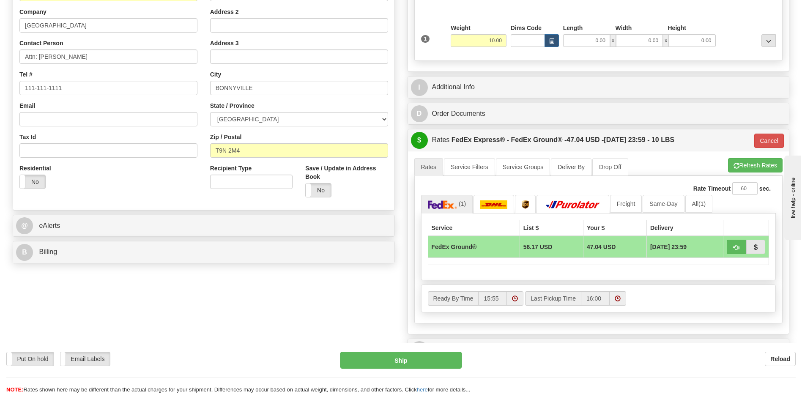
scroll to position [169, 0]
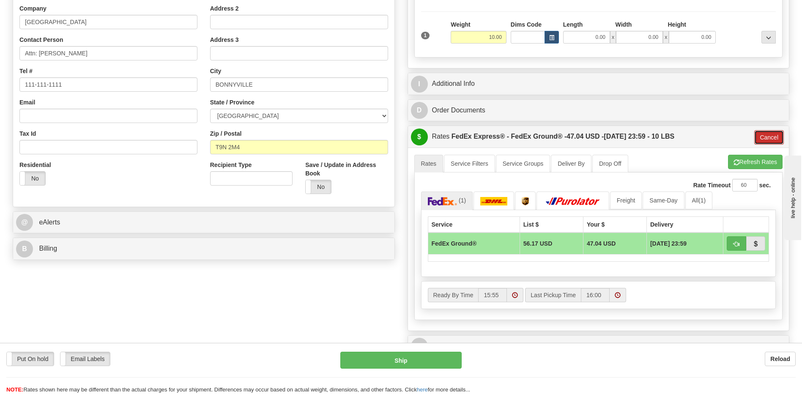
click at [769, 137] on button "Cancel" at bounding box center [769, 137] width 30 height 14
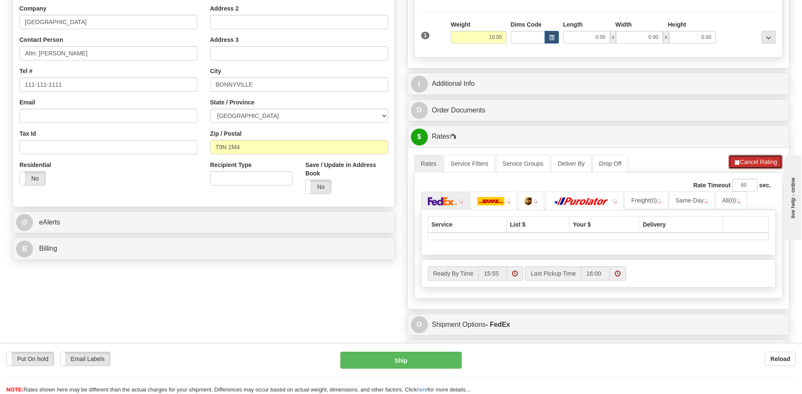
click at [761, 160] on button "Cancel Rating" at bounding box center [755, 162] width 54 height 14
click at [746, 165] on button "Refresh Rates" at bounding box center [755, 162] width 55 height 14
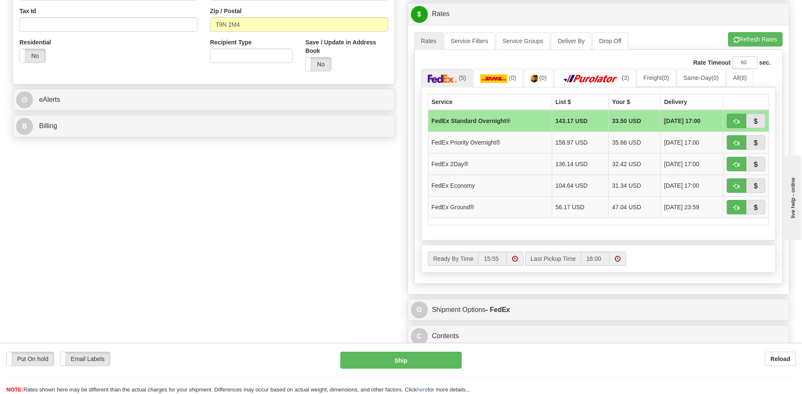
scroll to position [296, 0]
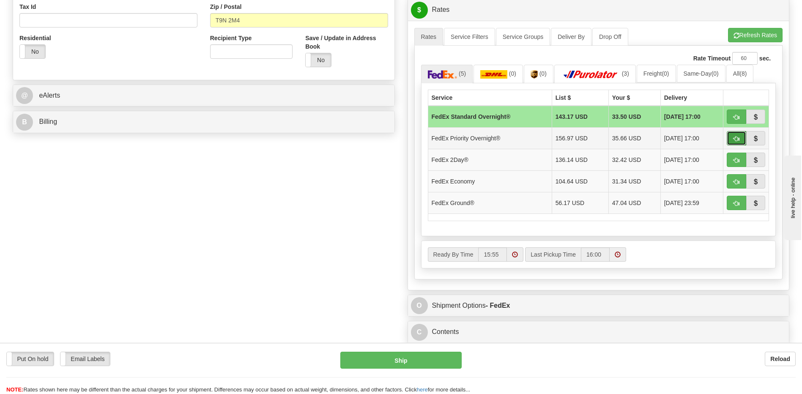
click at [728, 138] on button "button" at bounding box center [735, 138] width 19 height 14
type input "01"
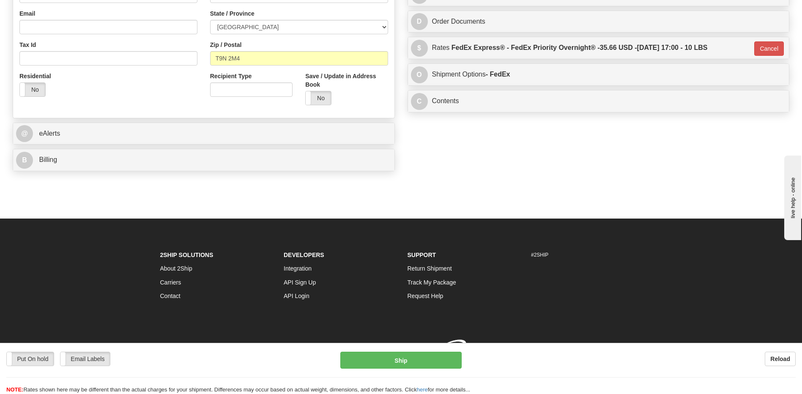
scroll to position [270, 0]
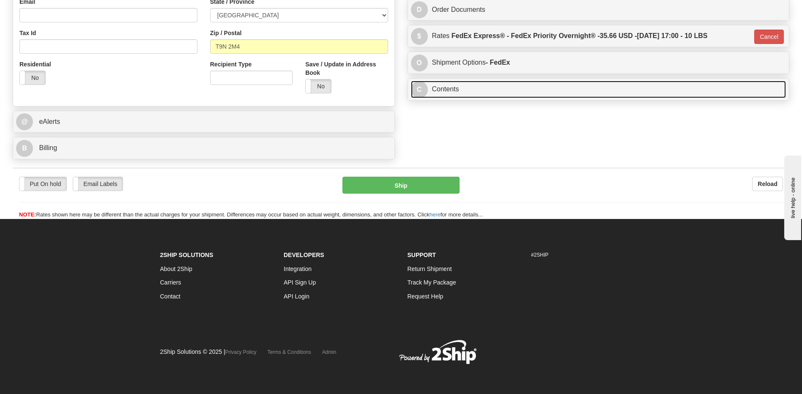
click at [467, 85] on link "C Contents" at bounding box center [598, 89] width 375 height 17
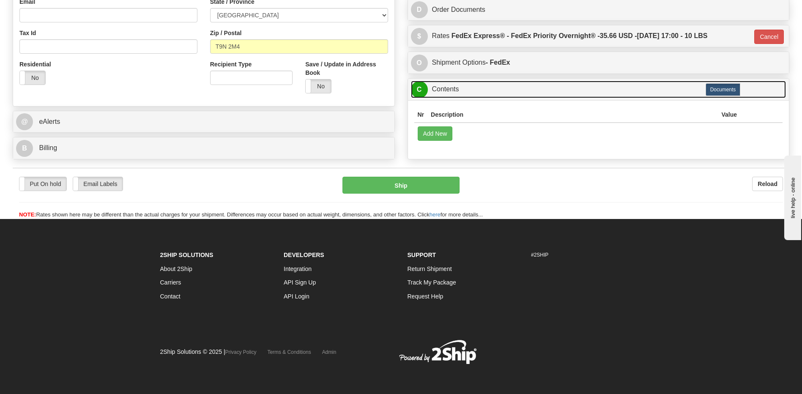
click at [467, 85] on link "C Contents" at bounding box center [598, 89] width 375 height 17
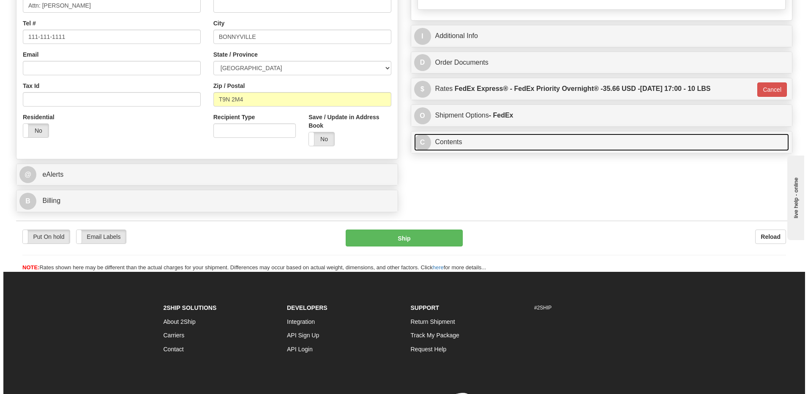
scroll to position [186, 0]
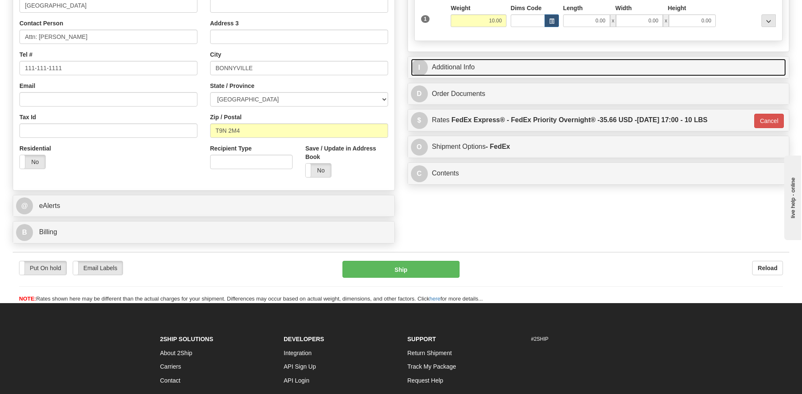
click at [470, 72] on link "I Additional Info" at bounding box center [598, 67] width 375 height 17
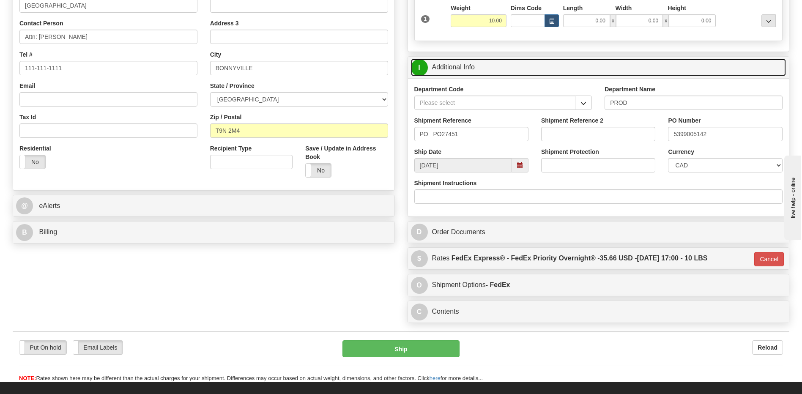
click at [470, 72] on link "I Additional Info" at bounding box center [598, 67] width 375 height 17
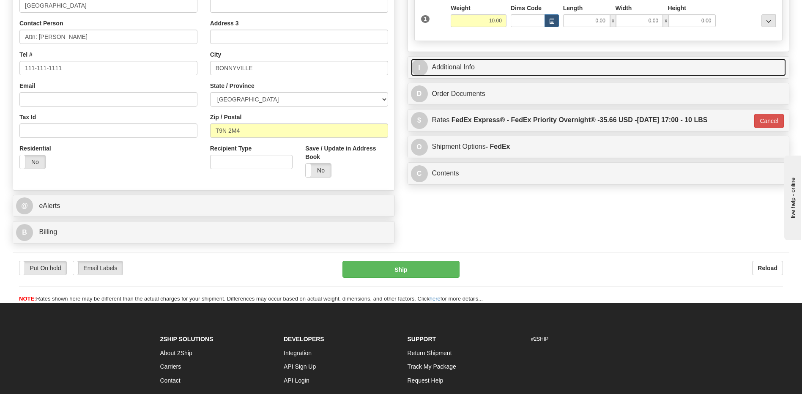
click at [472, 74] on link "I Additional Info" at bounding box center [598, 67] width 375 height 17
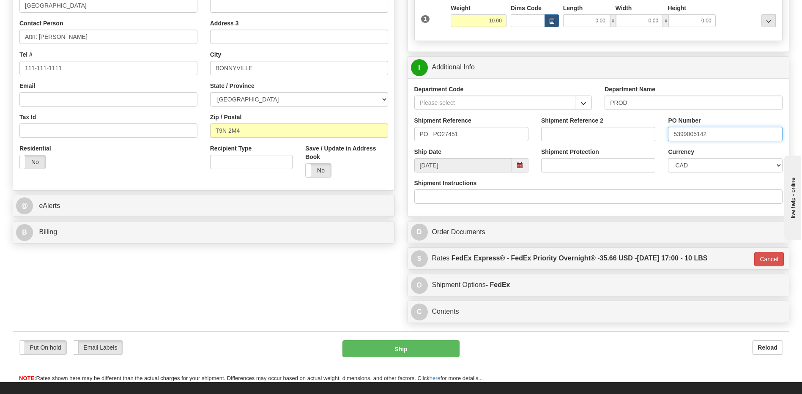
click at [708, 136] on input "5399005142" at bounding box center [725, 134] width 114 height 14
type input "5399005142-4400068314"
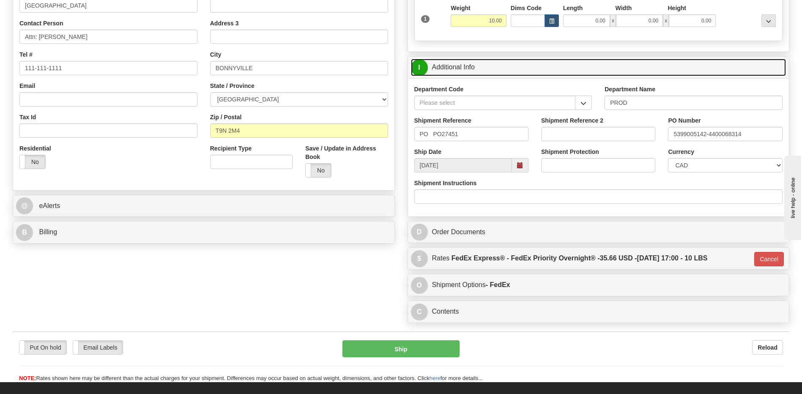
click at [487, 63] on link "I Additional Info" at bounding box center [598, 67] width 375 height 17
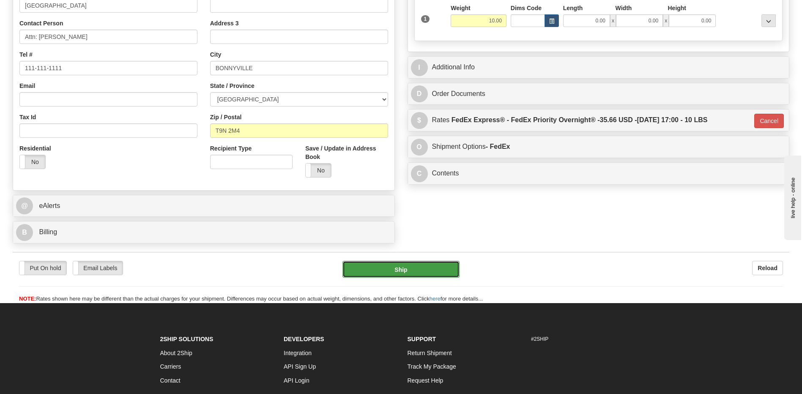
click at [448, 267] on button "Ship" at bounding box center [400, 269] width 117 height 17
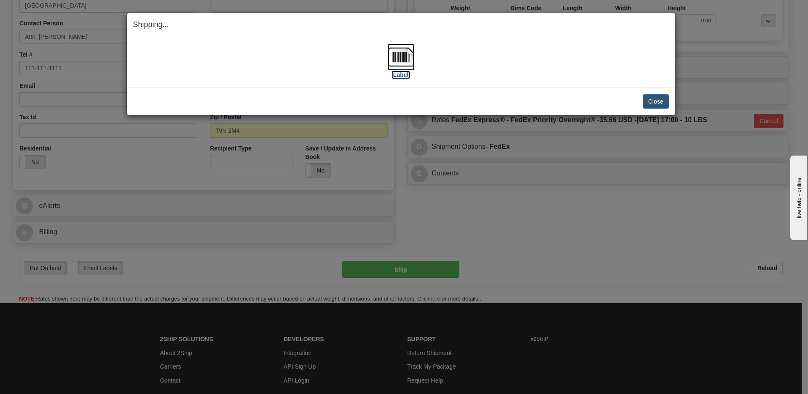
click at [403, 59] on img at bounding box center [400, 57] width 27 height 27
click at [655, 104] on button "Close" at bounding box center [656, 101] width 26 height 14
